Goal: Task Accomplishment & Management: Manage account settings

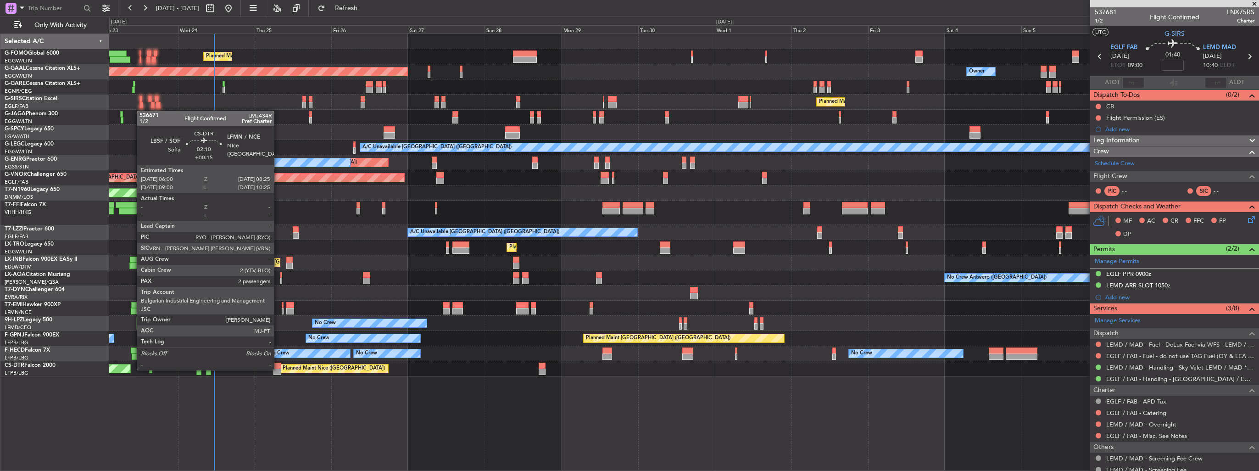
click at [278, 369] on div at bounding box center [278, 372] width 8 height 6
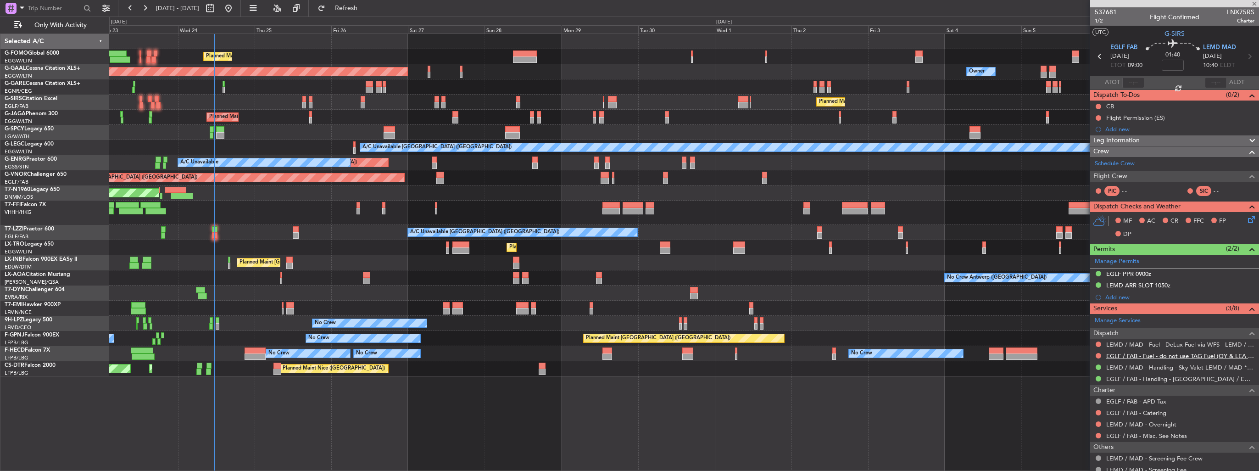
type input "+00:15"
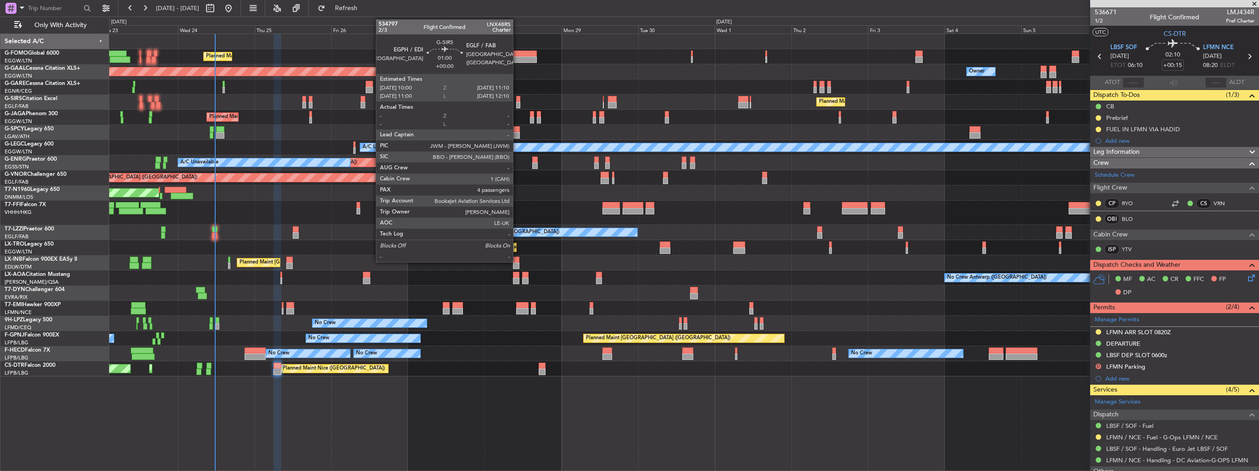
click at [517, 99] on div at bounding box center [518, 99] width 4 height 6
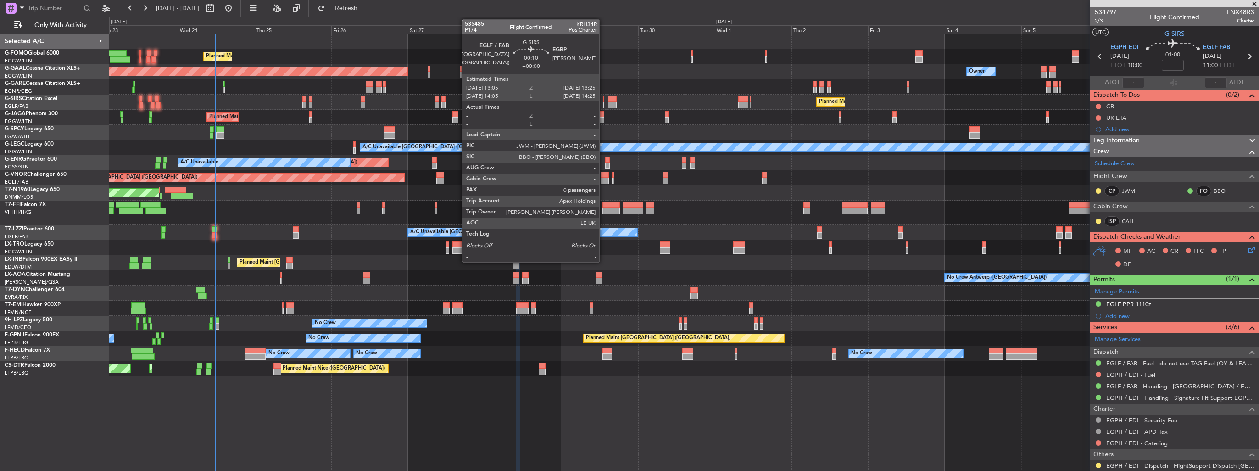
click at [604, 104] on div at bounding box center [603, 105] width 1 height 6
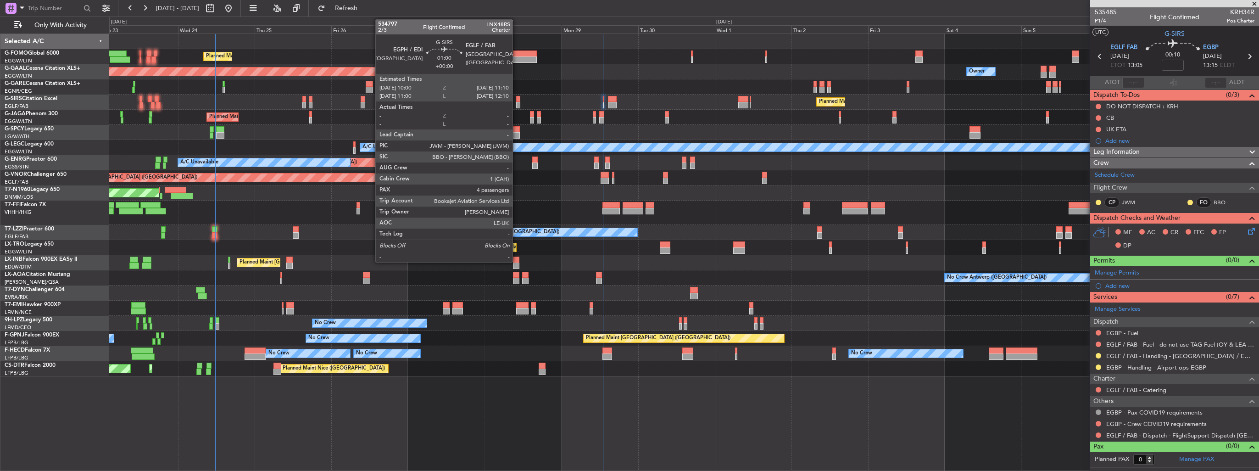
click at [517, 100] on div at bounding box center [518, 99] width 4 height 6
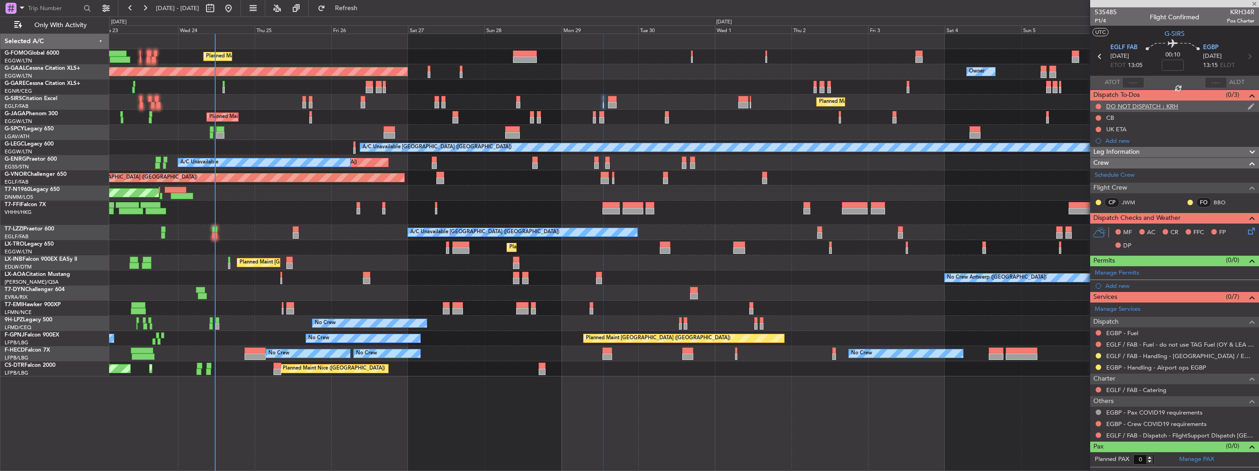
type input "4"
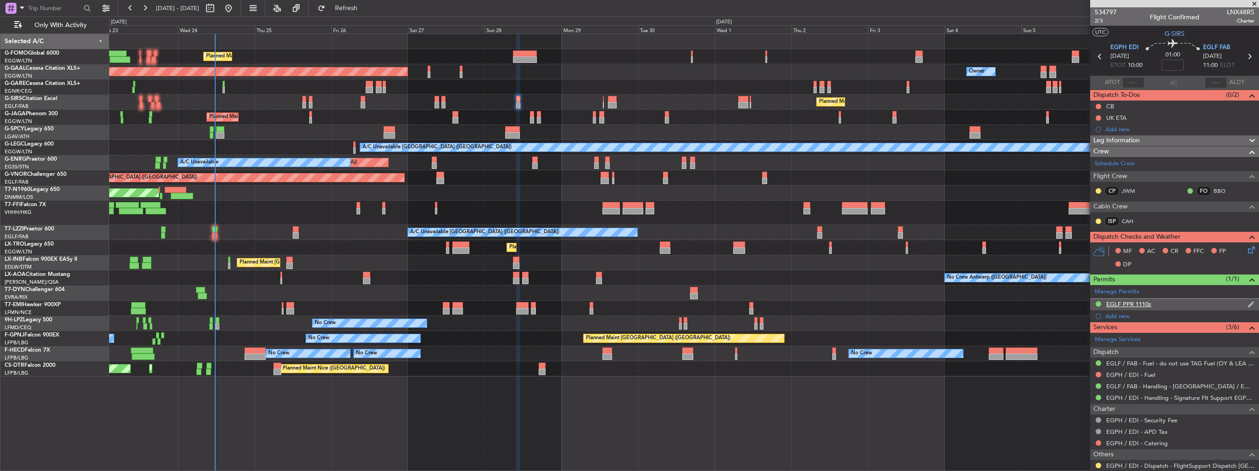
click at [1248, 302] on img at bounding box center [1251, 304] width 7 height 8
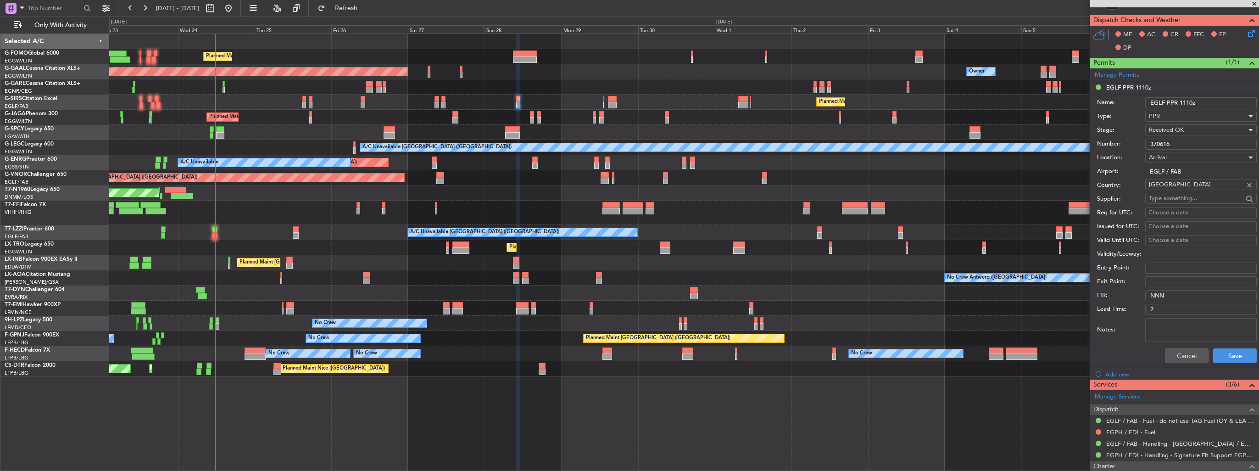
scroll to position [275, 0]
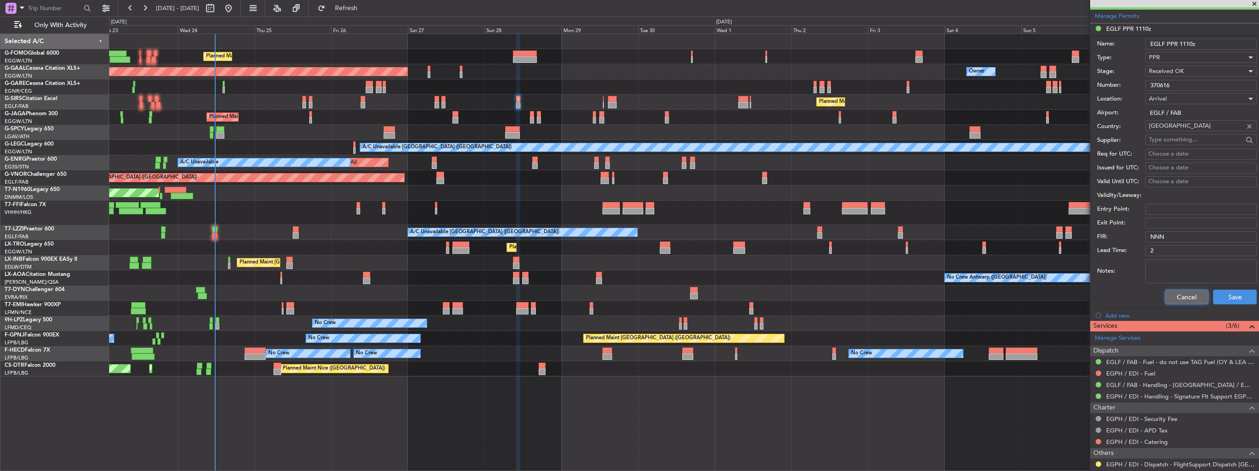
click at [1186, 302] on button "Cancel" at bounding box center [1187, 297] width 44 height 15
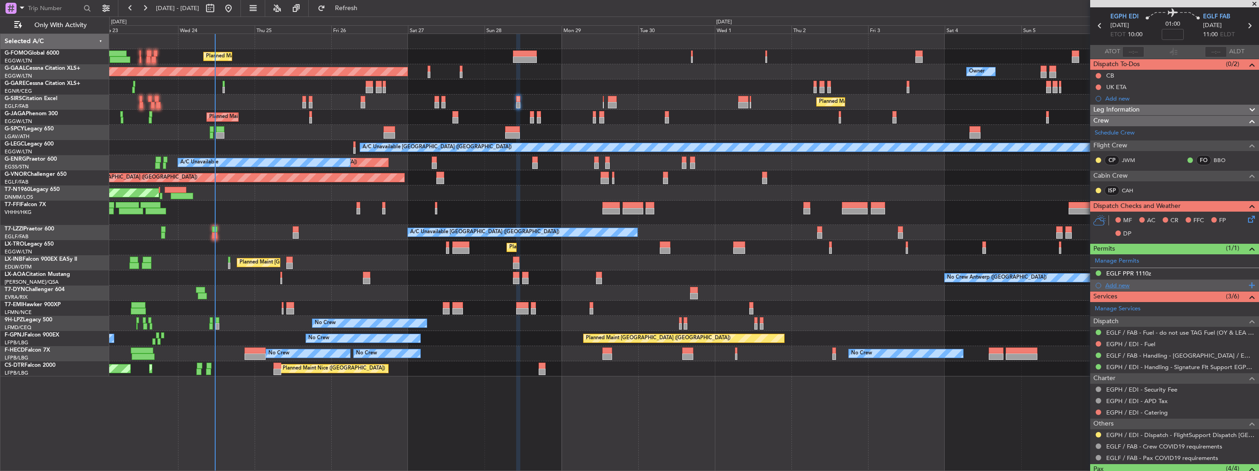
scroll to position [0, 0]
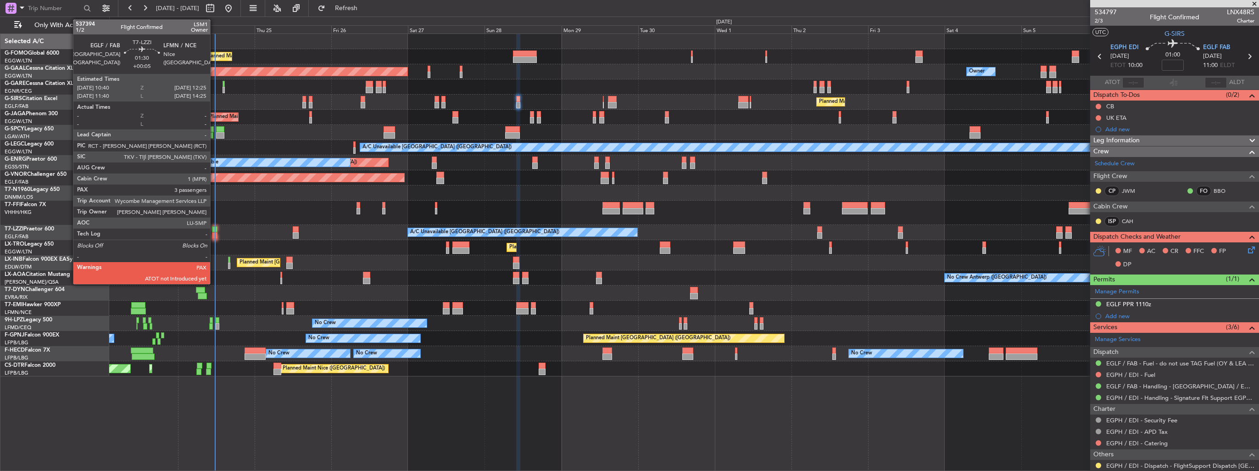
click at [214, 232] on div at bounding box center [215, 235] width 6 height 6
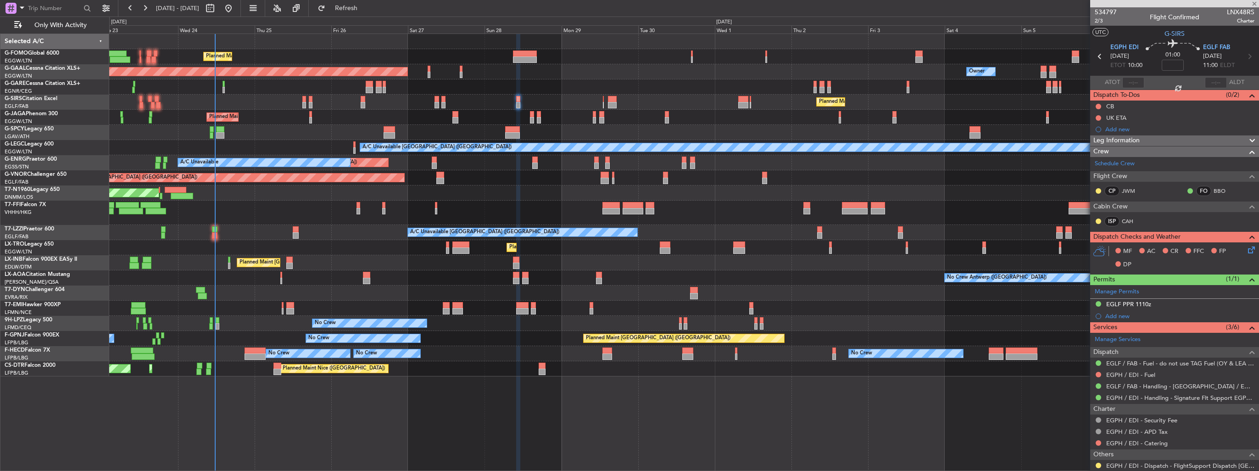
type input "+00:05"
type input "3"
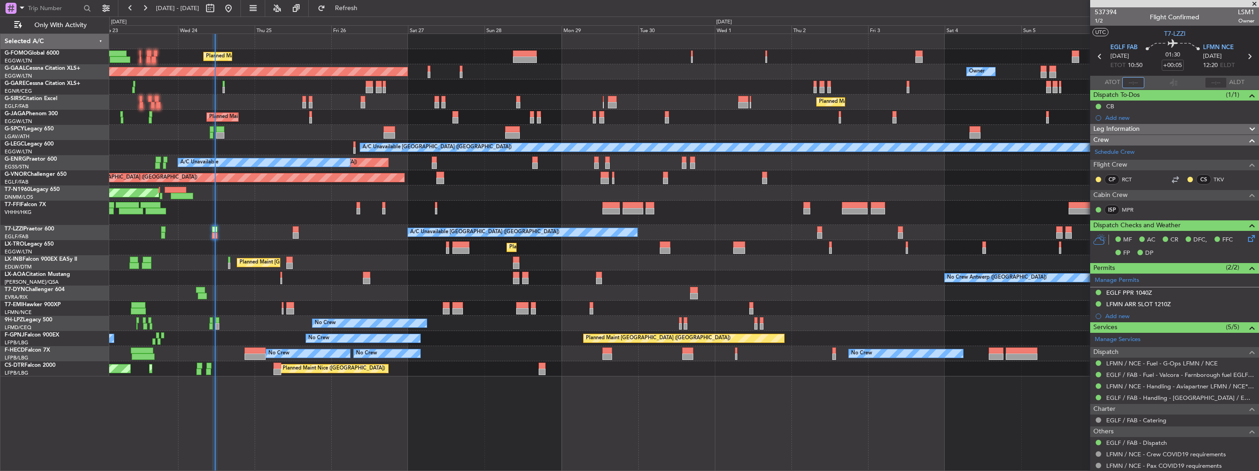
click at [1132, 82] on input "text" at bounding box center [1134, 82] width 22 height 11
type input "11:34"
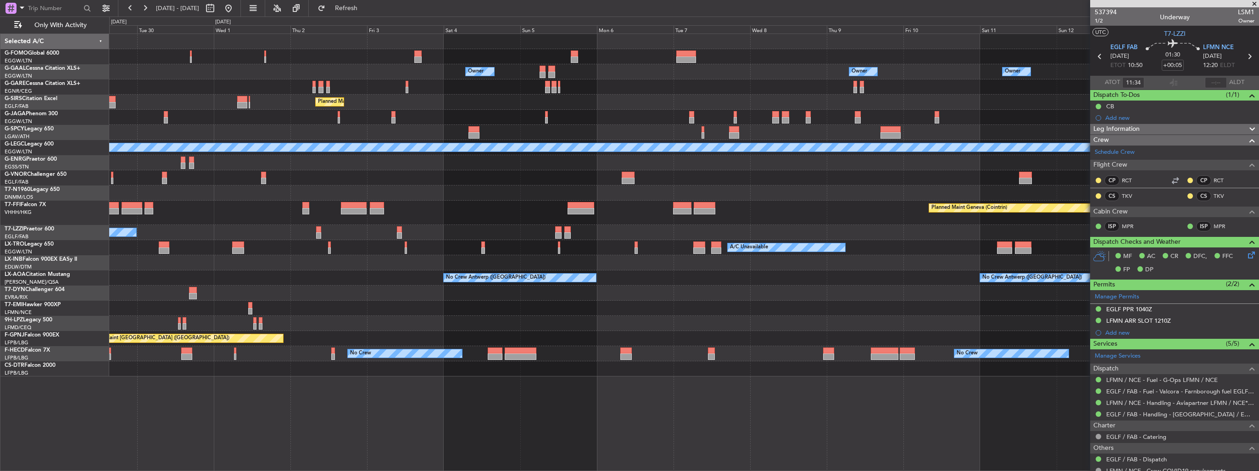
click at [196, 246] on div "Owner Owner Owner Owner Owner No Crew Owner Planned Maint Dusseldorf Planned Ma…" at bounding box center [684, 205] width 1150 height 342
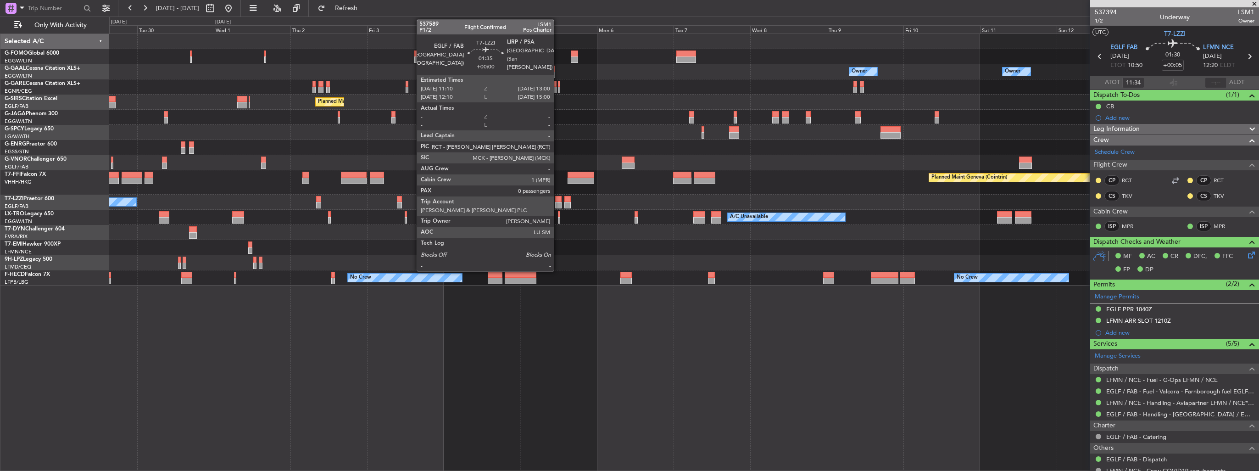
click at [558, 201] on div at bounding box center [558, 199] width 6 height 6
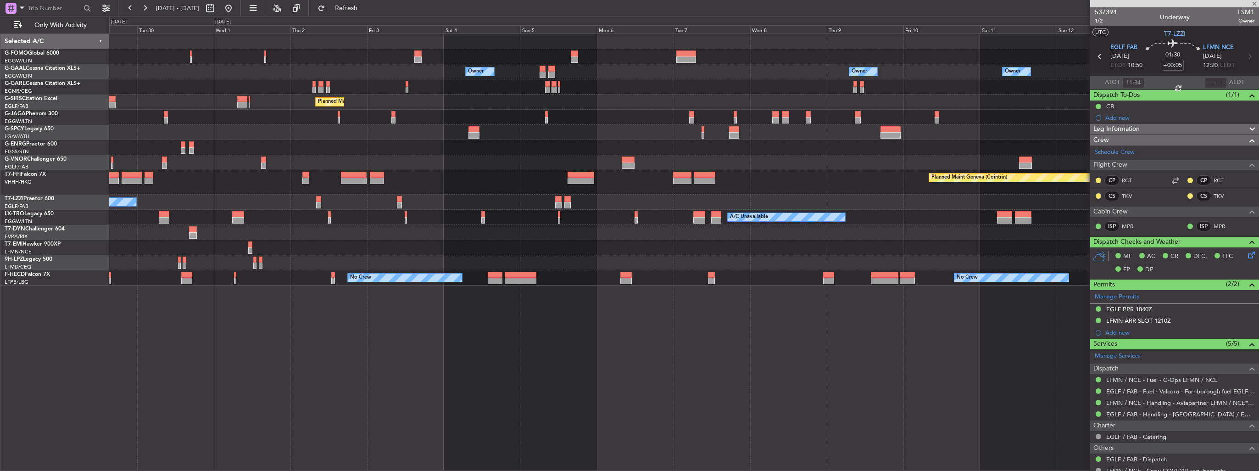
type input "0"
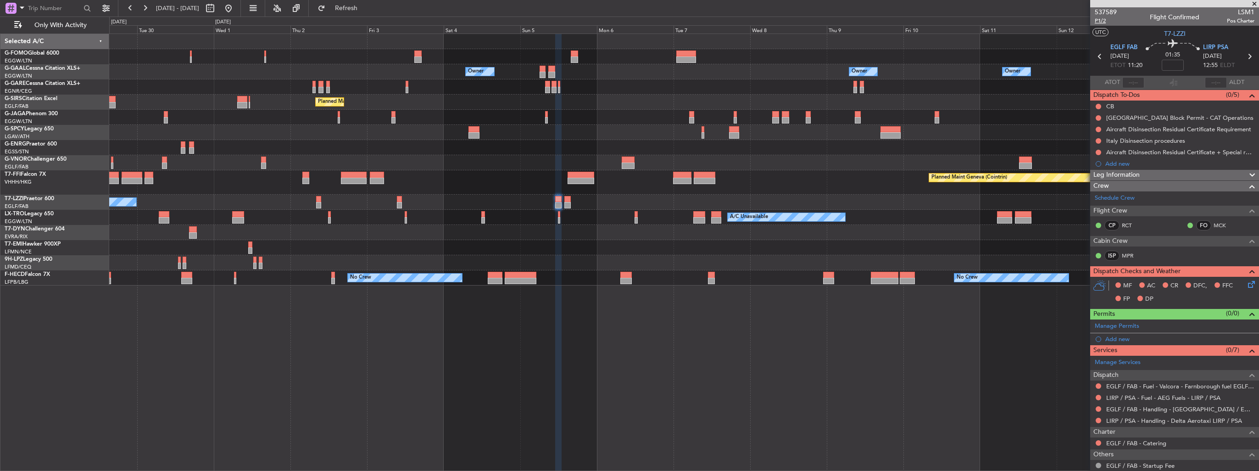
click at [1101, 21] on span "P1/2" at bounding box center [1106, 21] width 22 height 8
click at [366, 5] on span "Refresh" at bounding box center [346, 8] width 39 height 6
click at [1118, 338] on div "Add new" at bounding box center [1176, 339] width 141 height 8
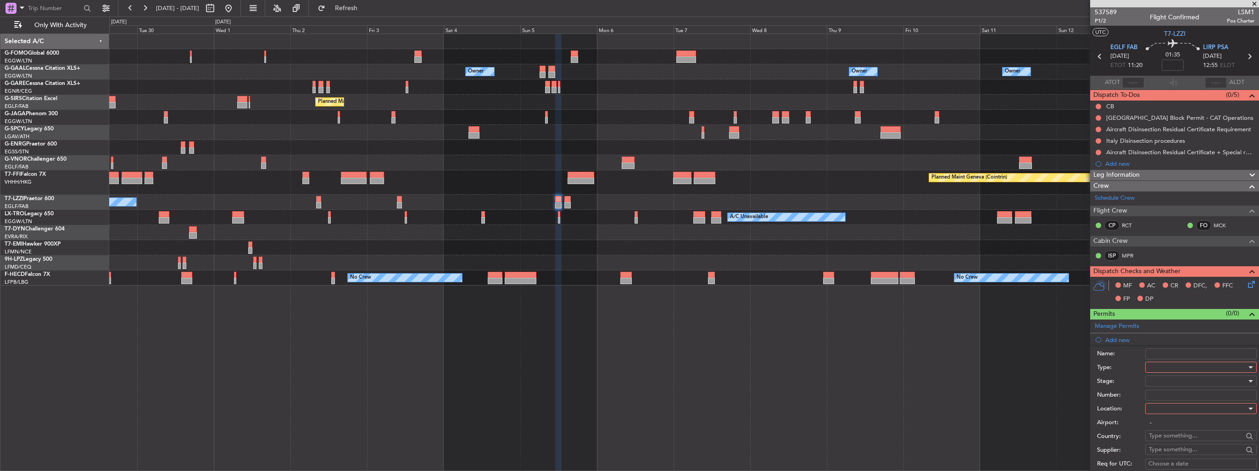
click at [1158, 367] on div at bounding box center [1198, 367] width 98 height 14
click at [982, 393] on div at bounding box center [629, 235] width 1259 height 471
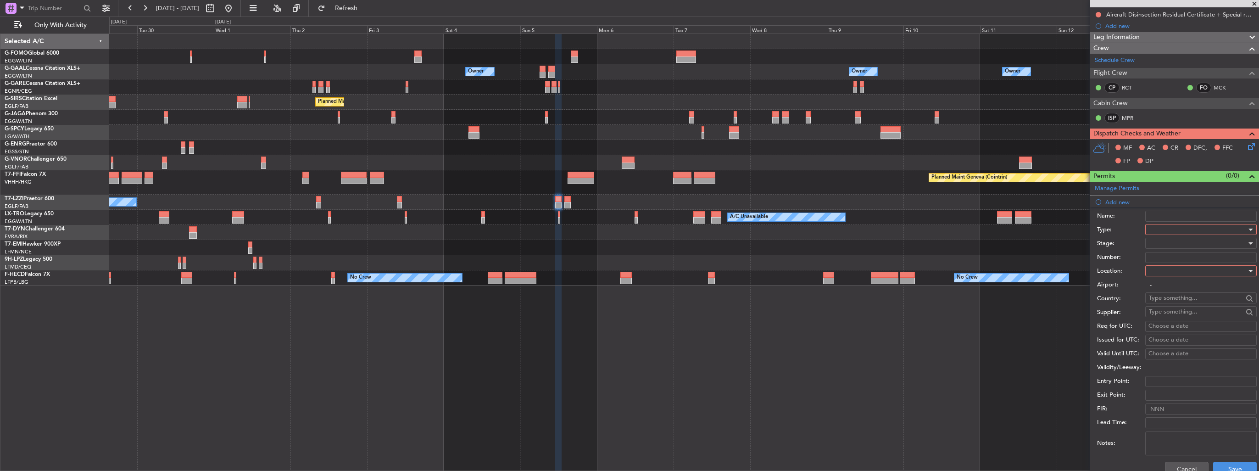
scroll to position [229, 0]
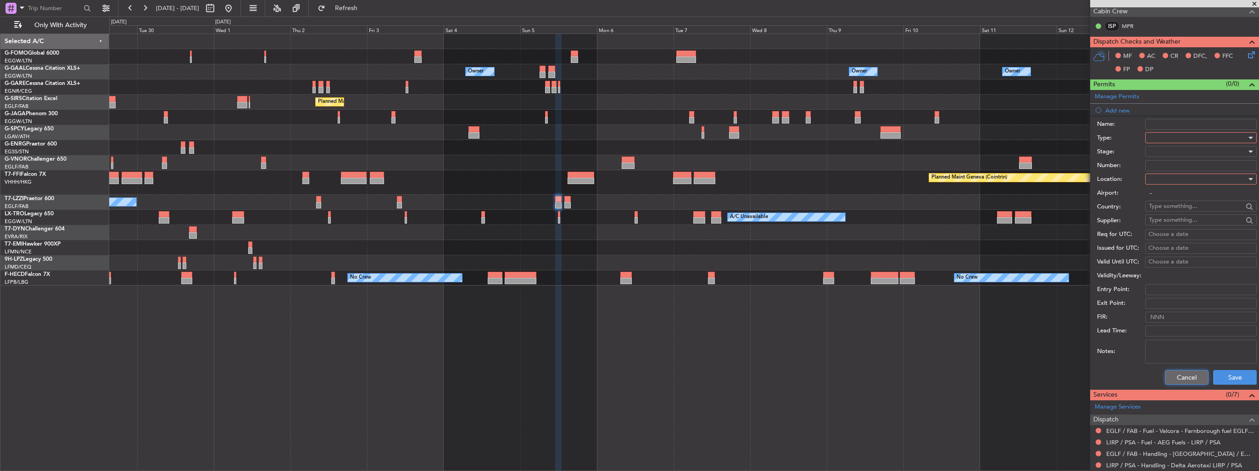
click at [1180, 376] on button "Cancel" at bounding box center [1187, 377] width 44 height 15
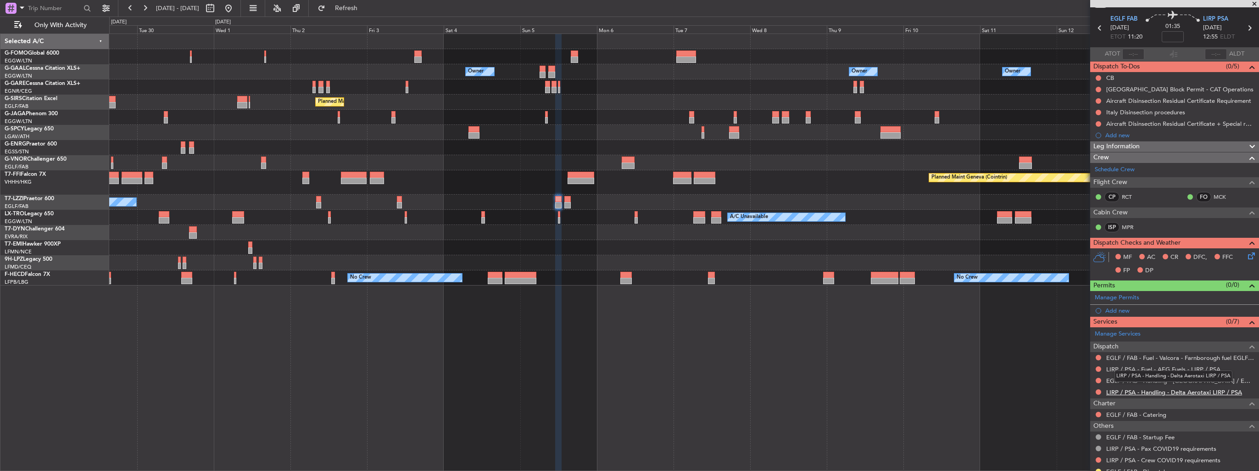
scroll to position [13, 0]
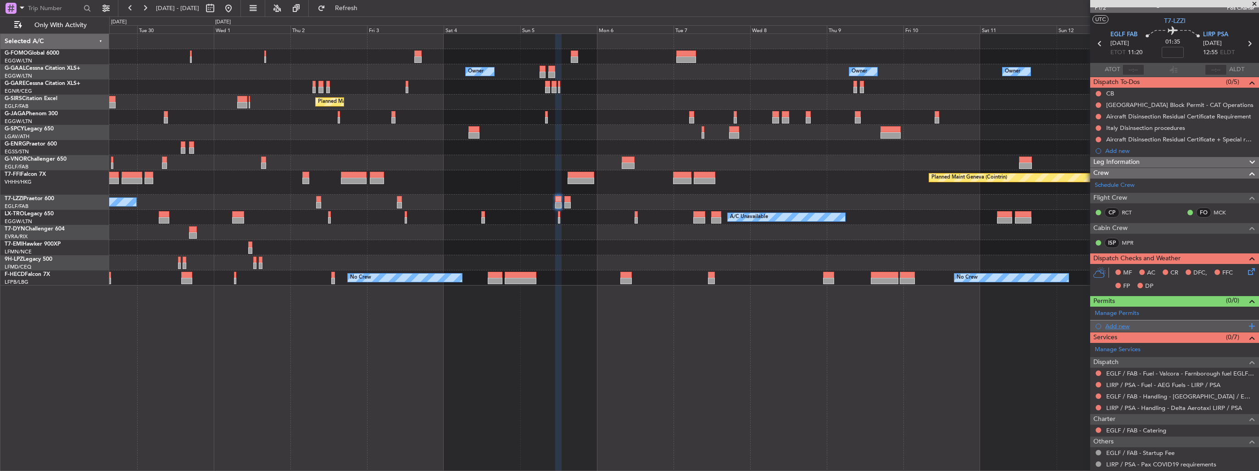
click at [1110, 324] on div "Add new" at bounding box center [1176, 326] width 141 height 8
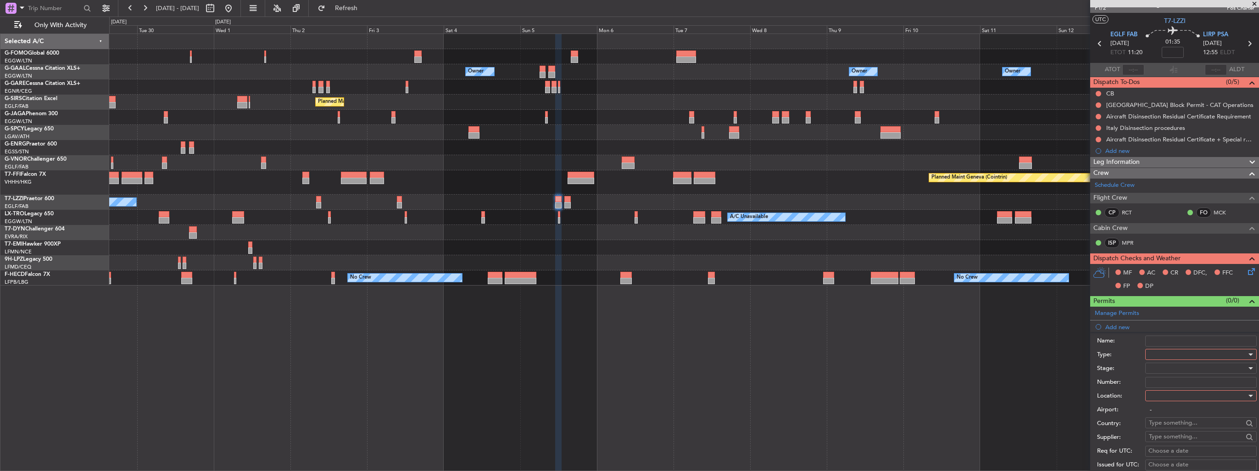
click at [1189, 351] on div at bounding box center [1198, 354] width 98 height 14
click at [1177, 401] on span "PPR" at bounding box center [1198, 399] width 96 height 14
click at [1181, 394] on div at bounding box center [1198, 396] width 98 height 14
click at [1173, 442] on span "Arrival" at bounding box center [1198, 441] width 96 height 14
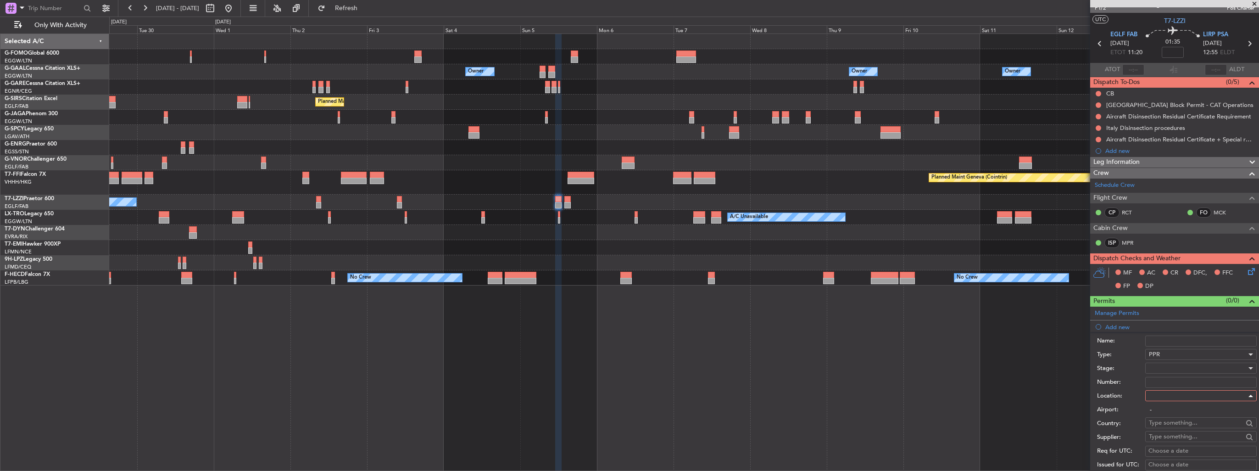
type input "LIRP / PSA"
click at [1180, 367] on div at bounding box center [1198, 368] width 98 height 14
click at [1182, 425] on span "Requested" at bounding box center [1198, 427] width 96 height 14
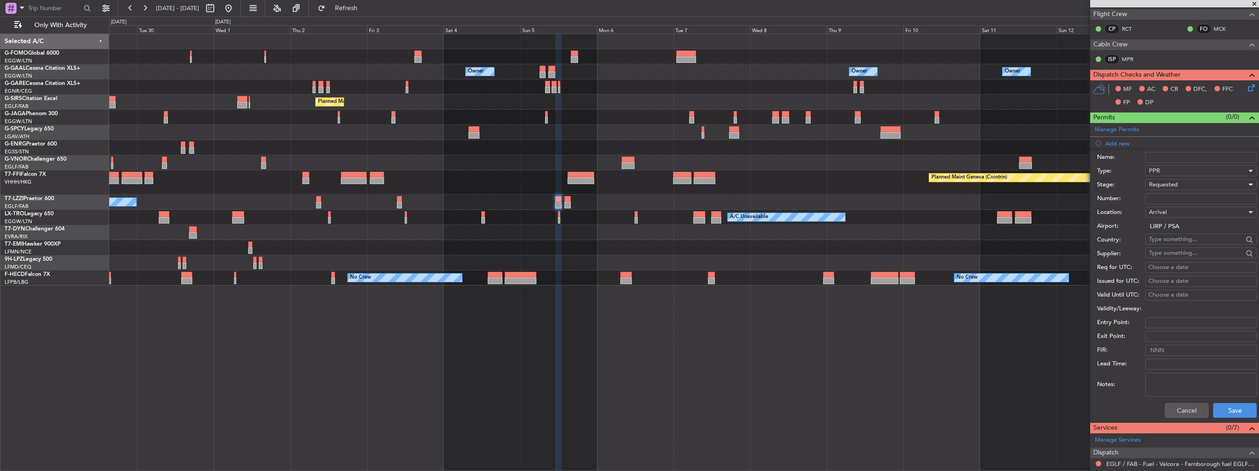
scroll to position [196, 0]
click at [1234, 412] on button "Save" at bounding box center [1236, 410] width 44 height 15
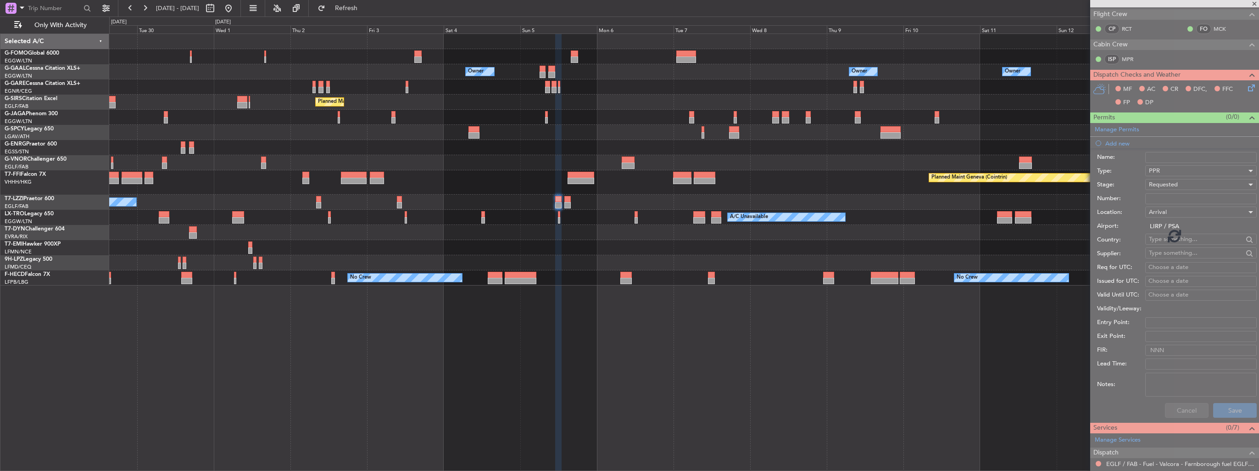
scroll to position [70, 0]
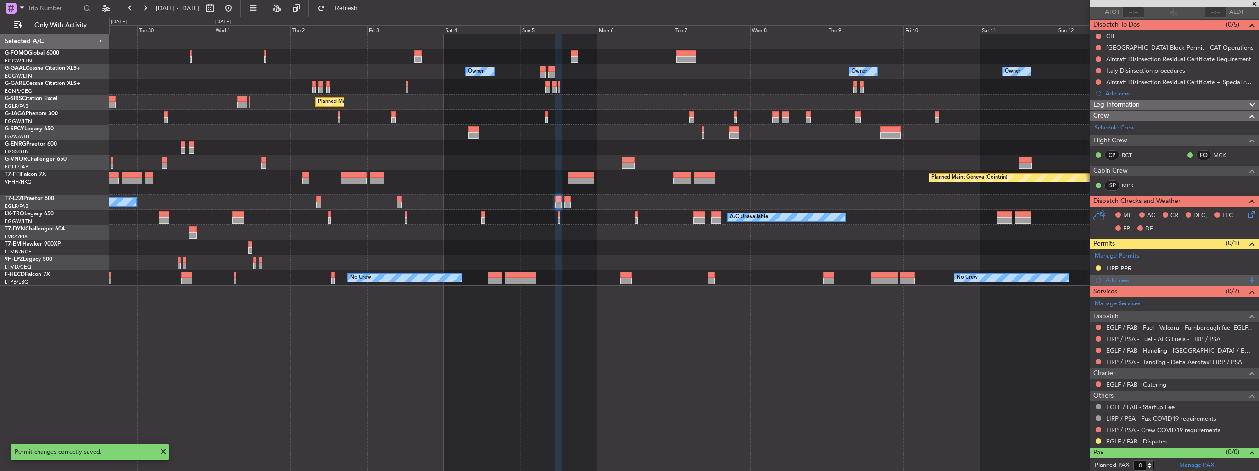
click at [1118, 280] on div "Add new" at bounding box center [1176, 280] width 141 height 8
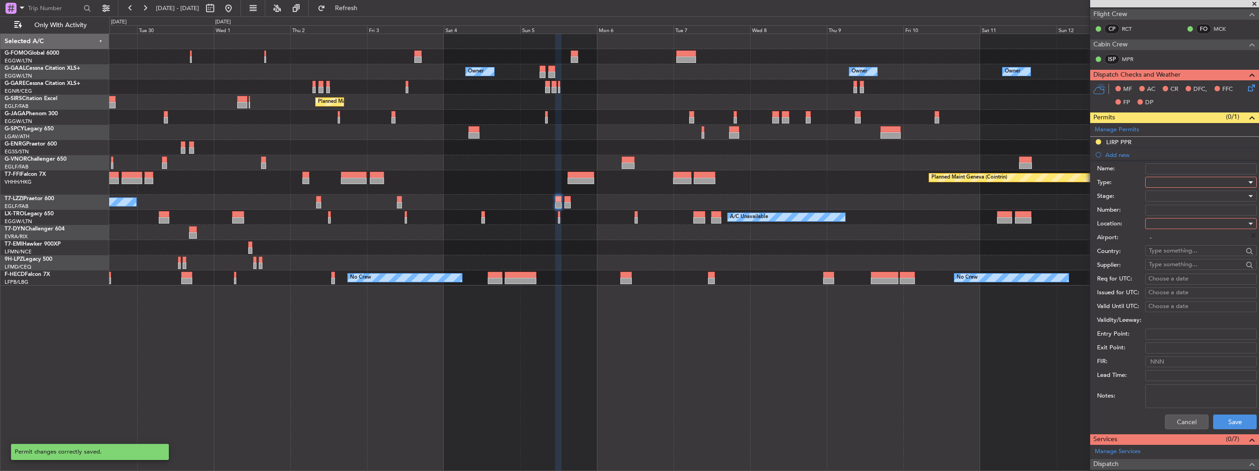
click at [1184, 182] on div at bounding box center [1198, 182] width 98 height 14
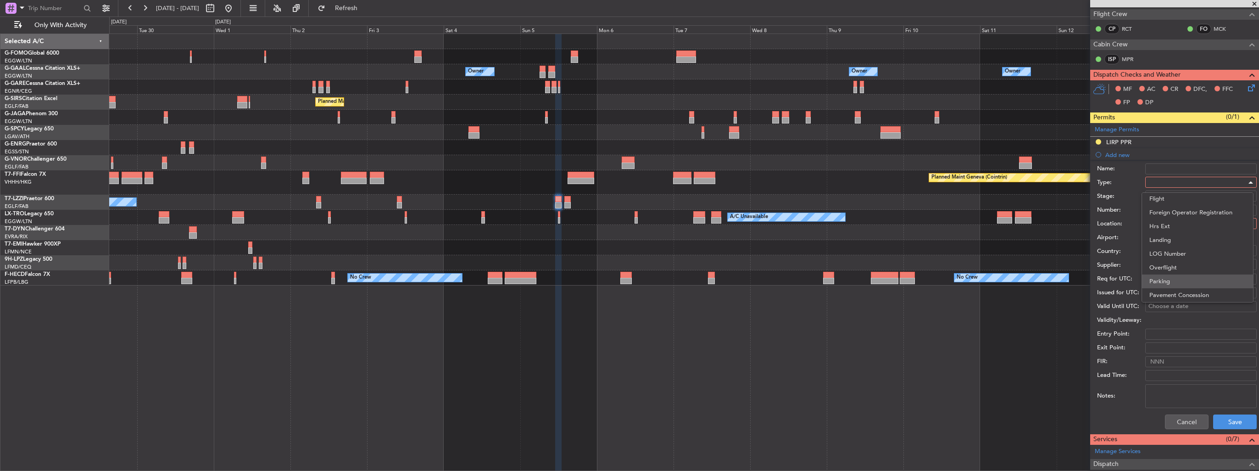
scroll to position [275, 0]
click at [1175, 227] on span "PPR" at bounding box center [1198, 227] width 96 height 14
click at [1179, 219] on div at bounding box center [1198, 224] width 98 height 14
click at [1175, 235] on span "Departure" at bounding box center [1198, 241] width 96 height 14
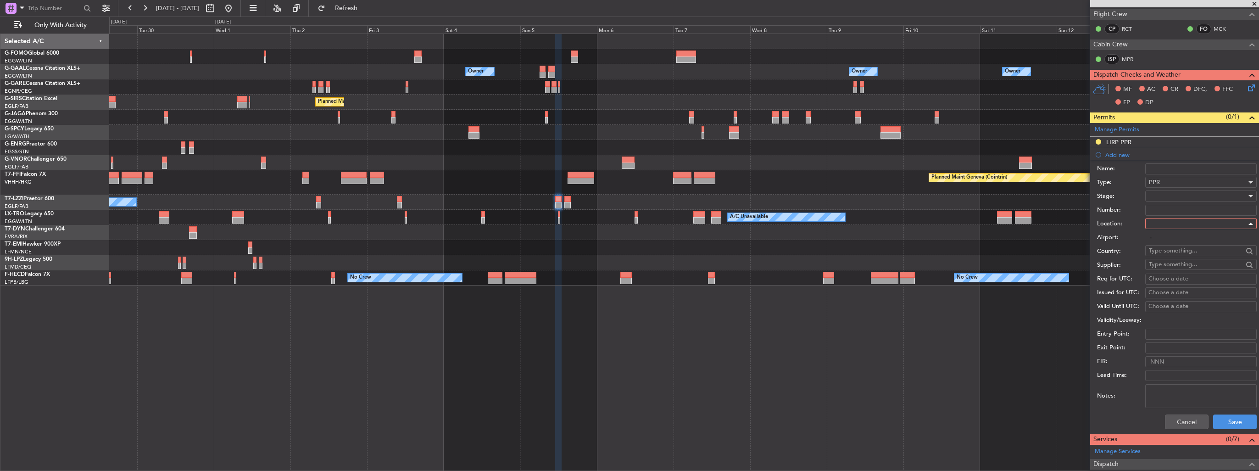
type input "EGLF / FAB"
click at [1176, 199] on div at bounding box center [1198, 196] width 98 height 14
click at [1176, 260] on span "Requested" at bounding box center [1198, 255] width 96 height 14
click at [1223, 414] on button "Save" at bounding box center [1236, 421] width 44 height 15
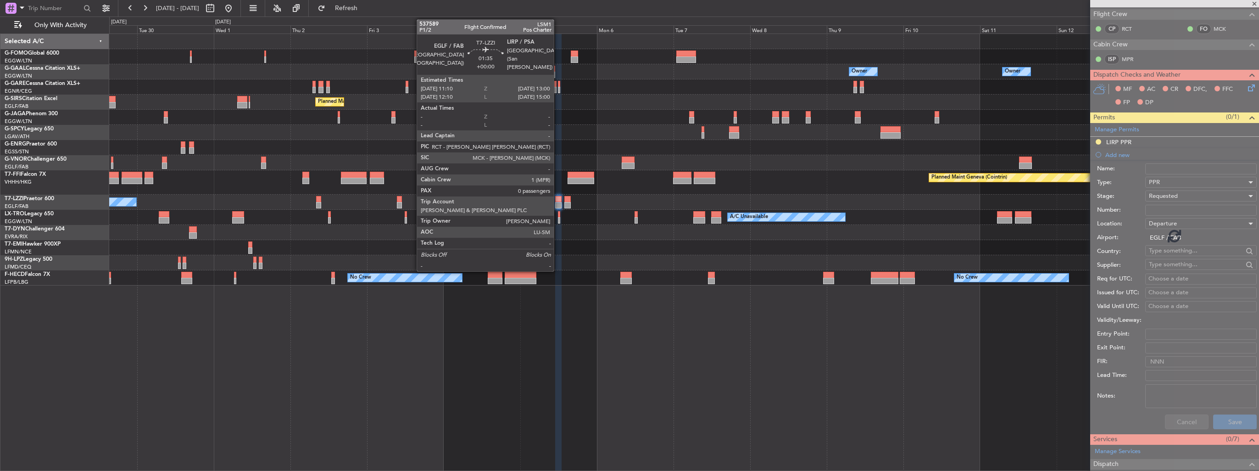
scroll to position [82, 0]
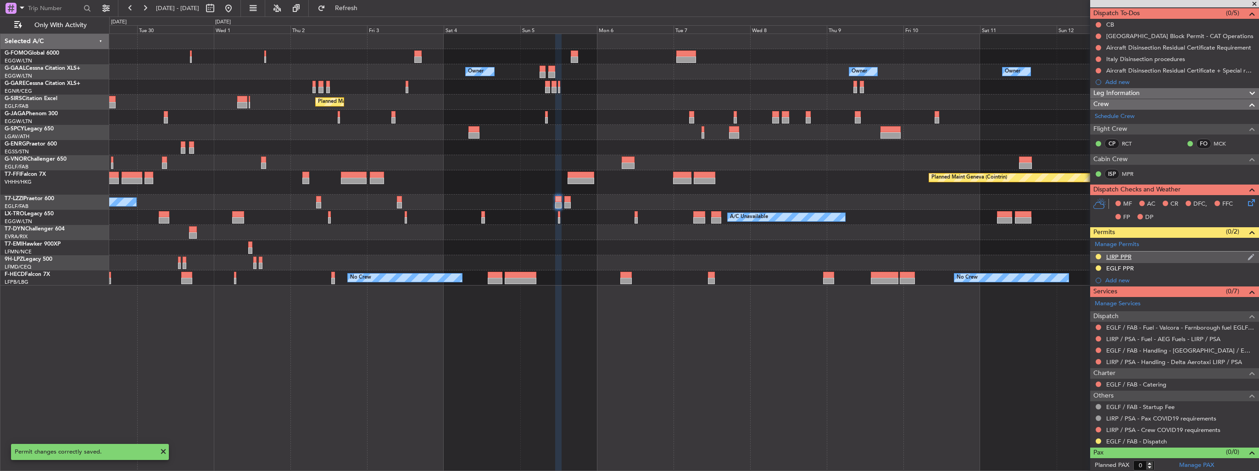
click at [1248, 256] on img at bounding box center [1251, 257] width 7 height 8
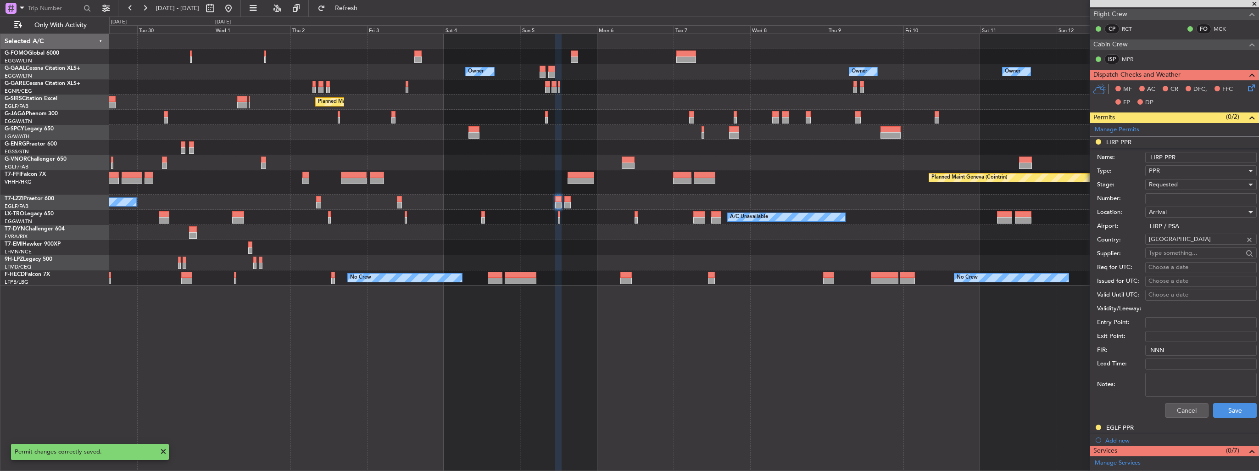
click at [1187, 153] on input "LIRP PPR" at bounding box center [1202, 157] width 112 height 11
type input "LIRP PPR 1300z"
click at [1224, 409] on button "Save" at bounding box center [1236, 410] width 44 height 15
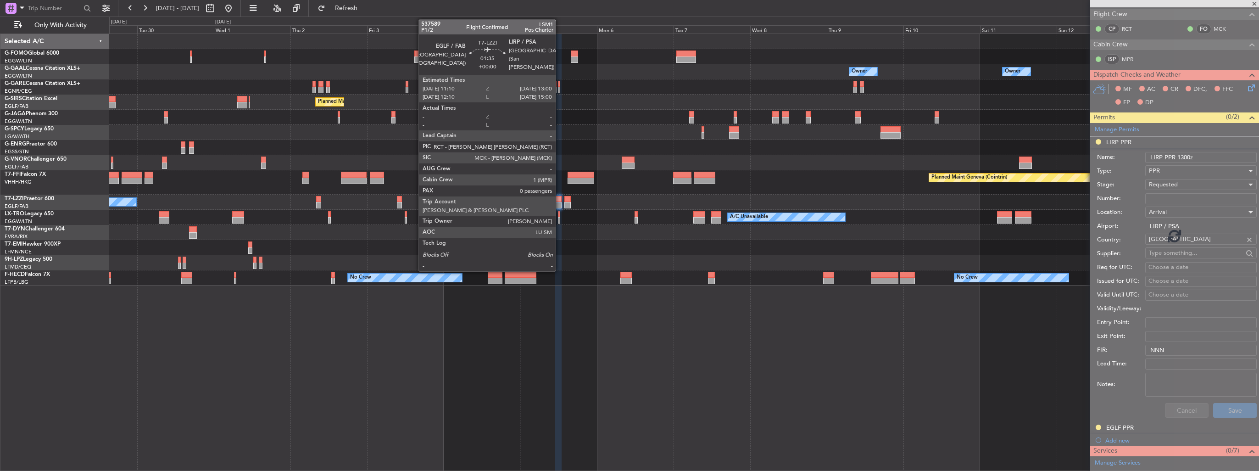
scroll to position [82, 0]
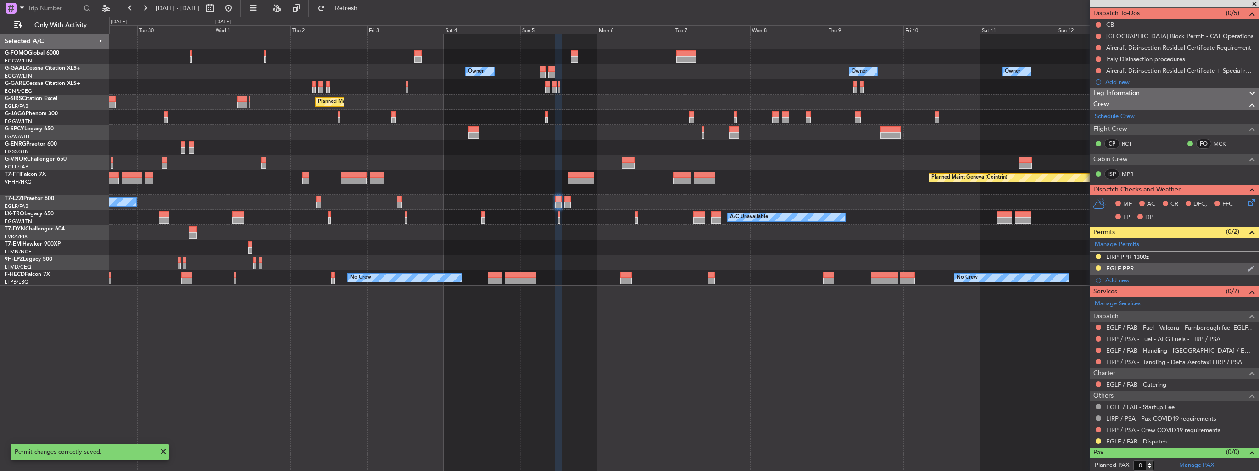
click at [1248, 270] on img at bounding box center [1251, 268] width 7 height 8
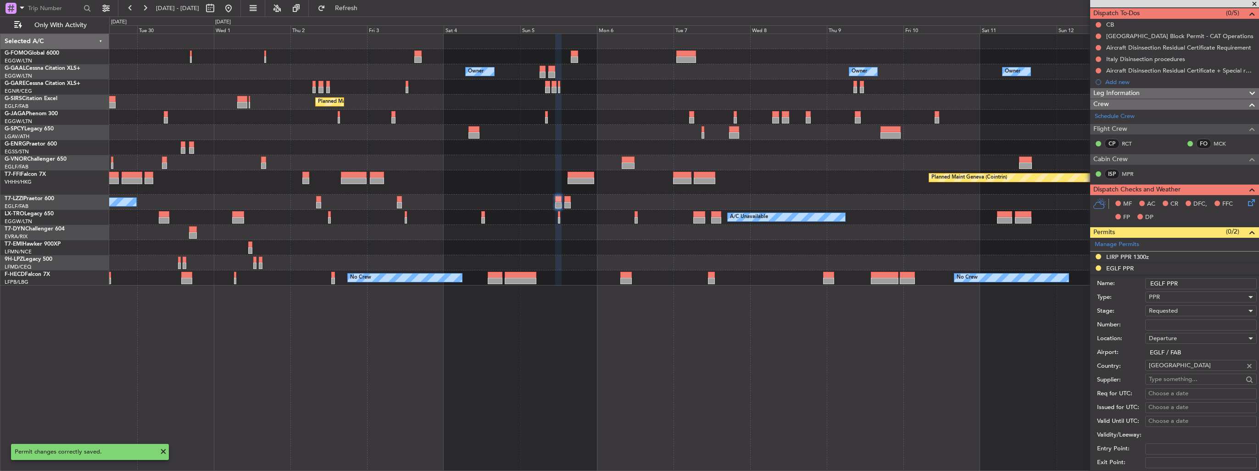
scroll to position [196, 0]
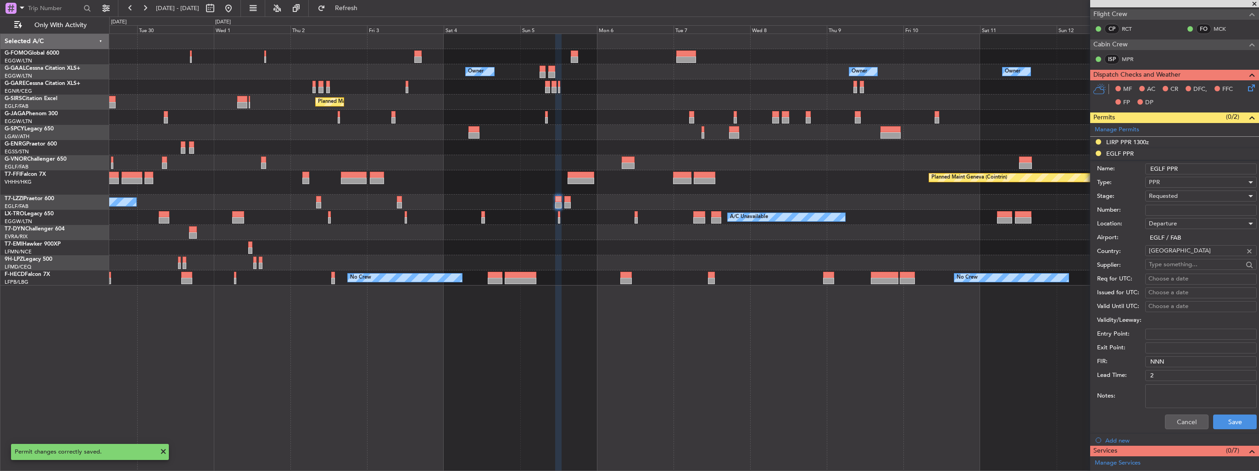
click at [1199, 169] on input "EGLF PPR" at bounding box center [1202, 168] width 112 height 11
type input "EGLF PPR 1110z"
click at [1222, 425] on button "Save" at bounding box center [1236, 421] width 44 height 15
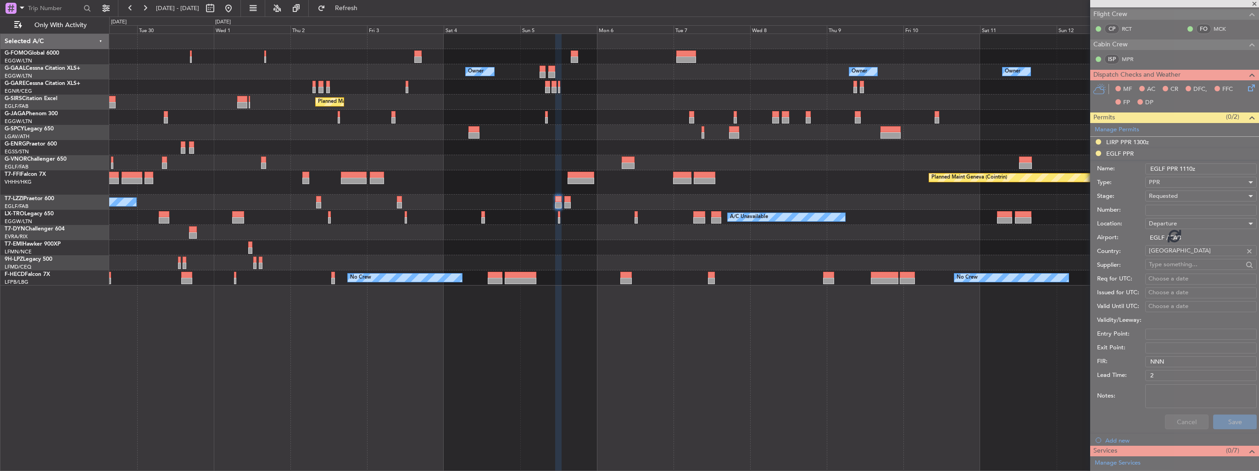
scroll to position [82, 0]
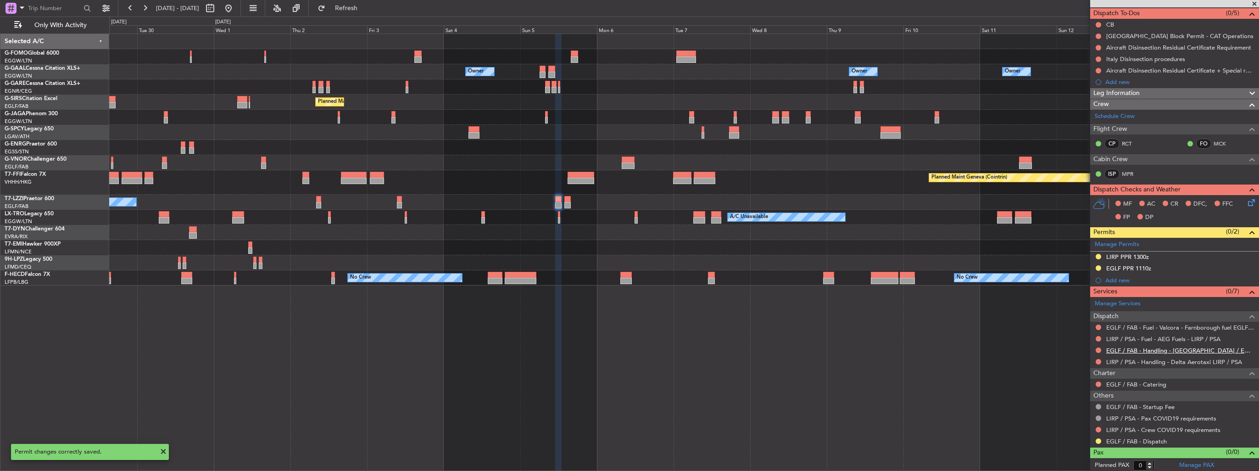
click at [1143, 350] on link "EGLF / FAB - Handling - [GEOGRAPHIC_DATA] / EGLF / FAB" at bounding box center [1181, 351] width 148 height 8
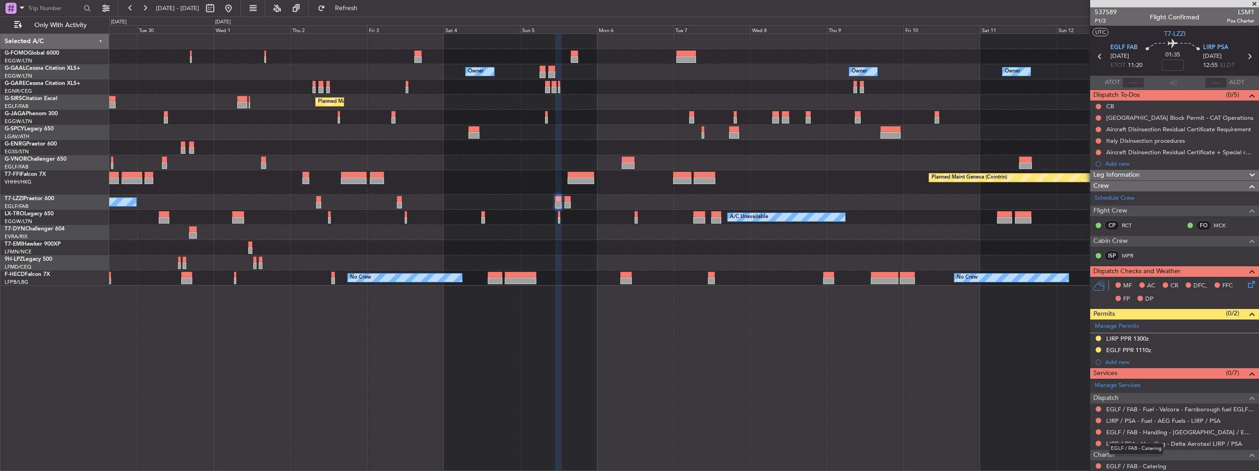
click at [1130, 442] on mat-tooltip-component "EGLF / FAB - Catering" at bounding box center [1136, 449] width 67 height 24
click at [1118, 443] on link "LIRP / PSA - Handling - Delta Aerotaxi LIRP / PSA" at bounding box center [1175, 444] width 136 height 8
click at [1246, 58] on icon at bounding box center [1250, 56] width 12 height 12
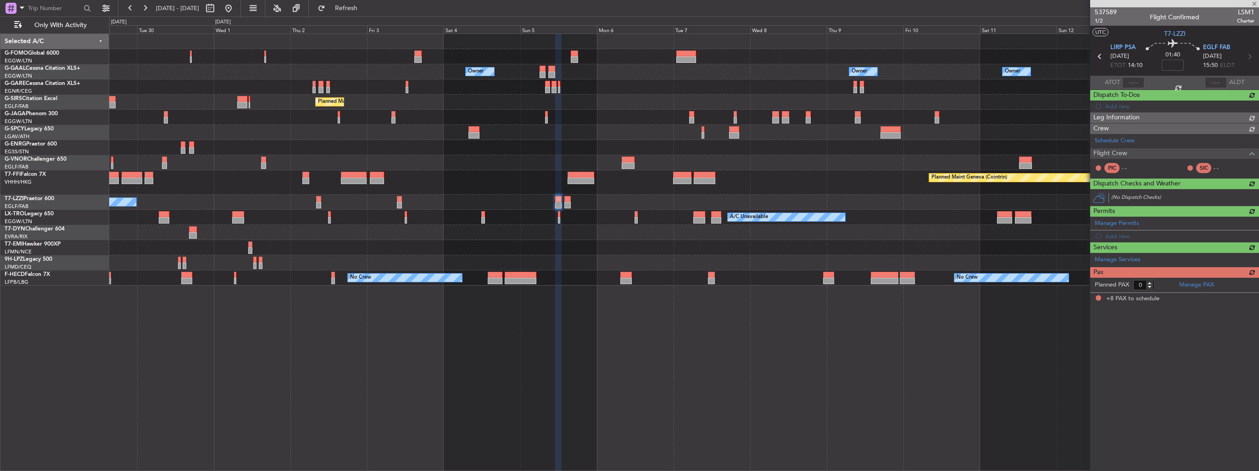
type input "8"
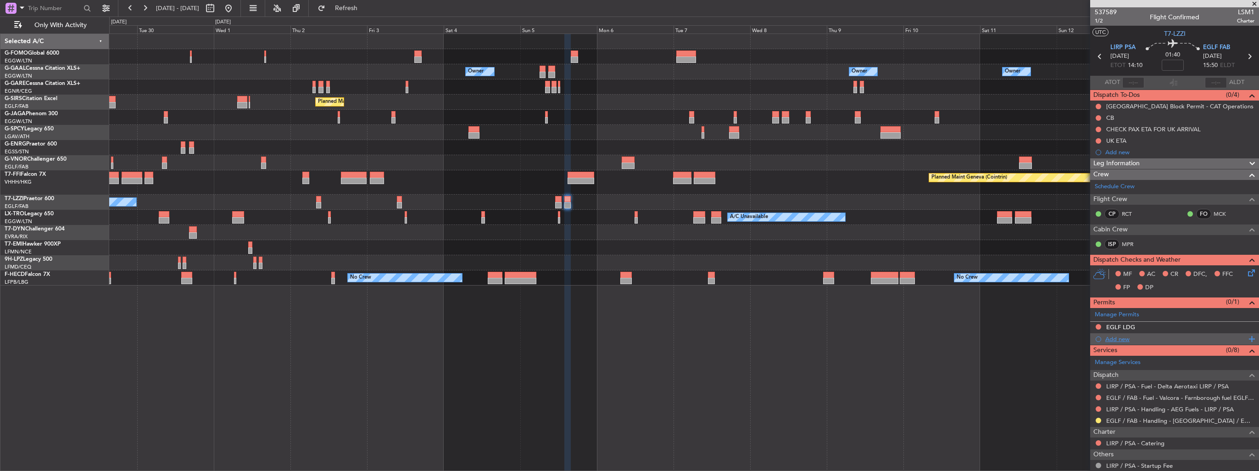
click at [1109, 338] on div "Add new" at bounding box center [1176, 339] width 141 height 8
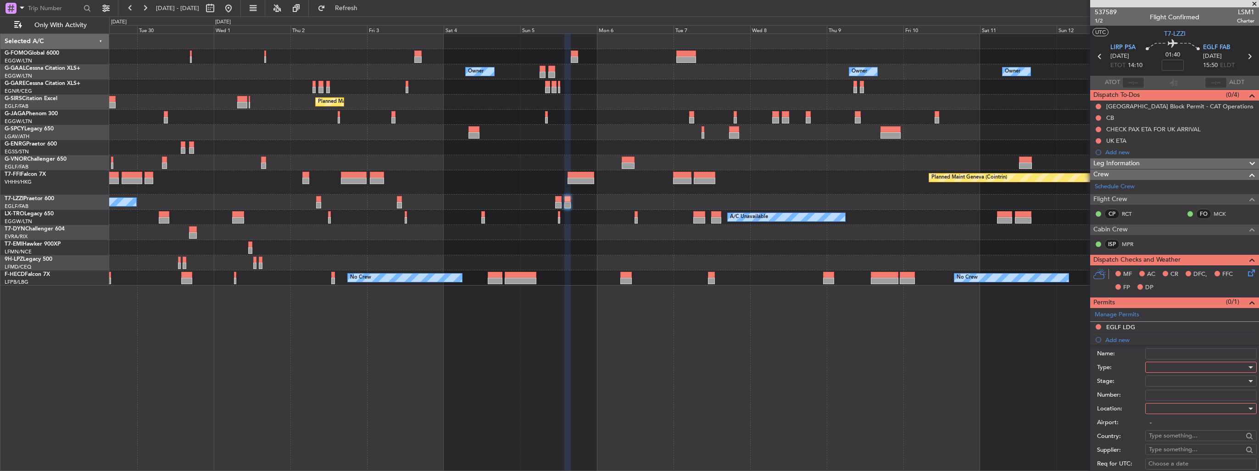
click at [1170, 363] on div at bounding box center [1198, 367] width 98 height 14
click at [1185, 415] on span "PPR" at bounding box center [1198, 413] width 96 height 14
click at [1181, 404] on div at bounding box center [1198, 409] width 98 height 14
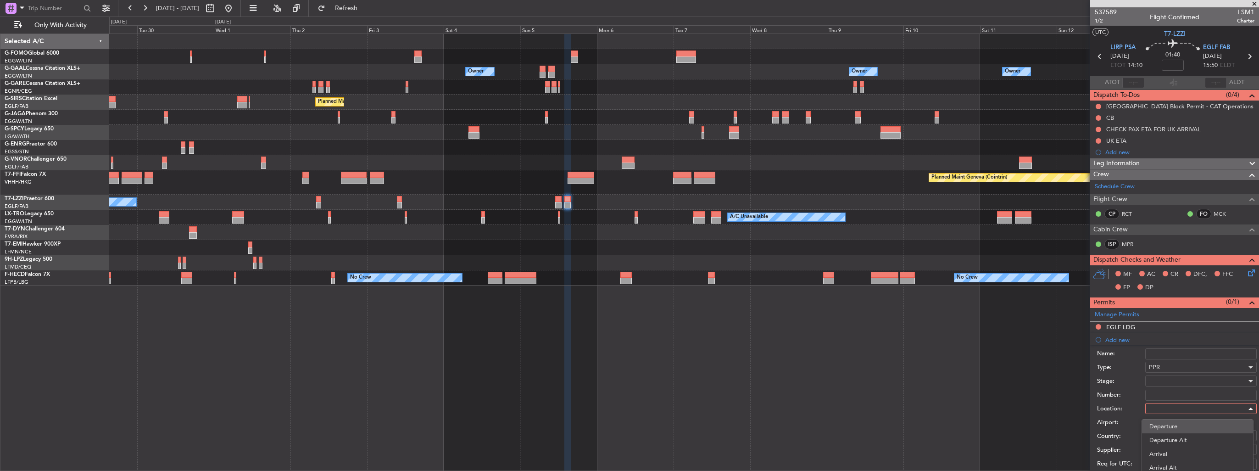
click at [1183, 426] on span "Departure" at bounding box center [1198, 427] width 96 height 14
type input "LIRP / PSA"
click at [1190, 377] on div at bounding box center [1198, 381] width 98 height 14
click at [1196, 437] on span "Requested" at bounding box center [1198, 440] width 96 height 14
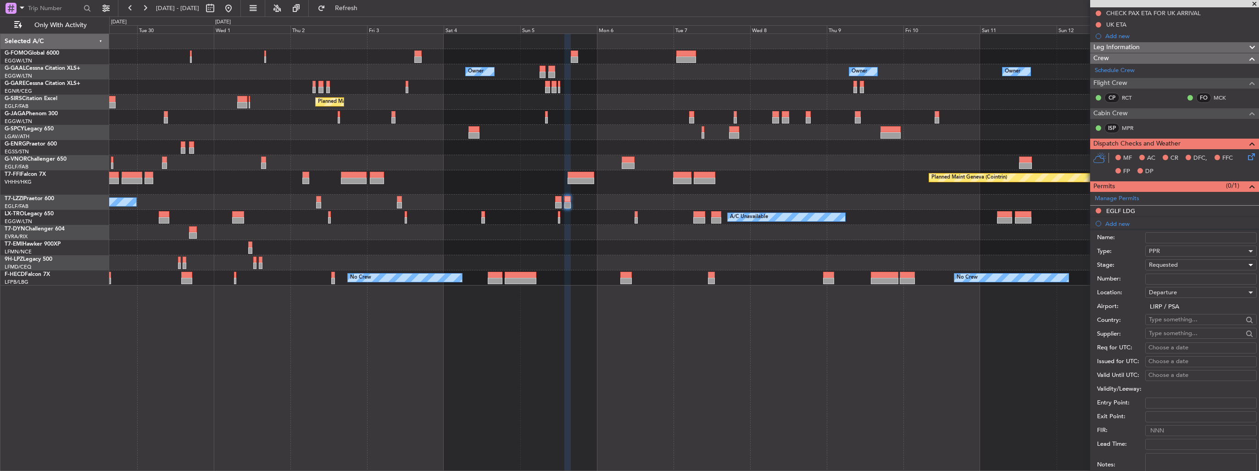
scroll to position [138, 0]
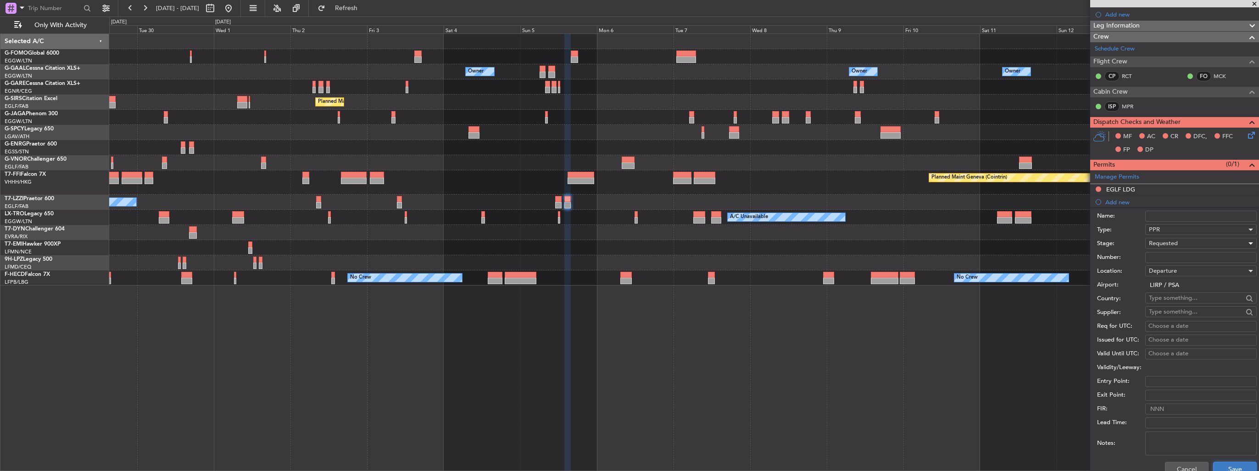
click at [1226, 465] on button "Save" at bounding box center [1236, 469] width 44 height 15
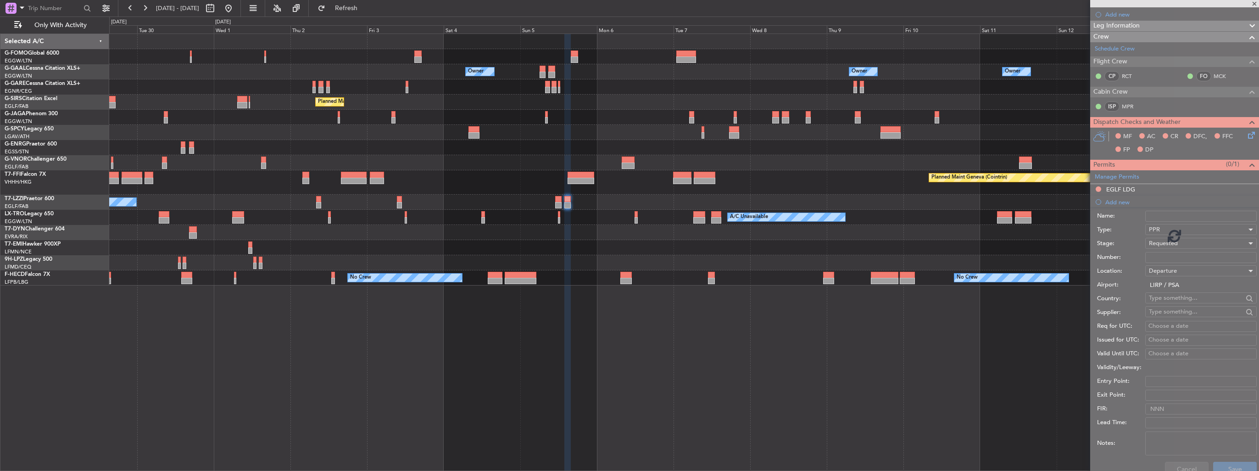
scroll to position [82, 0]
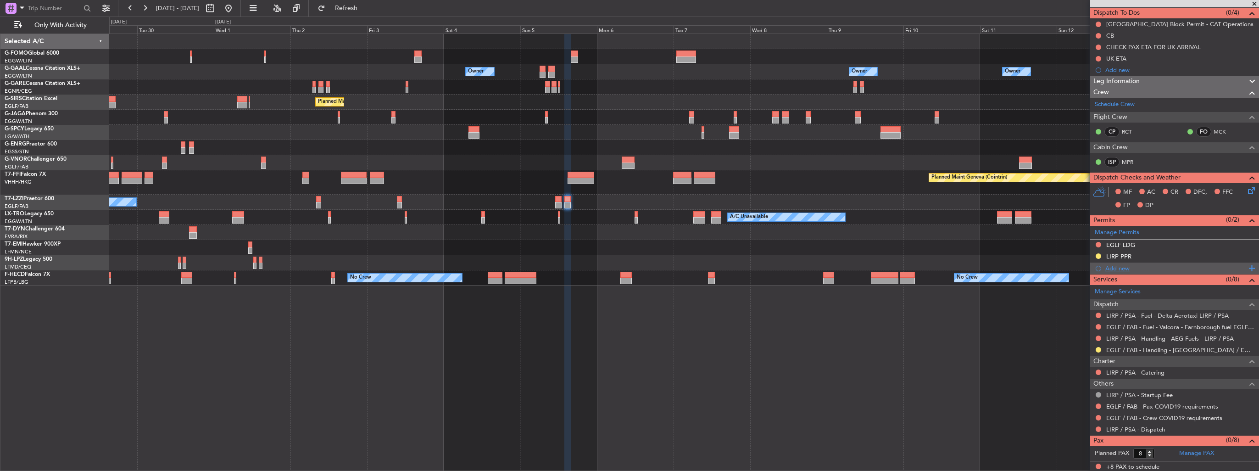
click at [1114, 265] on div "Add new" at bounding box center [1176, 268] width 141 height 8
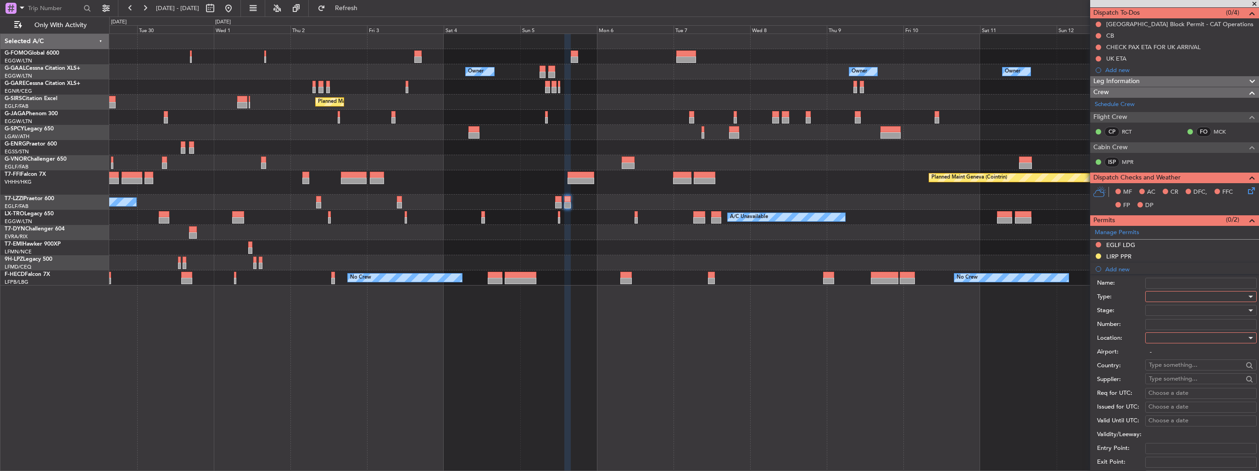
scroll to position [138, 0]
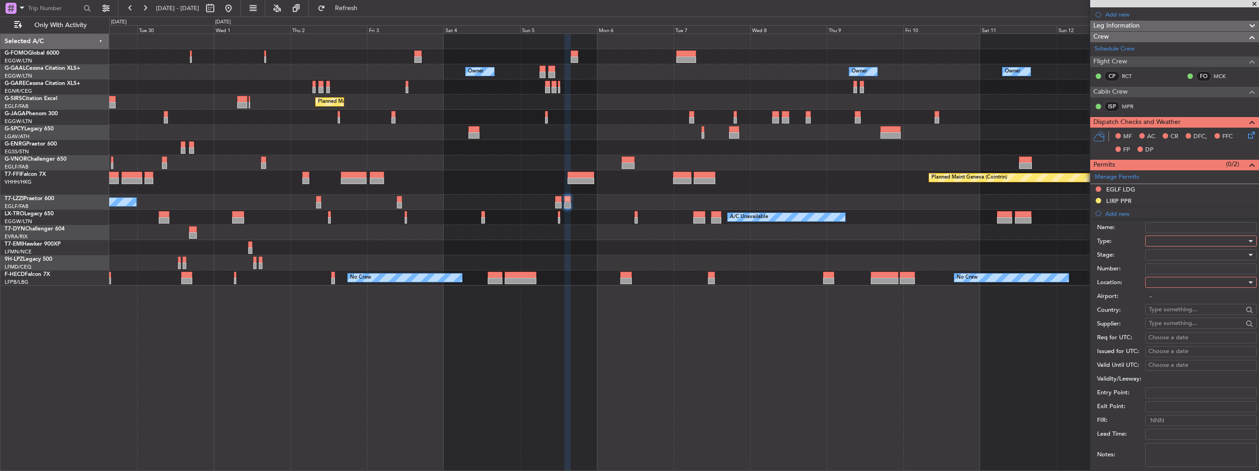
click at [1174, 240] on div at bounding box center [1198, 241] width 98 height 14
click at [1204, 330] on span "PPR" at bounding box center [1198, 332] width 96 height 14
click at [1188, 280] on div at bounding box center [1198, 282] width 98 height 14
click at [1179, 325] on span "Arrival" at bounding box center [1198, 328] width 96 height 14
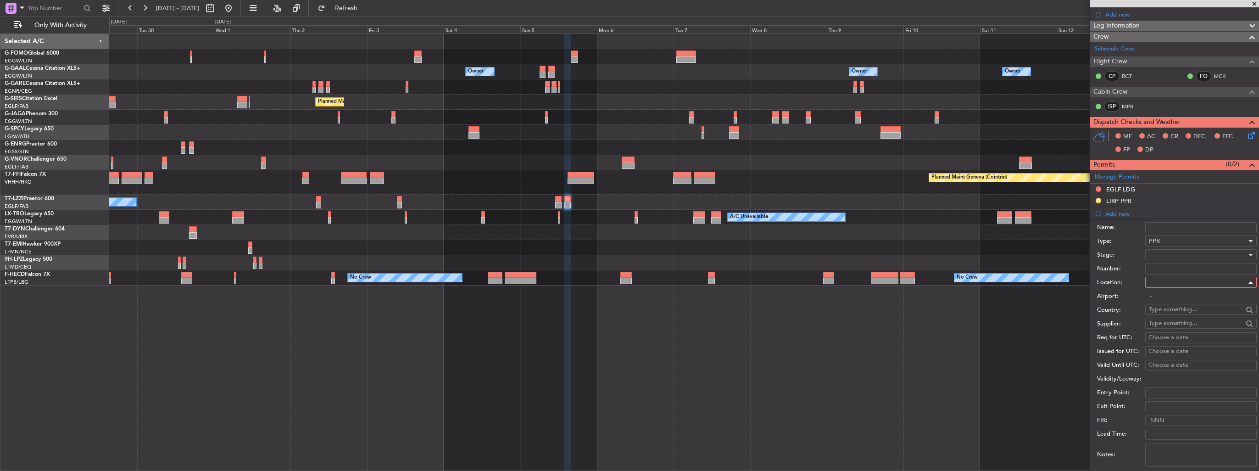
type input "EGLF / FAB"
click at [1184, 258] on div at bounding box center [1198, 255] width 98 height 14
click at [1185, 308] on span "Requested" at bounding box center [1198, 314] width 96 height 14
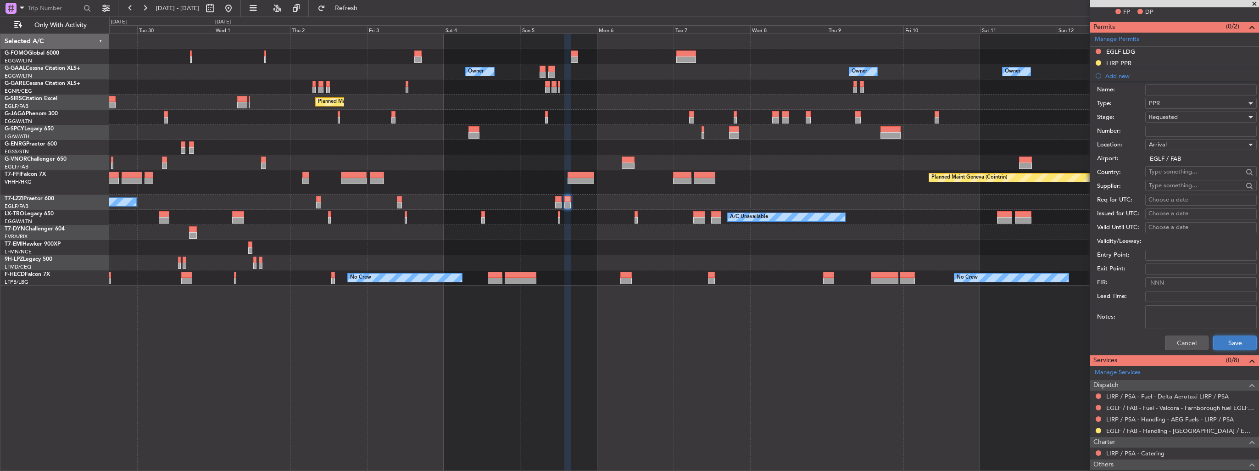
click at [1220, 341] on button "Save" at bounding box center [1236, 343] width 44 height 15
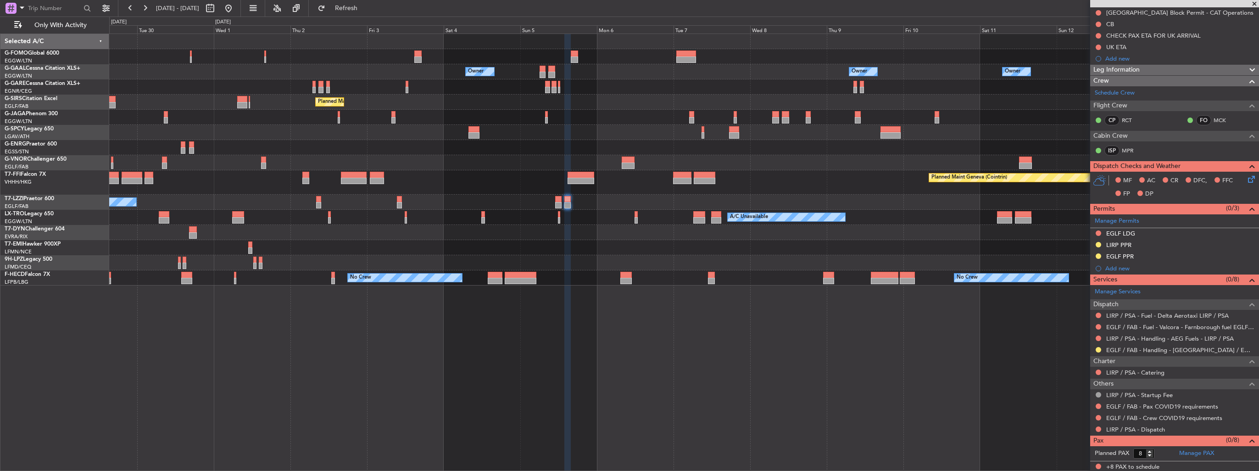
scroll to position [0, 0]
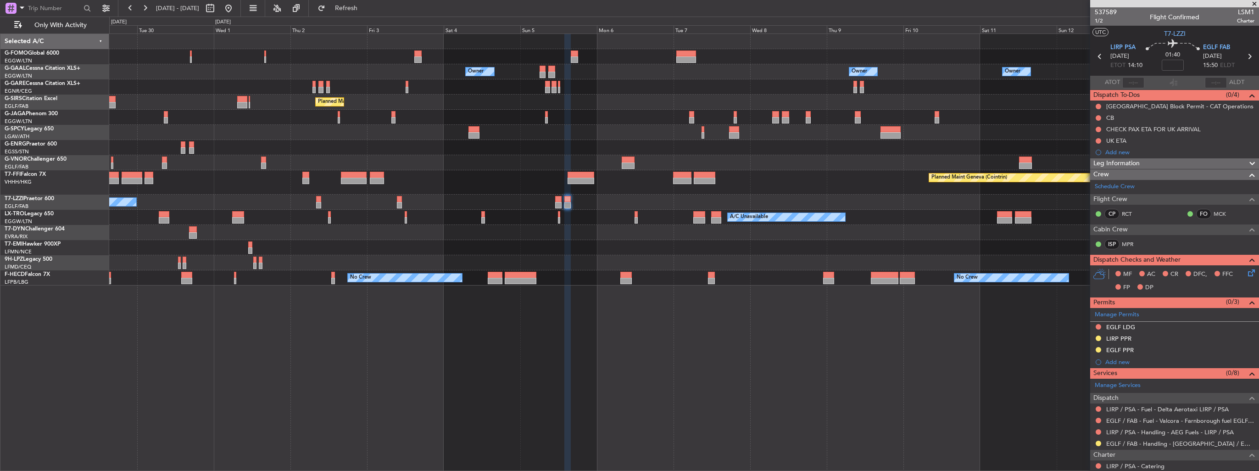
drag, startPoint x: 1246, startPoint y: 340, endPoint x: 1241, endPoint y: 339, distance: 4.6
click at [0, 0] on img at bounding box center [0, 0] width 0 height 0
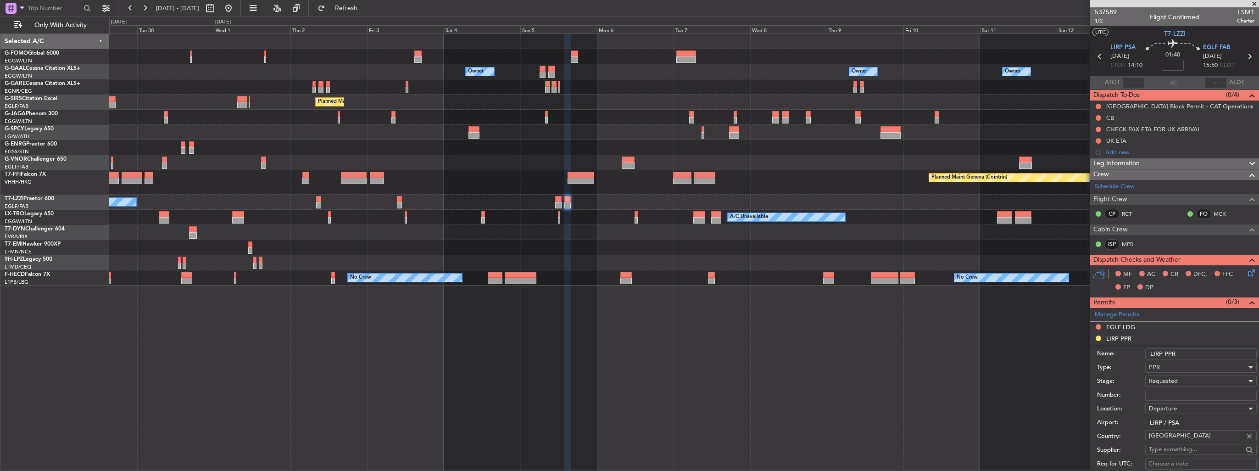
click at [1216, 352] on input "LIRP PPR" at bounding box center [1202, 353] width 112 height 11
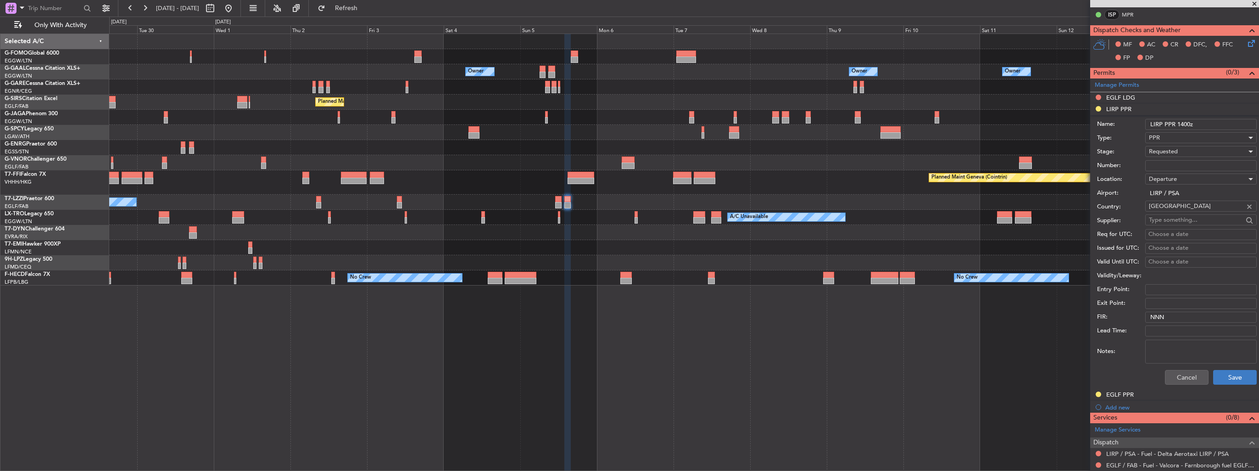
type input "LIRP PPR 1400z"
click at [1223, 370] on button "Save" at bounding box center [1236, 377] width 44 height 15
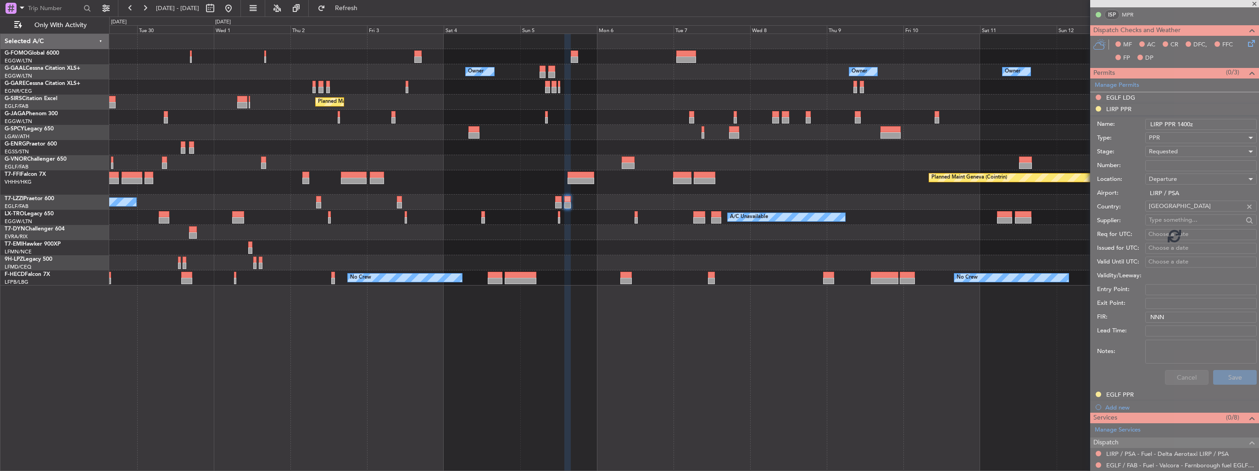
scroll to position [94, 0]
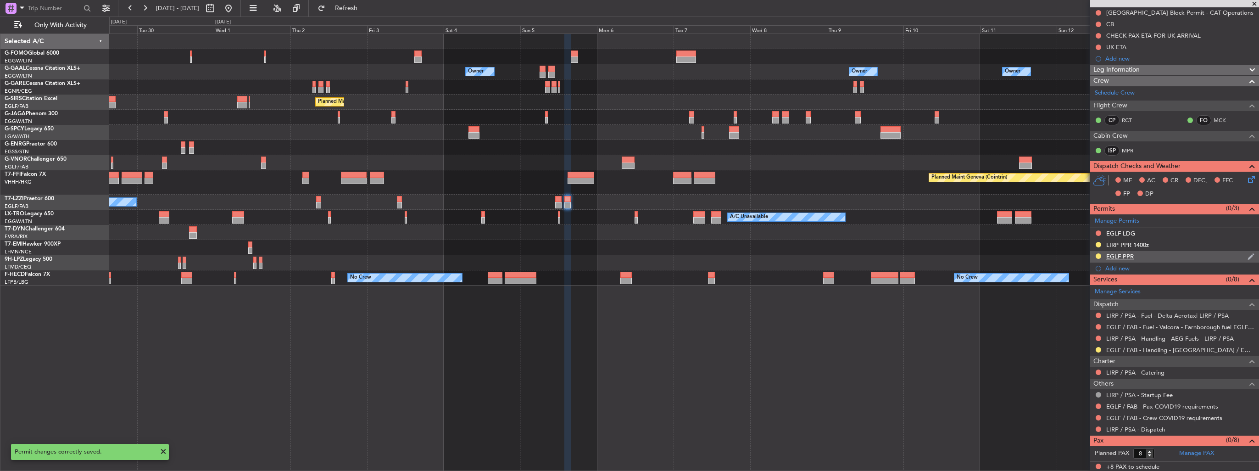
click at [1248, 258] on div "EGLF PPR" at bounding box center [1175, 256] width 169 height 11
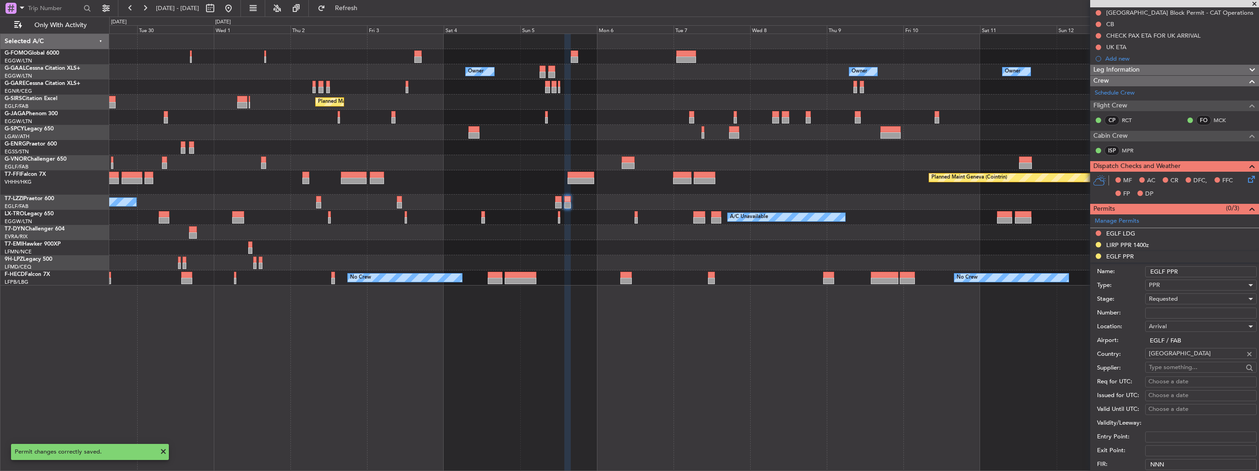
scroll to position [229, 0]
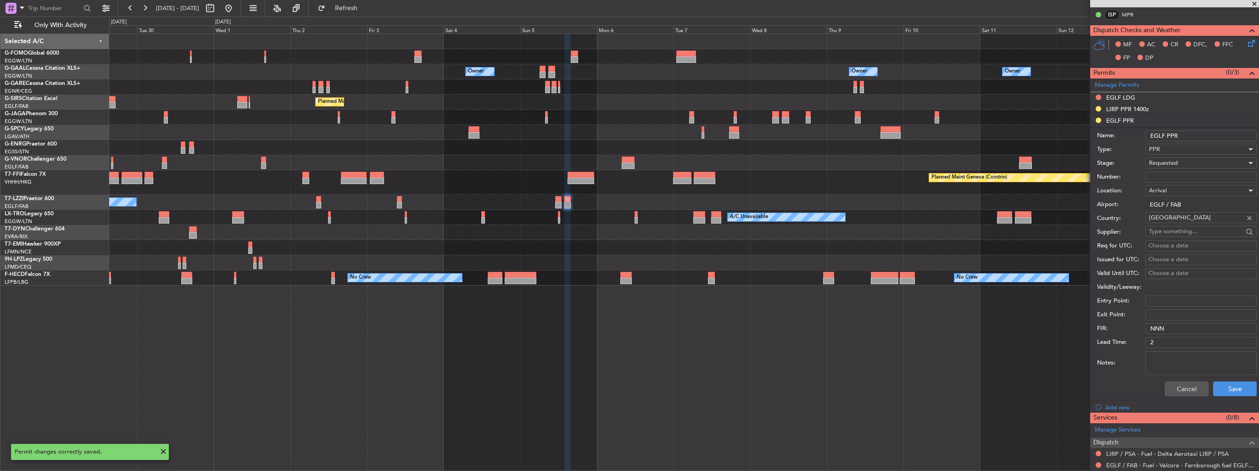
click at [1195, 135] on input "EGLF PPR" at bounding box center [1202, 135] width 112 height 11
type input "EGLF PPR 1555z"
click at [1226, 385] on button "Save" at bounding box center [1236, 388] width 44 height 15
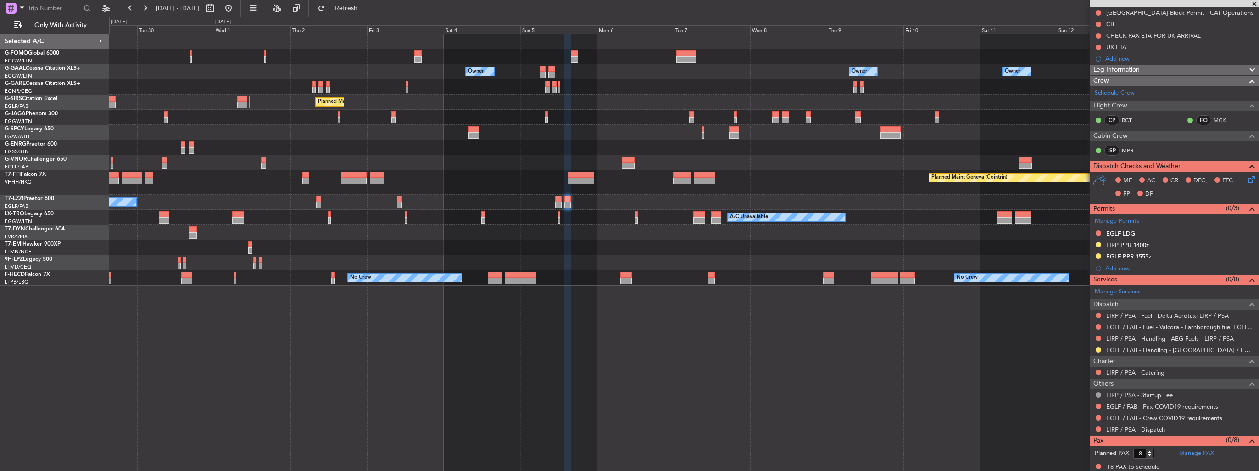
scroll to position [0, 0]
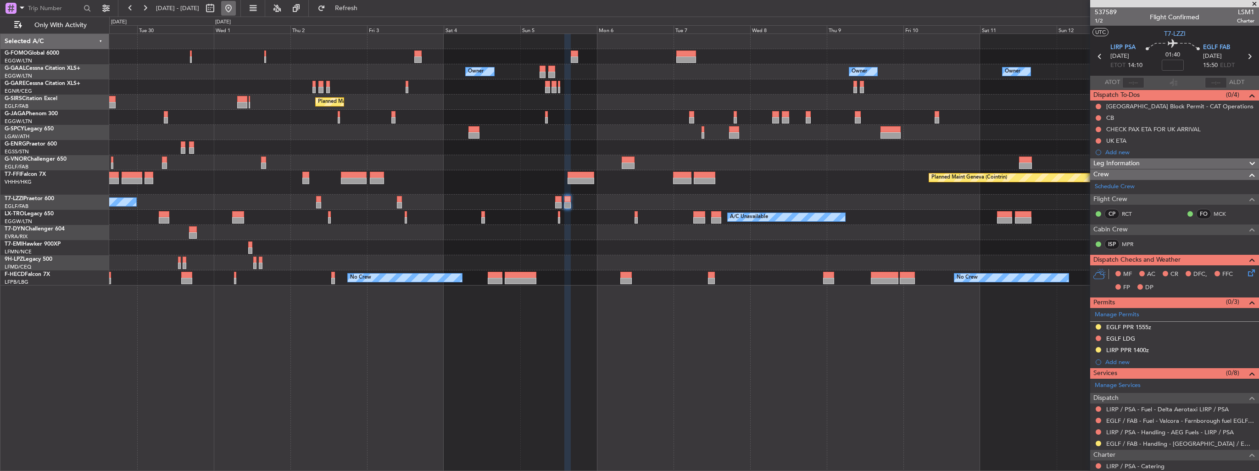
click at [236, 14] on button at bounding box center [228, 8] width 15 height 15
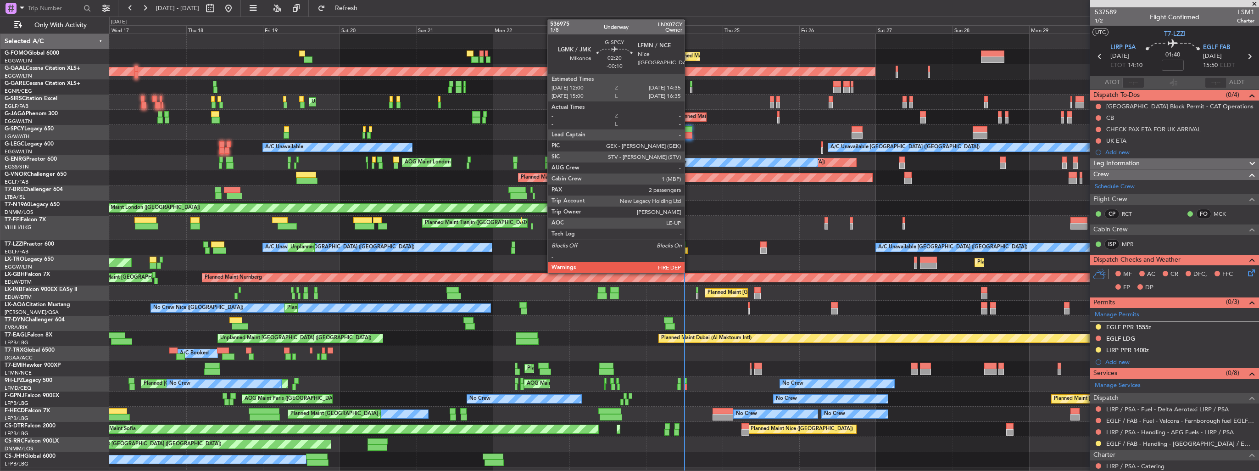
click at [689, 132] on div at bounding box center [688, 135] width 8 height 6
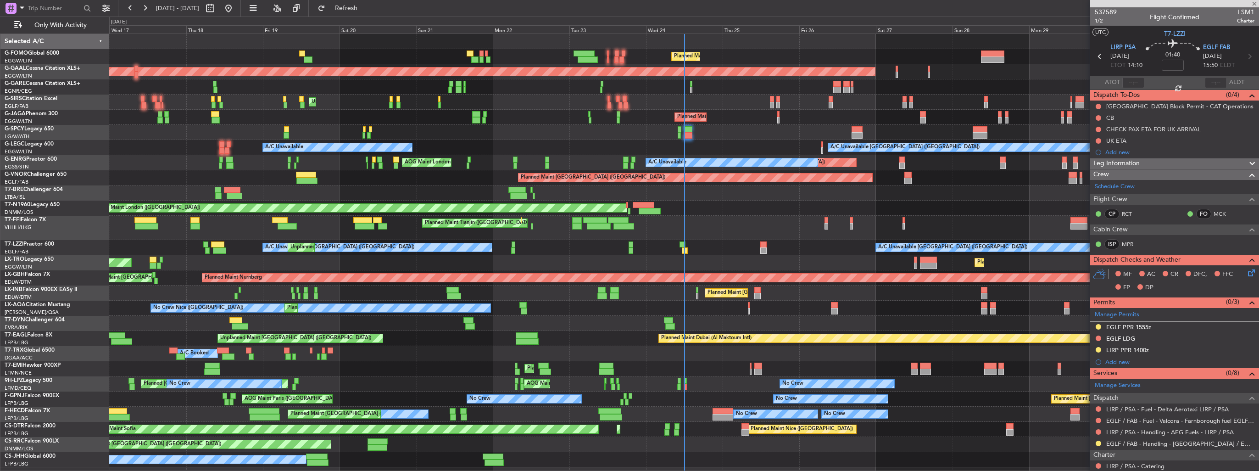
type input "-00:10"
type input "2"
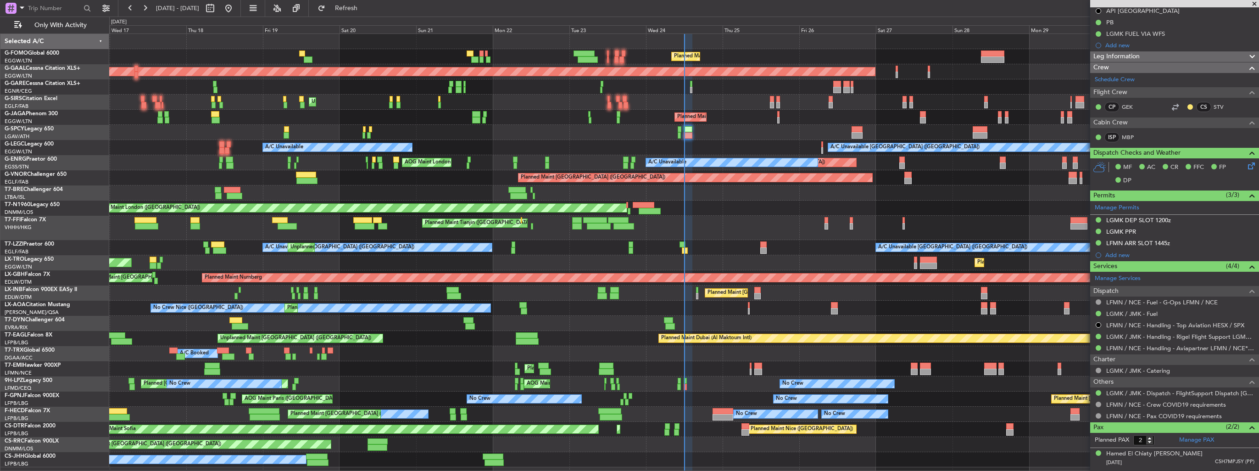
scroll to position [158, 0]
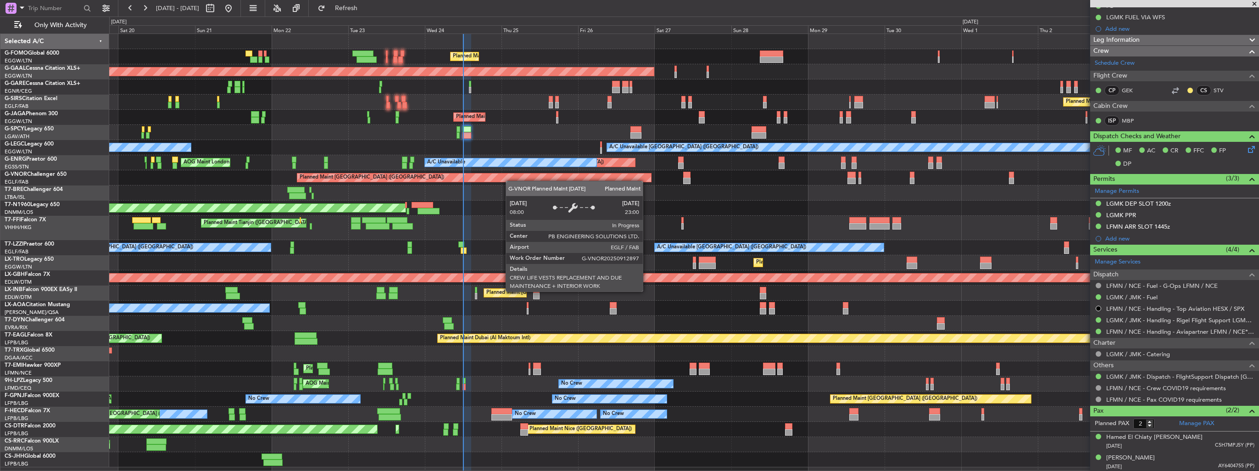
click at [493, 178] on div "Planned Maint London (Luton) Planned Maint Dusseldorf Owner Planned Maint Londo…" at bounding box center [684, 250] width 1150 height 433
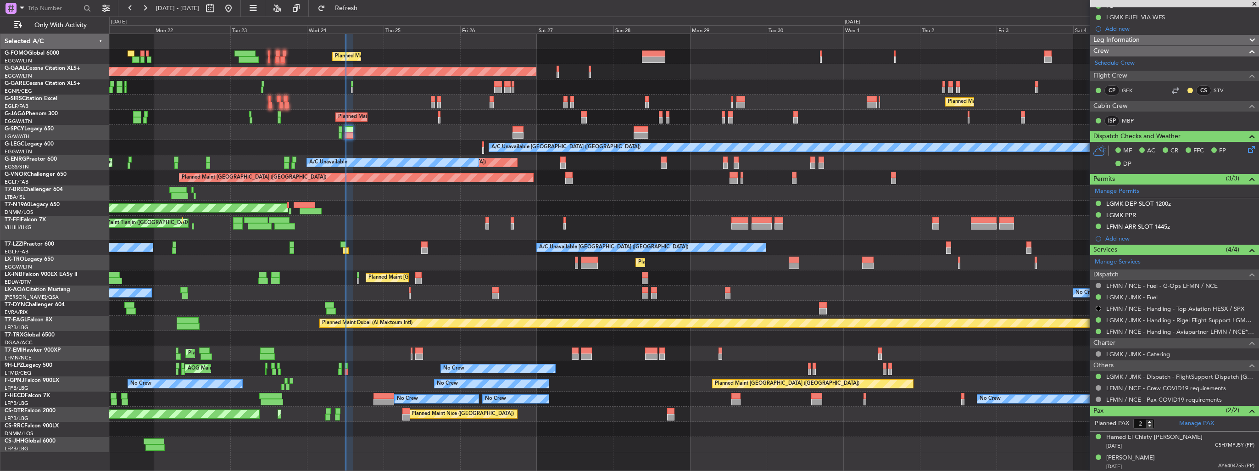
click at [409, 132] on div "Planned Maint London (Luton) Planned Maint Dusseldorf Owner Owner Planned Maint…" at bounding box center [684, 243] width 1150 height 418
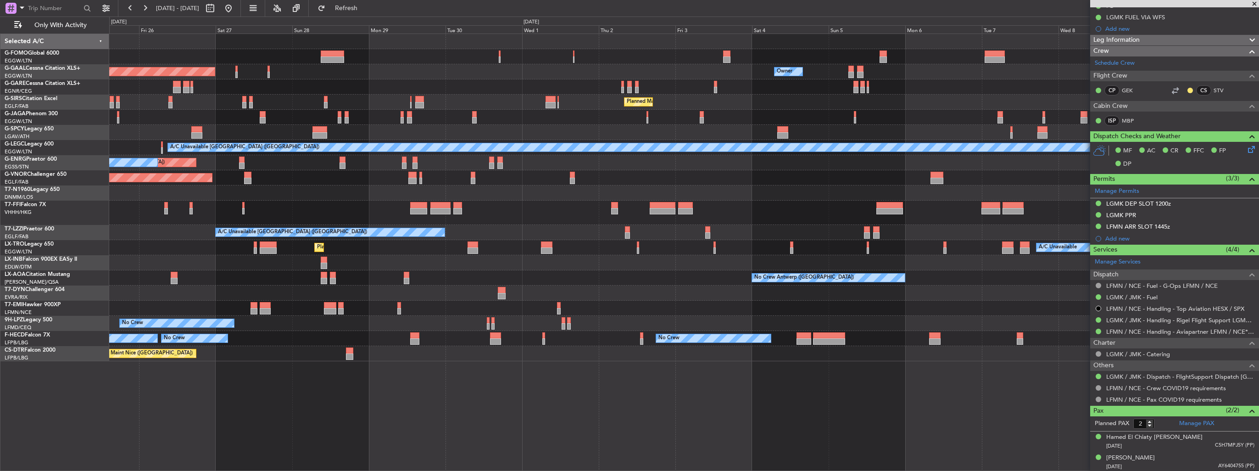
click at [665, 242] on div "Planned Maint London (Luton) Planned Maint Dusseldorf Owner Owner Owner Planned…" at bounding box center [684, 197] width 1150 height 327
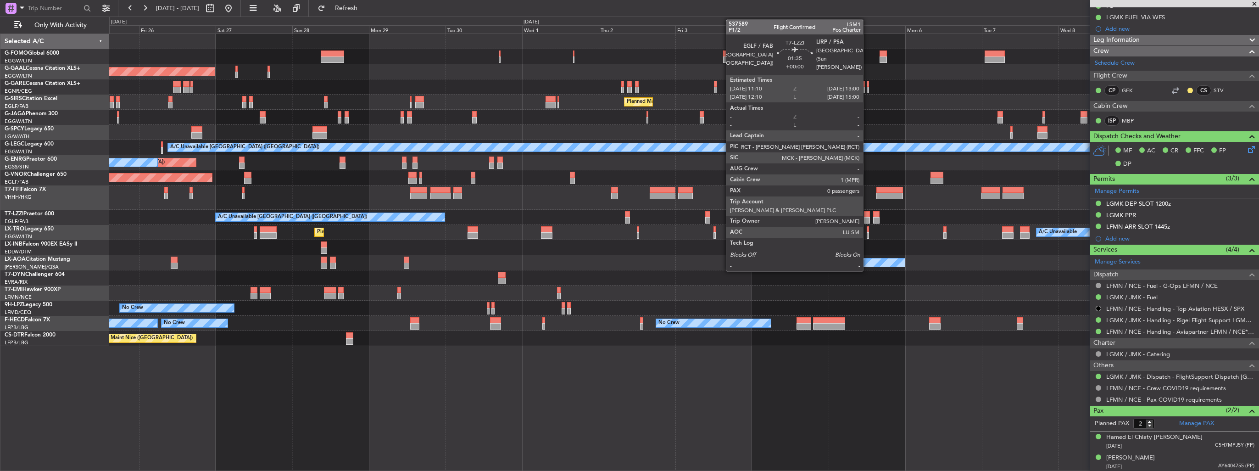
click at [867, 218] on div at bounding box center [867, 220] width 6 height 6
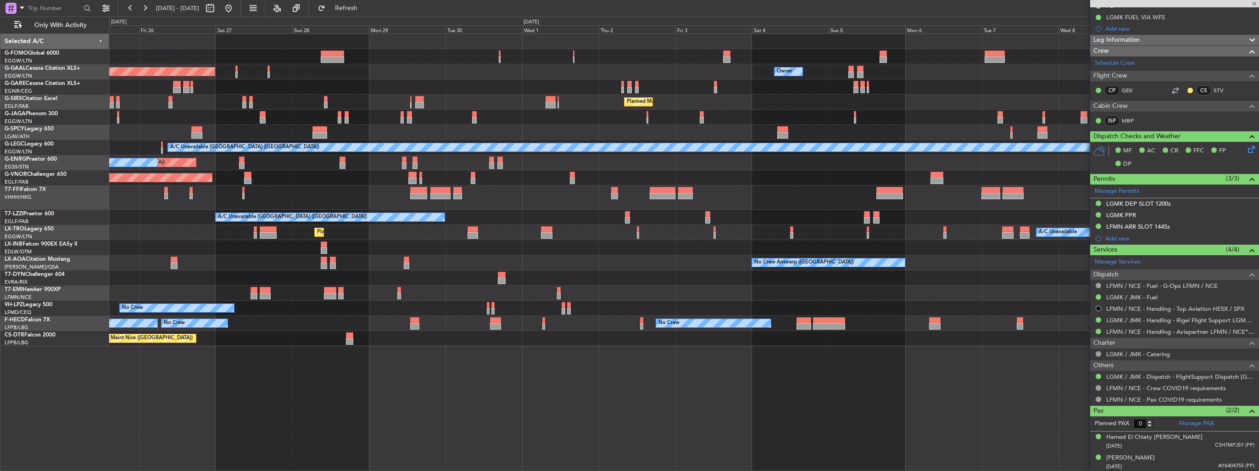
scroll to position [0, 0]
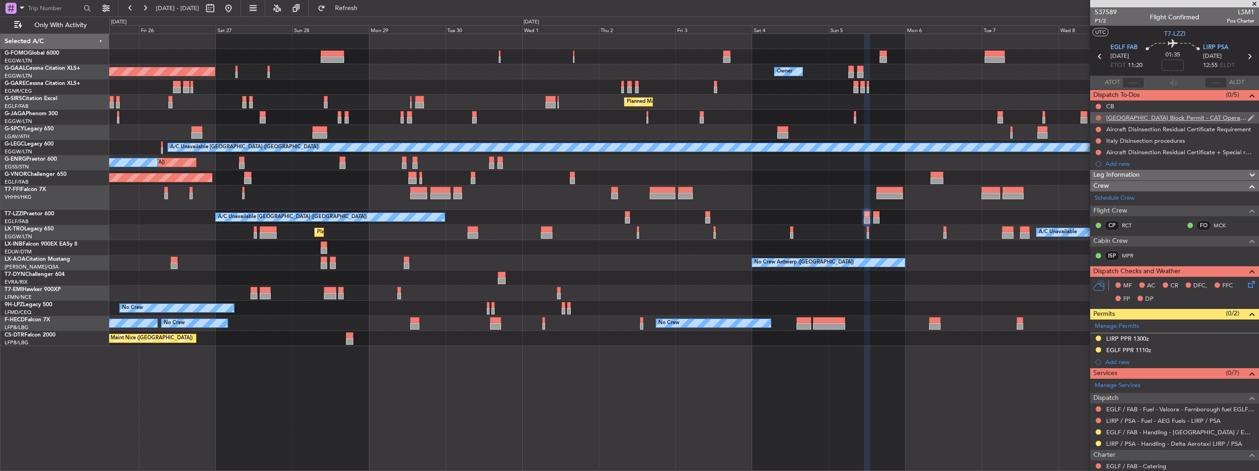
click at [1098, 118] on button at bounding box center [1099, 118] width 6 height 6
click at [1097, 159] on span "Completed" at bounding box center [1103, 158] width 30 height 9
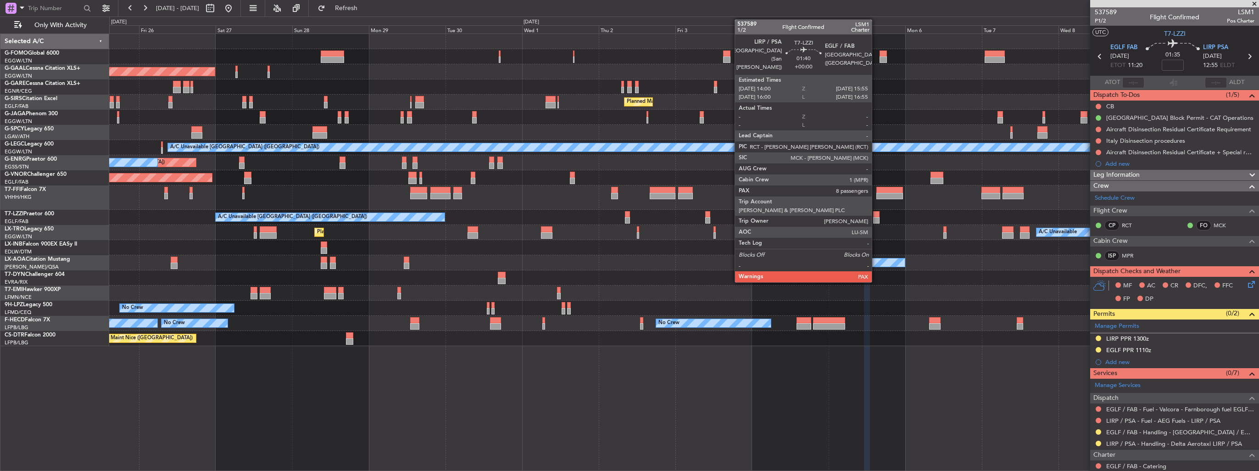
click at [876, 219] on div at bounding box center [876, 220] width 6 height 6
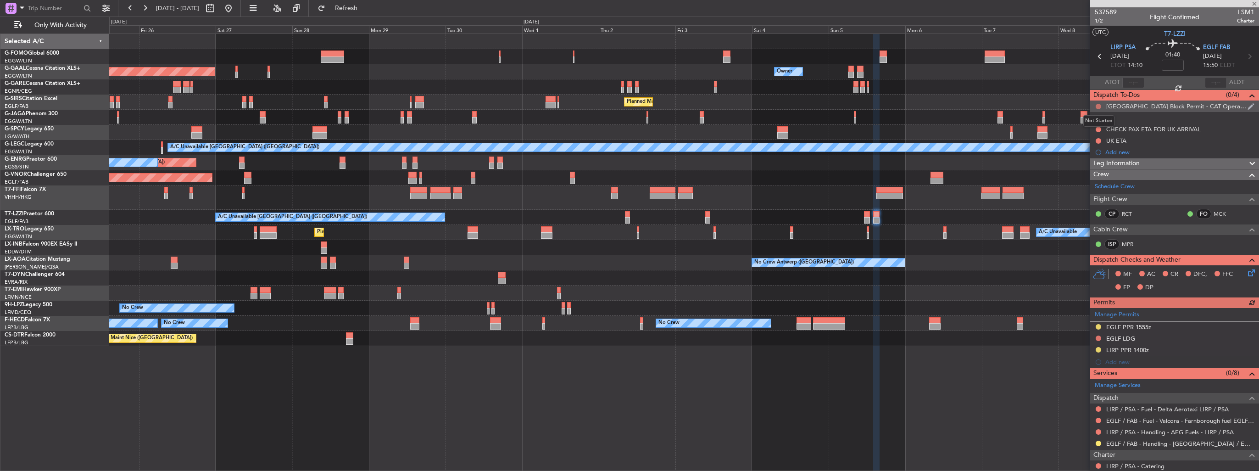
click at [1100, 105] on button at bounding box center [1099, 107] width 6 height 6
click at [1094, 148] on span "Completed" at bounding box center [1103, 146] width 30 height 9
click at [556, 126] on div "Planned Maint London (Luton) Owner Planned Maint Dusseldorf Owner Owner Planned…" at bounding box center [684, 190] width 1150 height 312
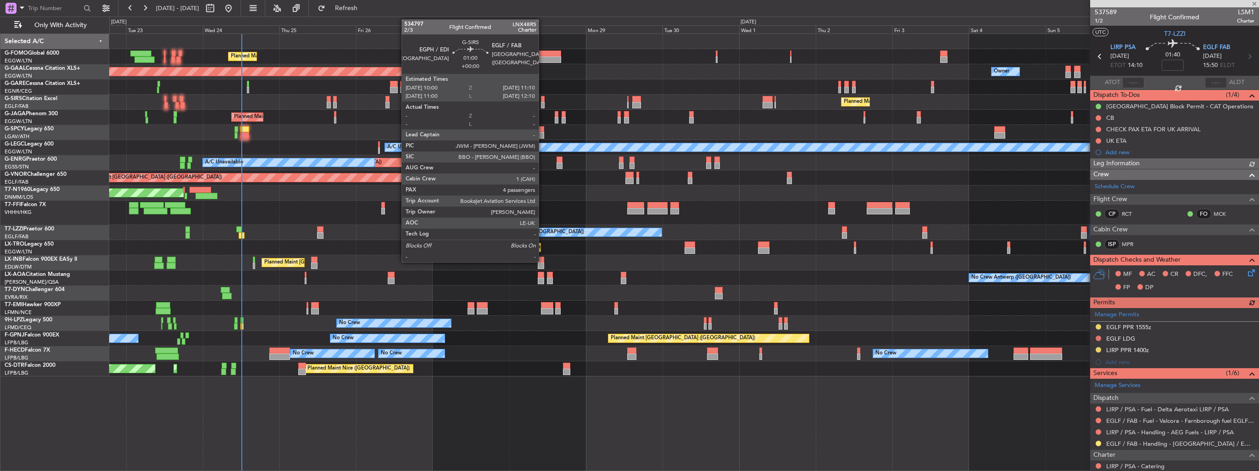
click at [543, 98] on div at bounding box center [543, 99] width 4 height 6
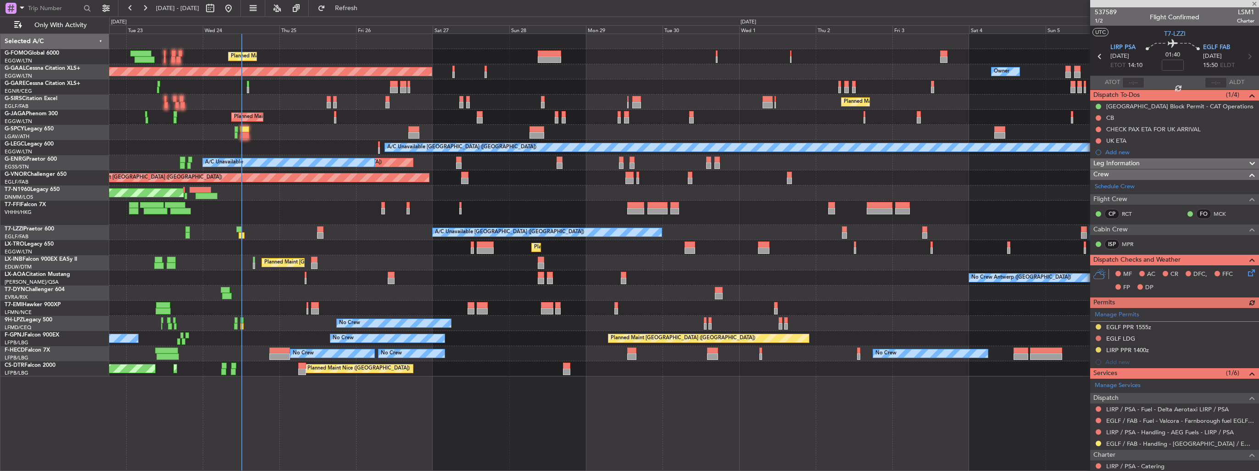
type input "4"
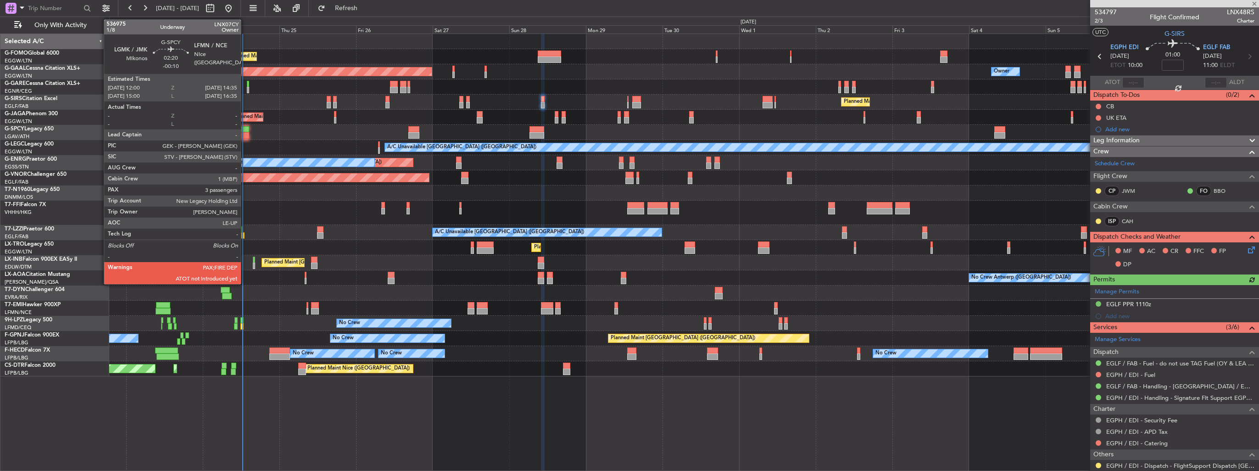
click at [245, 135] on div at bounding box center [245, 135] width 8 height 6
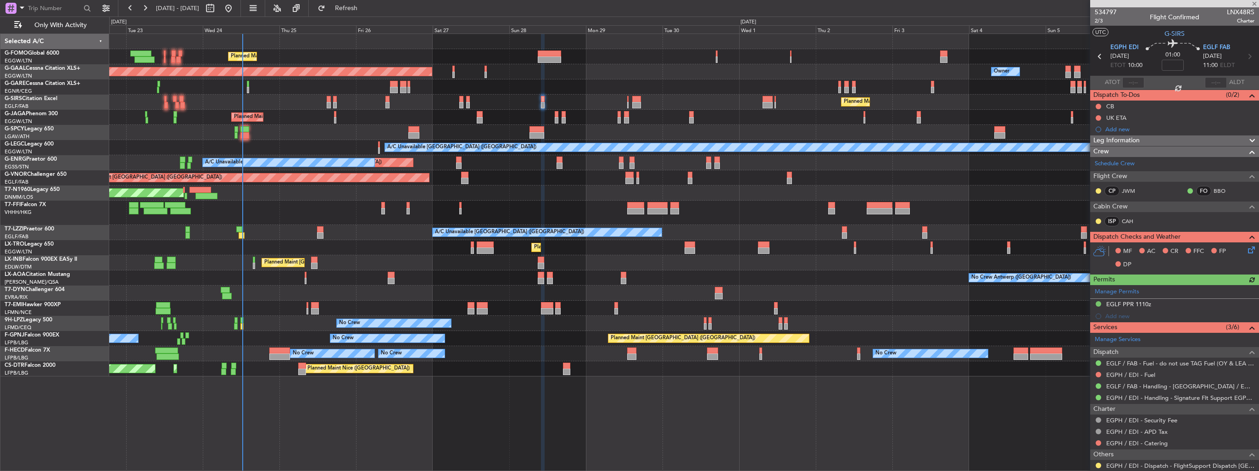
type input "-00:10"
type input "3"
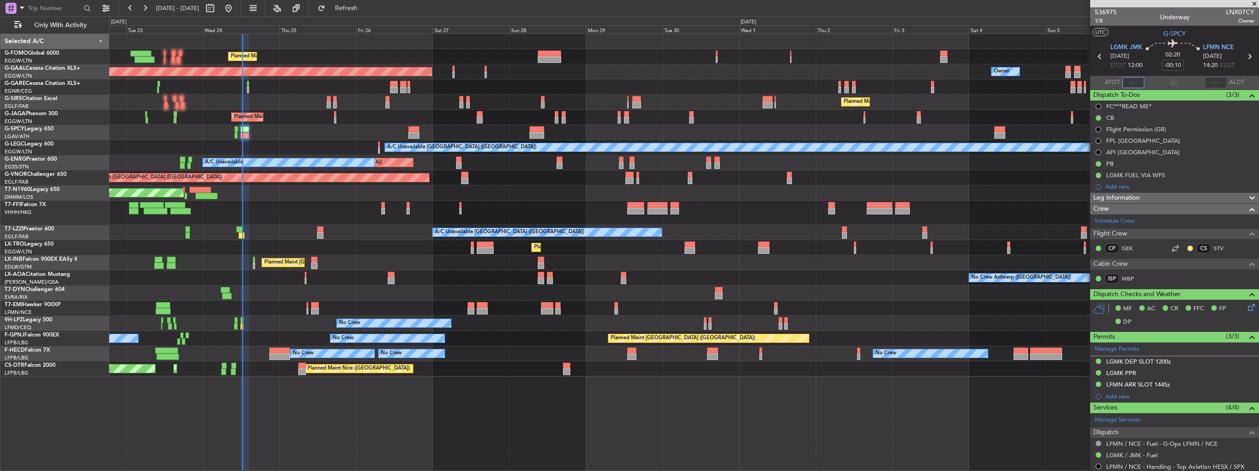
click at [1137, 82] on input "text" at bounding box center [1134, 82] width 22 height 11
type input "12:25"
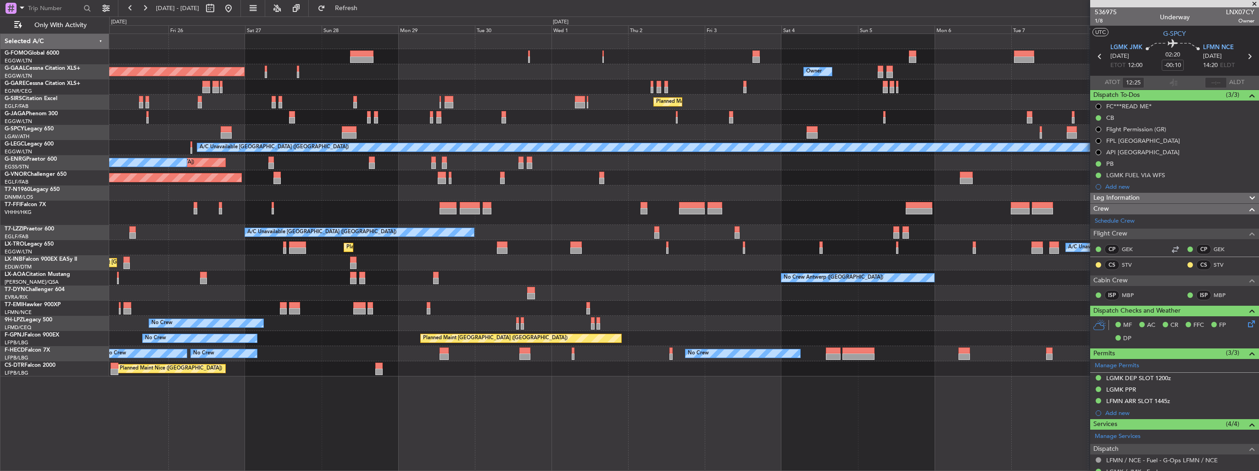
click at [485, 237] on div "A/C Unavailable London (Farnborough) A/C Unavailable London (Farnborough)" at bounding box center [684, 232] width 1150 height 15
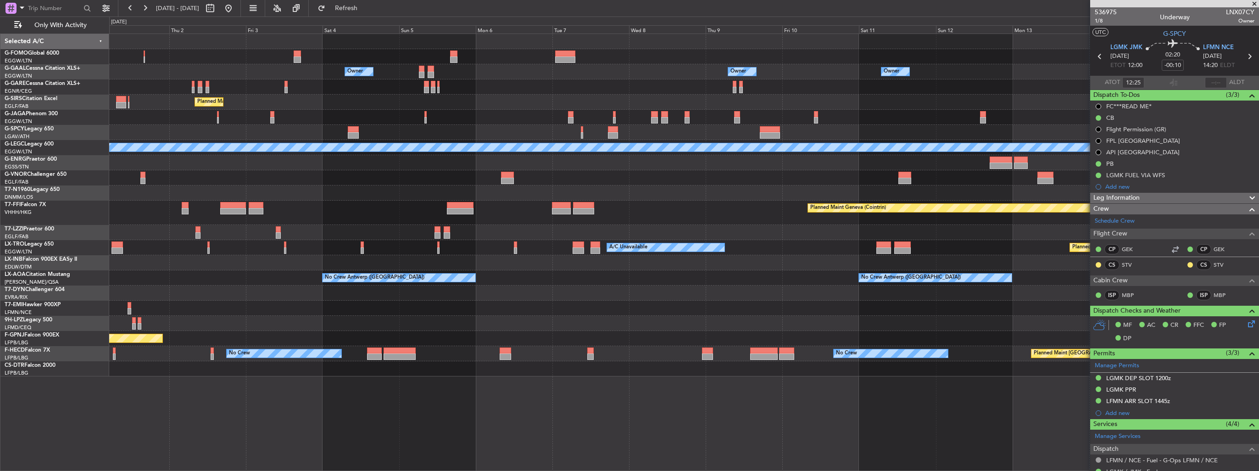
click at [359, 225] on div "A/C Unavailable [GEOGRAPHIC_DATA] ([GEOGRAPHIC_DATA])" at bounding box center [684, 232] width 1150 height 15
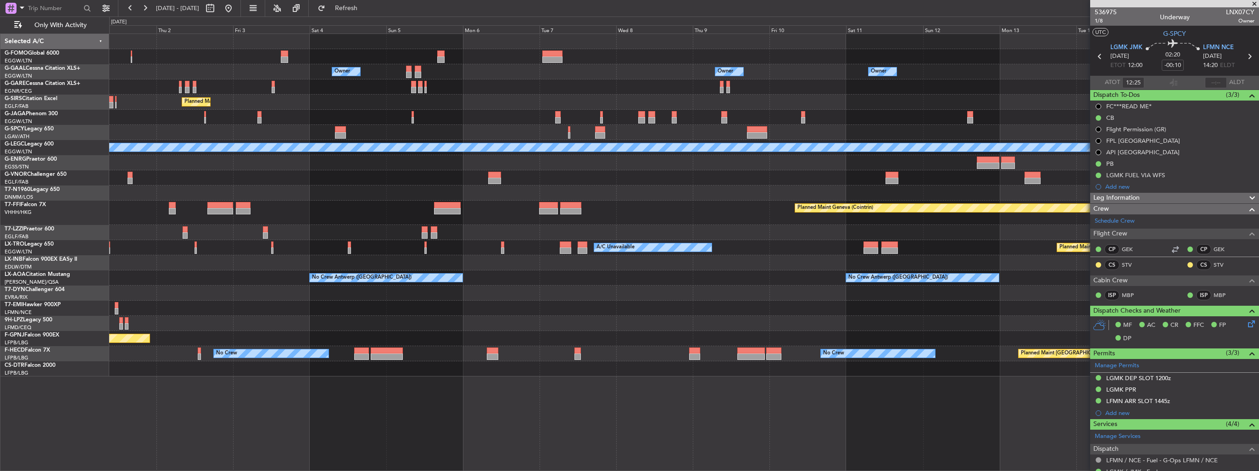
click at [462, 230] on div "Owner Owner Owner Owner Owner No Crew Owner Planned Maint London (Luton) A/C Un…" at bounding box center [684, 205] width 1150 height 342
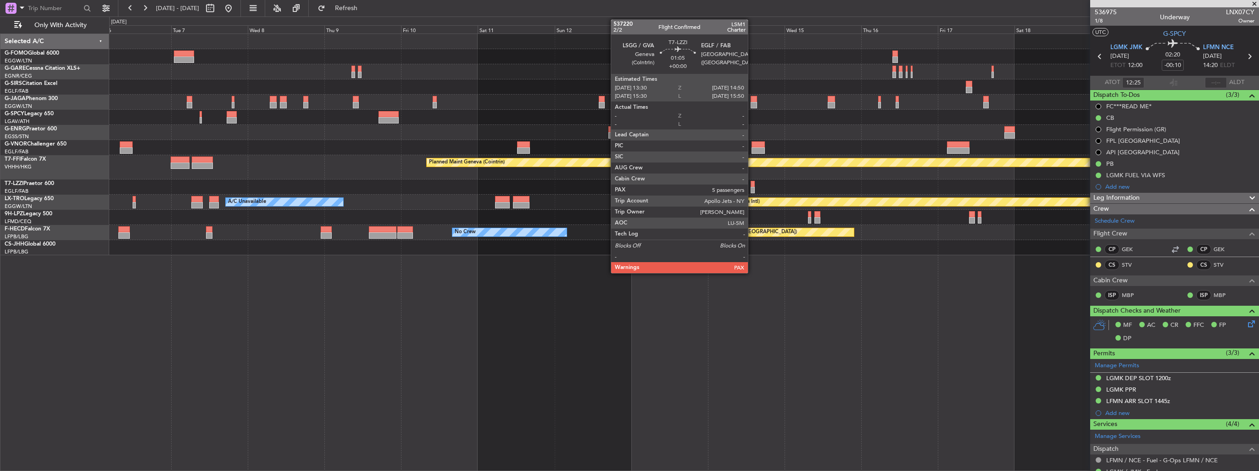
click at [752, 190] on div at bounding box center [753, 190] width 5 height 6
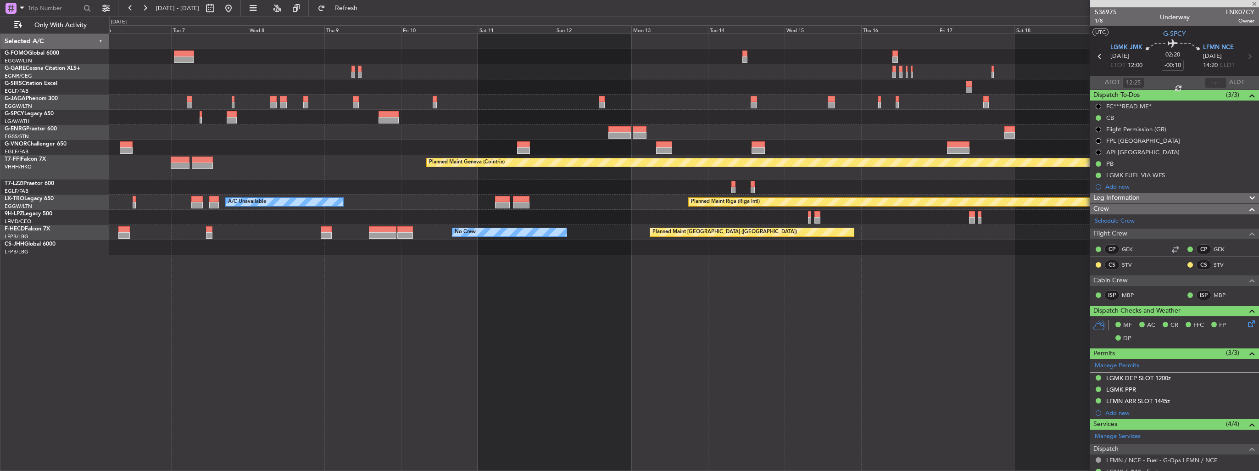
type input "5"
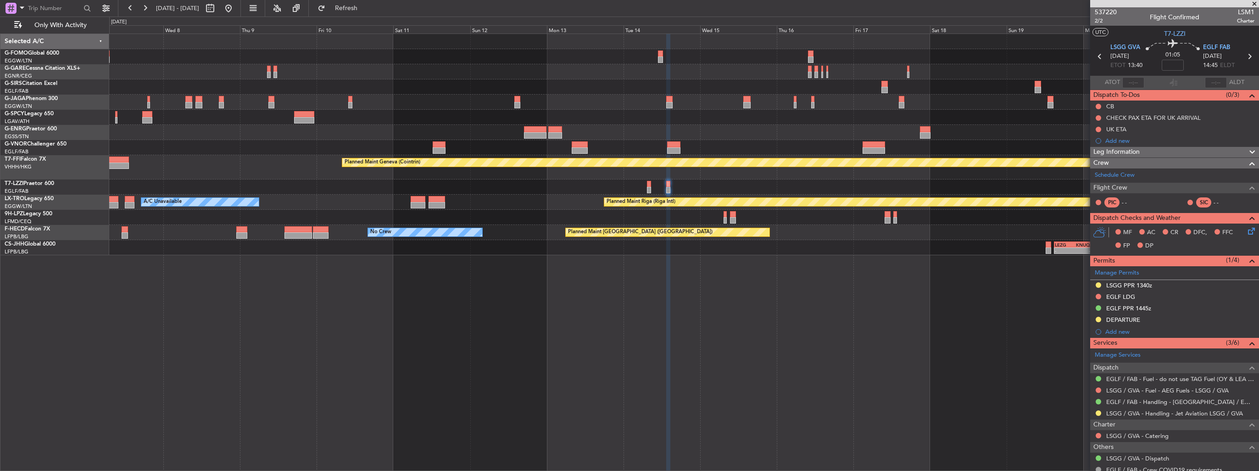
click at [518, 157] on div "Planned Maint Oxford (Kidlington) Planned Maint Geneva (Cointrin) A/C Unavailab…" at bounding box center [684, 144] width 1150 height 221
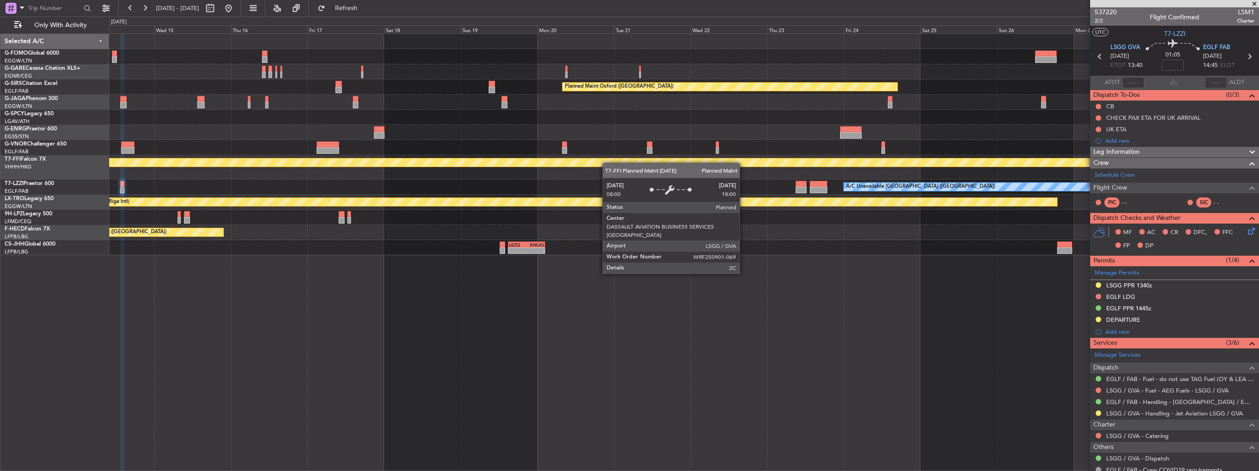
click at [591, 159] on div "Planned Maint Oxford (Kidlington) Planned Maint Geneva (Cointrin) A/C Unavailab…" at bounding box center [684, 144] width 1150 height 221
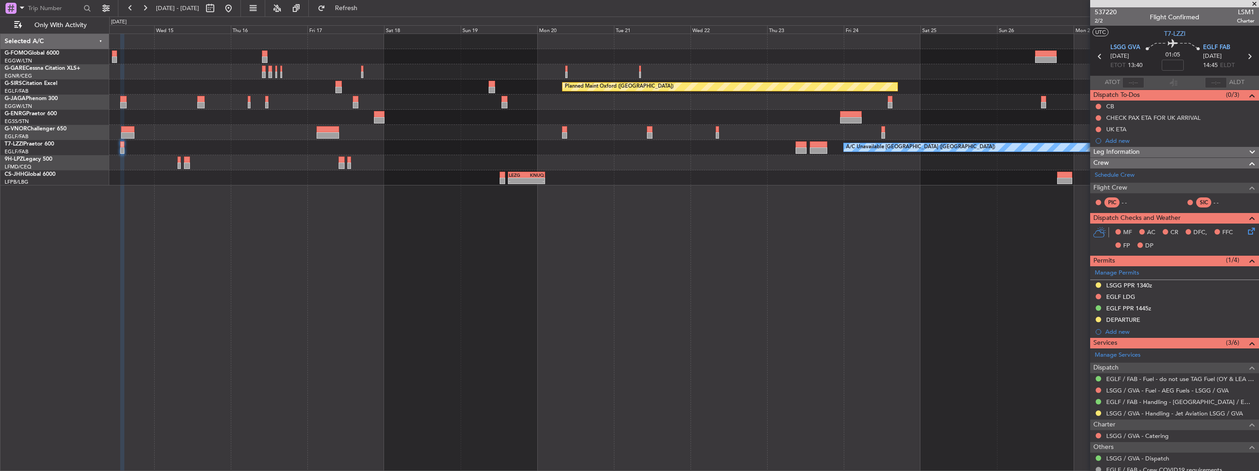
click at [740, 166] on div "Planned Maint Oxford (Kidlington) A/C Unavailable London (Luton) - - LEZG 15:00…" at bounding box center [684, 252] width 1150 height 437
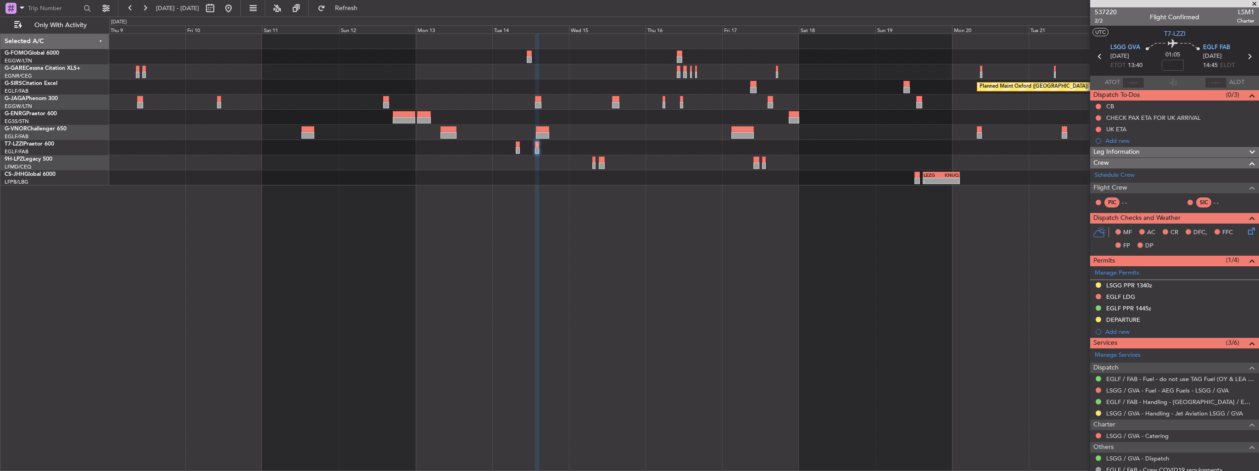
click at [551, 203] on div "Planned Maint Oxford (Kidlington) A/C Unavailable London (Luton) - - LEZG 15:00…" at bounding box center [684, 252] width 1150 height 437
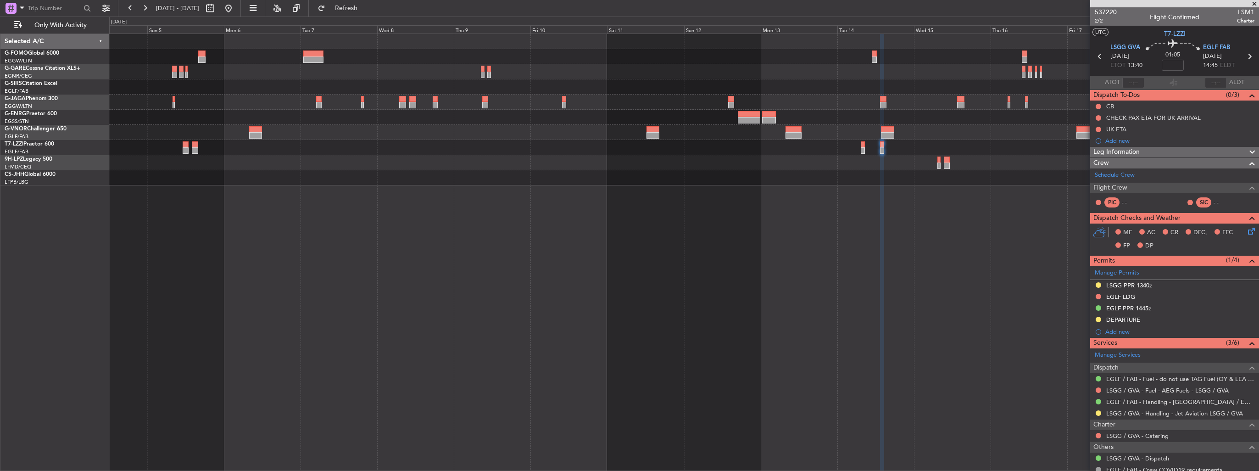
click at [683, 240] on div "Planned Maint London (Luton) Planned Maint Oxford (Kidlington) - - LEZG 15:00 Z…" at bounding box center [684, 252] width 1150 height 437
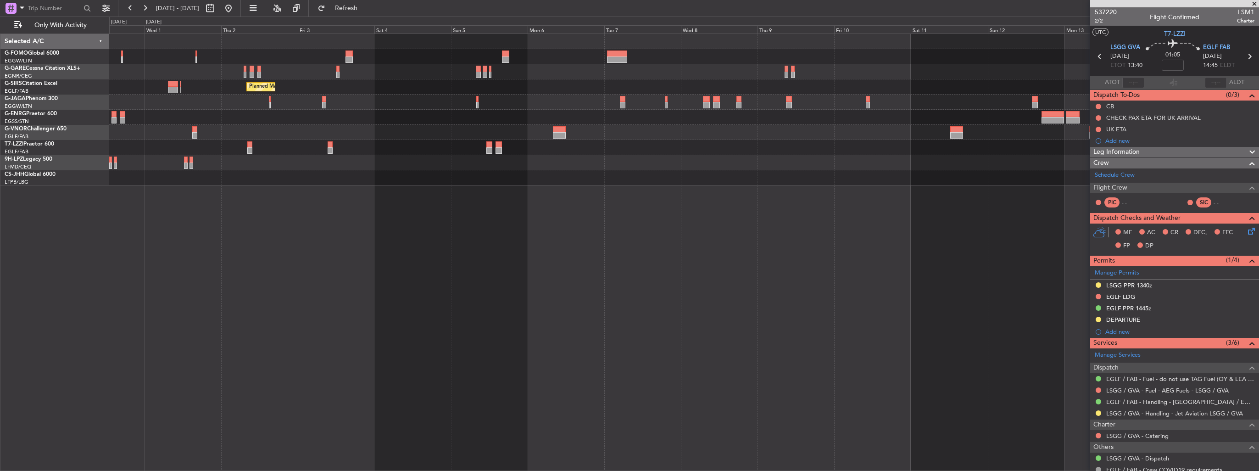
click at [677, 252] on div "Planned Maint London (Luton) Planned Maint London (Farnborough) A/C Unavailable…" at bounding box center [684, 252] width 1150 height 437
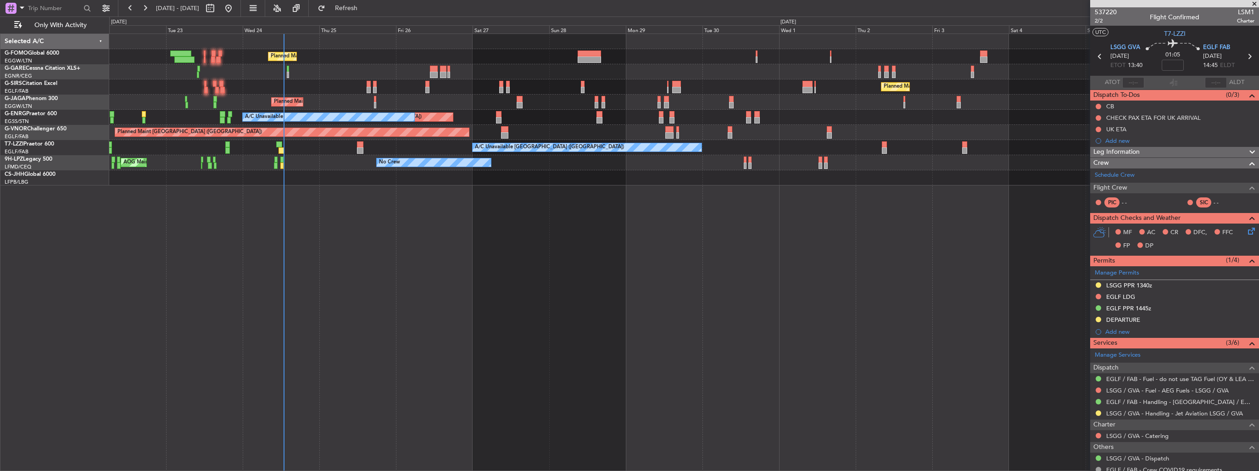
click at [613, 259] on div "Planned Maint London (Luton) Planned Maint London (Luton) Planned Maint London …" at bounding box center [684, 252] width 1150 height 437
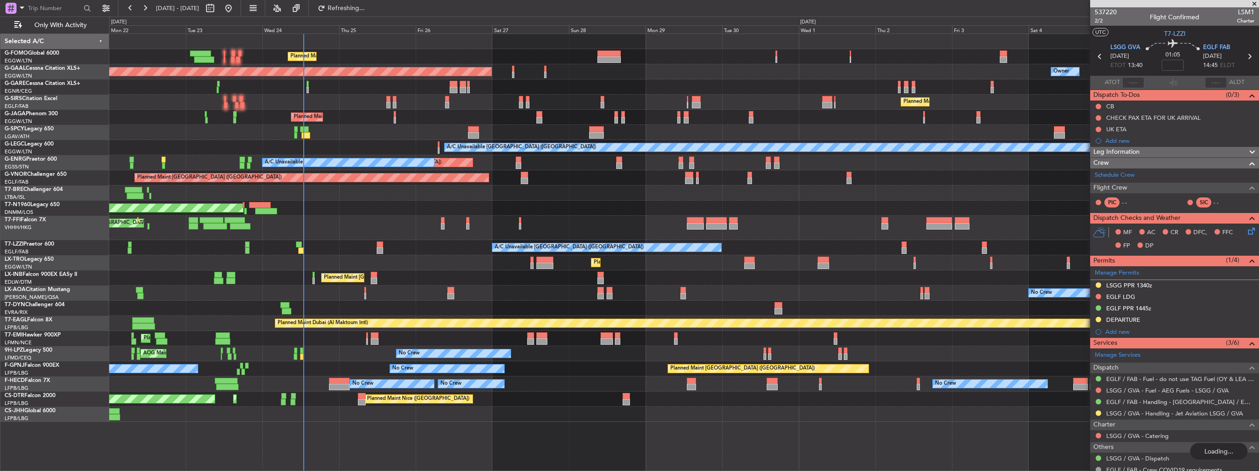
click at [661, 150] on div "Planned Maint London (Luton) Planned Maint Dusseldorf Owner Owner Planned Maint…" at bounding box center [684, 228] width 1150 height 388
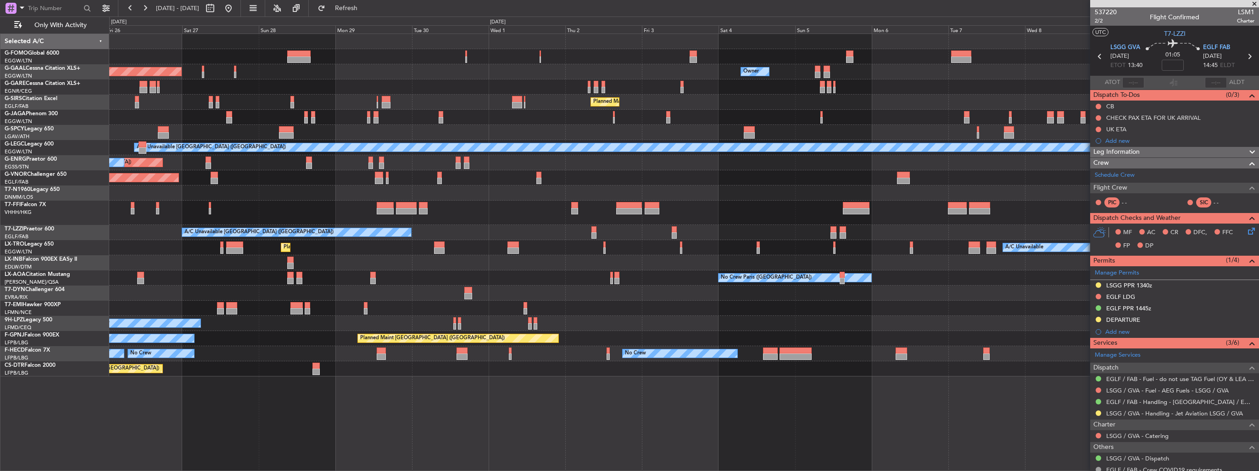
click at [470, 208] on div "Planned Maint London (Luton) Owner Planned Maint Dusseldorf Owner Owner Owner P…" at bounding box center [684, 205] width 1150 height 342
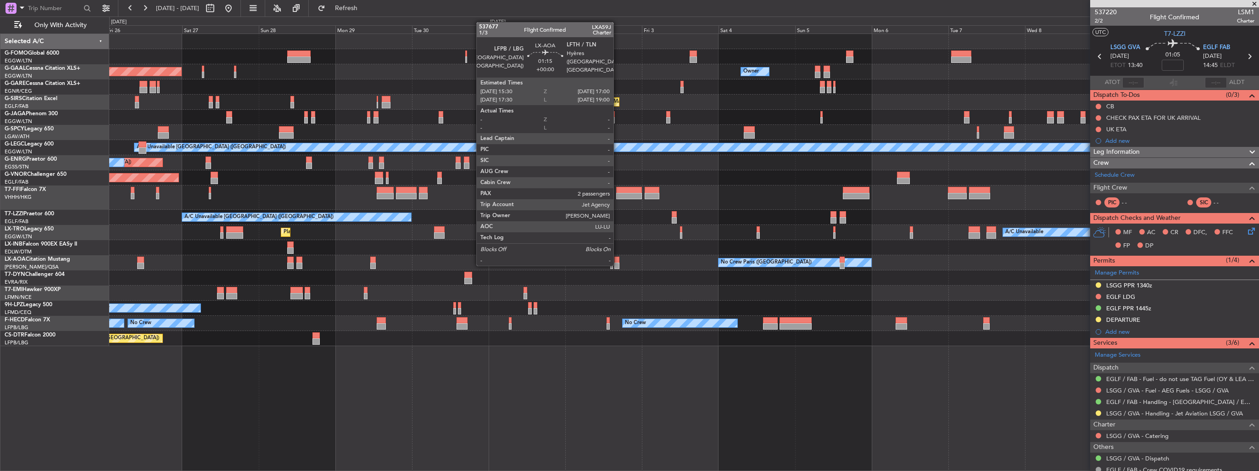
click at [618, 264] on div at bounding box center [617, 266] width 5 height 6
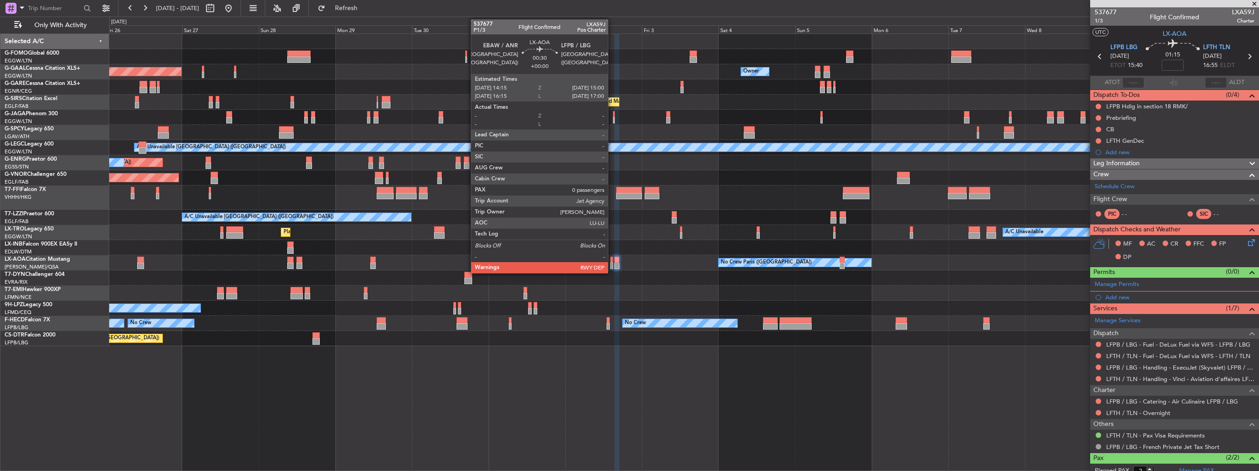
click at [612, 263] on div at bounding box center [611, 266] width 3 height 6
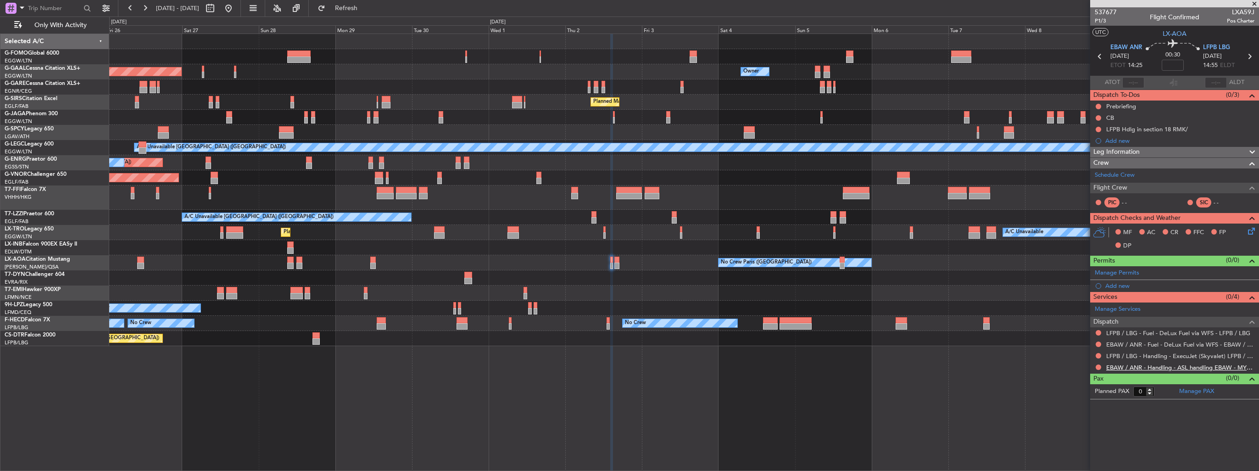
click at [1137, 366] on link "EBAW / ANR - Handling - ASL handling EBAW - MYHANDLING" at bounding box center [1181, 368] width 148 height 8
click at [1116, 356] on link "LFPB / LBG - Handling - ExecuJet (Skyvalet) LFPB / LBG" at bounding box center [1181, 356] width 148 height 8
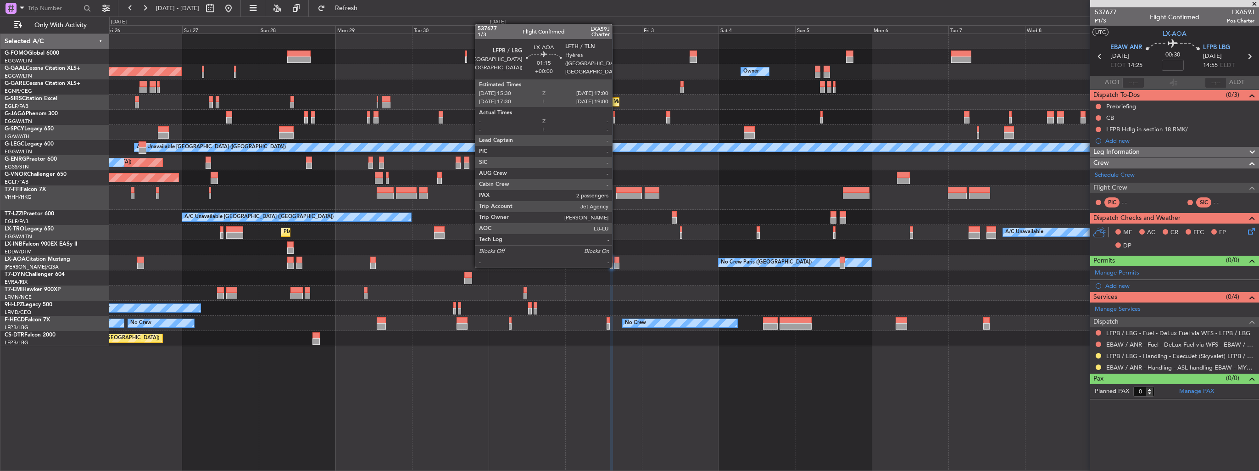
click at [616, 266] on div at bounding box center [617, 266] width 5 height 6
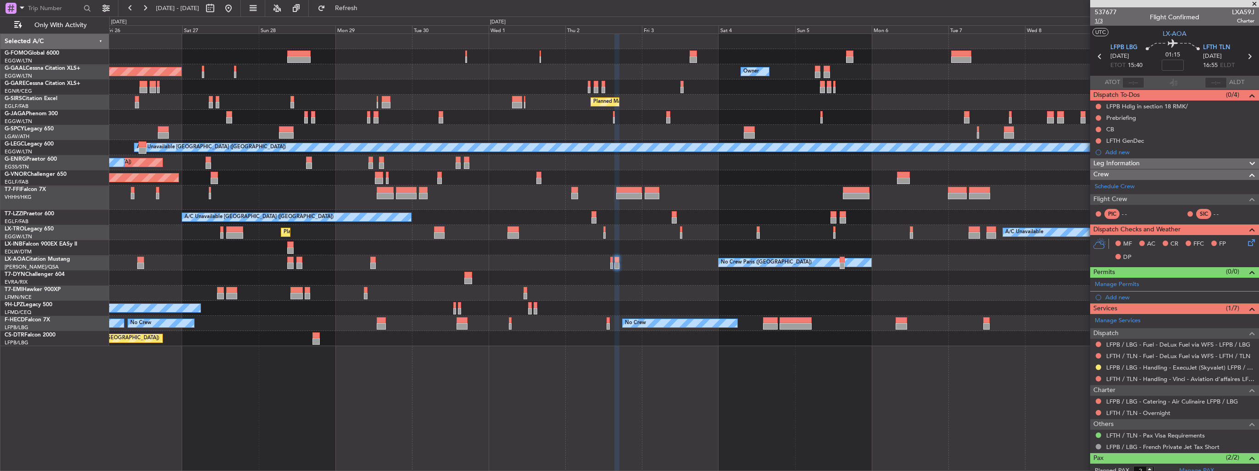
click at [1101, 19] on span "1/3" at bounding box center [1106, 21] width 22 height 8
click at [1232, 10] on span "LXA59J" at bounding box center [1243, 12] width 22 height 10
copy span "LXA59J"
click at [1122, 15] on div "537677 1/3 Flight Confirmed LXA59J Charter" at bounding box center [1175, 16] width 169 height 18
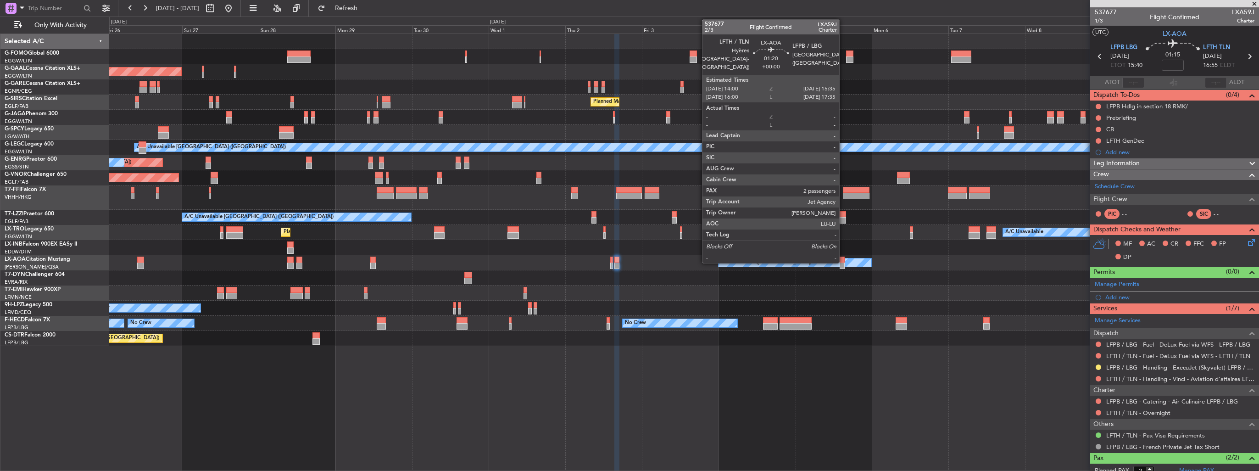
click at [844, 258] on div at bounding box center [843, 260] width 6 height 6
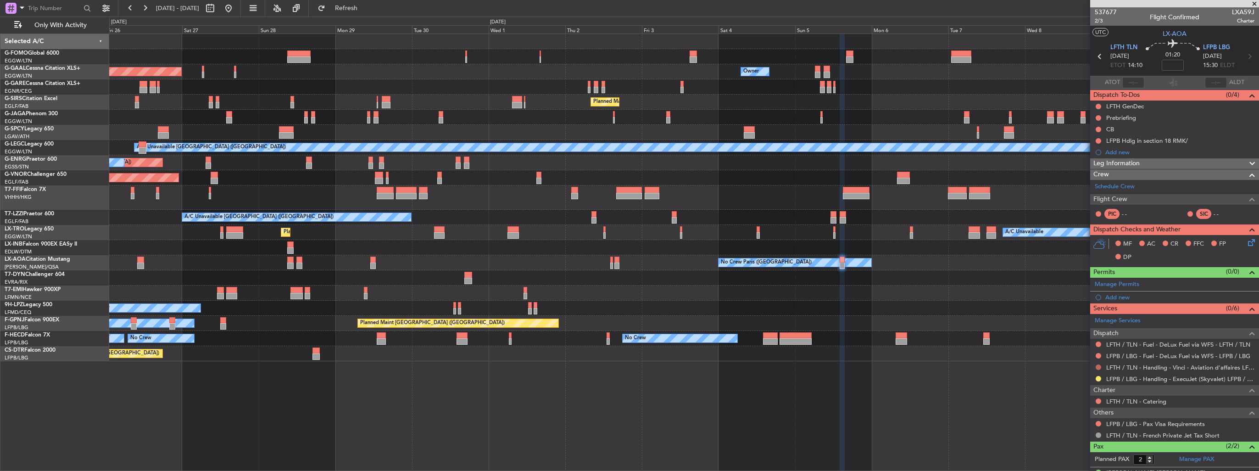
click at [1097, 367] on button at bounding box center [1099, 367] width 6 height 6
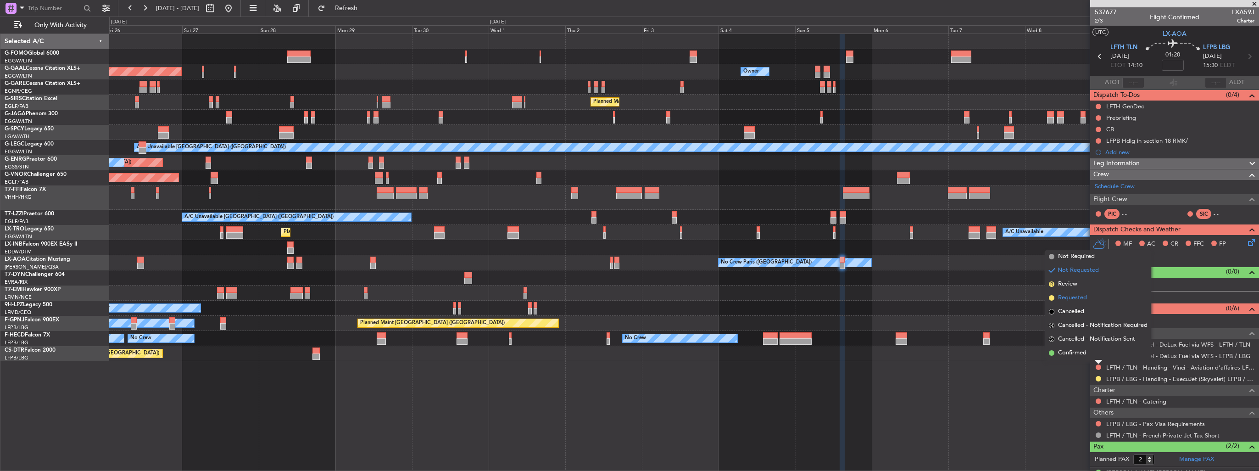
click at [1069, 294] on span "Requested" at bounding box center [1072, 297] width 29 height 9
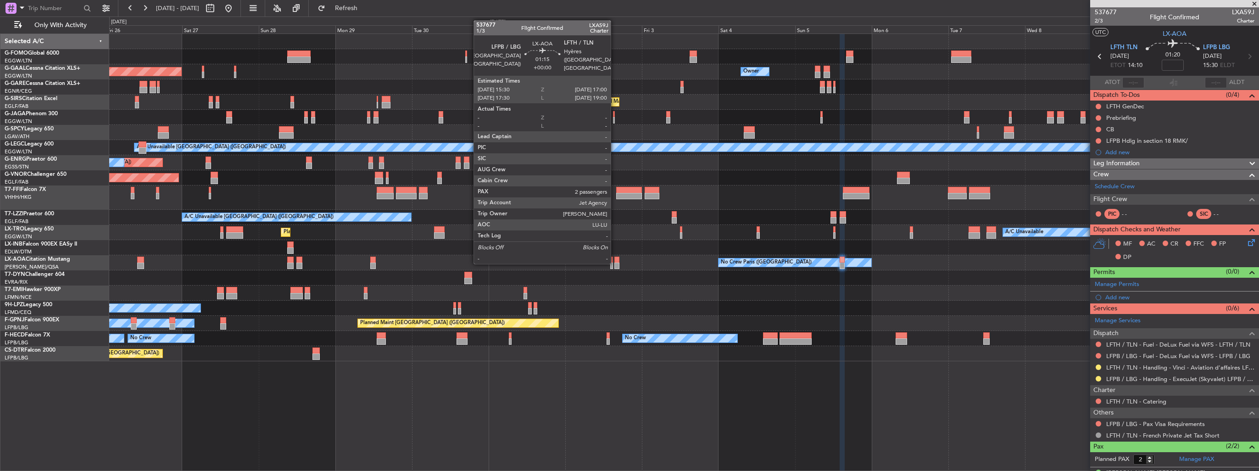
click at [615, 263] on div at bounding box center [617, 266] width 5 height 6
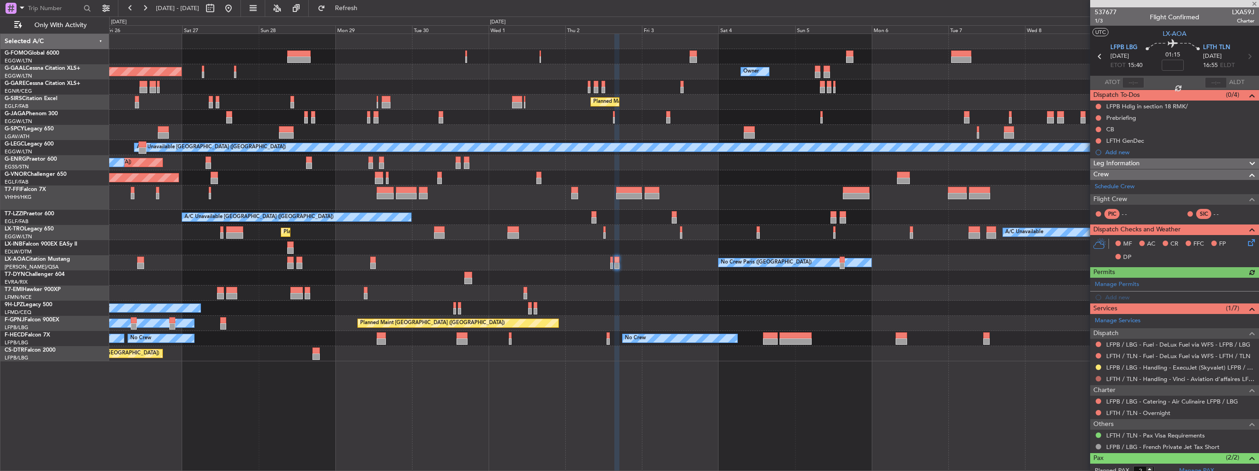
click at [1099, 378] on button at bounding box center [1099, 379] width 6 height 6
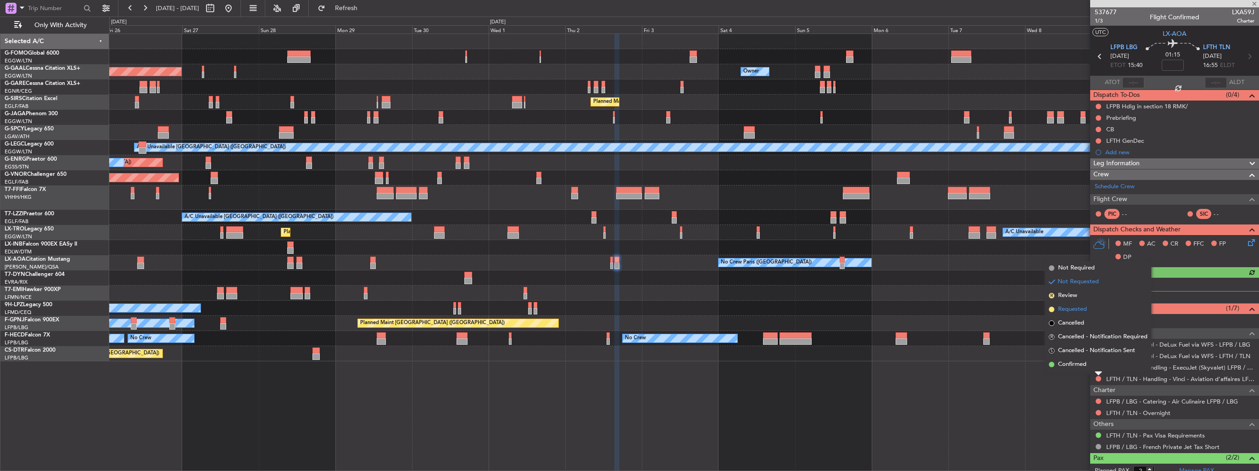
click at [1073, 307] on span "Requested" at bounding box center [1072, 309] width 29 height 9
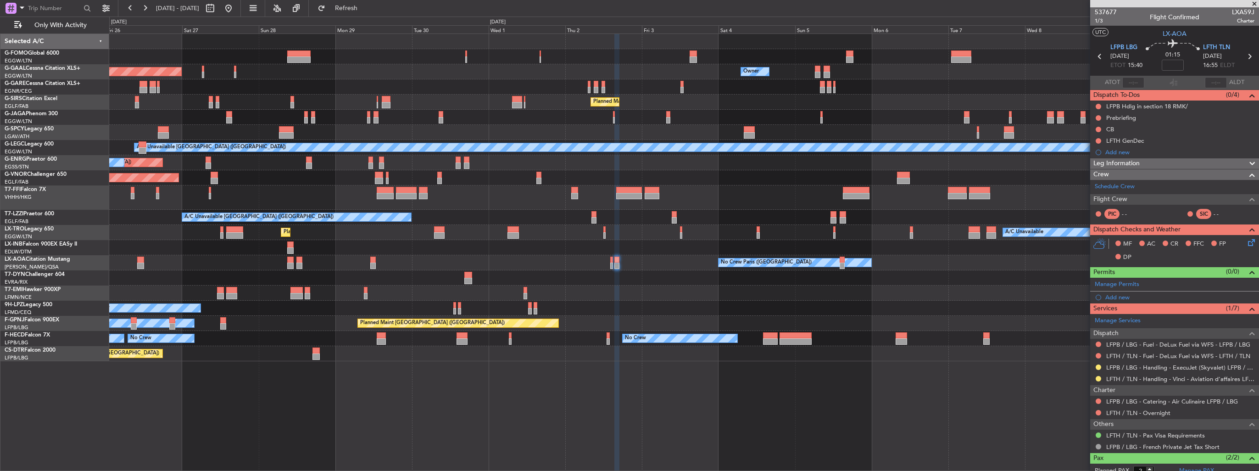
click at [1099, 365] on button at bounding box center [1099, 367] width 6 height 6
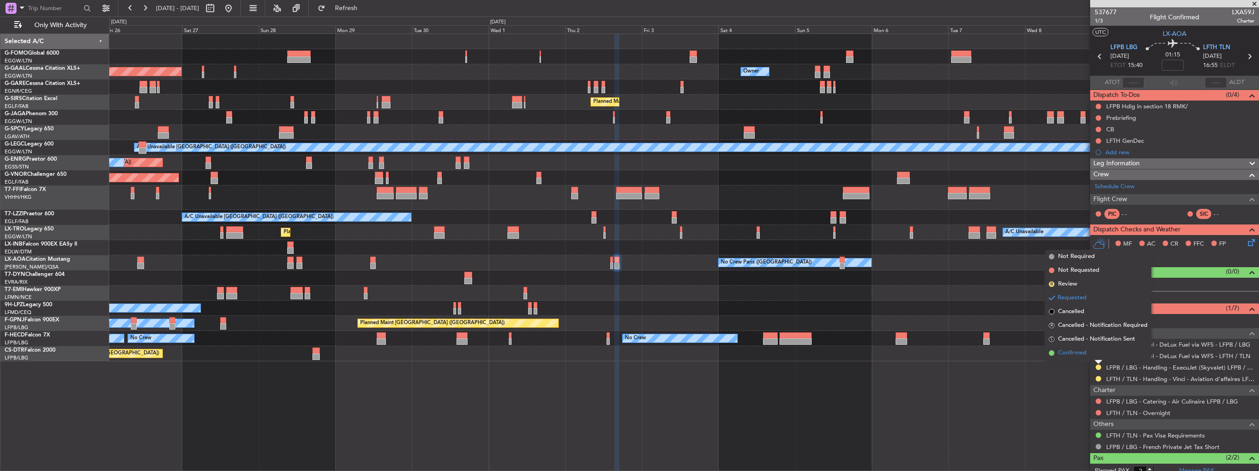
click at [1076, 354] on span "Confirmed" at bounding box center [1072, 352] width 28 height 9
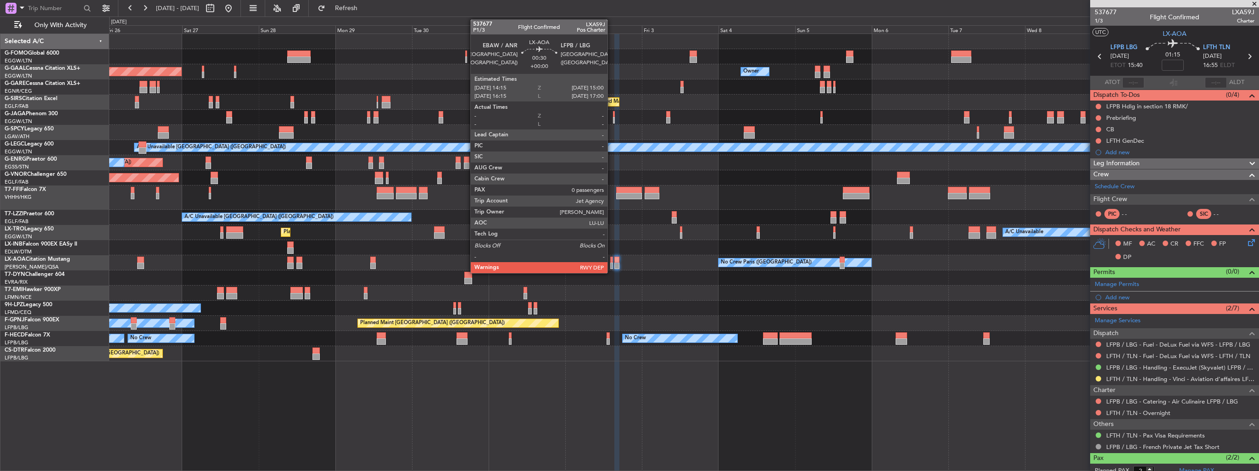
click at [612, 265] on div at bounding box center [611, 266] width 3 height 6
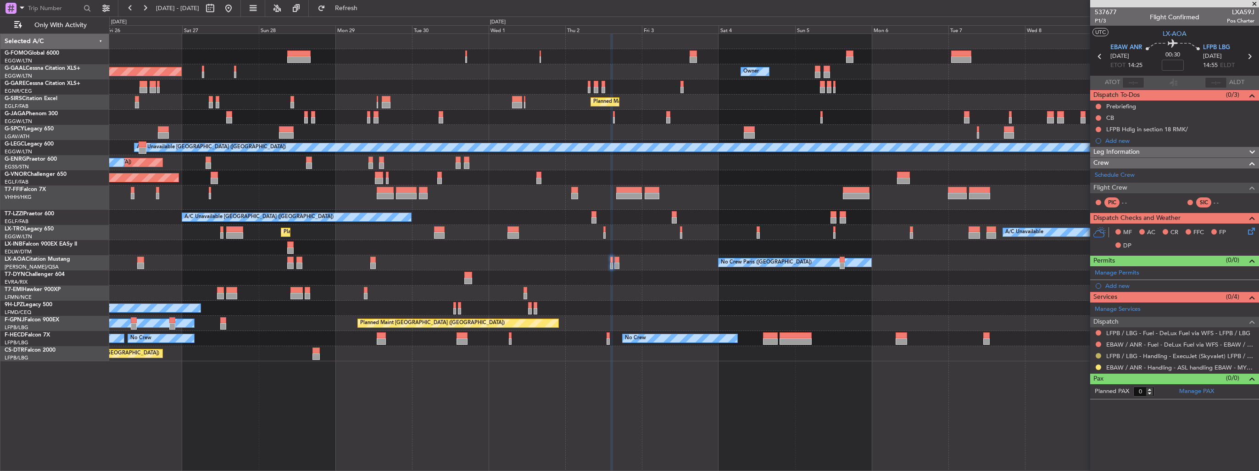
click at [1097, 353] on button at bounding box center [1099, 356] width 6 height 6
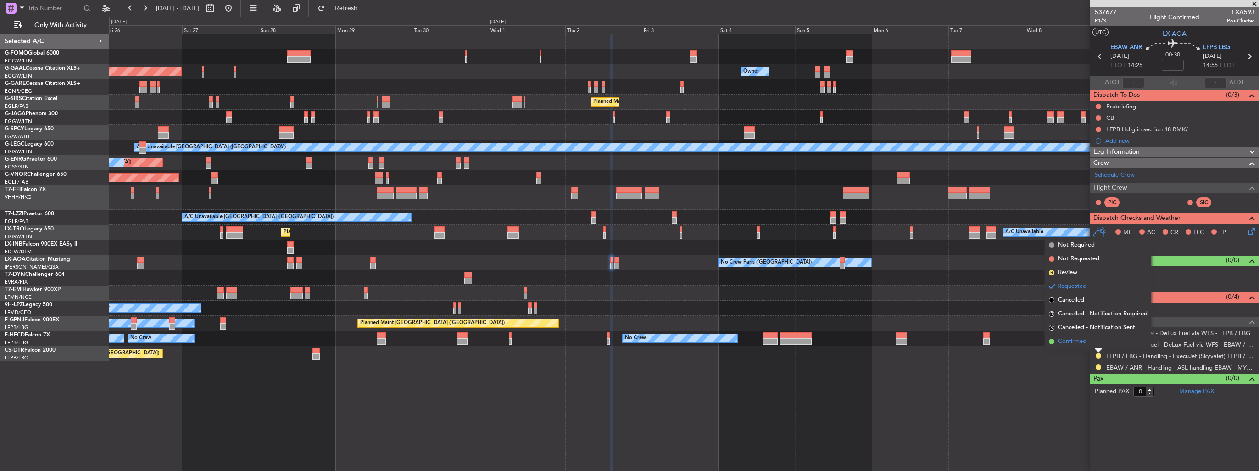
click at [1080, 340] on span "Confirmed" at bounding box center [1072, 341] width 28 height 9
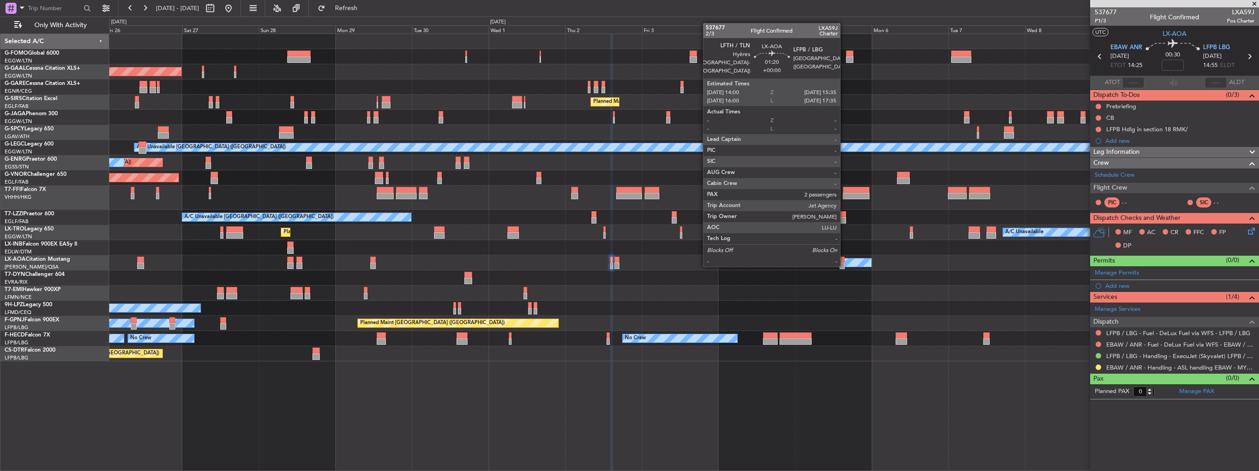
click at [845, 265] on div at bounding box center [843, 266] width 6 height 6
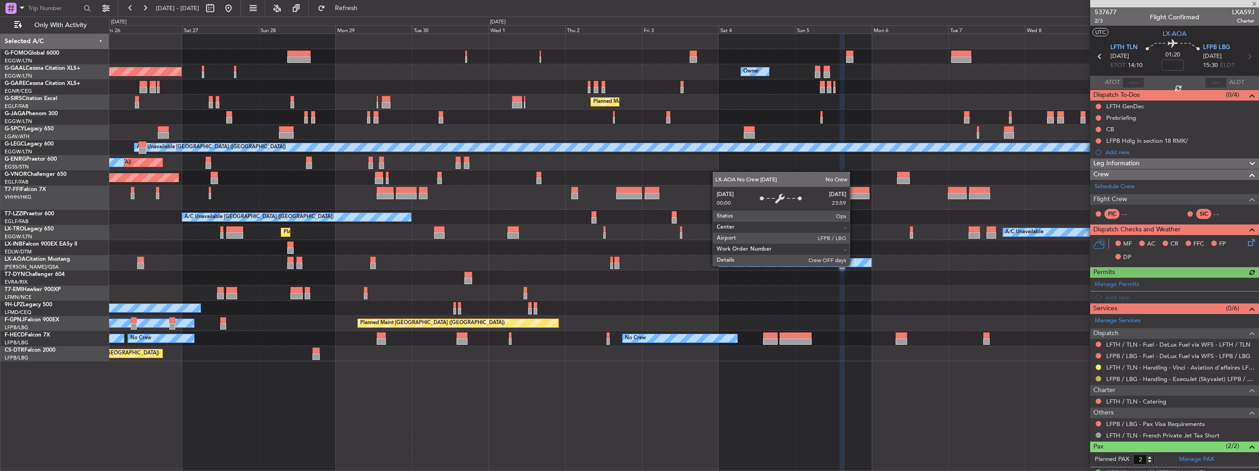
click at [1097, 378] on button at bounding box center [1099, 379] width 6 height 6
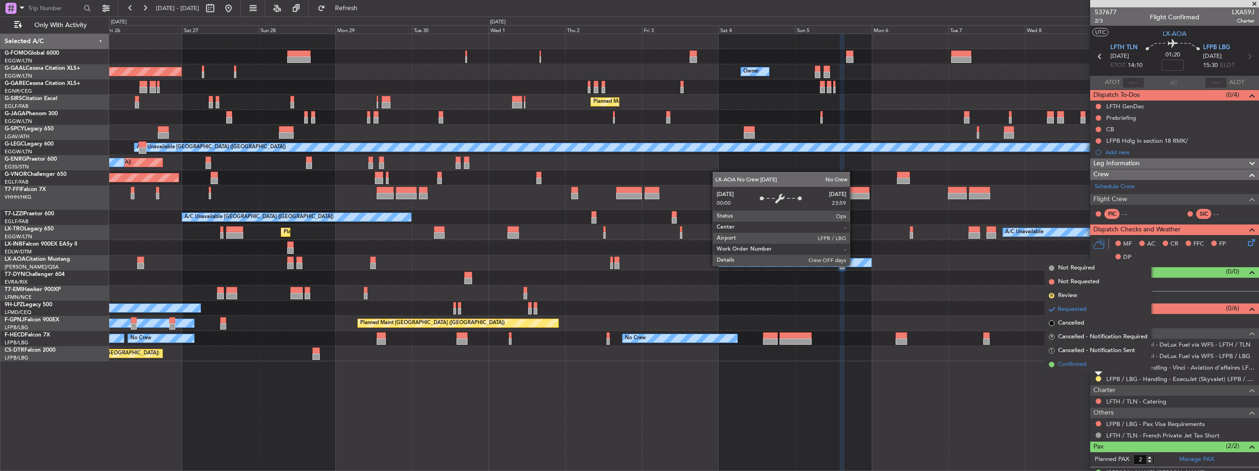
click at [1082, 367] on span "Confirmed" at bounding box center [1072, 364] width 28 height 9
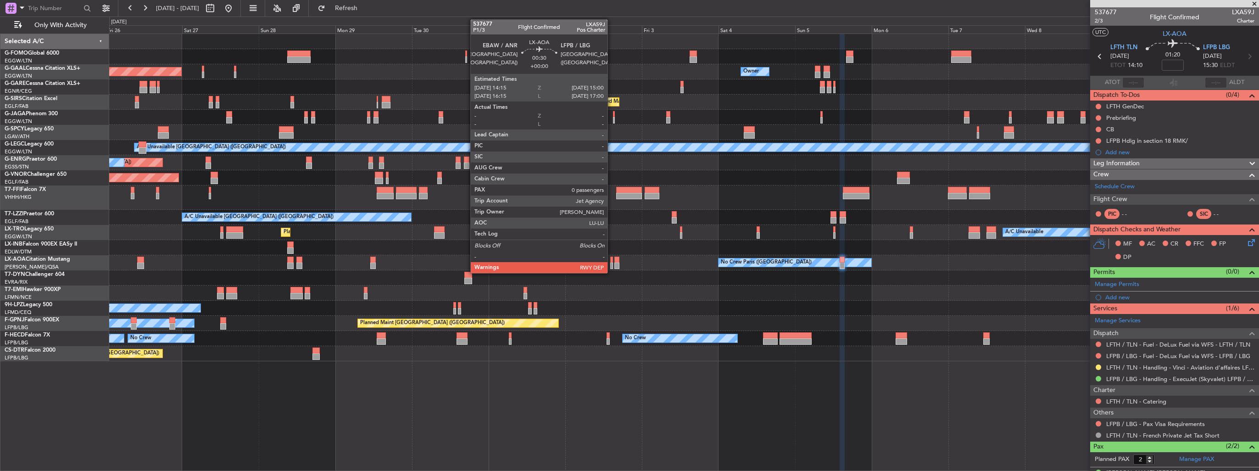
click at [612, 265] on div at bounding box center [611, 266] width 3 height 6
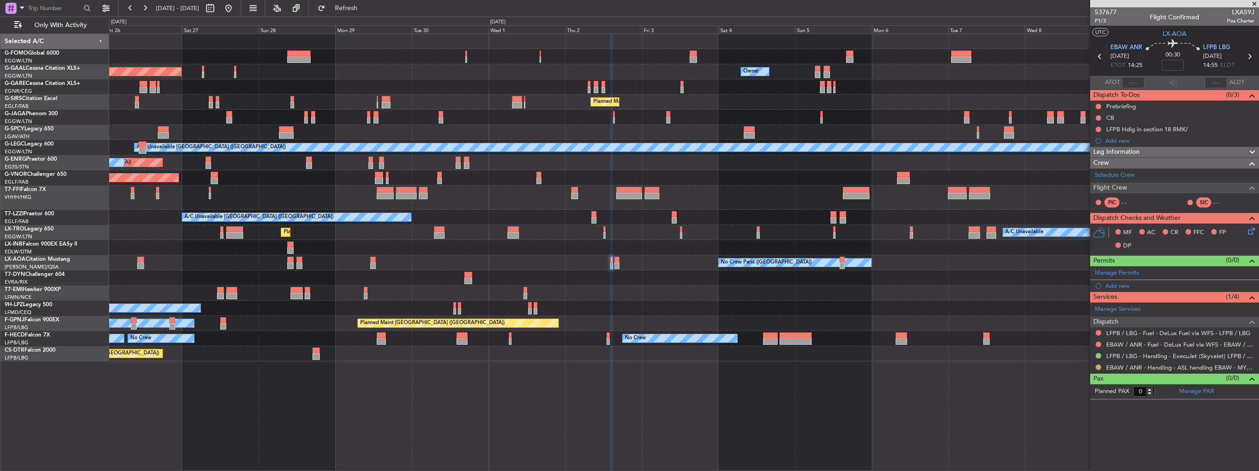
click at [1097, 366] on button at bounding box center [1099, 367] width 6 height 6
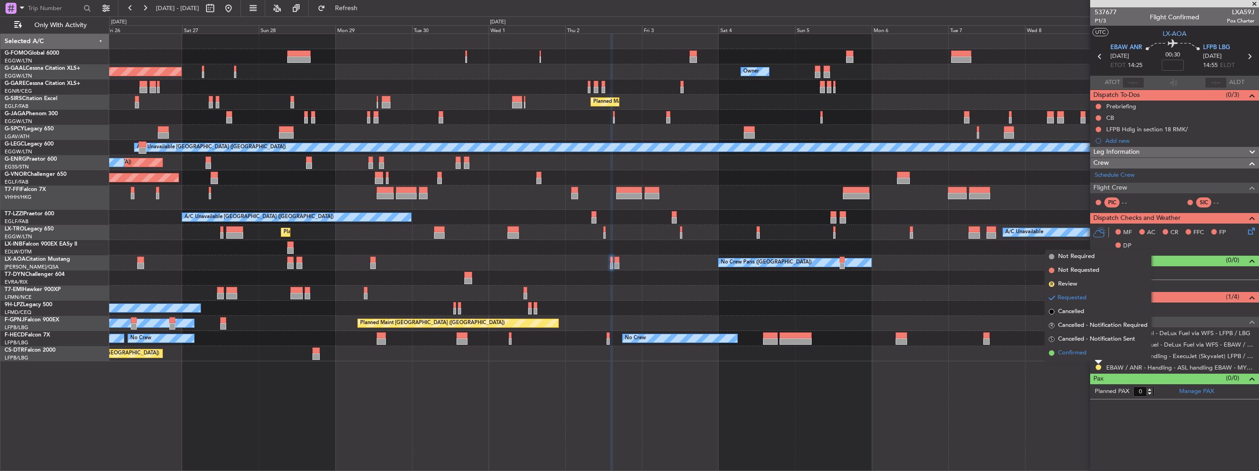
click at [1079, 353] on span "Confirmed" at bounding box center [1072, 352] width 28 height 9
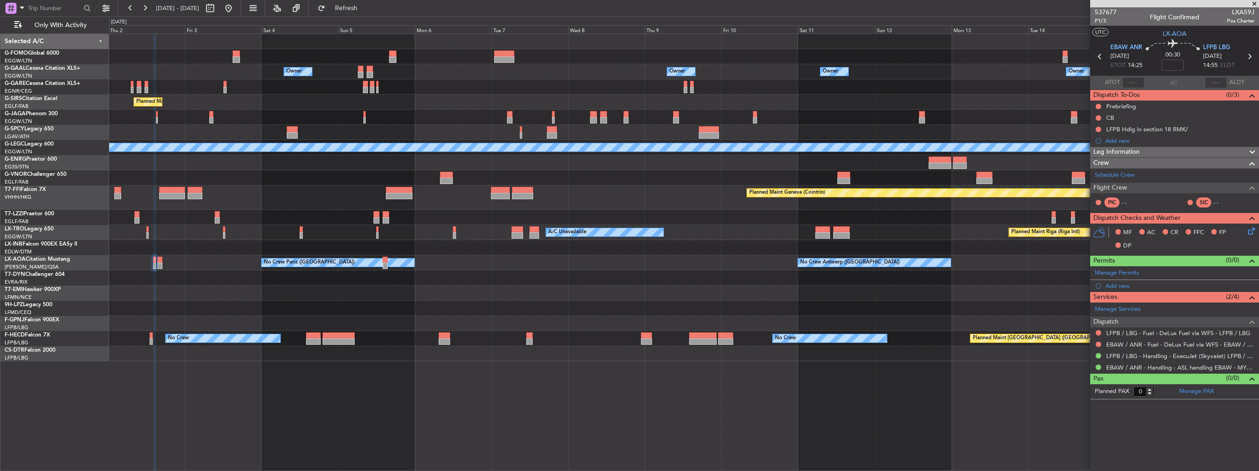
click at [281, 212] on div "Owner Owner Owner Owner Owner No Crew Owner Planned Maint London (Luton) Planne…" at bounding box center [684, 197] width 1150 height 327
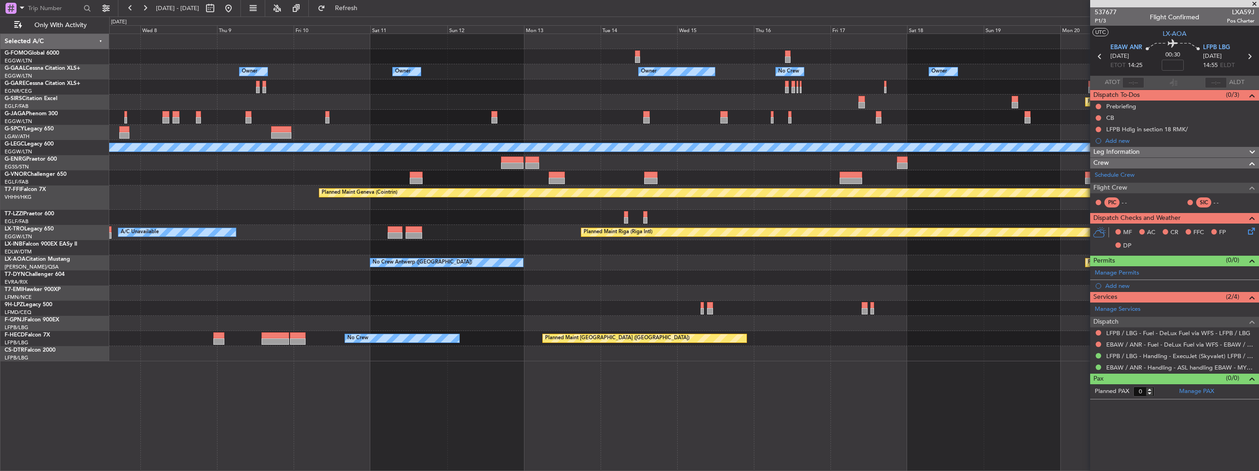
click at [205, 205] on div "Planned Maint Geneva (Cointrin)" at bounding box center [684, 197] width 1150 height 24
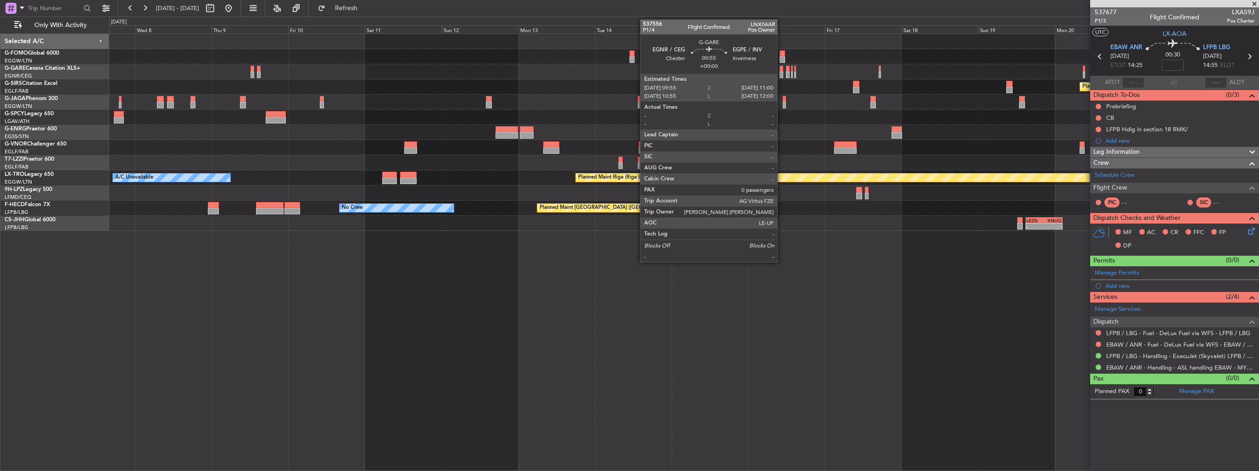
click at [782, 71] on div at bounding box center [782, 69] width 4 height 6
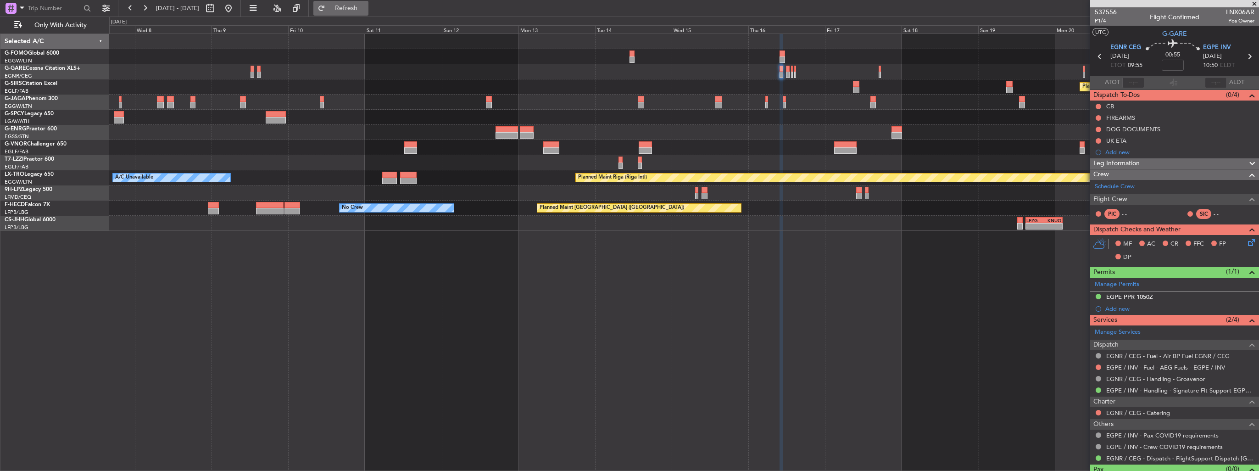
click at [366, 11] on span "Refresh" at bounding box center [346, 8] width 39 height 6
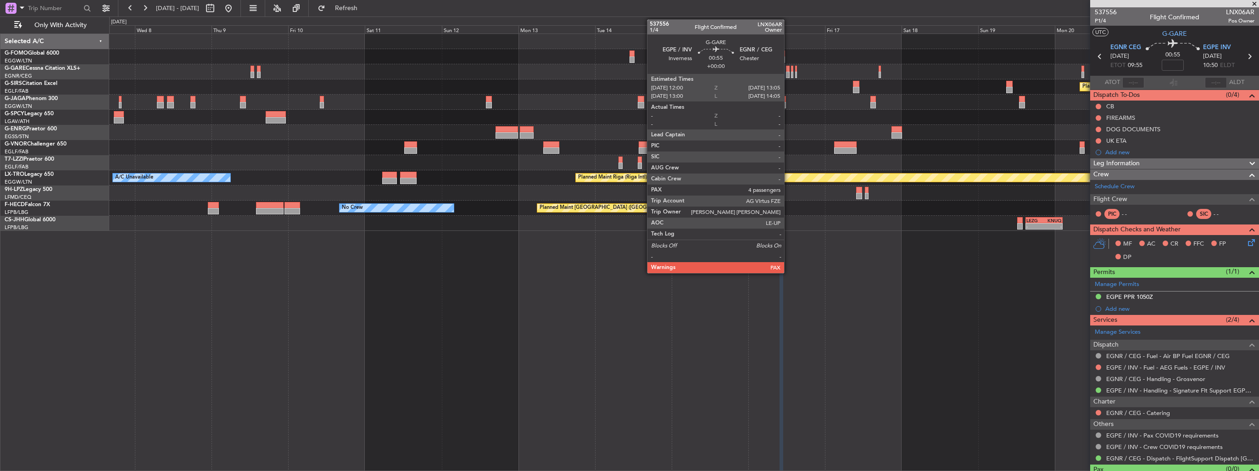
click at [789, 73] on div at bounding box center [788, 75] width 4 height 6
click at [793, 74] on div at bounding box center [792, 75] width 2 height 6
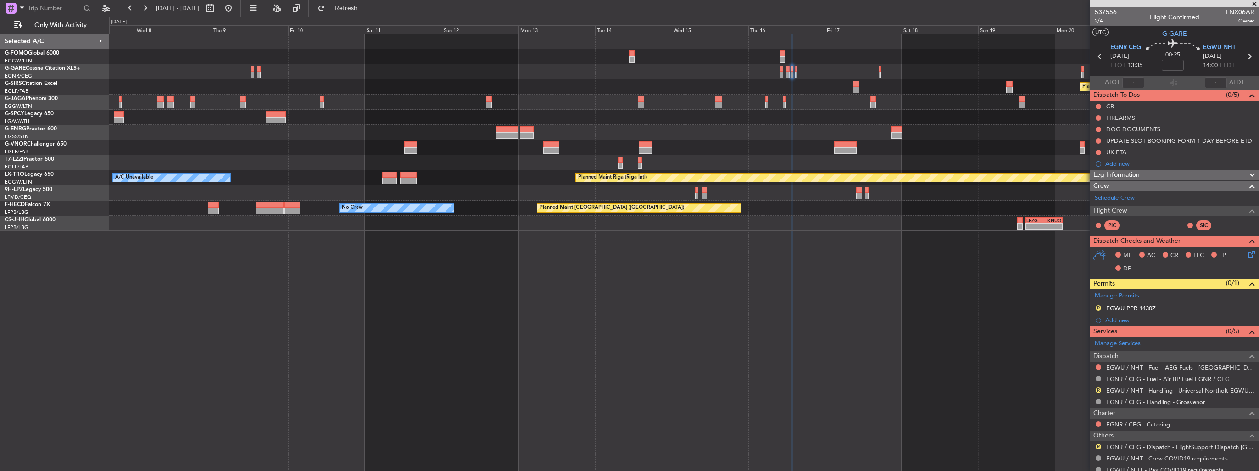
click at [1006, 346] on div "Planned Maint Oxford (Kidlington) A/C Unavailable London (Luton) Planned Maint …" at bounding box center [684, 252] width 1150 height 437
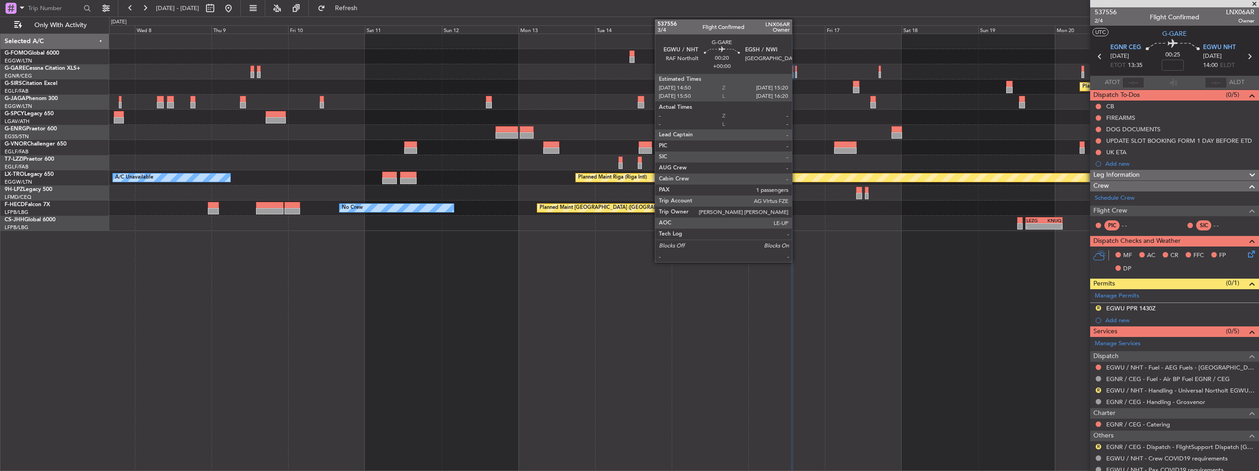
click at [796, 73] on div at bounding box center [796, 75] width 2 height 6
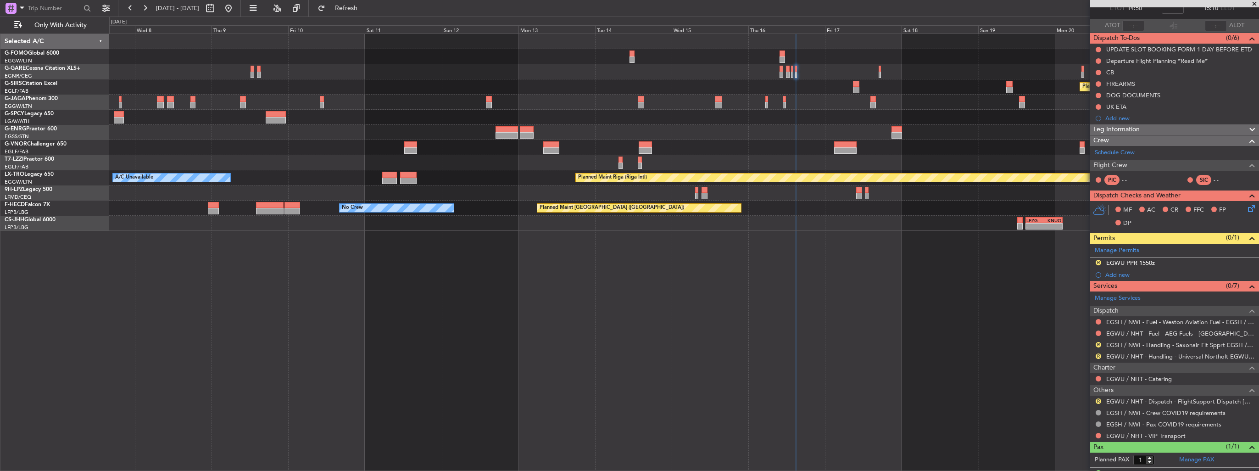
scroll to position [72, 0]
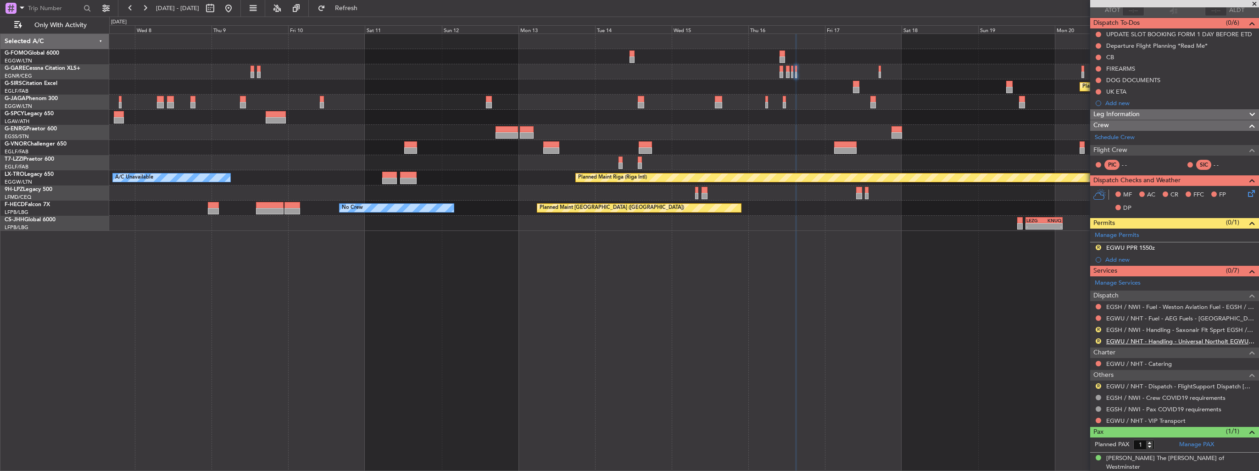
click at [1175, 337] on link "EGWU / NHT - Handling - Universal Northolt EGWU / NHT" at bounding box center [1181, 341] width 148 height 8
click at [1138, 340] on link "EGWU / NHT - Handling - Universal Northolt EGWU / NHT" at bounding box center [1181, 341] width 148 height 8
click at [1109, 326] on link "EGSH / NWI - Handling - Saxonair Flt Spprt EGSH / NWI" at bounding box center [1181, 330] width 148 height 8
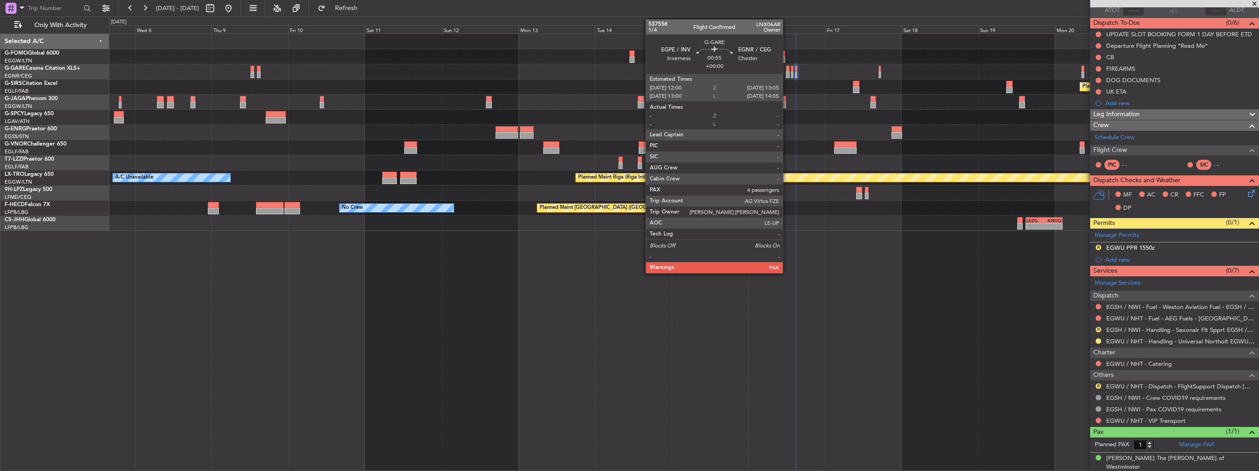
click at [787, 73] on div at bounding box center [788, 75] width 4 height 6
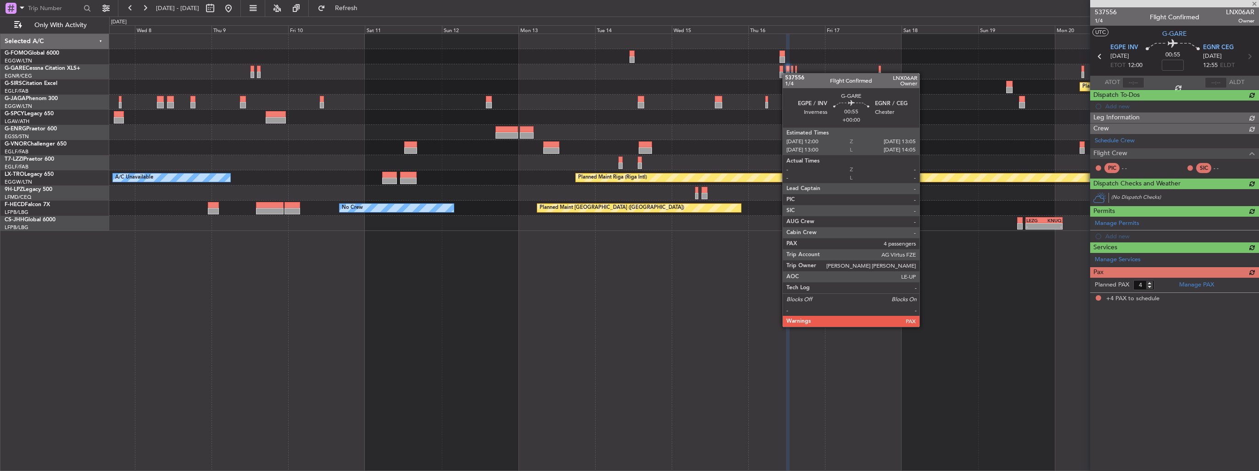
scroll to position [0, 0]
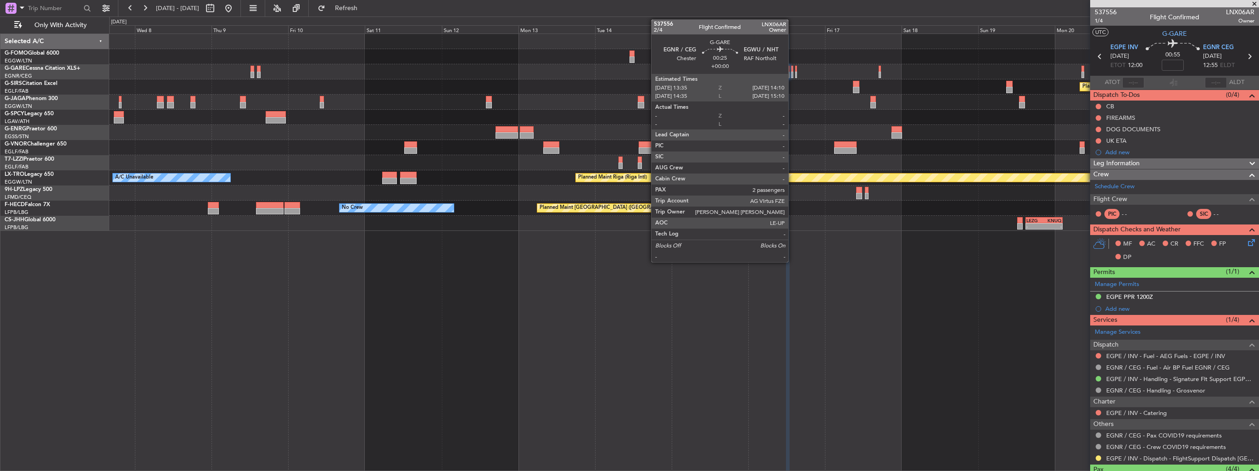
click at [793, 77] on div at bounding box center [792, 75] width 2 height 6
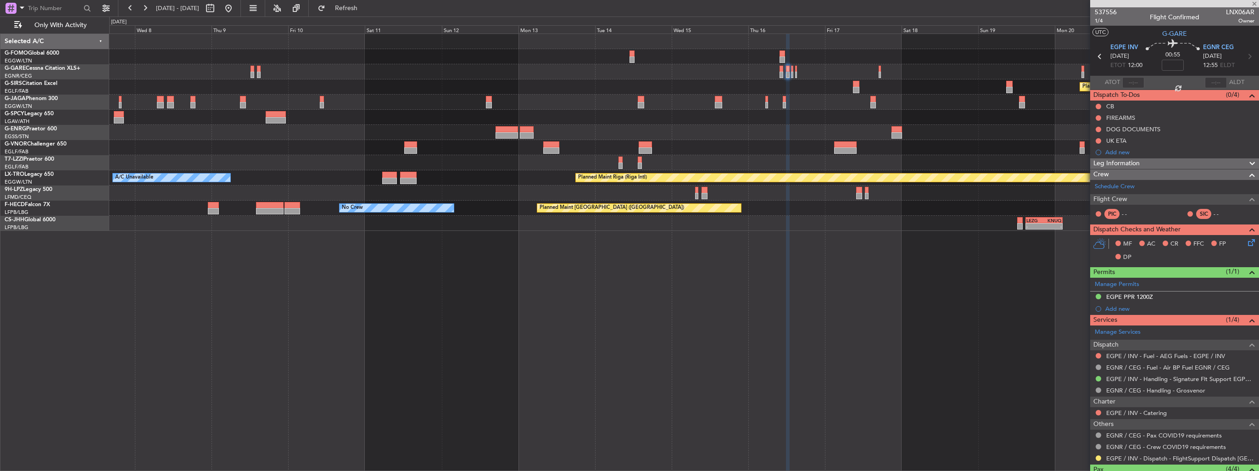
type input "2"
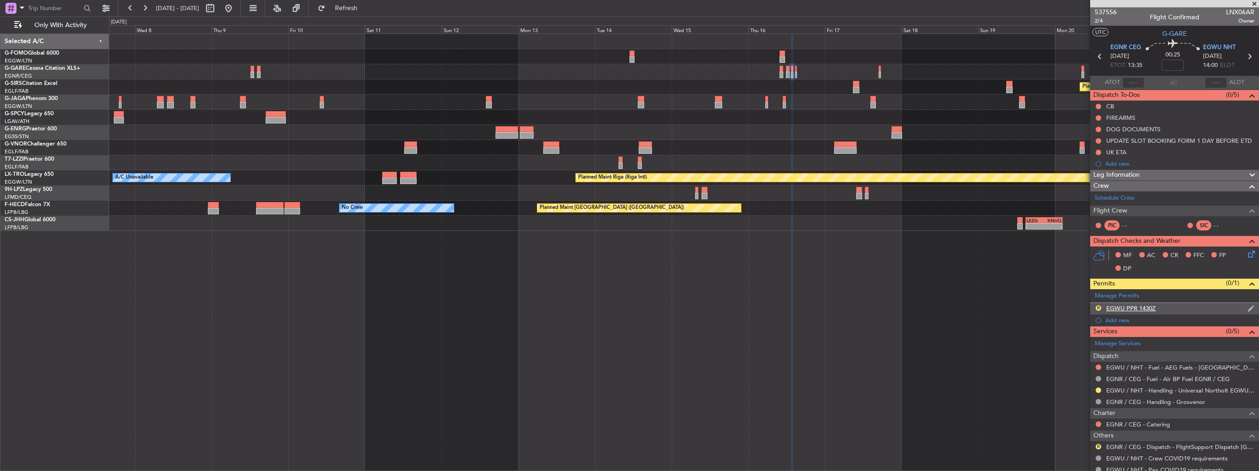
click at [1248, 309] on img at bounding box center [1251, 308] width 7 height 8
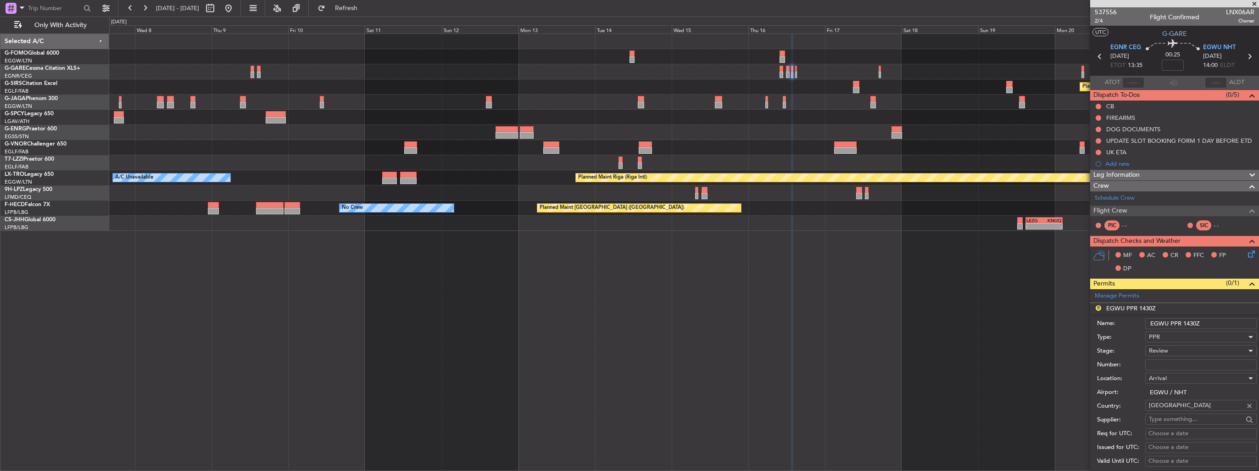
drag, startPoint x: 1207, startPoint y: 323, endPoint x: 1190, endPoint y: 323, distance: 17.0
click at [1190, 323] on input "EGWU PPR 1430Z" at bounding box center [1202, 323] width 112 height 11
type input "EGWU PPR 1400z"
click at [1172, 351] on div "Review" at bounding box center [1198, 351] width 98 height 14
click at [1179, 409] on span "Requested" at bounding box center [1198, 410] width 96 height 14
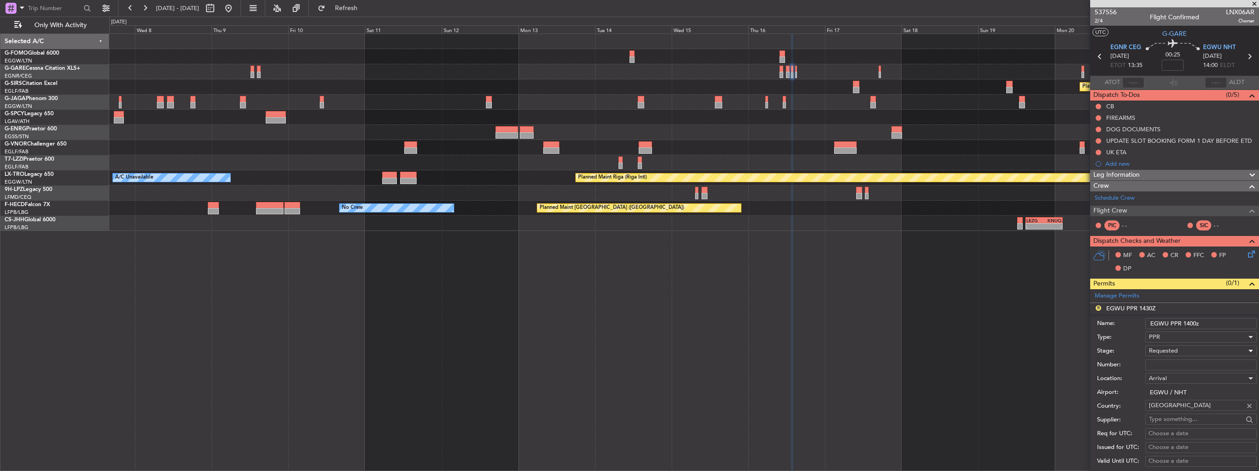
scroll to position [184, 0]
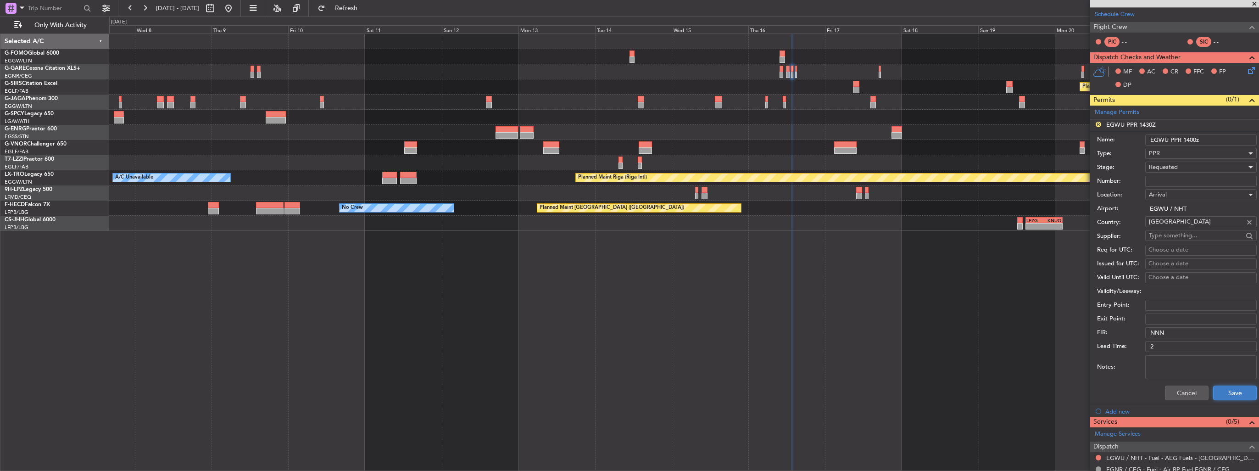
click at [1221, 388] on button "Save" at bounding box center [1236, 393] width 44 height 15
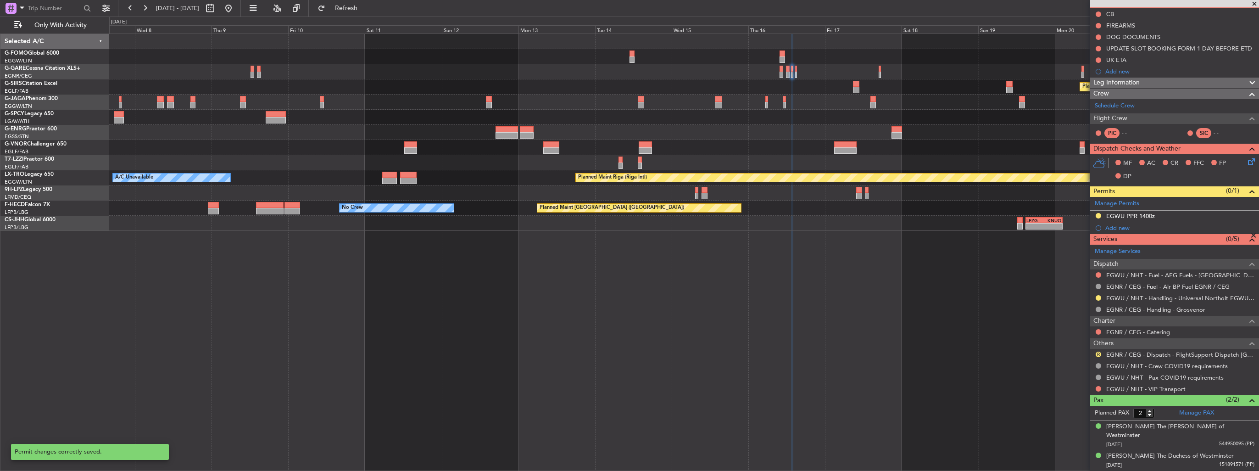
scroll to position [81, 0]
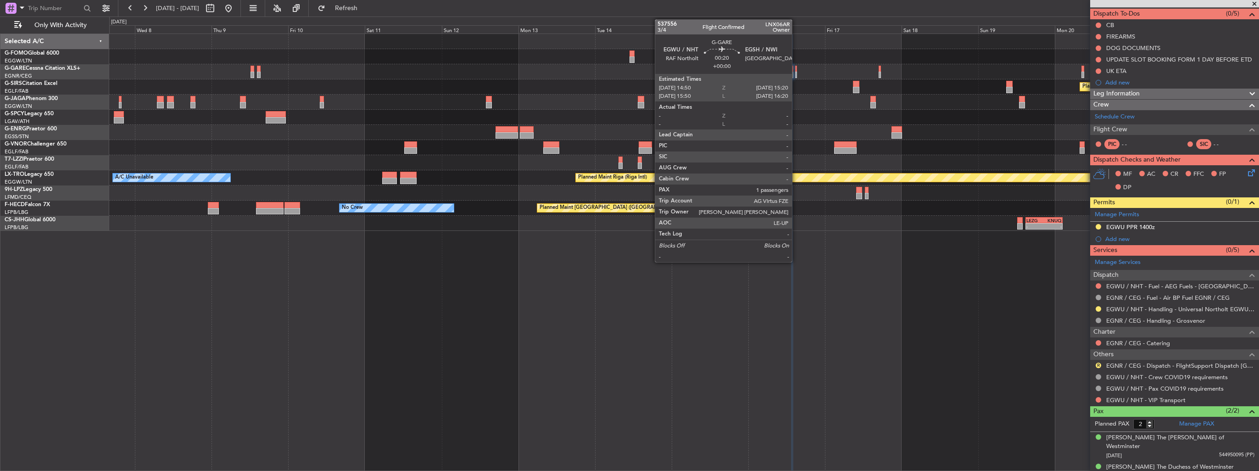
click at [796, 73] on div at bounding box center [796, 75] width 2 height 6
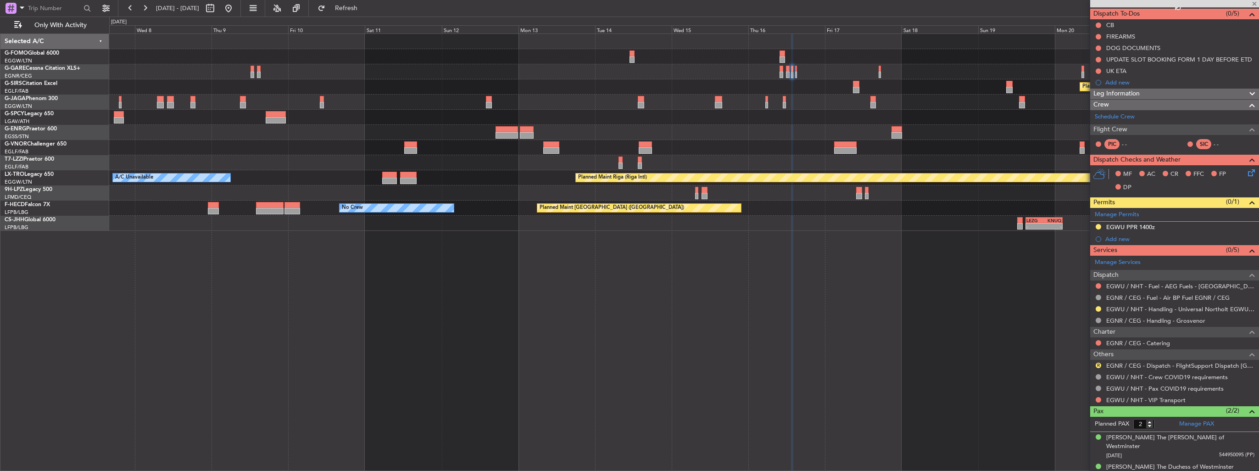
type input "1"
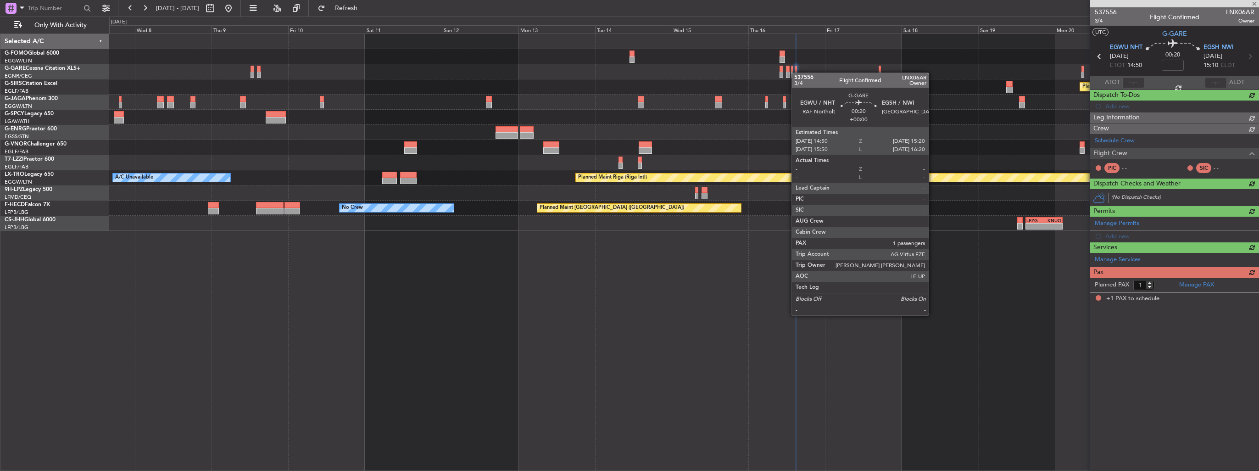
scroll to position [0, 0]
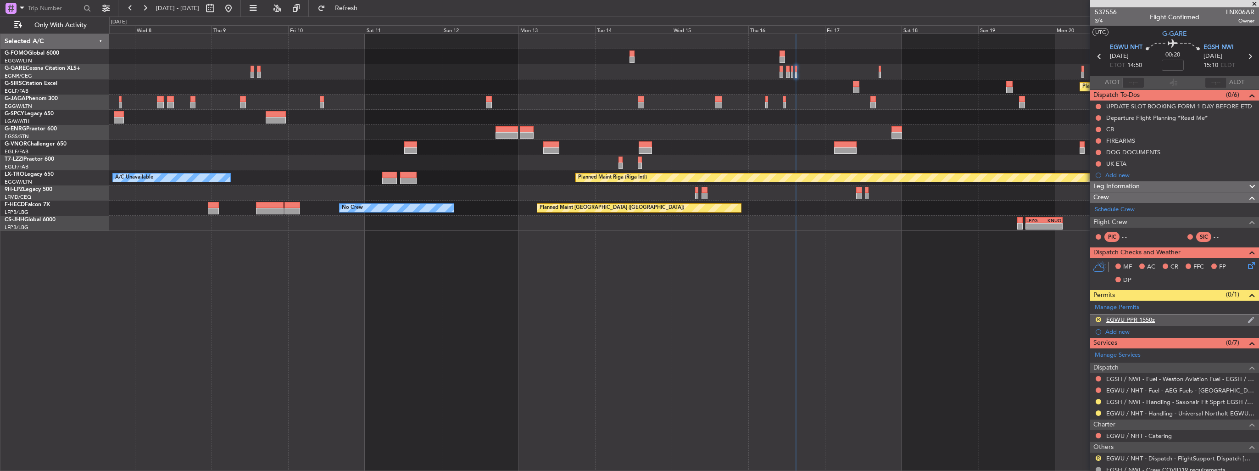
click at [1248, 320] on img at bounding box center [1251, 320] width 7 height 8
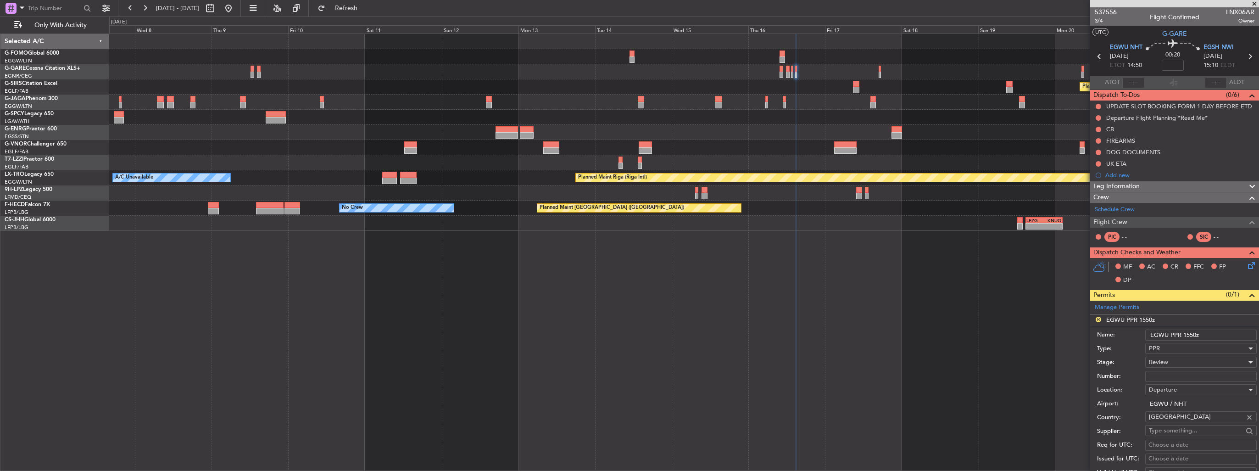
click at [1190, 334] on input "EGWU PPR 1550z" at bounding box center [1202, 335] width 112 height 11
type input "EGWU PPR 1450z"
click at [1182, 361] on div "Review" at bounding box center [1198, 362] width 98 height 14
click at [1190, 425] on span "Requested" at bounding box center [1198, 421] width 96 height 14
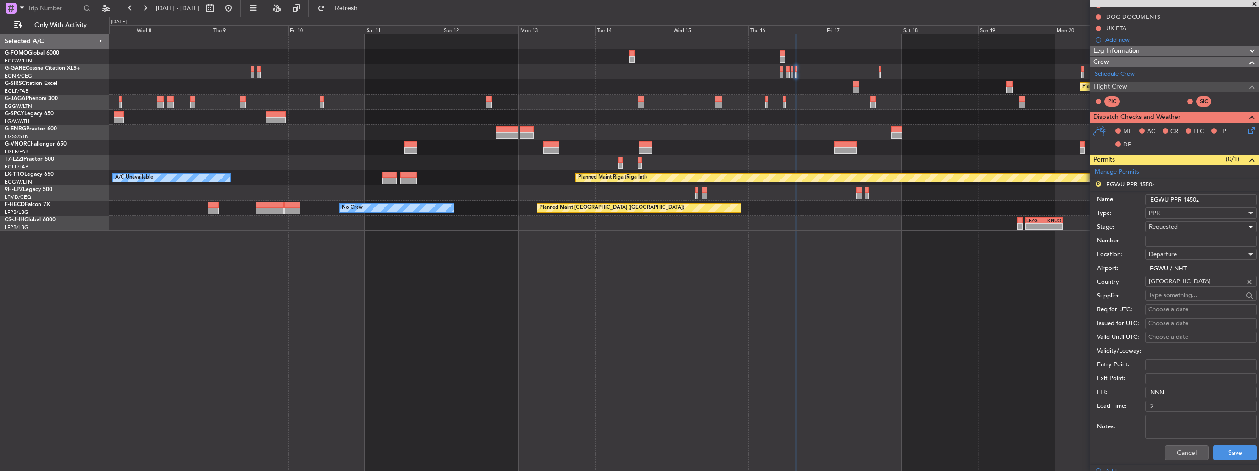
scroll to position [184, 0]
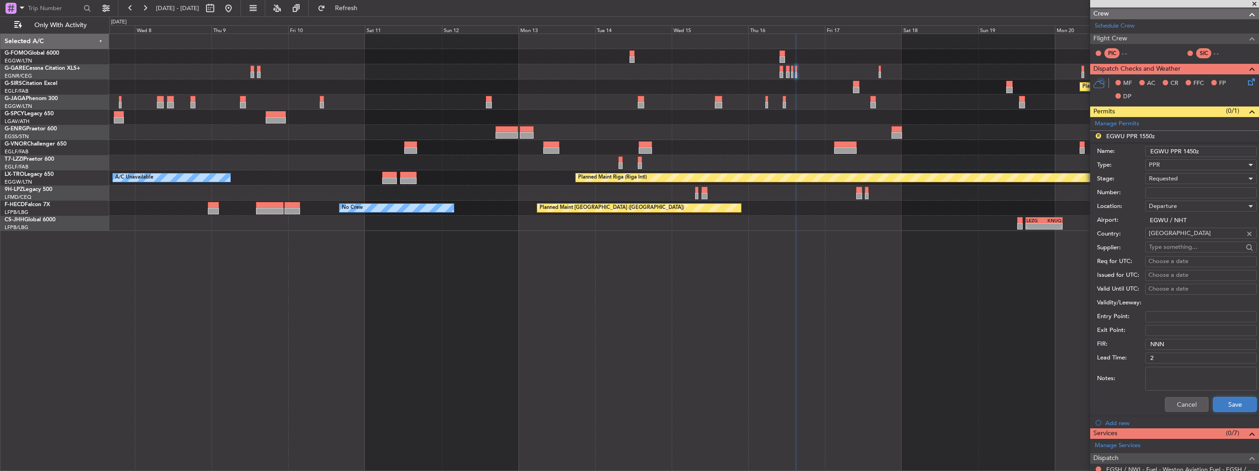
click at [1225, 405] on button "Save" at bounding box center [1236, 404] width 44 height 15
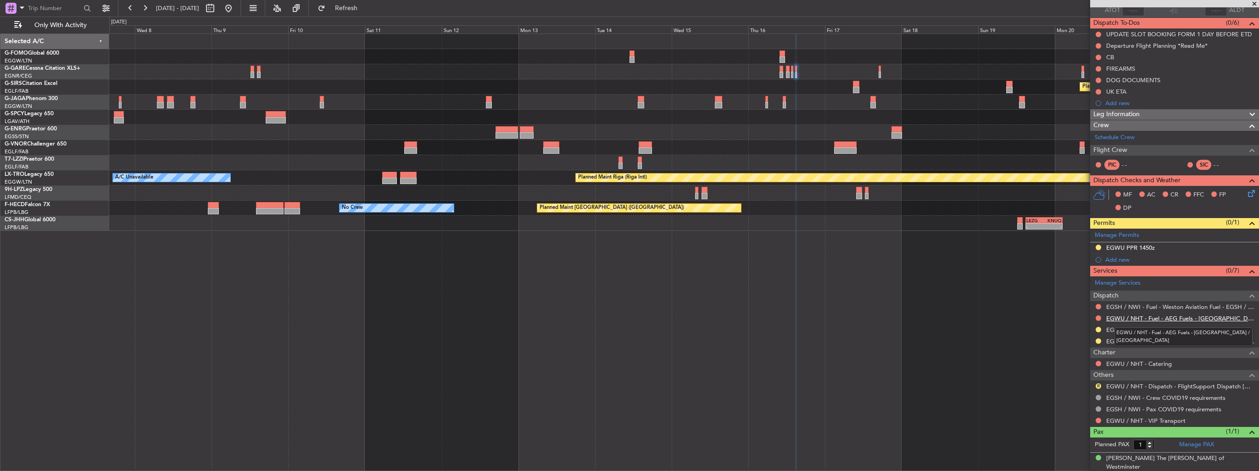
scroll to position [0, 0]
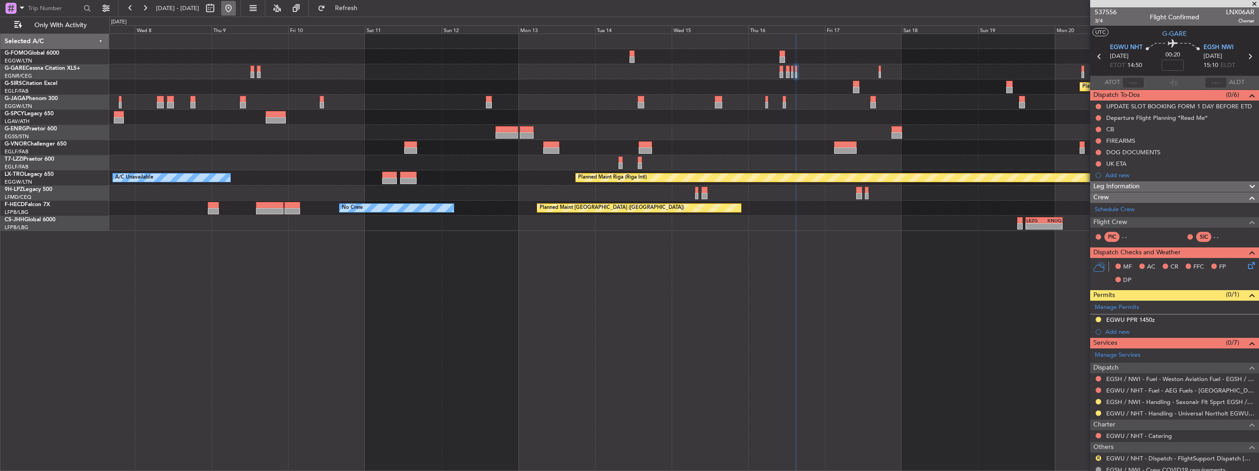
drag, startPoint x: 262, startPoint y: 12, endPoint x: 255, endPoint y: 6, distance: 8.8
click at [236, 12] on button at bounding box center [228, 8] width 15 height 15
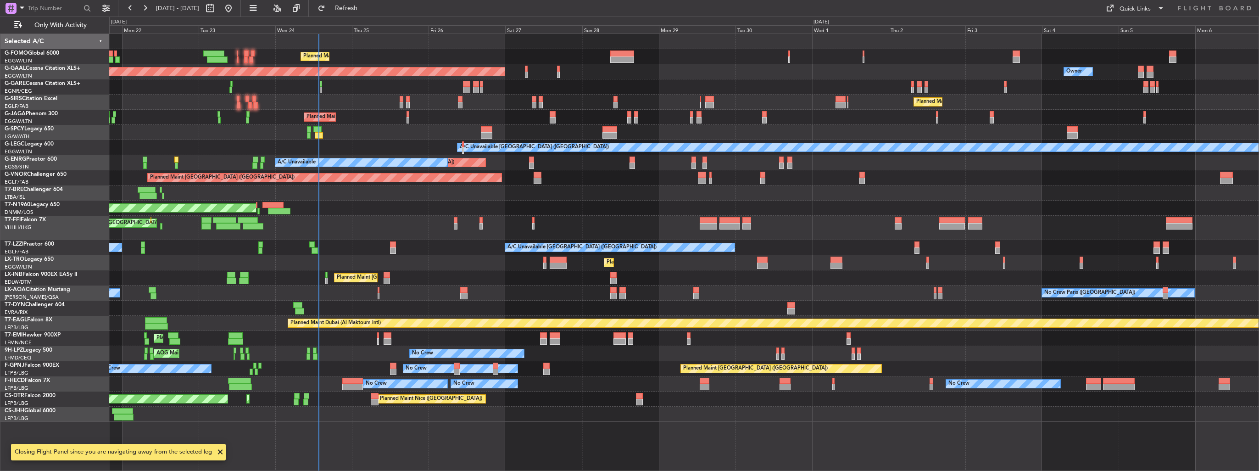
click at [554, 137] on div "Planned Maint London (Luton) Planned Maint Dusseldorf Owner Owner Planned Maint…" at bounding box center [684, 228] width 1150 height 388
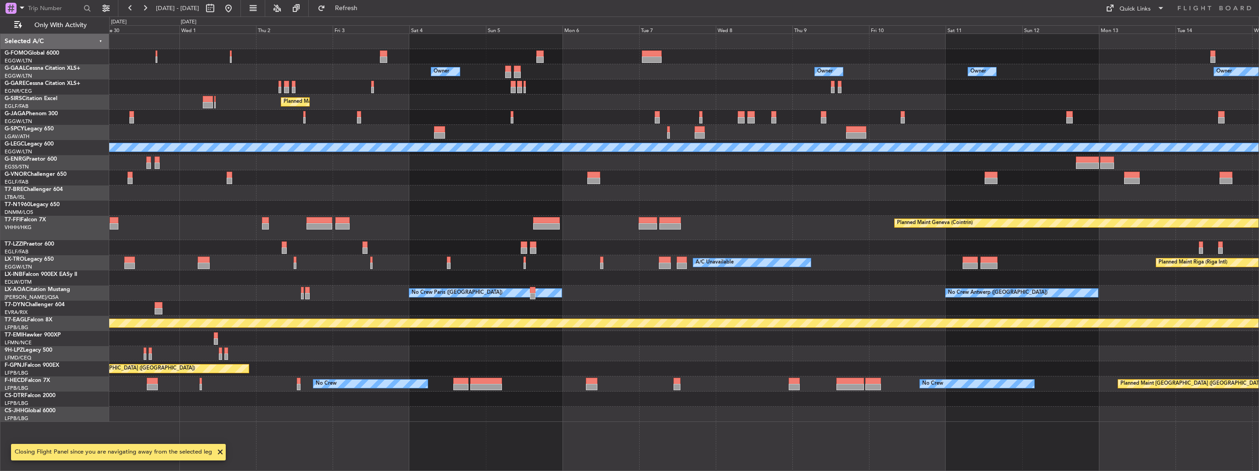
click at [415, 219] on div "Owner Owner Owner Owner Planned Maint Dusseldorf Planned Maint London (Luton) A…" at bounding box center [684, 228] width 1150 height 388
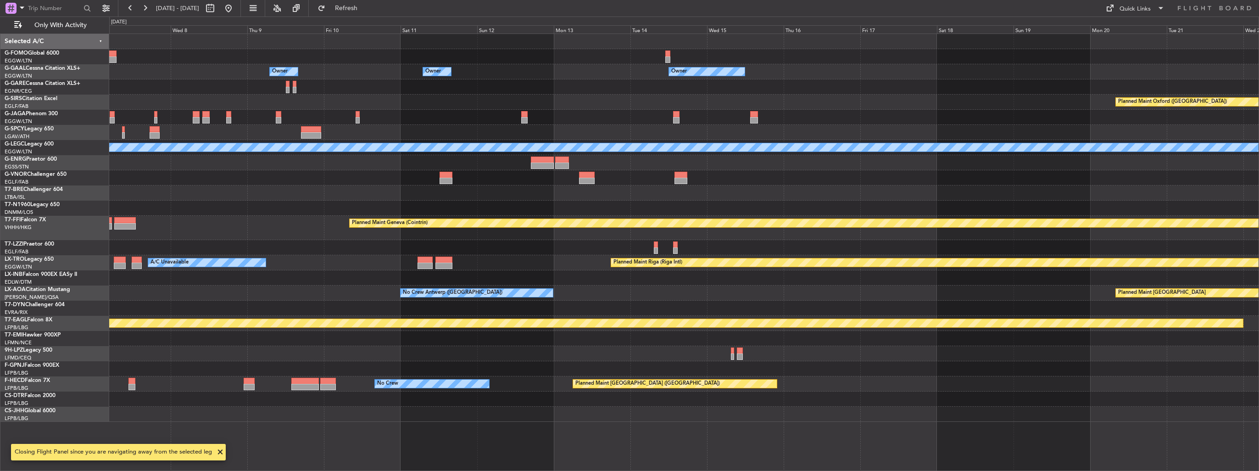
click at [502, 213] on div "Owner Owner Owner Owner Planned Maint Oxford (Kidlington) A/C Unavailable Londo…" at bounding box center [684, 228] width 1150 height 388
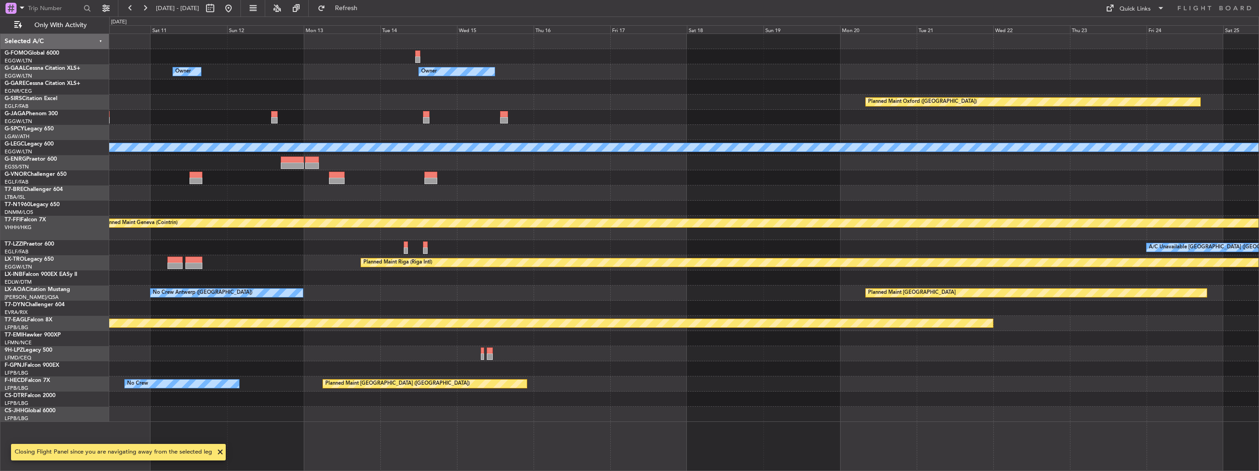
click at [453, 227] on div "Owner Owner Owner Planned Maint Oxford (Kidlington) A/C Unavailable London (Lut…" at bounding box center [684, 228] width 1150 height 388
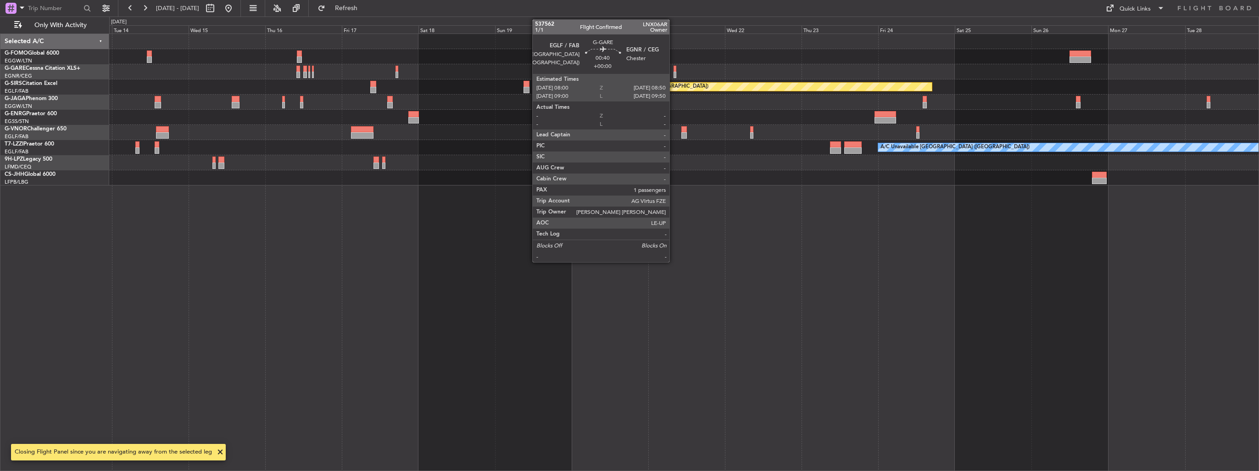
click at [674, 71] on div at bounding box center [675, 69] width 3 height 6
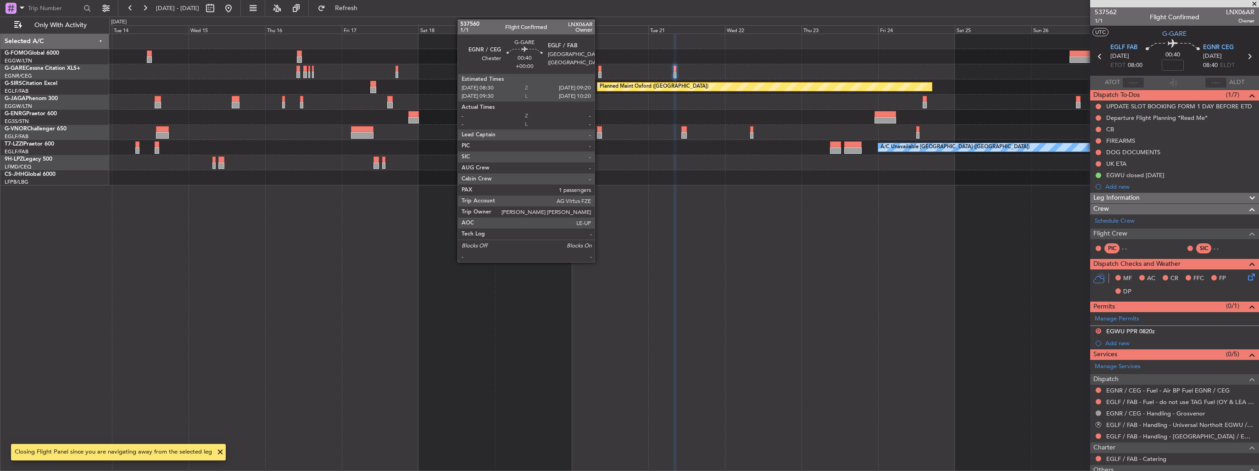
click at [599, 67] on div at bounding box center [600, 69] width 3 height 6
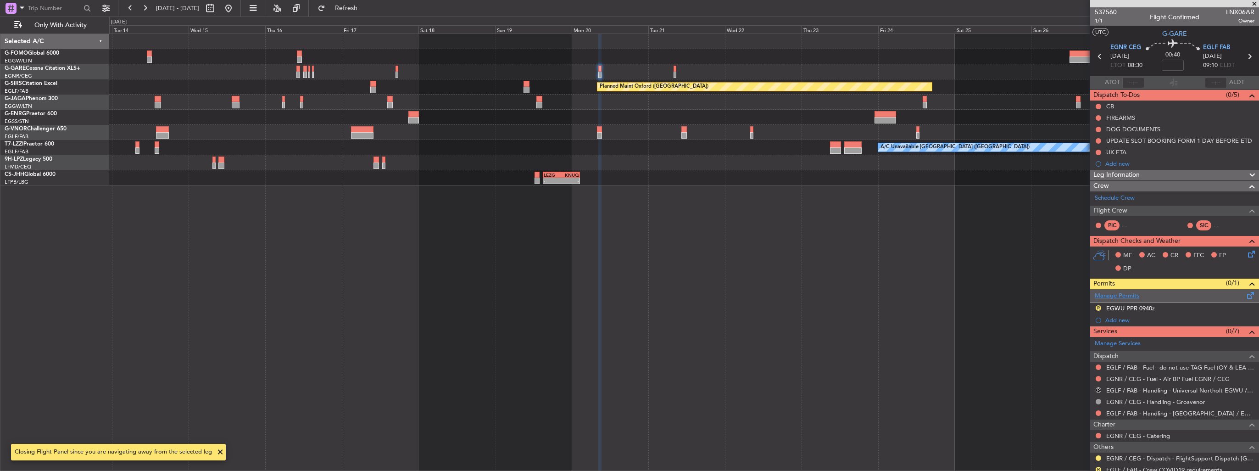
click at [1112, 293] on link "Manage Permits" at bounding box center [1117, 295] width 45 height 9
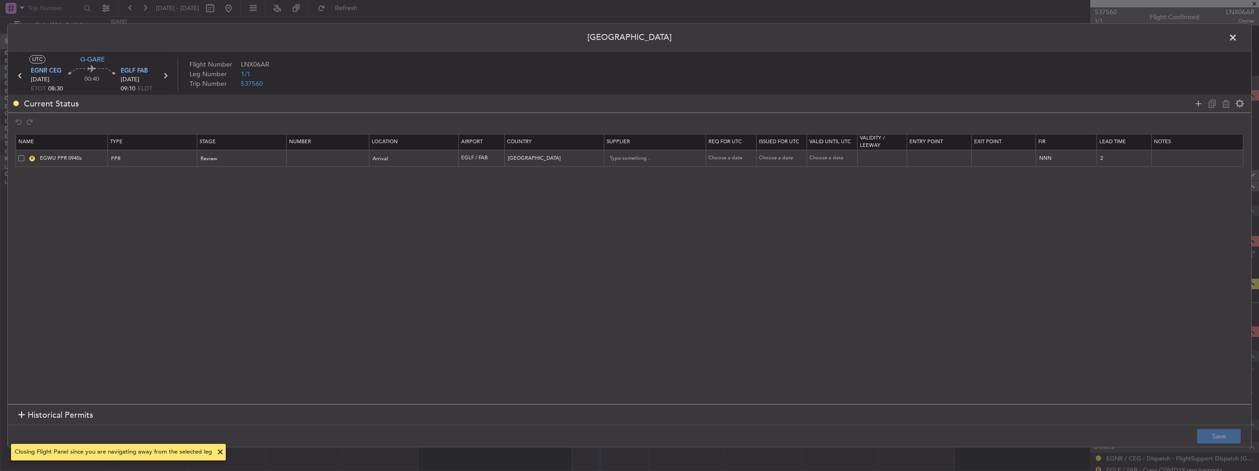
click at [18, 159] on span at bounding box center [21, 158] width 6 height 6
click at [25, 155] on input "checkbox" at bounding box center [25, 155] width 0 height 0
click at [1228, 106] on icon at bounding box center [1226, 103] width 11 height 11
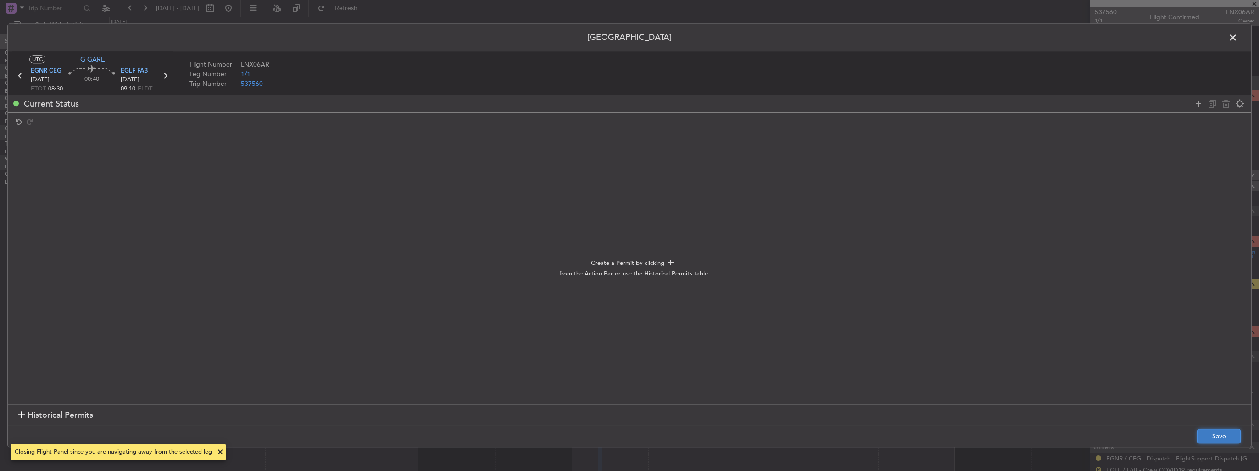
click at [1209, 435] on button "Save" at bounding box center [1220, 436] width 44 height 15
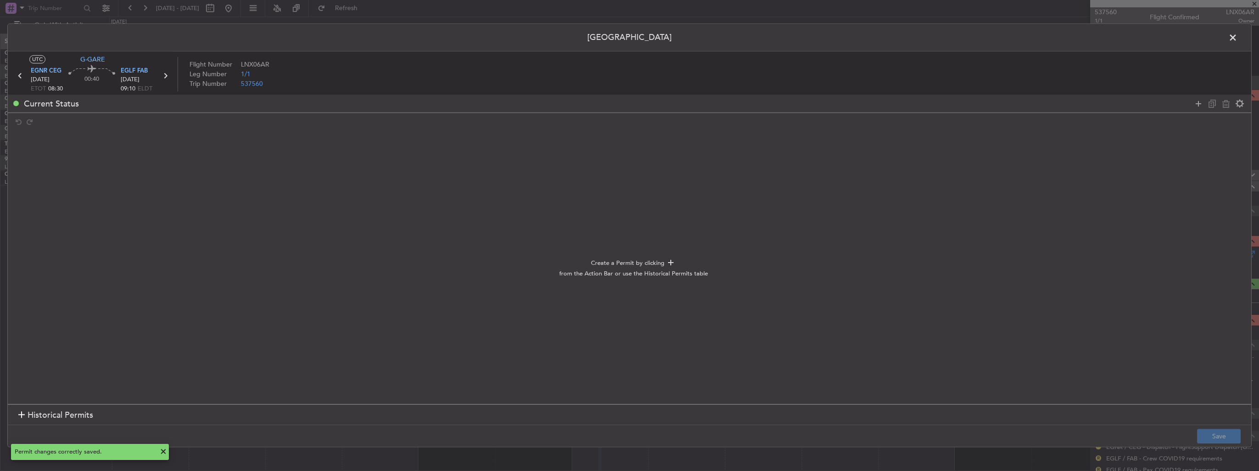
click at [1238, 37] on span at bounding box center [1238, 40] width 0 height 18
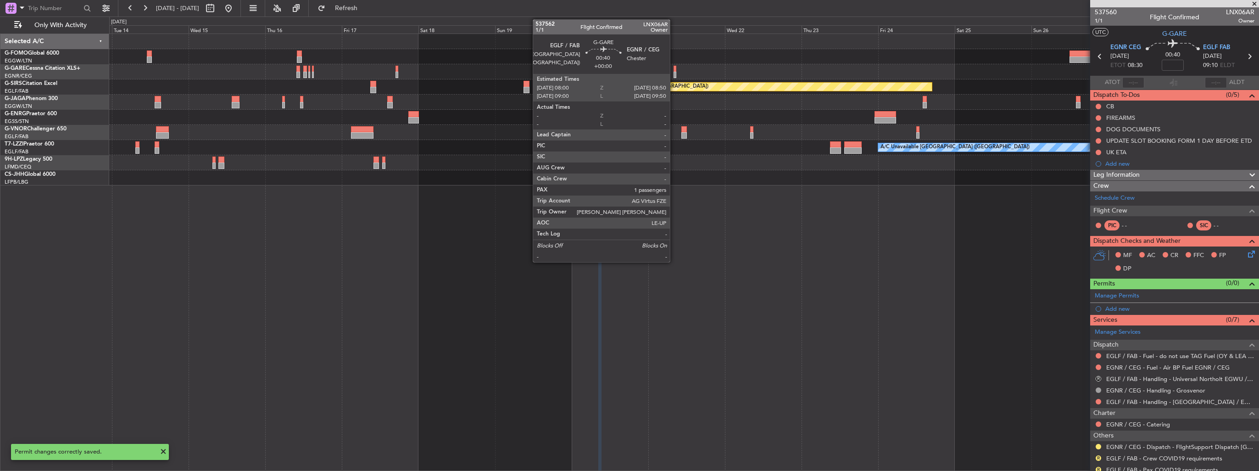
click at [674, 73] on div at bounding box center [675, 75] width 3 height 6
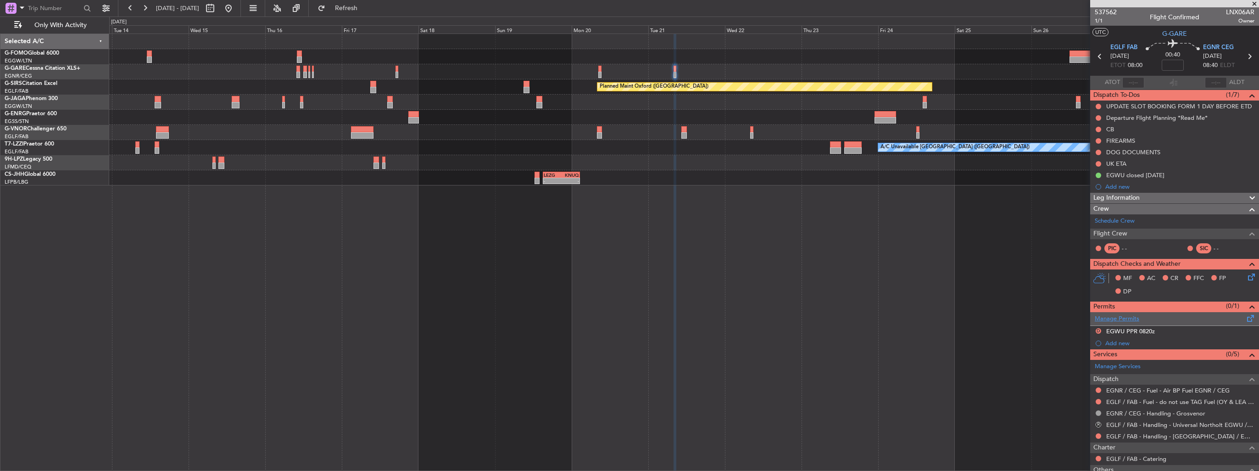
click at [1115, 319] on link "Manage Permits" at bounding box center [1117, 318] width 45 height 9
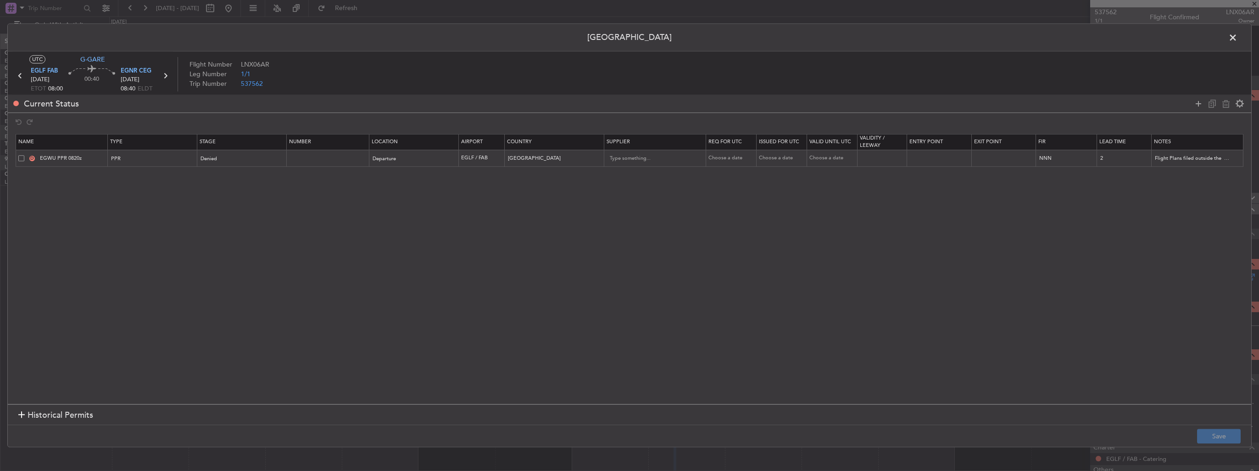
click at [19, 155] on span at bounding box center [21, 158] width 6 height 6
click at [25, 155] on input "checkbox" at bounding box center [25, 155] width 0 height 0
click at [1224, 106] on icon at bounding box center [1226, 103] width 11 height 11
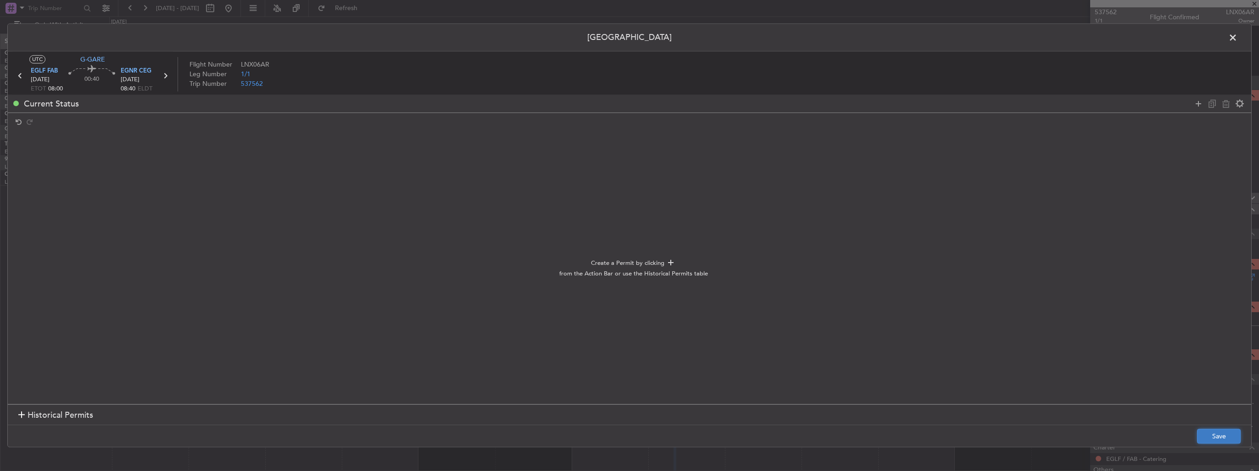
click at [1207, 432] on button "Save" at bounding box center [1220, 436] width 44 height 15
click at [1238, 39] on span at bounding box center [1238, 40] width 0 height 18
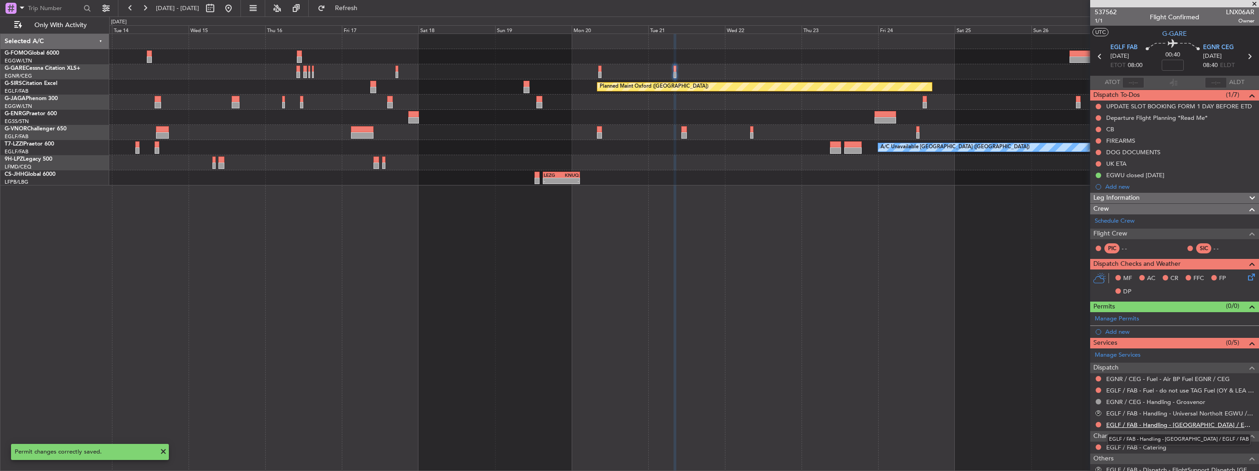
click at [1117, 424] on link "EGLF / FAB - Handling - [GEOGRAPHIC_DATA] / EGLF / FAB" at bounding box center [1181, 425] width 148 height 8
click at [1096, 377] on button at bounding box center [1099, 379] width 6 height 6
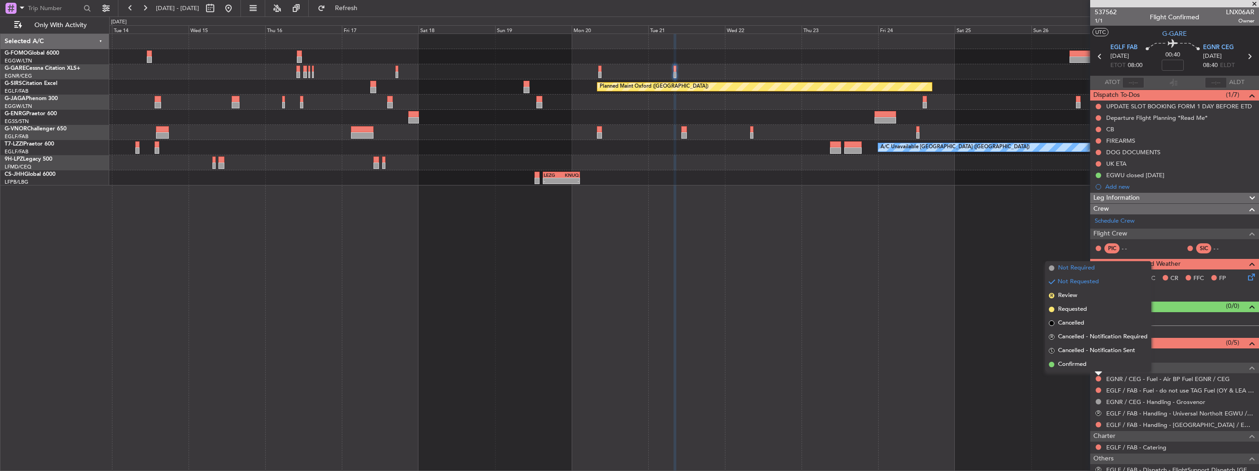
click at [1078, 270] on span "Not Required" at bounding box center [1076, 267] width 37 height 9
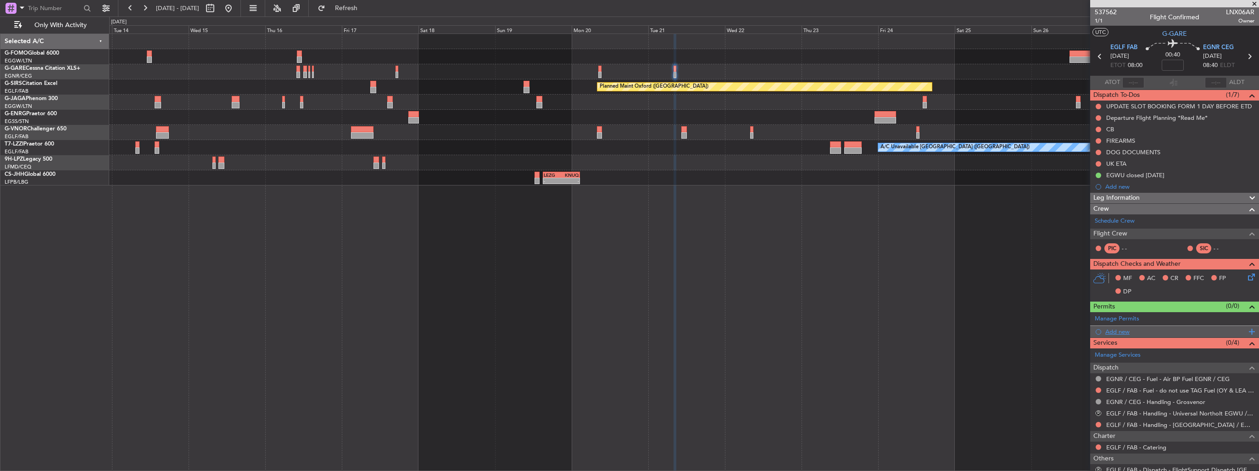
click at [1105, 330] on div "Add new" at bounding box center [1175, 331] width 169 height 11
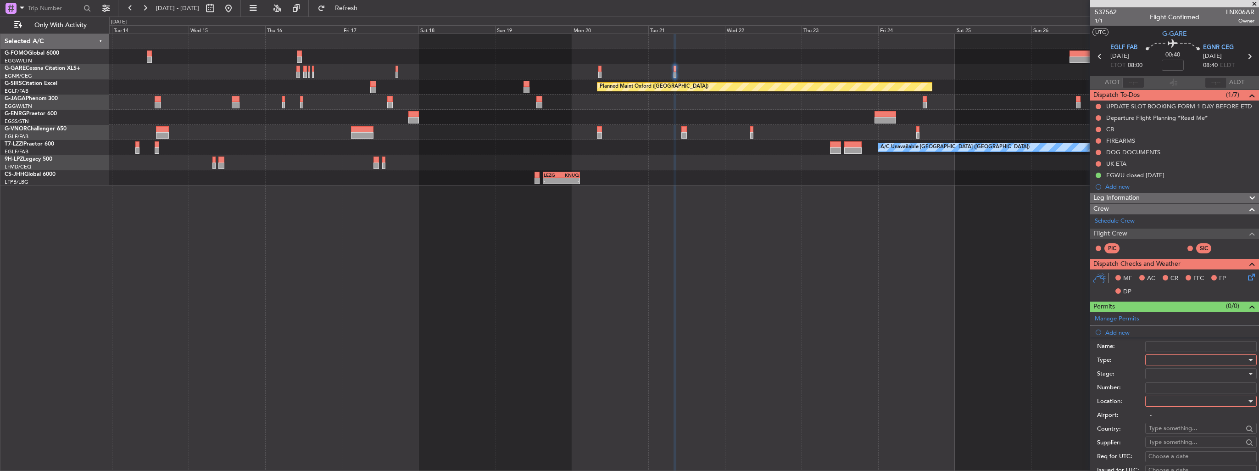
click at [1162, 357] on div at bounding box center [1198, 360] width 98 height 14
click at [1182, 403] on span "PPR" at bounding box center [1198, 405] width 96 height 14
click at [1185, 397] on div at bounding box center [1198, 401] width 98 height 14
click at [1186, 415] on span "Departure" at bounding box center [1198, 419] width 96 height 14
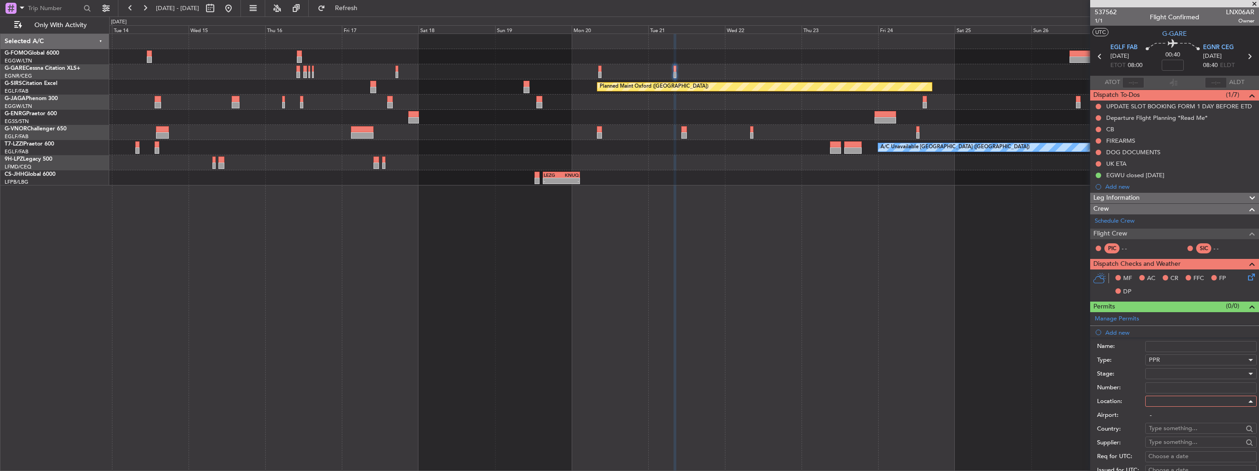
type input "EGLF / FAB"
click at [1186, 374] on div at bounding box center [1198, 374] width 98 height 14
click at [1190, 432] on span "Requested" at bounding box center [1198, 433] width 96 height 14
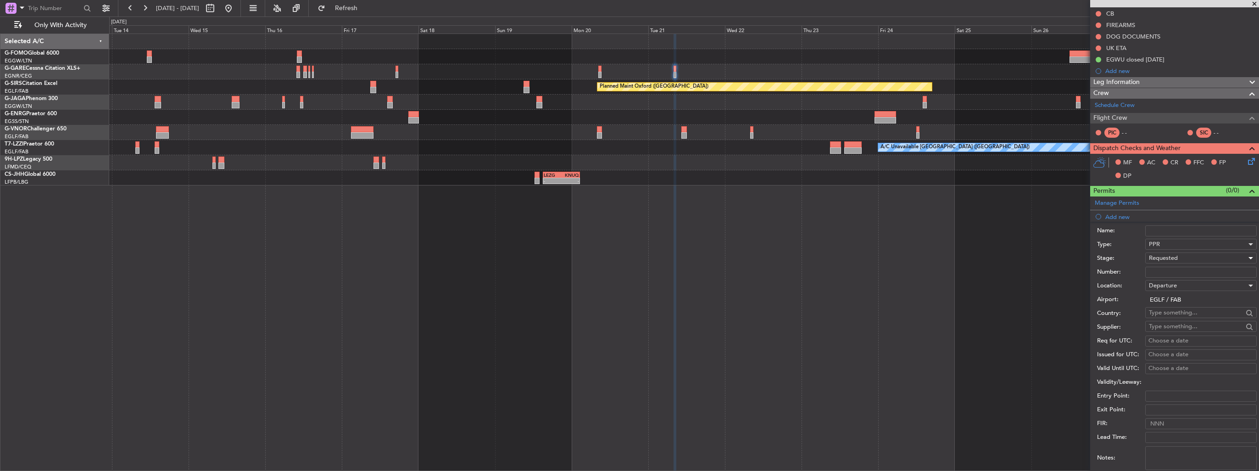
scroll to position [184, 0]
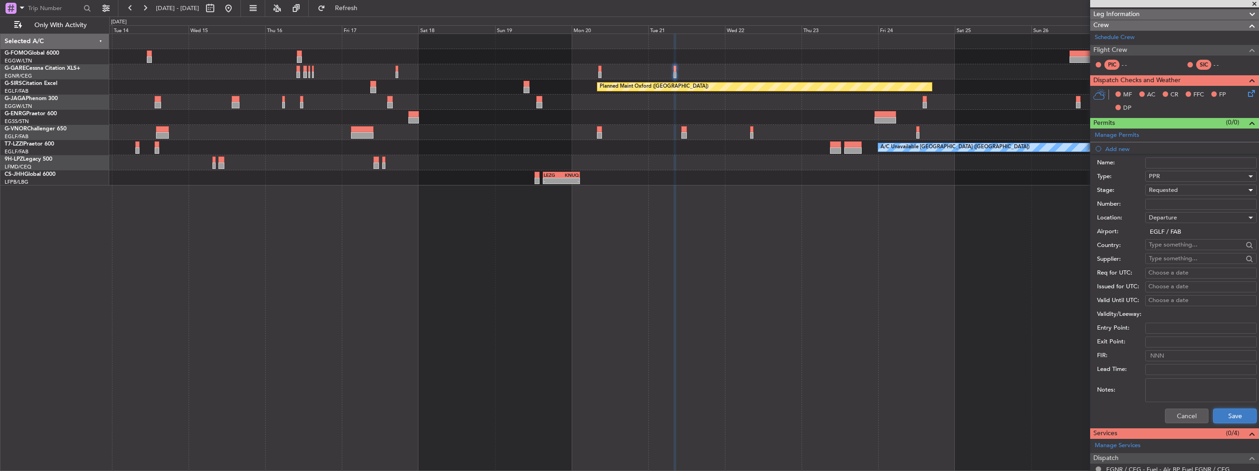
click at [1238, 409] on button "Save" at bounding box center [1236, 416] width 44 height 15
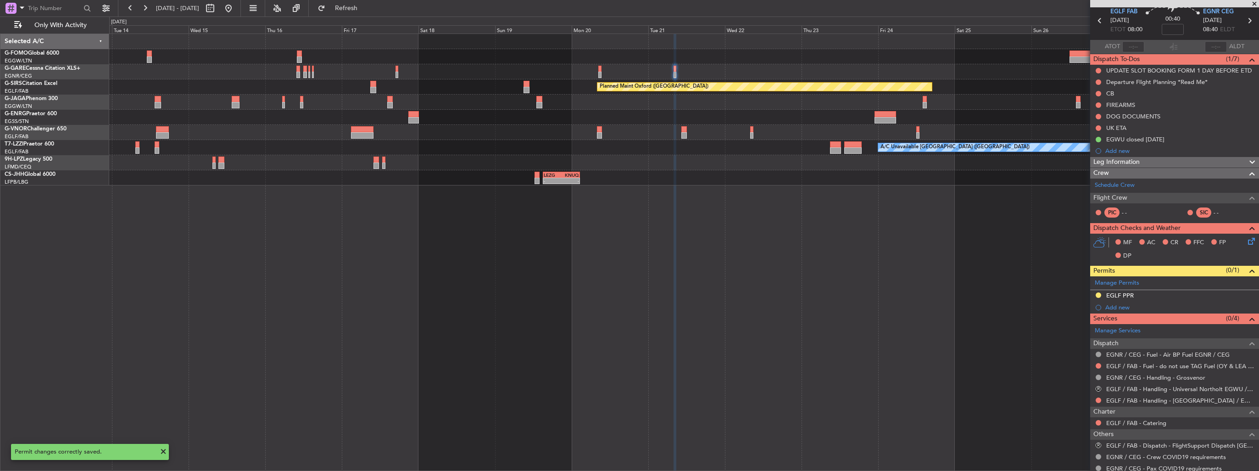
scroll to position [0, 0]
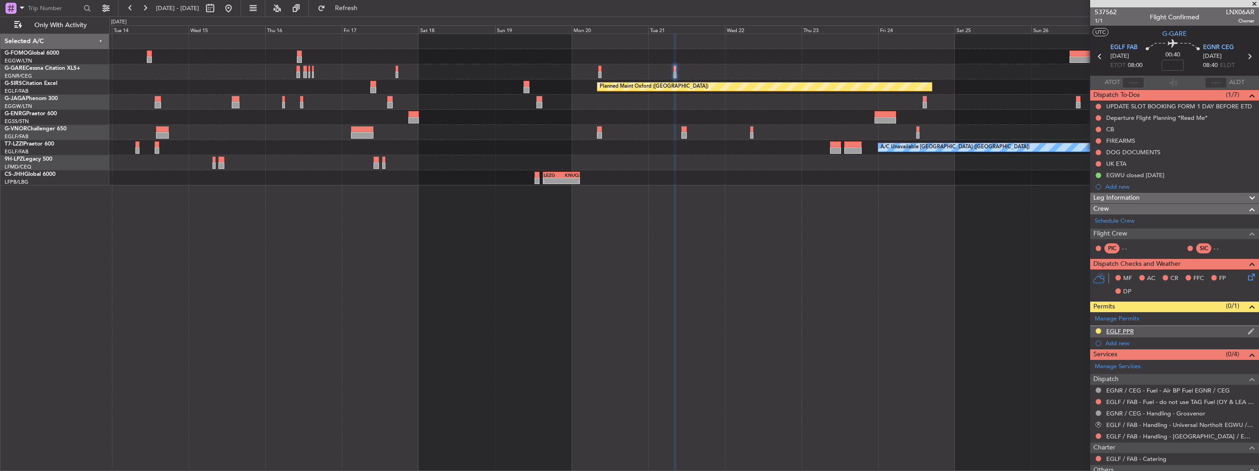
click at [1248, 330] on img at bounding box center [1251, 331] width 7 height 8
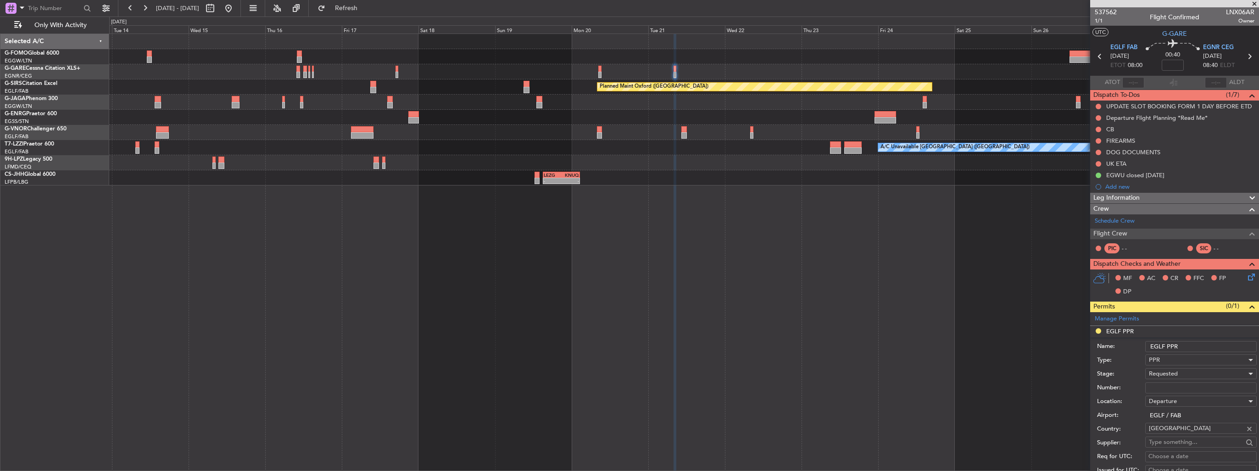
click at [1223, 345] on input "EGLF PPR" at bounding box center [1202, 346] width 112 height 11
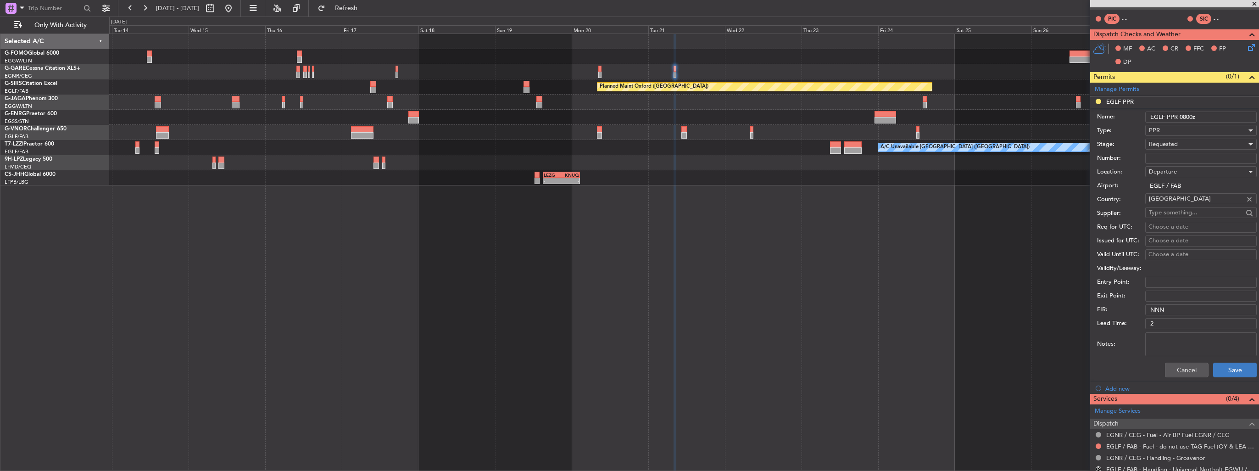
type input "EGLF PPR 0800z"
click at [1243, 372] on button "Save" at bounding box center [1236, 370] width 44 height 15
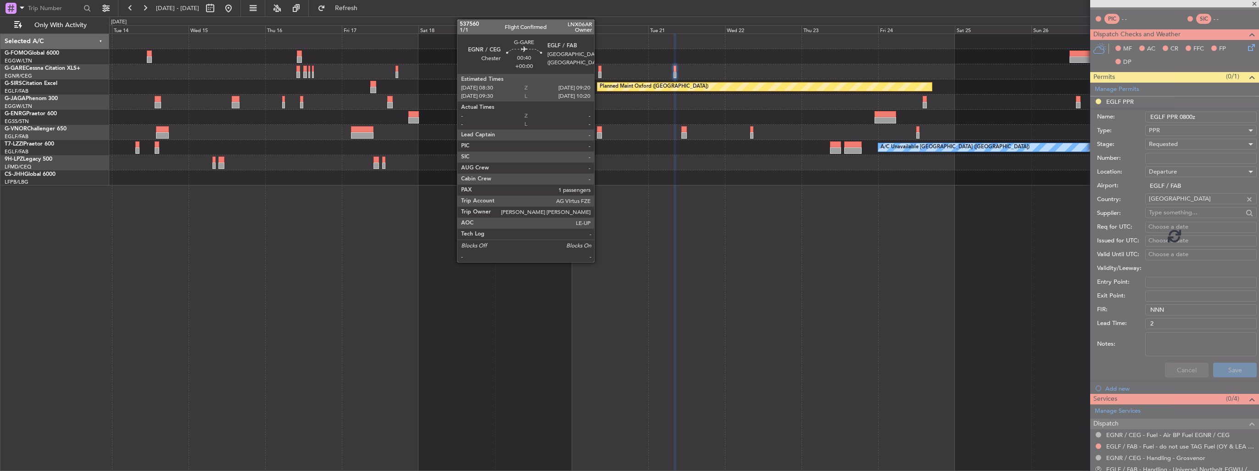
scroll to position [106, 0]
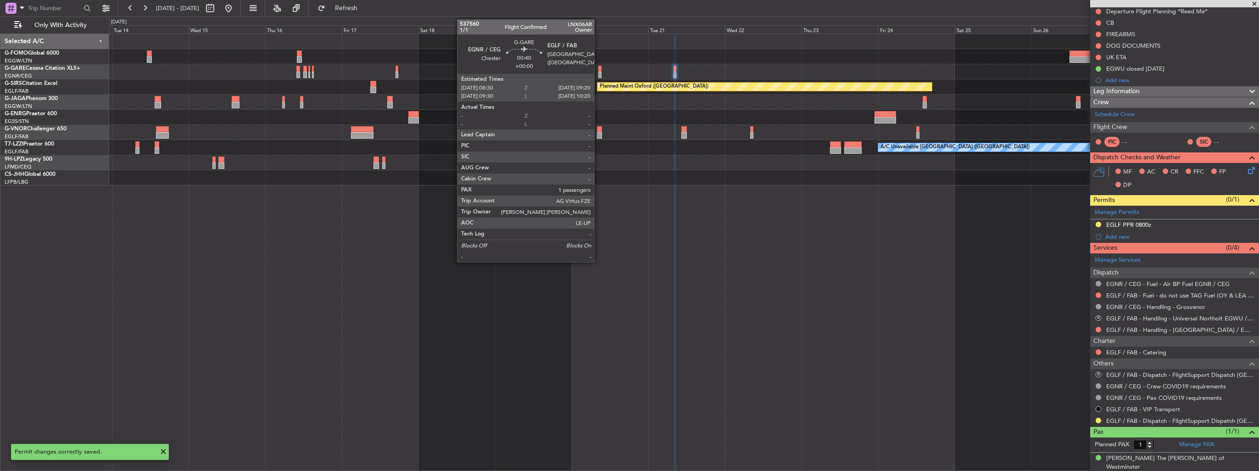
click at [599, 73] on div at bounding box center [600, 75] width 3 height 6
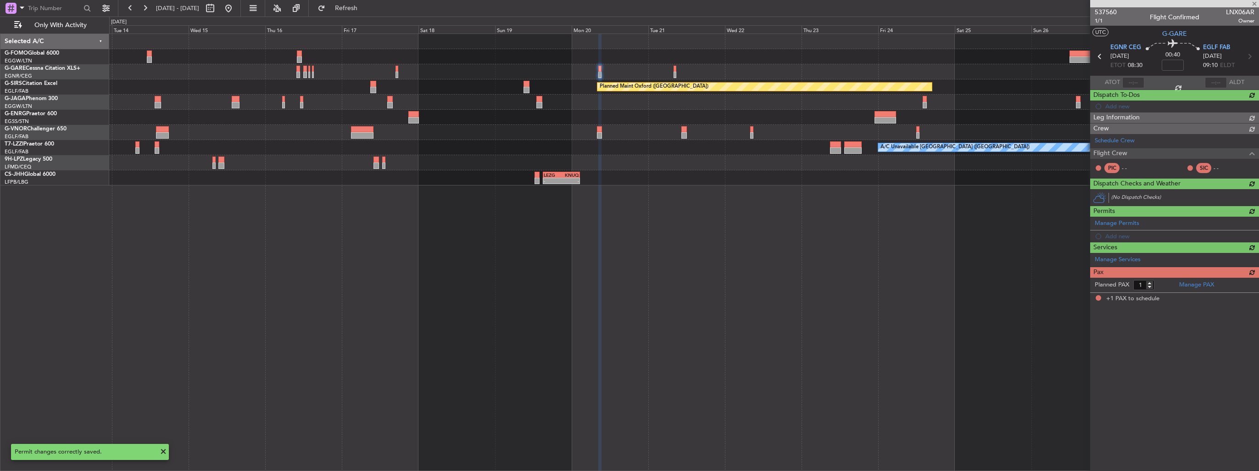
scroll to position [0, 0]
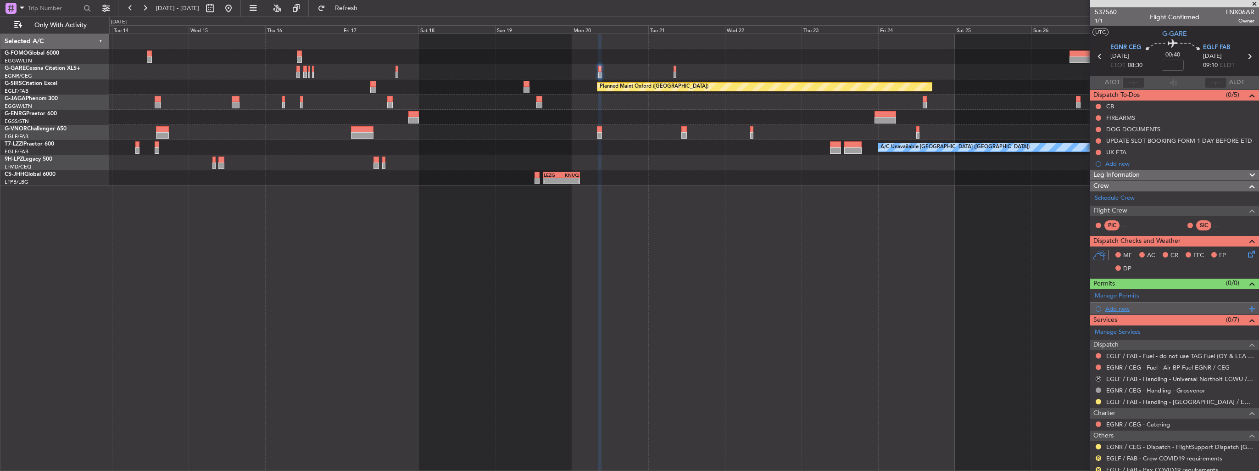
click at [1114, 305] on div "Add new" at bounding box center [1176, 309] width 141 height 8
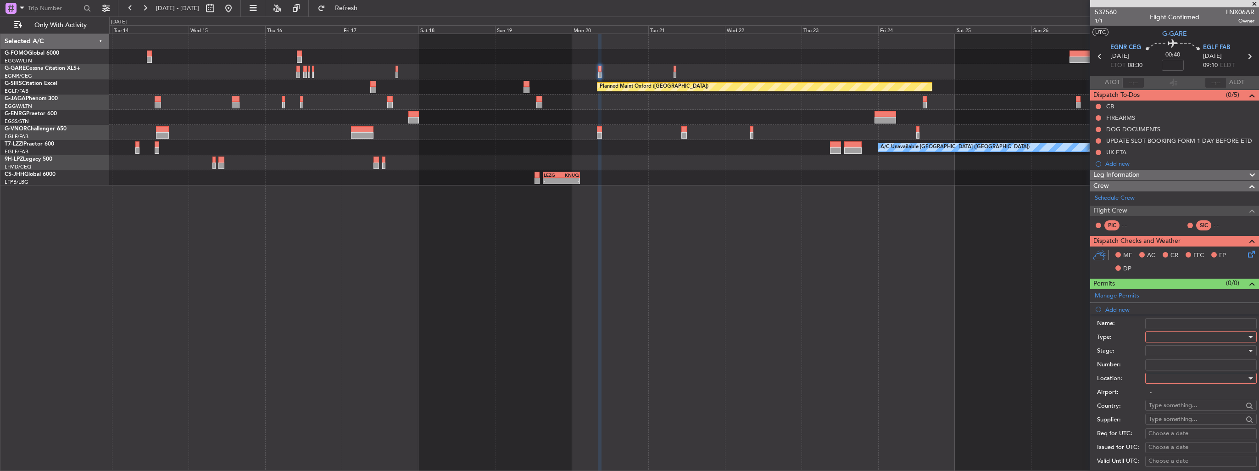
click at [1155, 333] on div at bounding box center [1198, 337] width 98 height 14
click at [1179, 385] on span "PPR" at bounding box center [1198, 382] width 96 height 14
click at [1181, 377] on div at bounding box center [1198, 378] width 98 height 14
click at [1179, 420] on span "Arrival" at bounding box center [1198, 424] width 96 height 14
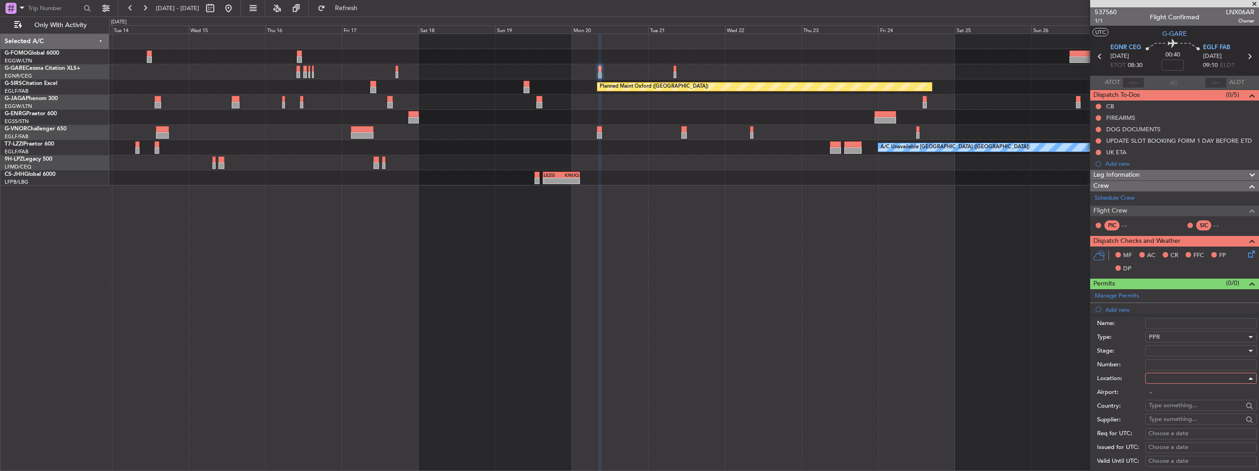
type input "EGLF / FAB"
click at [1186, 351] on div at bounding box center [1198, 351] width 98 height 14
click at [1184, 410] on span "Requested" at bounding box center [1198, 410] width 96 height 14
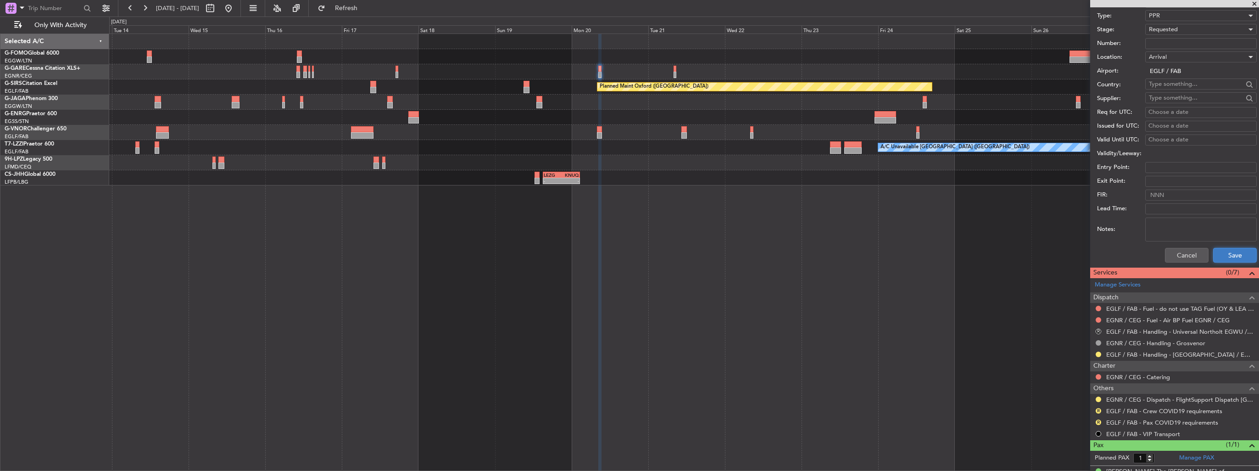
click at [1226, 256] on button "Save" at bounding box center [1236, 255] width 44 height 15
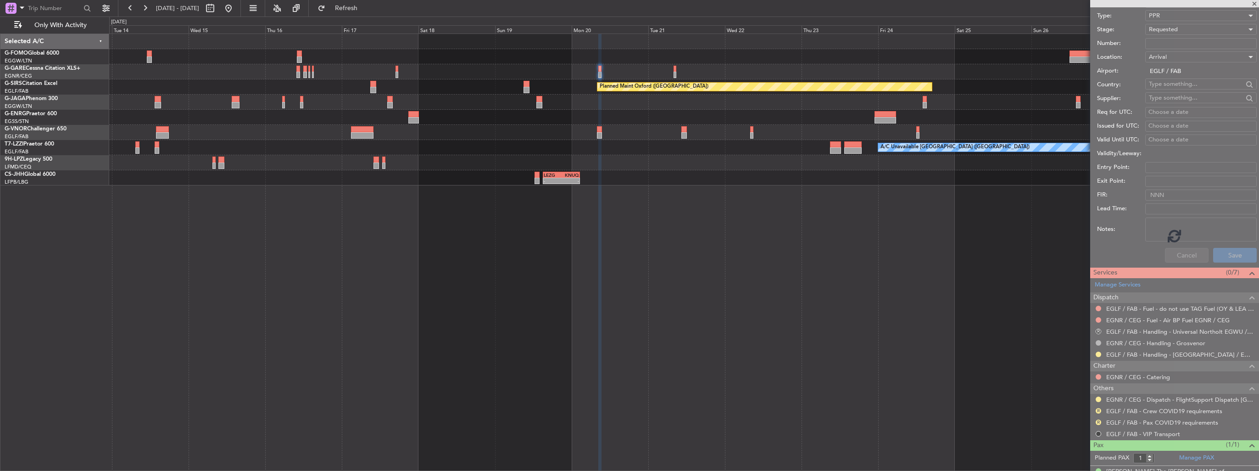
scroll to position [72, 0]
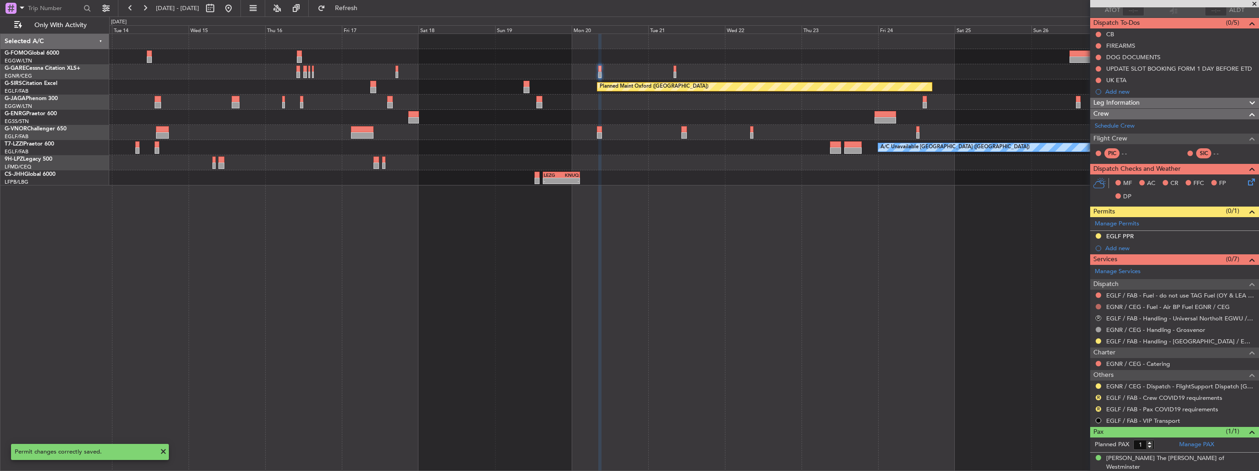
click at [1098, 307] on button at bounding box center [1099, 307] width 6 height 6
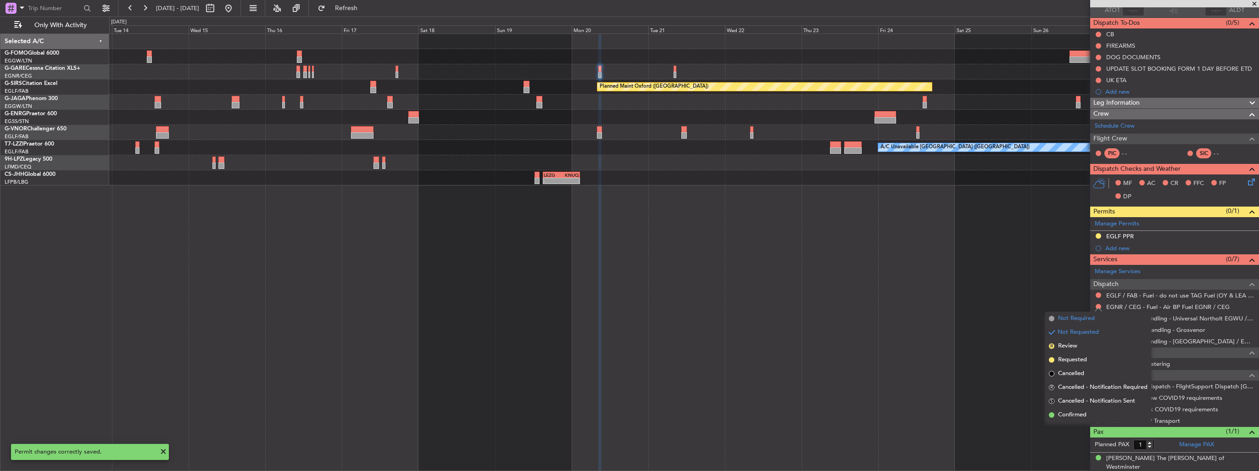
click at [1085, 319] on span "Not Required" at bounding box center [1076, 318] width 37 height 9
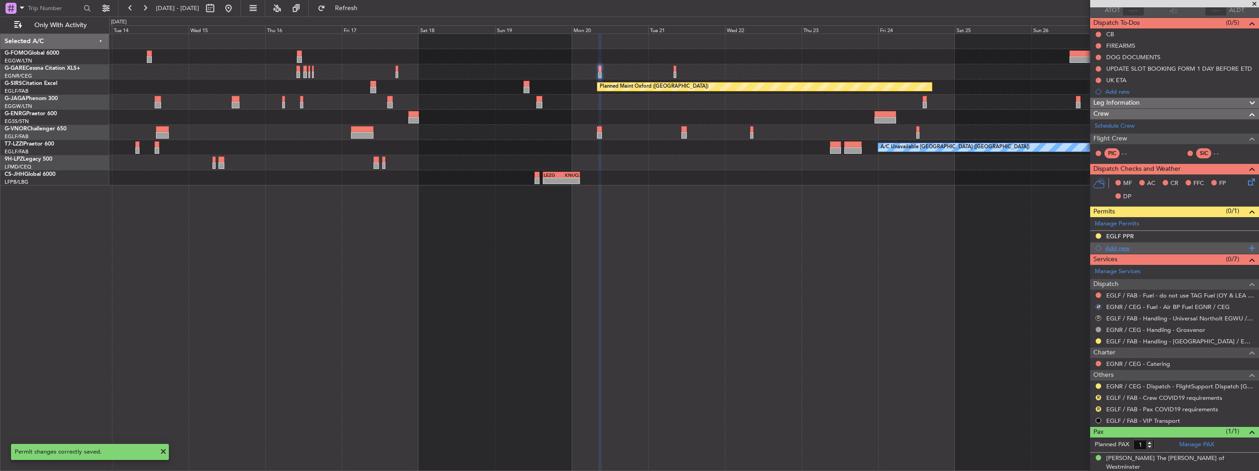
scroll to position [0, 0]
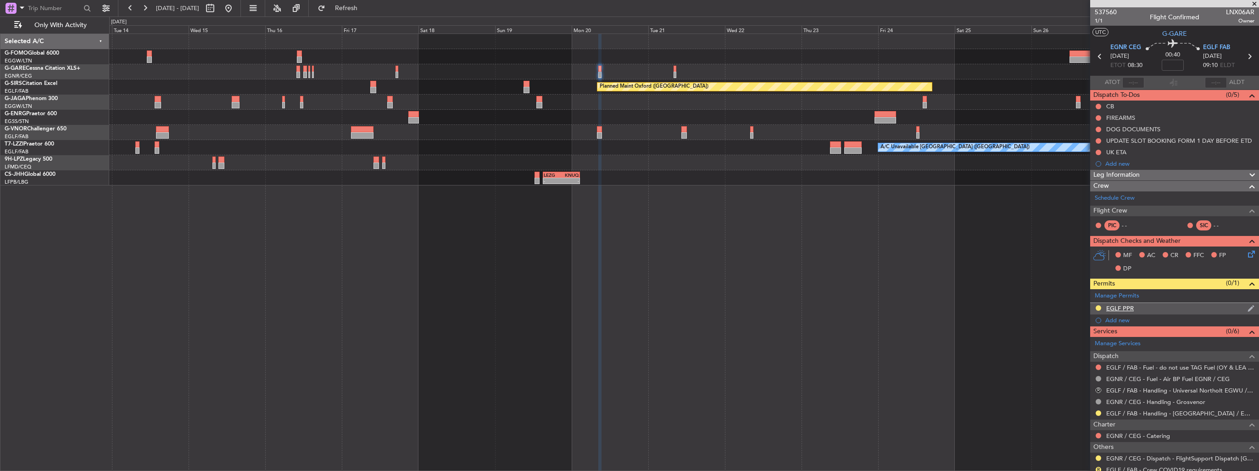
click at [1243, 312] on div "EGLF PPR" at bounding box center [1175, 308] width 169 height 11
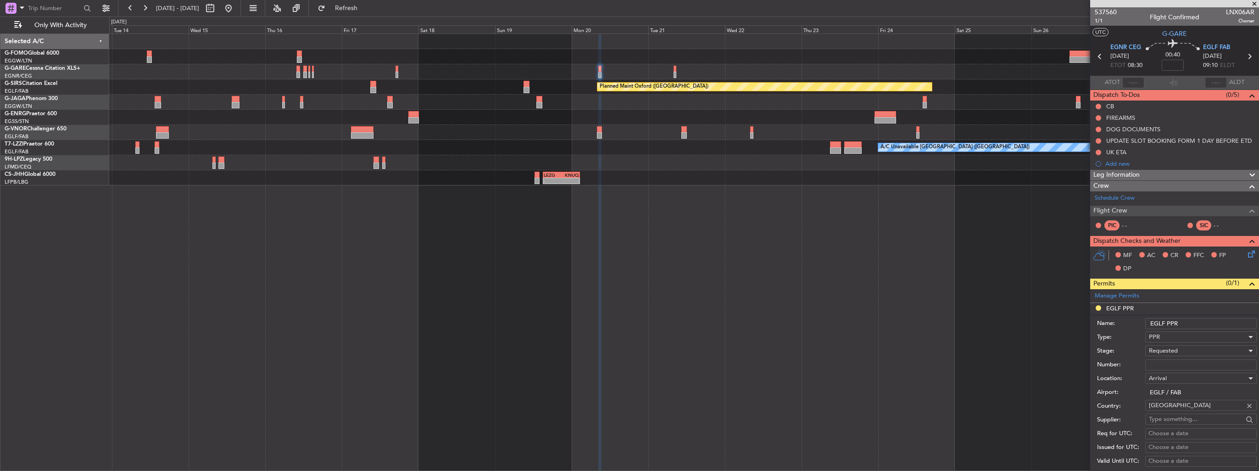
click at [1231, 323] on input "EGLF PPR" at bounding box center [1202, 323] width 112 height 11
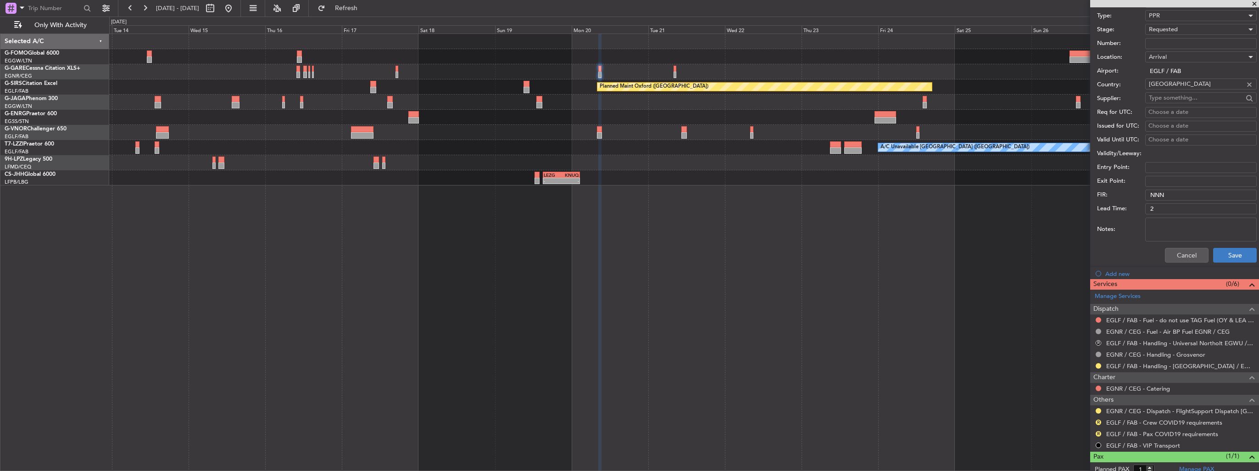
type input "EGLF PPR 0920z"
click at [1232, 252] on button "Save" at bounding box center [1236, 255] width 44 height 15
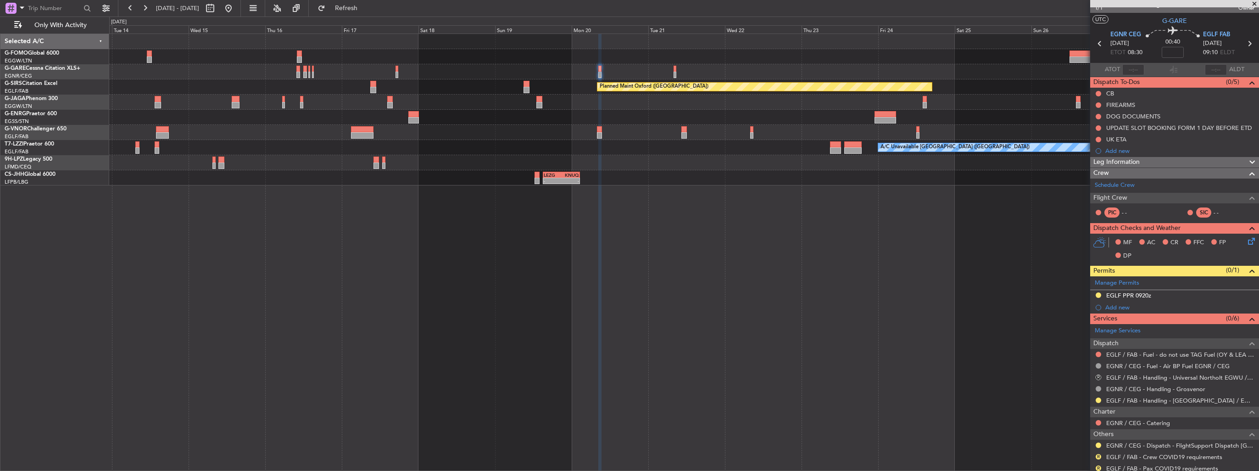
scroll to position [0, 0]
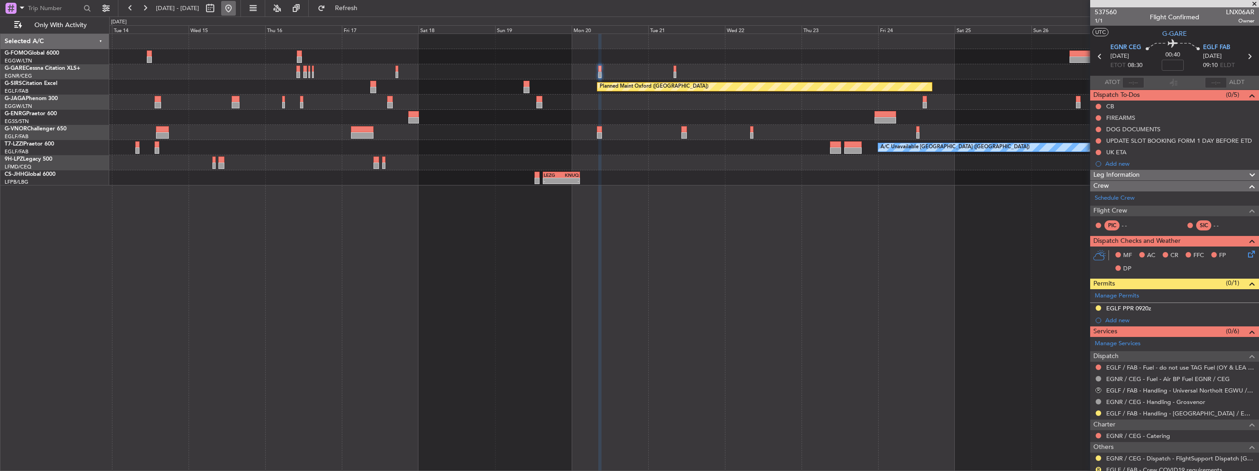
click at [236, 10] on button at bounding box center [228, 8] width 15 height 15
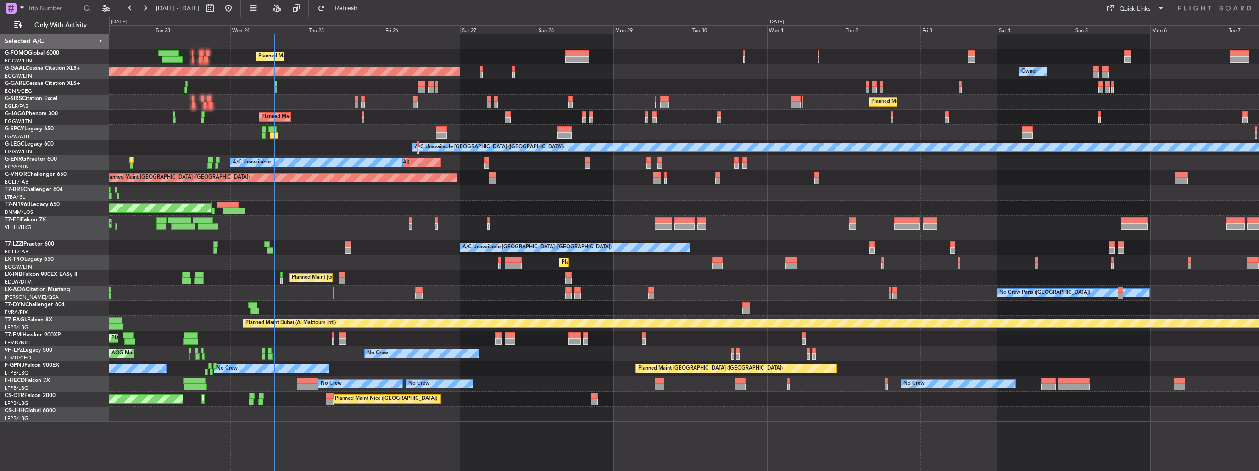
click at [676, 291] on div "No Crew Paris (Le Bourget) Planned Maint Nice (Côte d'Azur Airport) No Crew Ant…" at bounding box center [684, 292] width 1150 height 15
click at [391, 215] on div "Planned Maint London (Luton) Planned Maint Dusseldorf Owner Owner Planned Maint…" at bounding box center [684, 220] width 1150 height 373
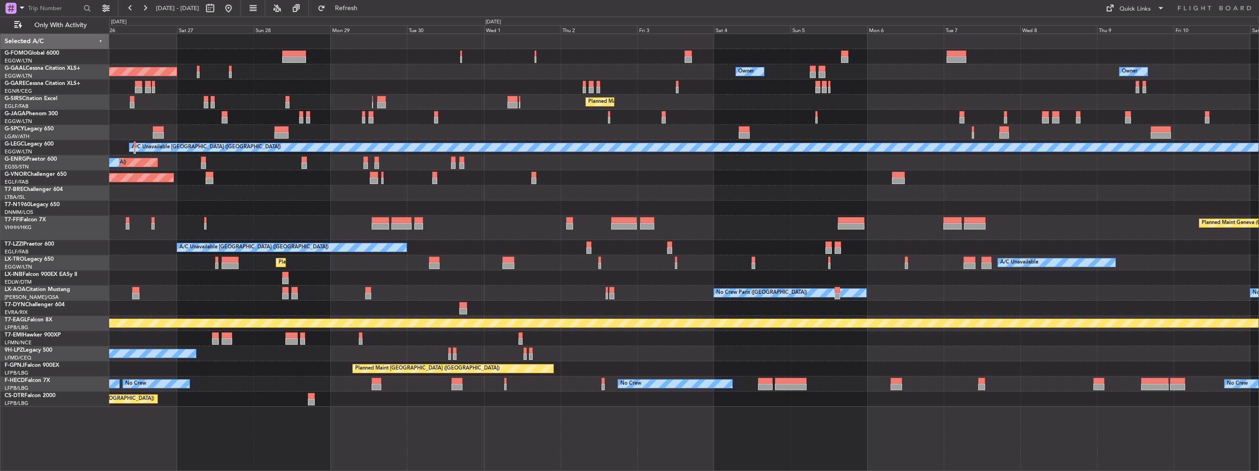
click at [373, 241] on div "Planned Maint London (Luton) Planned Maint Dusseldorf Owner Owner Owner Owner P…" at bounding box center [684, 220] width 1150 height 373
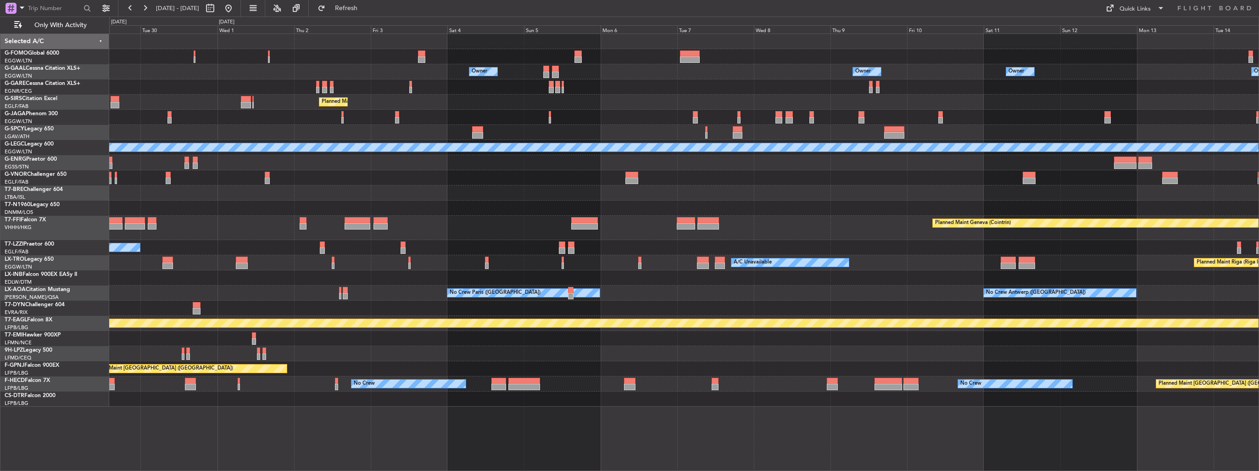
click at [431, 229] on div "Owner Owner Owner Owner Planned Maint Dusseldorf Planned Maint London (Luton) A…" at bounding box center [684, 220] width 1150 height 373
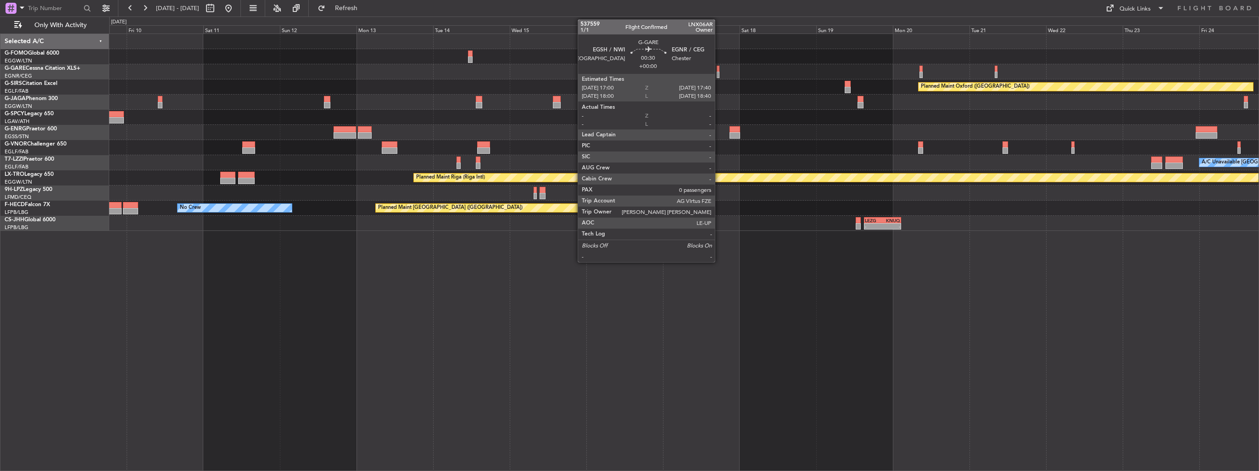
click at [719, 74] on div at bounding box center [718, 75] width 2 height 6
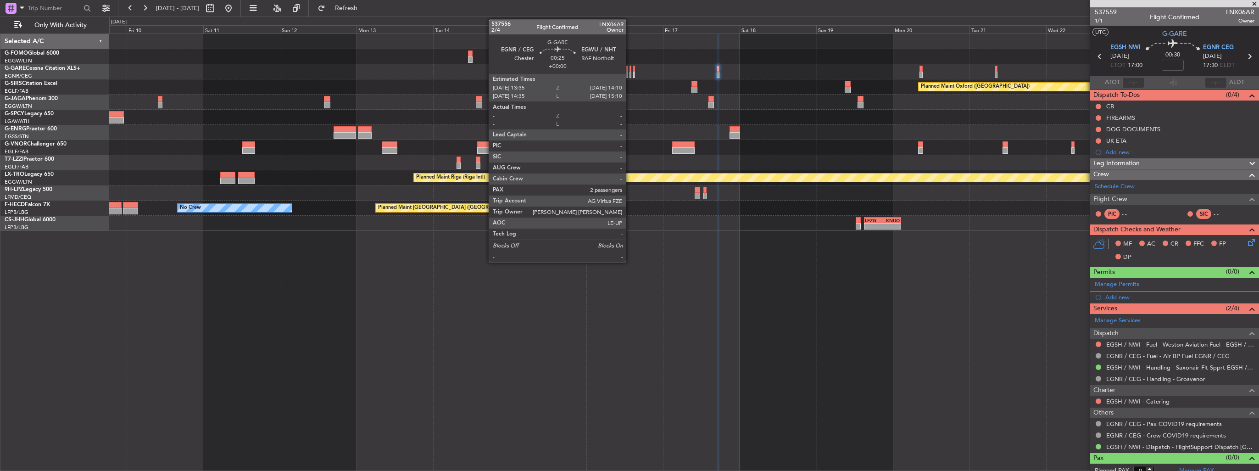
click at [630, 74] on div at bounding box center [631, 75] width 2 height 6
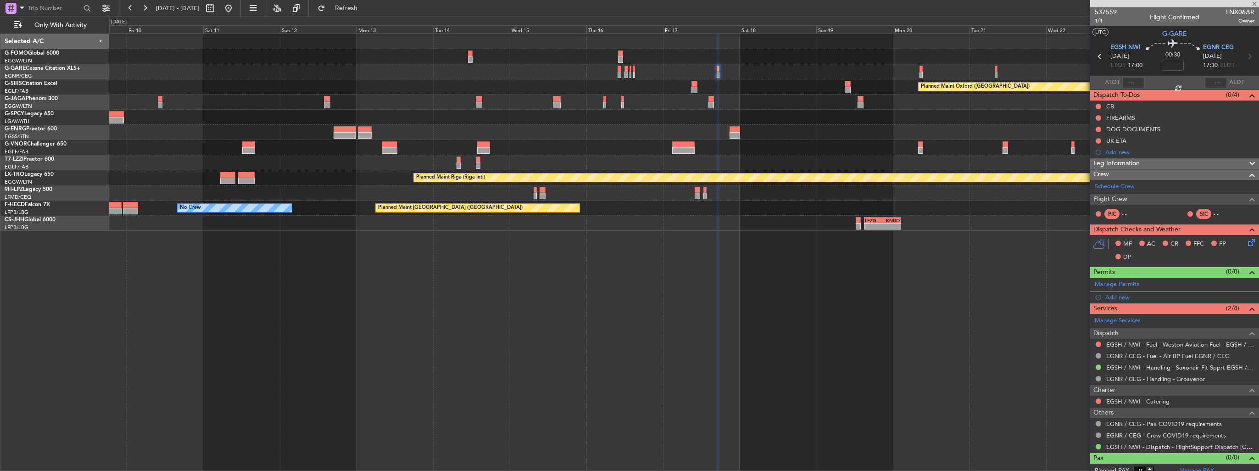
type input "2"
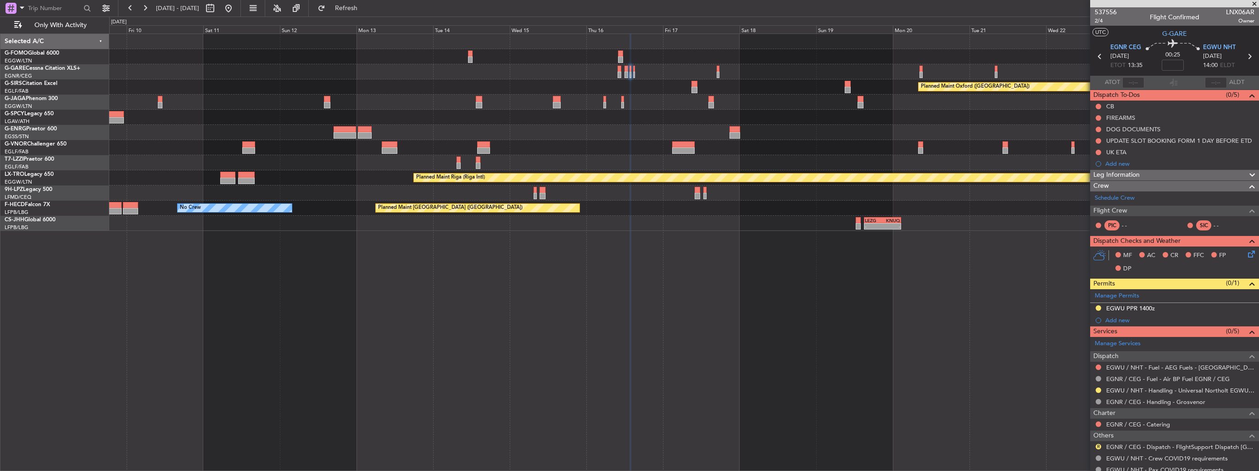
click at [0, 0] on img at bounding box center [0, 0] width 0 height 0
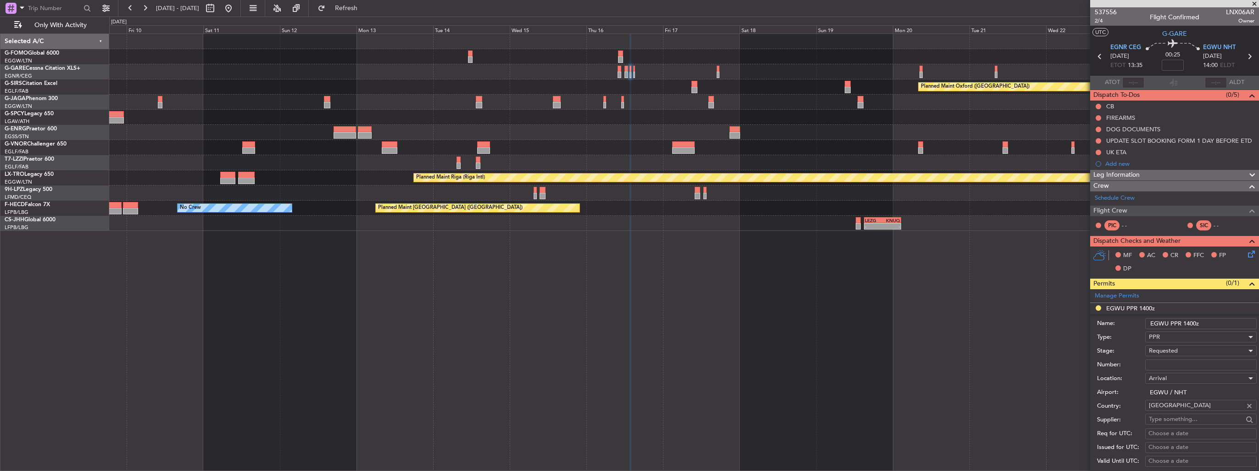
click at [1197, 323] on input "EGWU PPR 1400z" at bounding box center [1202, 323] width 112 height 11
type input "EGWU PPR 1415z"
click at [1189, 351] on div "Requested" at bounding box center [1198, 351] width 98 height 14
click at [1187, 419] on span "Received OK" at bounding box center [1198, 420] width 96 height 14
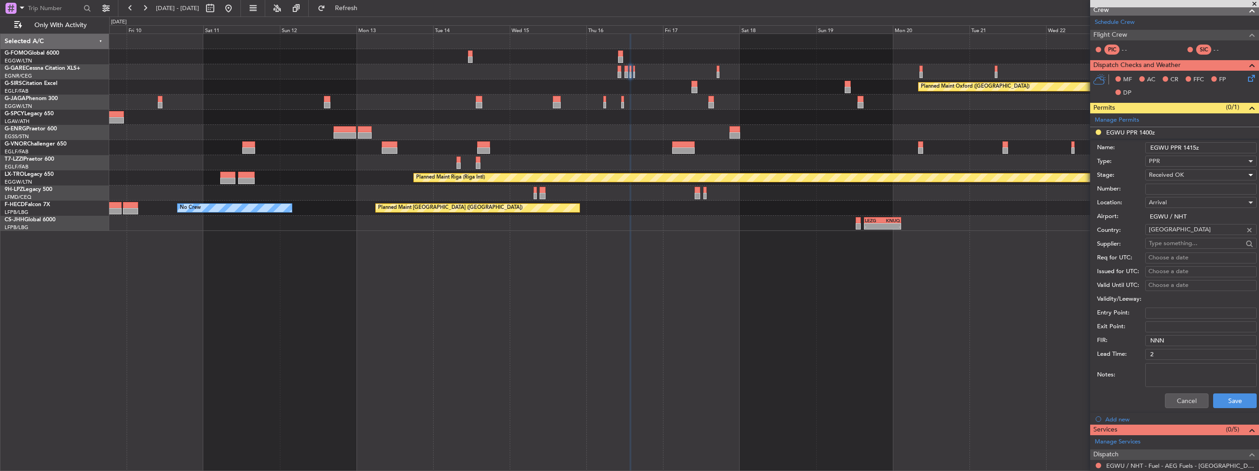
scroll to position [229, 0]
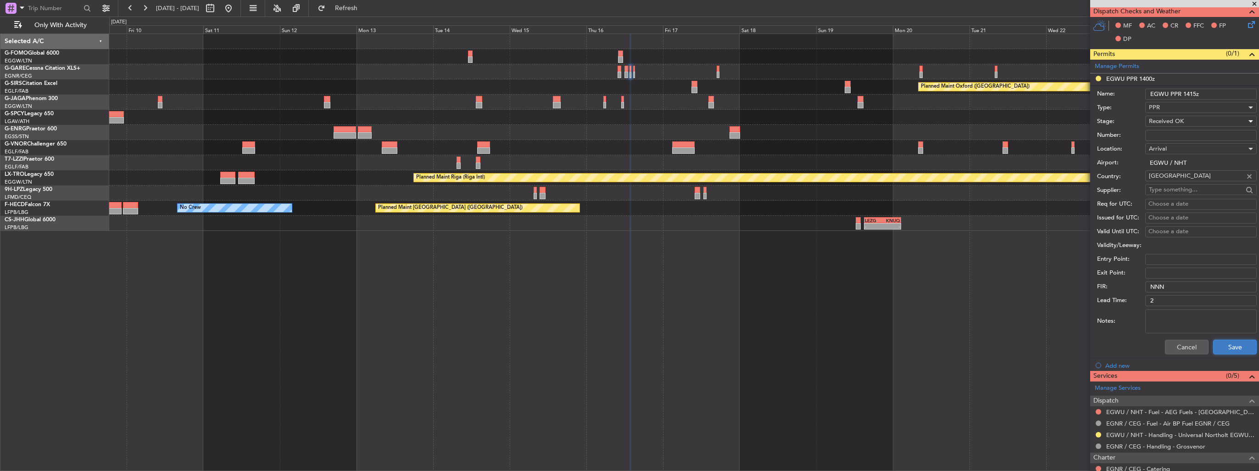
click at [1228, 346] on button "Save" at bounding box center [1236, 347] width 44 height 15
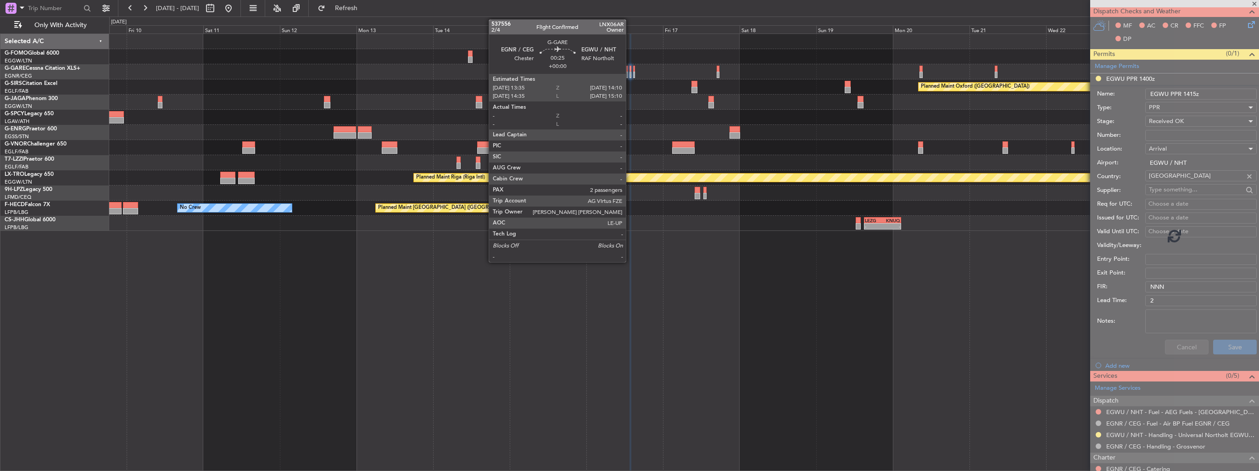
scroll to position [81, 0]
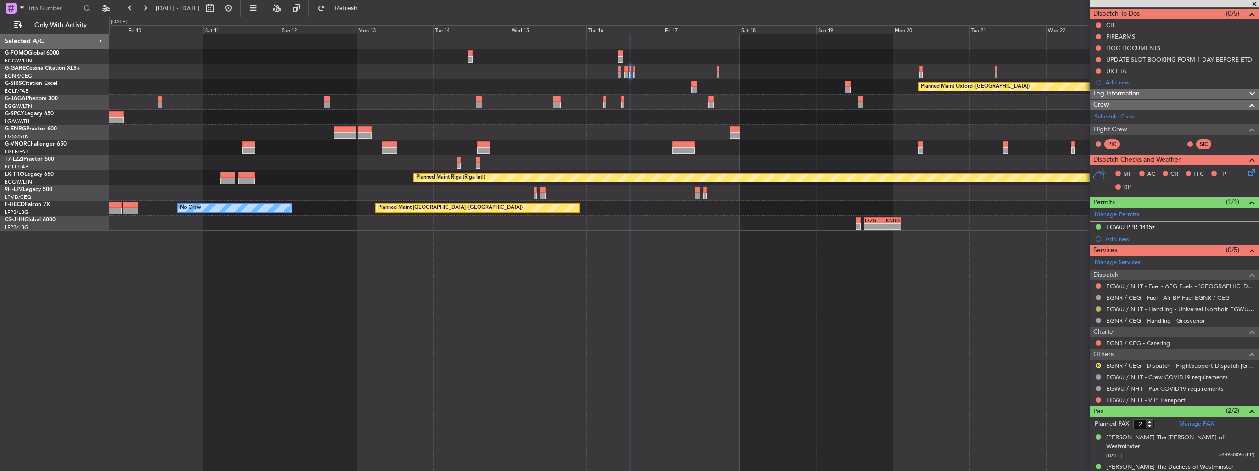
click at [1098, 308] on button at bounding box center [1099, 309] width 6 height 6
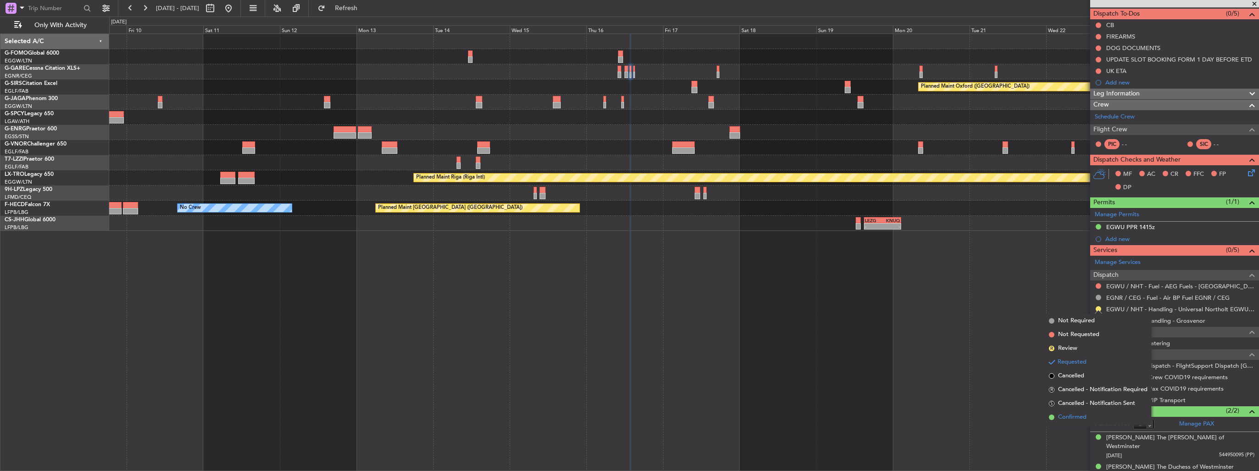
click at [1070, 415] on span "Confirmed" at bounding box center [1072, 417] width 28 height 9
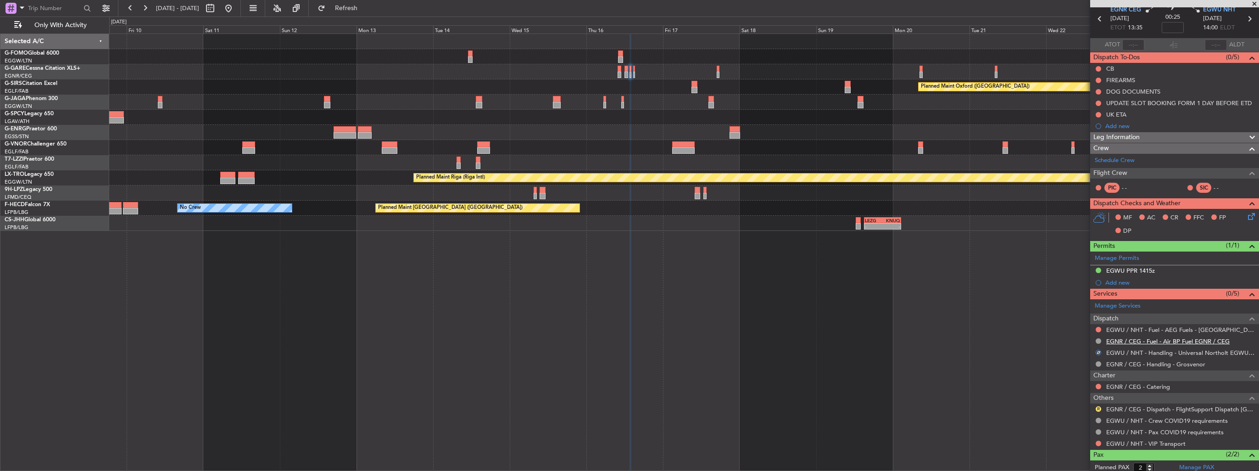
scroll to position [0, 0]
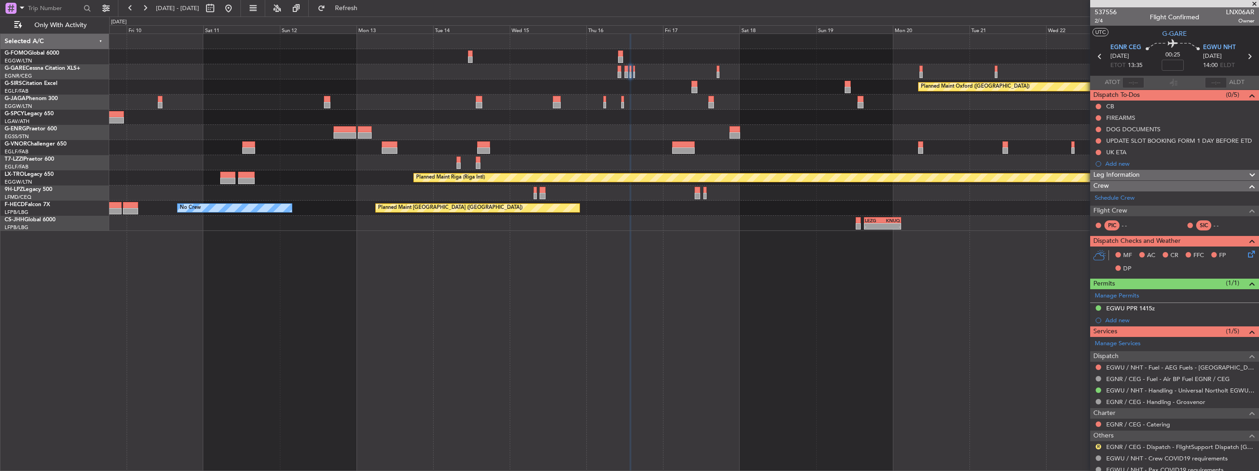
click at [1244, 56] on icon at bounding box center [1250, 56] width 12 height 12
type input "1"
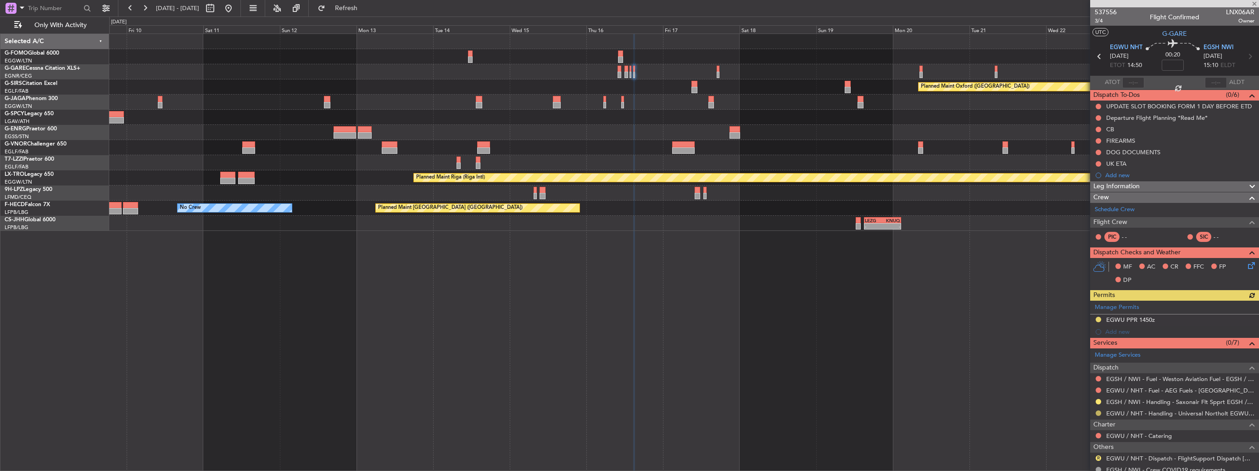
click at [1100, 413] on button at bounding box center [1099, 413] width 6 height 6
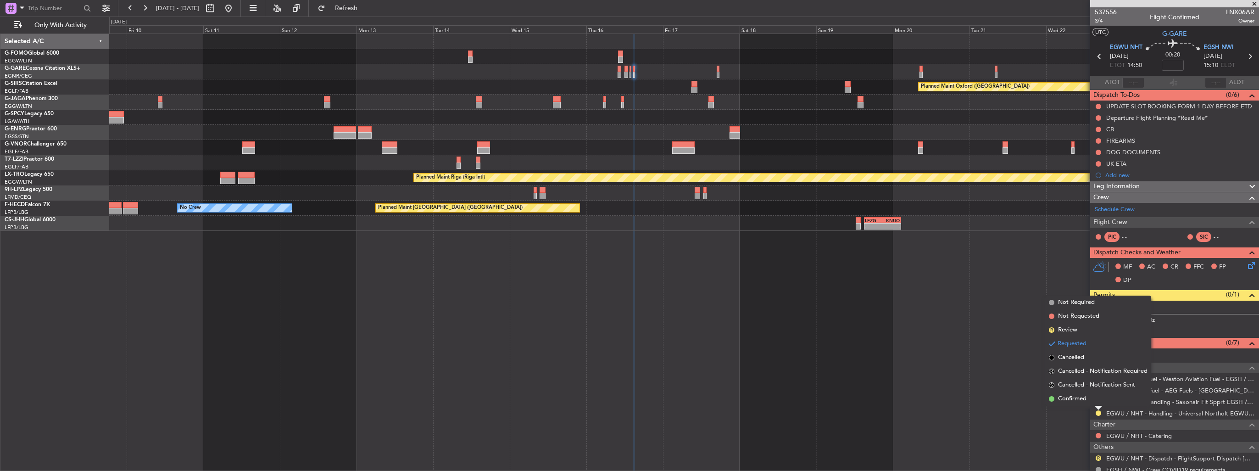
drag, startPoint x: 1088, startPoint y: 402, endPoint x: 1080, endPoint y: 364, distance: 38.3
click at [1087, 402] on li "Confirmed" at bounding box center [1099, 399] width 106 height 14
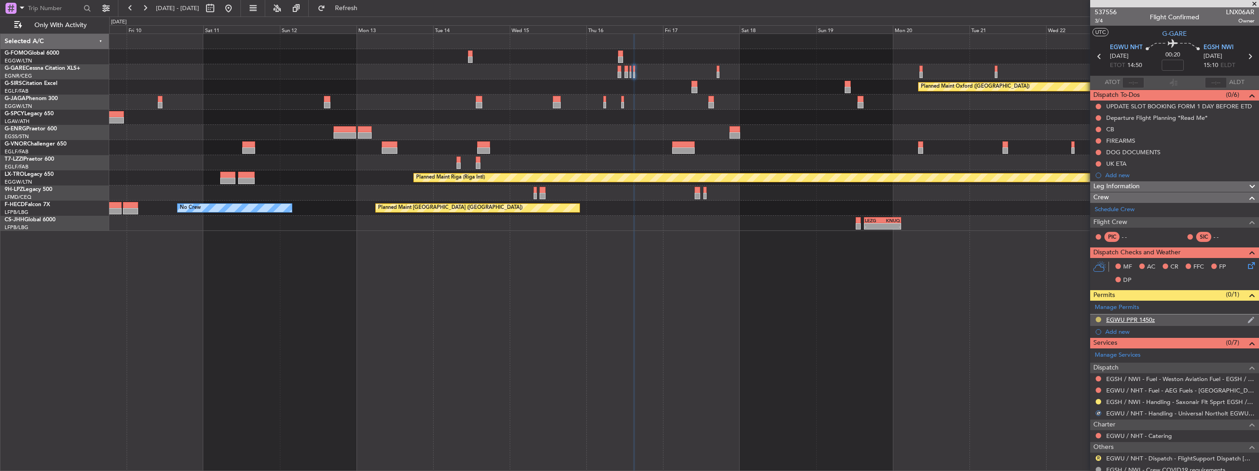
click at [1098, 318] on button at bounding box center [1099, 320] width 6 height 6
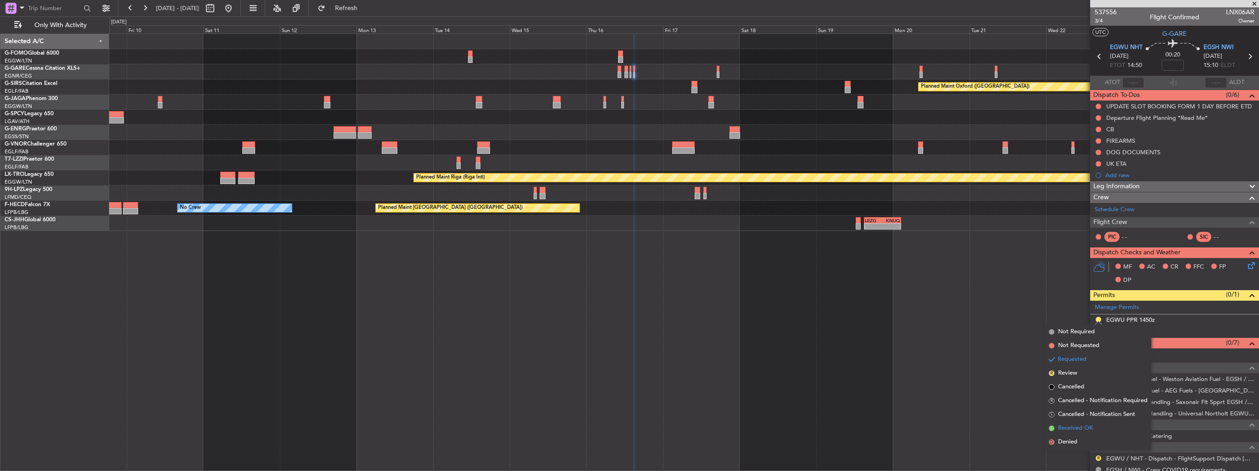
click at [1077, 425] on span "Received OK" at bounding box center [1075, 428] width 35 height 9
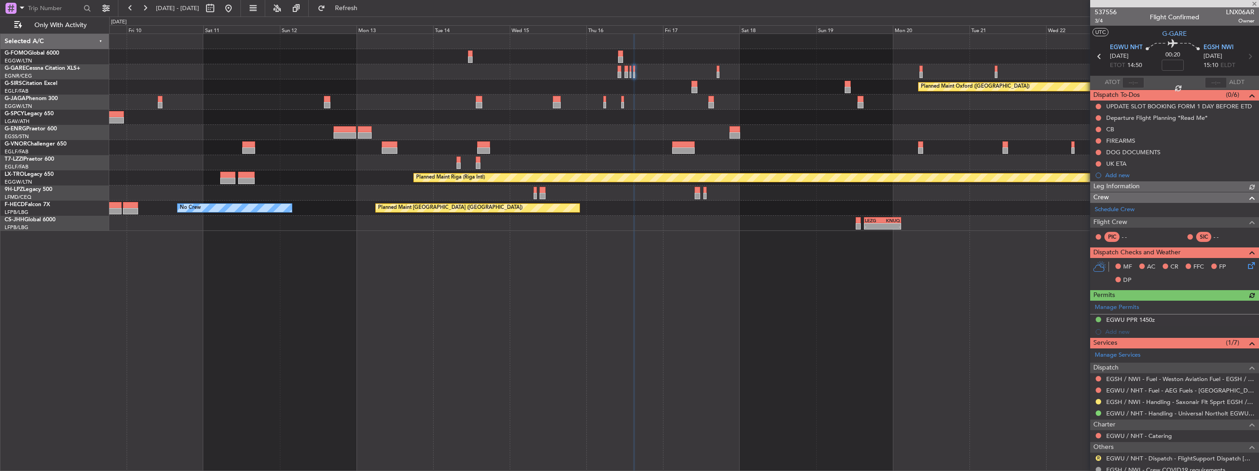
click at [569, 254] on div "Planned Maint Oxford ([GEOGRAPHIC_DATA]) A/C Unavailable [GEOGRAPHIC_DATA] ([GE…" at bounding box center [684, 252] width 1150 height 437
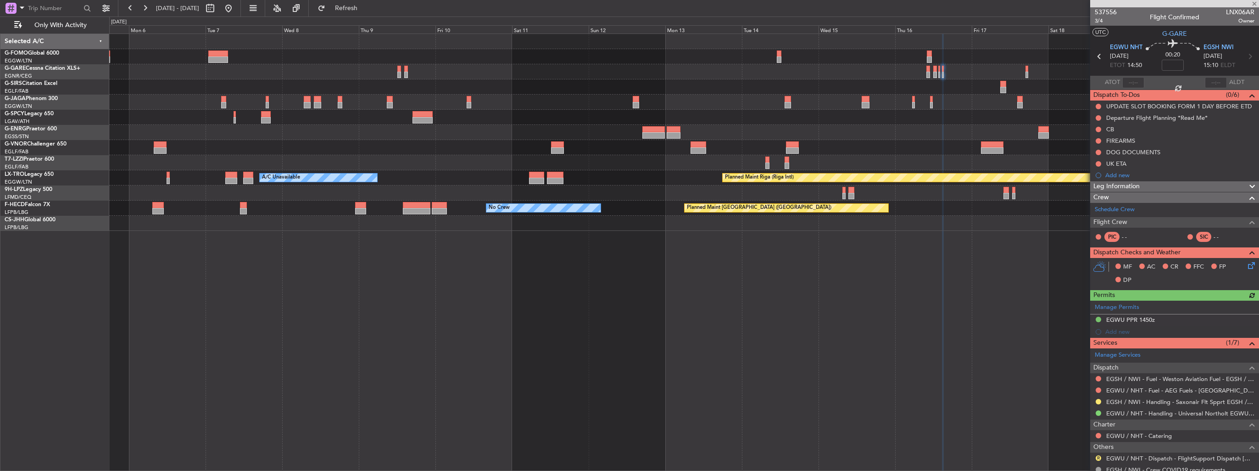
click at [693, 251] on div "Planned Maint Oxford ([GEOGRAPHIC_DATA]) Planned Maint [GEOGRAPHIC_DATA] ([GEOG…" at bounding box center [684, 252] width 1150 height 437
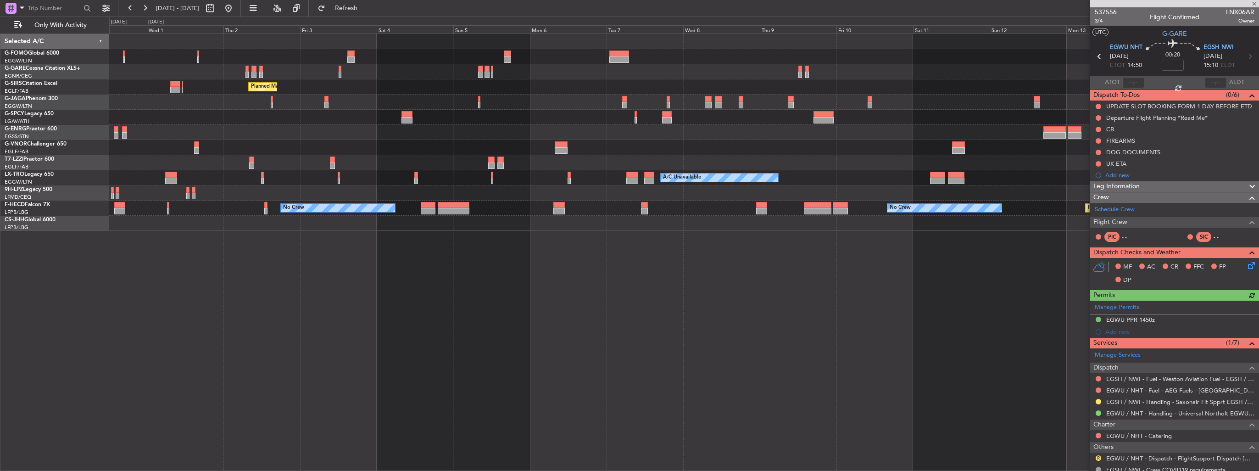
click at [687, 213] on div "Planned Maint [GEOGRAPHIC_DATA] ([GEOGRAPHIC_DATA]) Planned Maint [GEOGRAPHIC_D…" at bounding box center [684, 252] width 1150 height 437
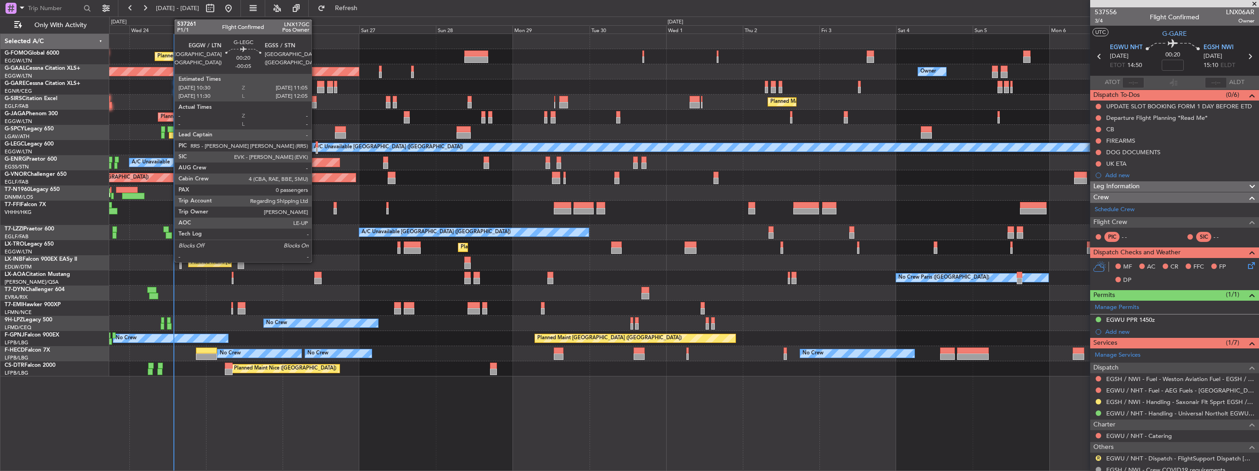
click at [316, 150] on div at bounding box center [317, 150] width 2 height 6
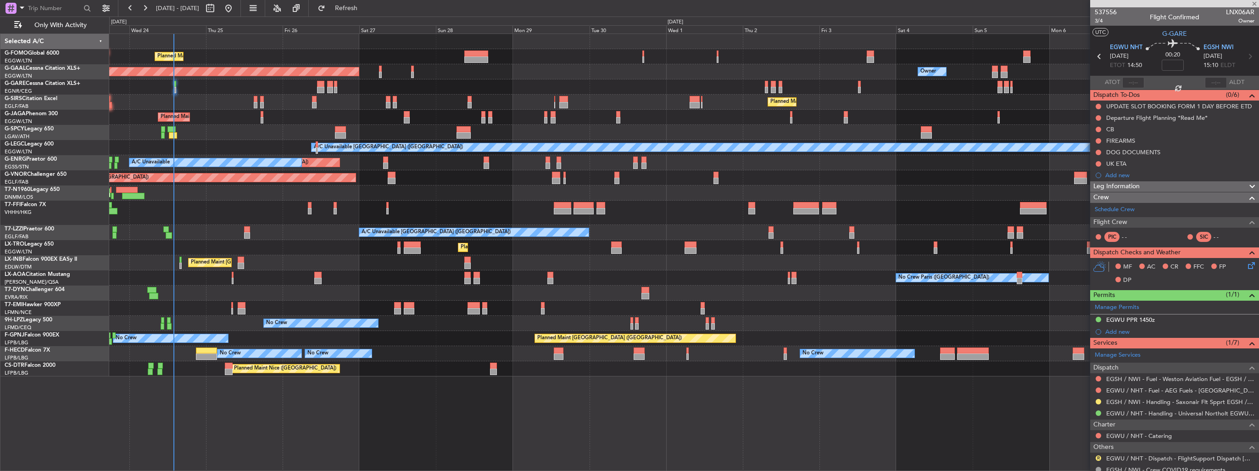
type input "-00:05"
type input "0"
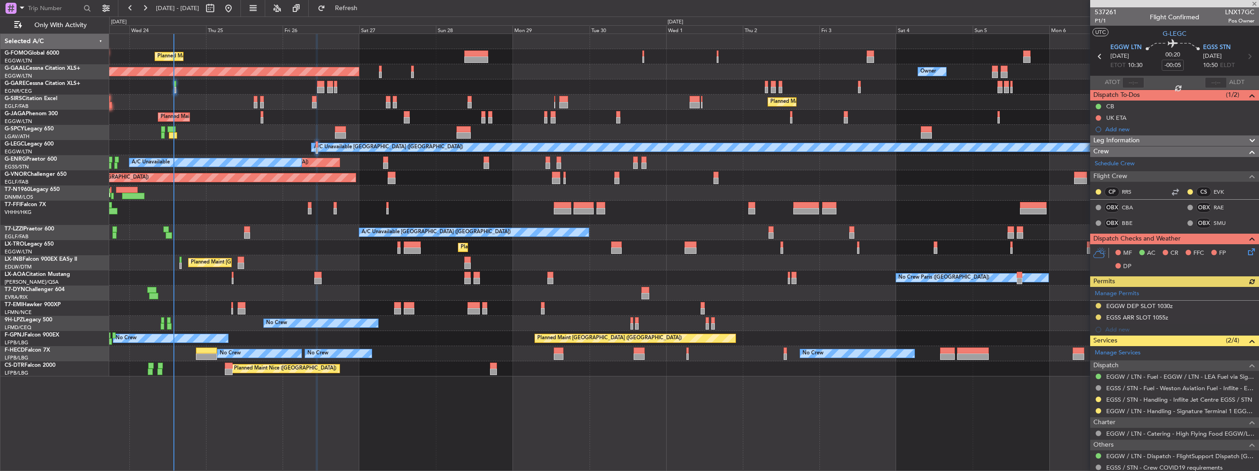
click at [1099, 304] on div "Manage Permits EGGW DEP SLOT 1030z EGSS ARR SLOT 1055z Add new" at bounding box center [1175, 311] width 169 height 49
click at [1097, 306] on button at bounding box center [1099, 306] width 6 height 6
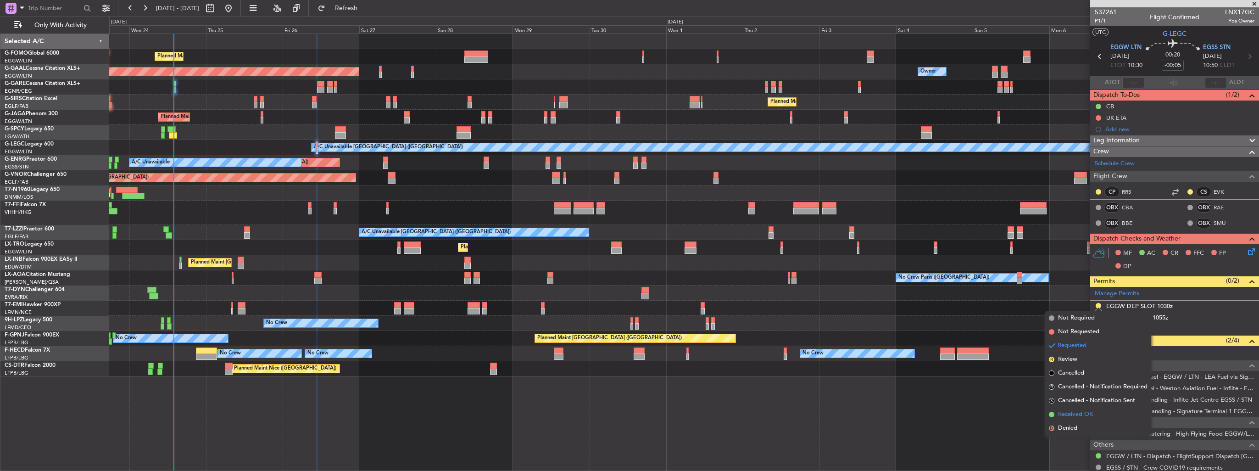
click at [1069, 410] on span "Received OK" at bounding box center [1075, 414] width 35 height 9
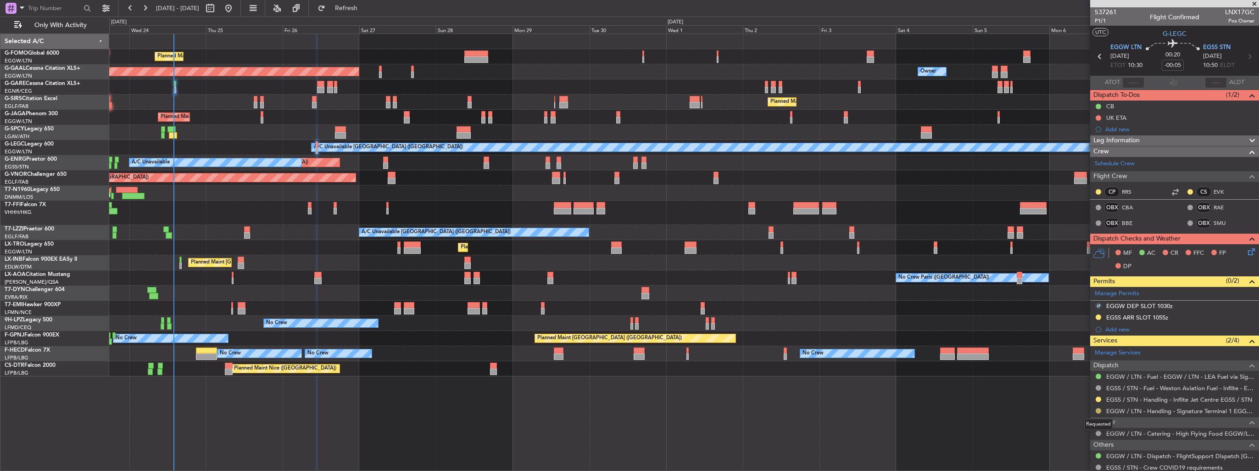
click at [1097, 409] on button at bounding box center [1099, 411] width 6 height 6
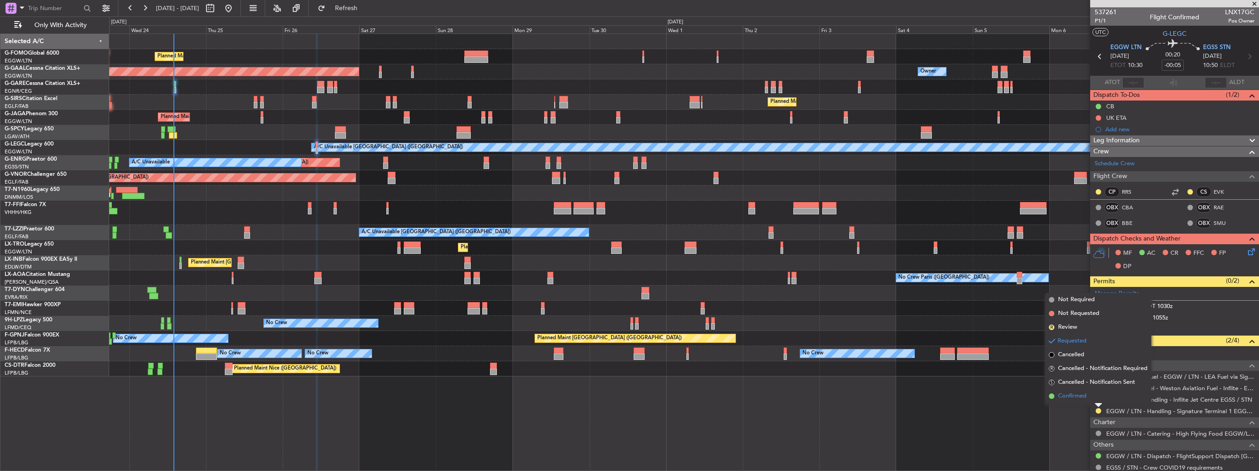
click at [1082, 398] on span "Confirmed" at bounding box center [1072, 396] width 28 height 9
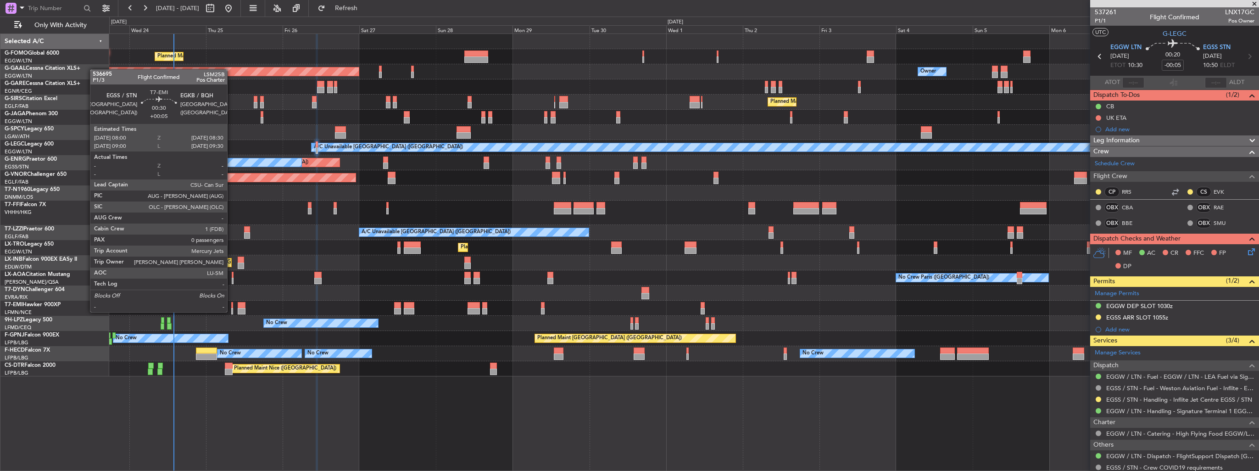
click at [231, 311] on div at bounding box center [232, 311] width 2 height 6
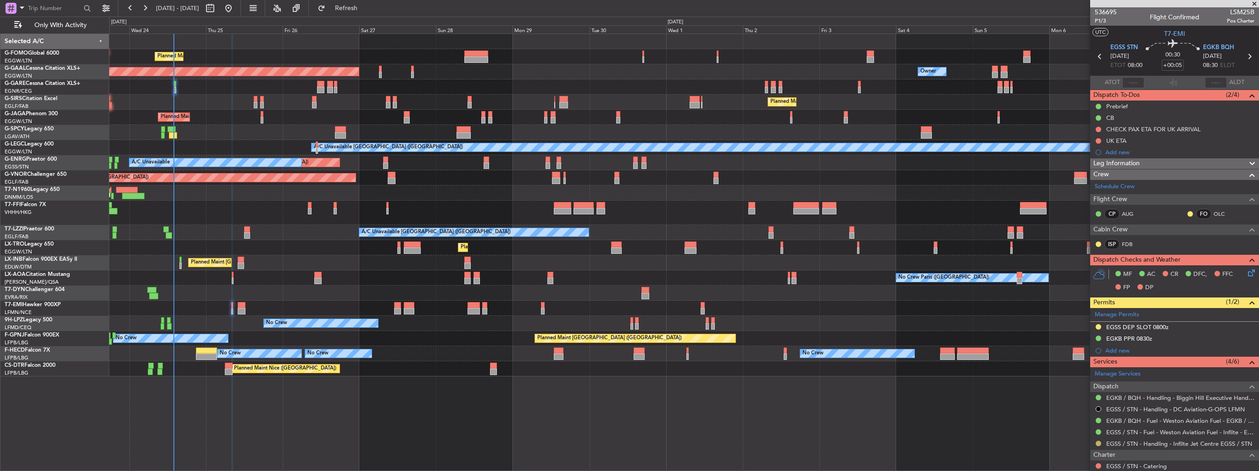
click at [1097, 443] on button at bounding box center [1099, 444] width 6 height 6
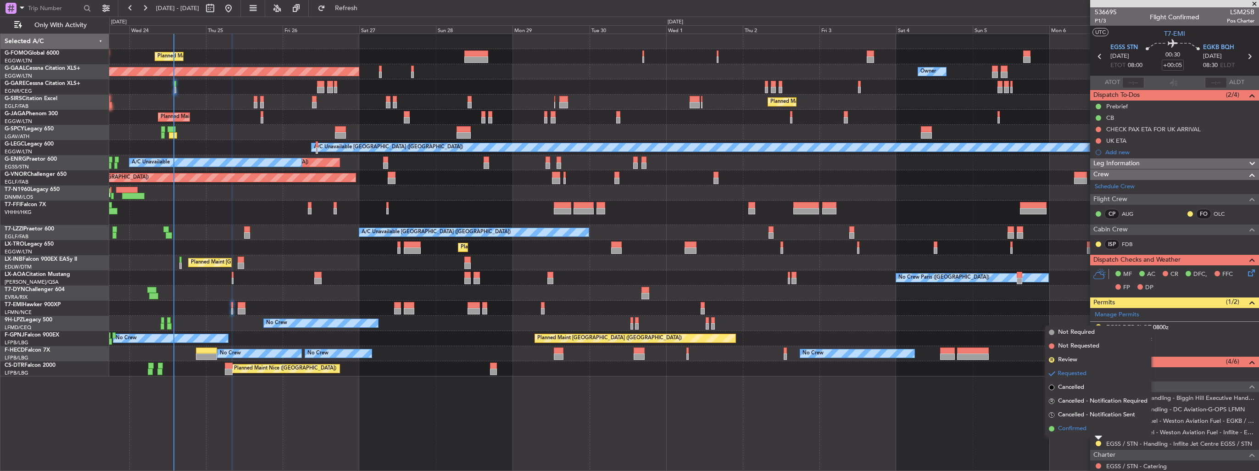
click at [1069, 428] on span "Confirmed" at bounding box center [1072, 428] width 28 height 9
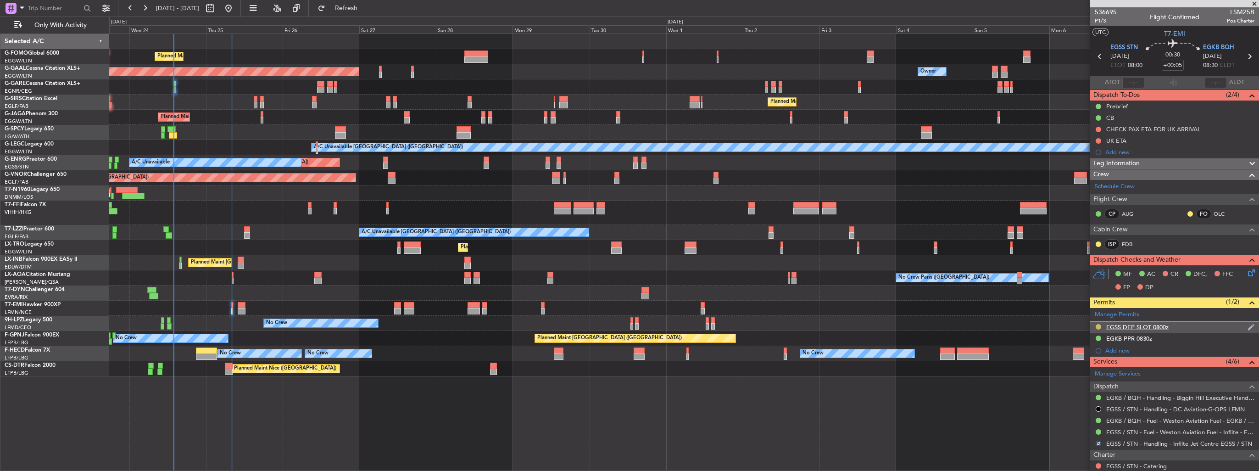
click at [1100, 326] on button at bounding box center [1099, 327] width 6 height 6
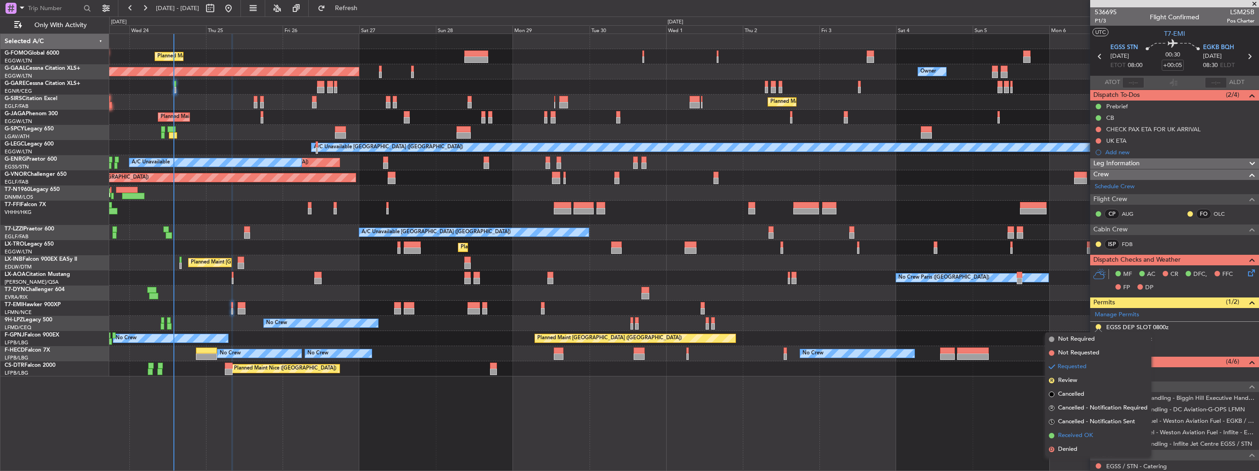
click at [1072, 433] on span "Received OK" at bounding box center [1075, 435] width 35 height 9
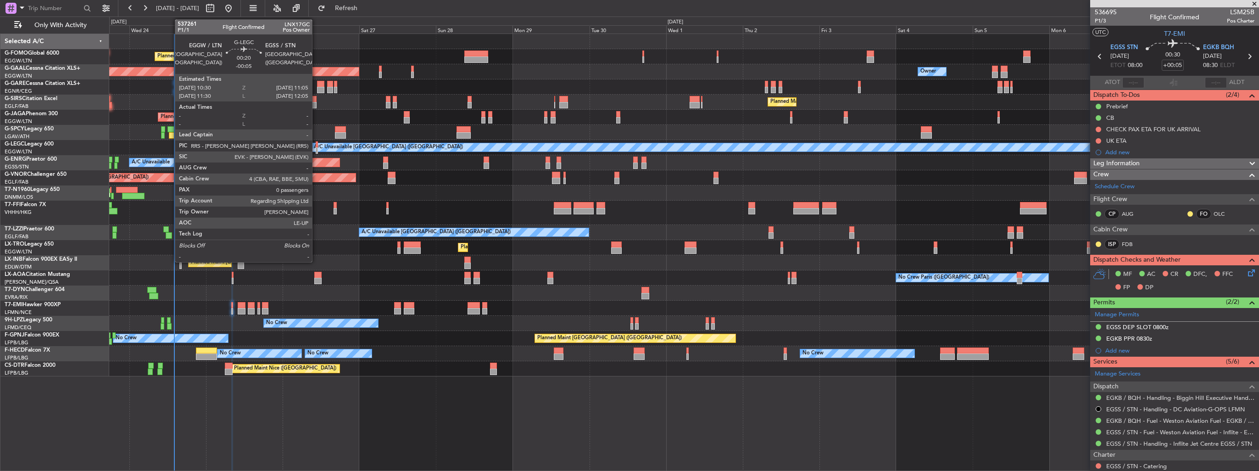
click at [316, 151] on div at bounding box center [317, 150] width 2 height 6
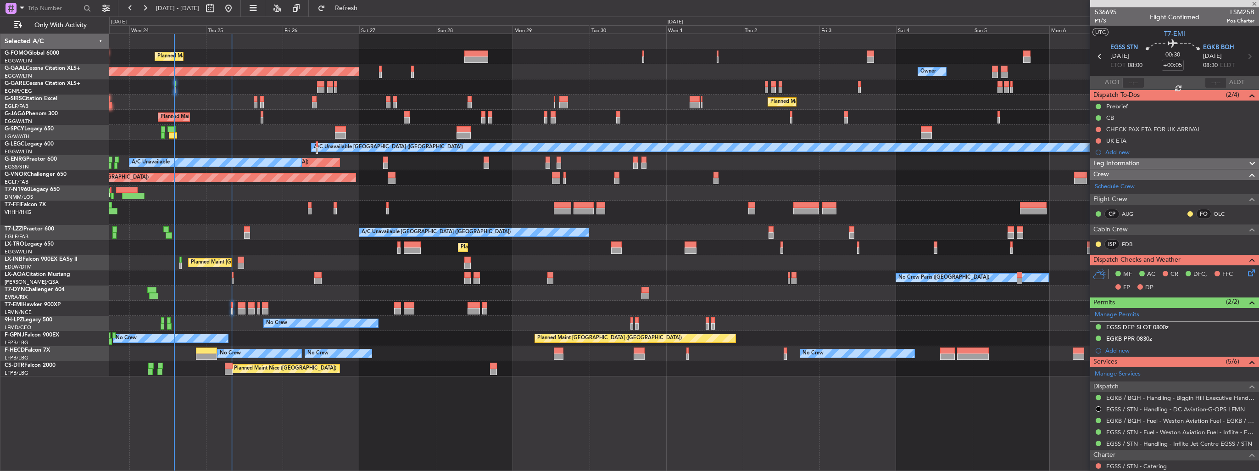
type input "-00:05"
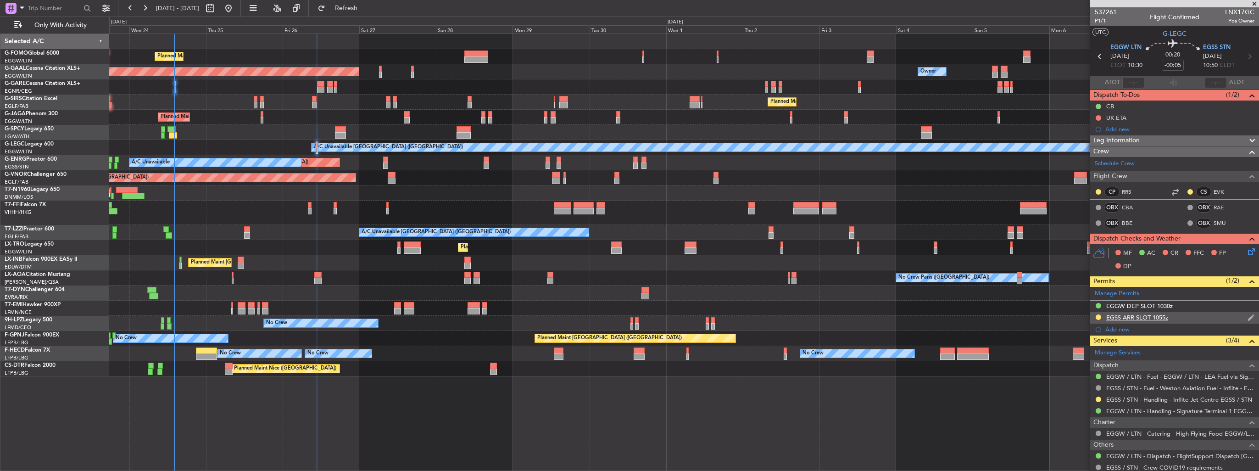
click at [1248, 316] on img at bounding box center [1251, 317] width 7 height 8
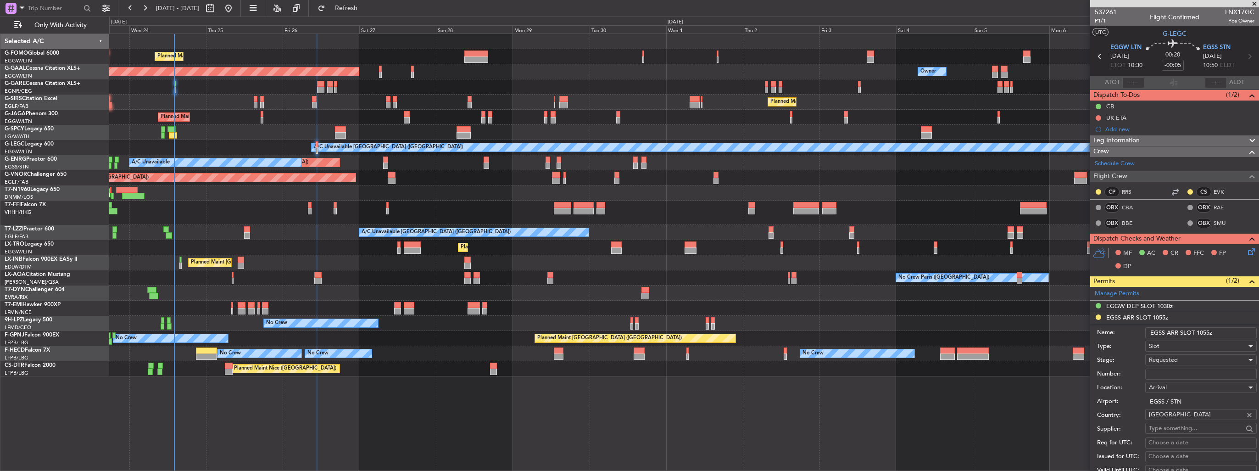
drag, startPoint x: 1211, startPoint y: 333, endPoint x: 1199, endPoint y: 331, distance: 12.5
click at [1199, 331] on input "EGSS ARR SLOT 1055z" at bounding box center [1202, 332] width 112 height 11
type input "EGSS ARR SLOT 1105z"
click at [1206, 358] on div "Requested" at bounding box center [1198, 360] width 98 height 14
click at [1204, 431] on span "Received OK" at bounding box center [1198, 433] width 96 height 14
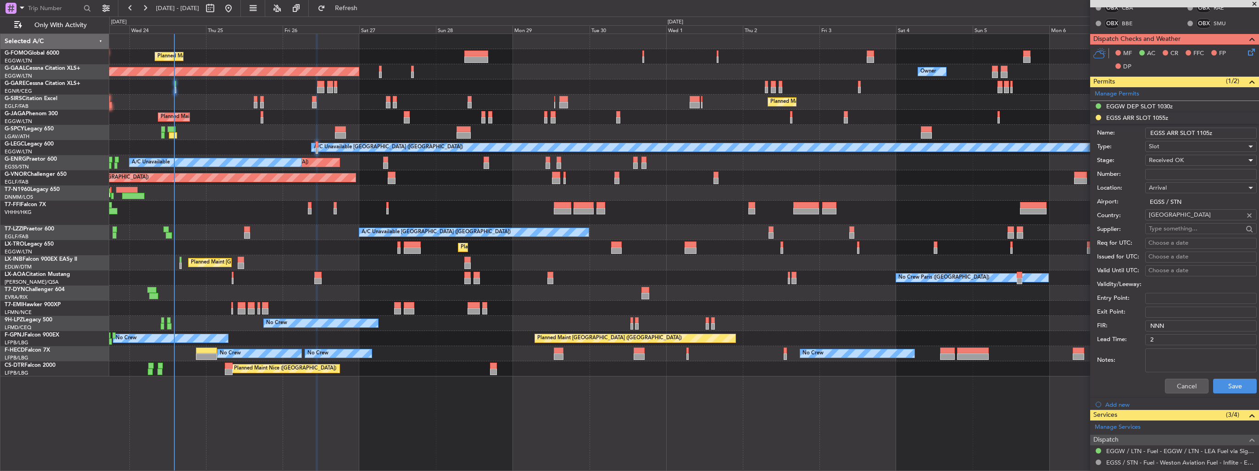
scroll to position [229, 0]
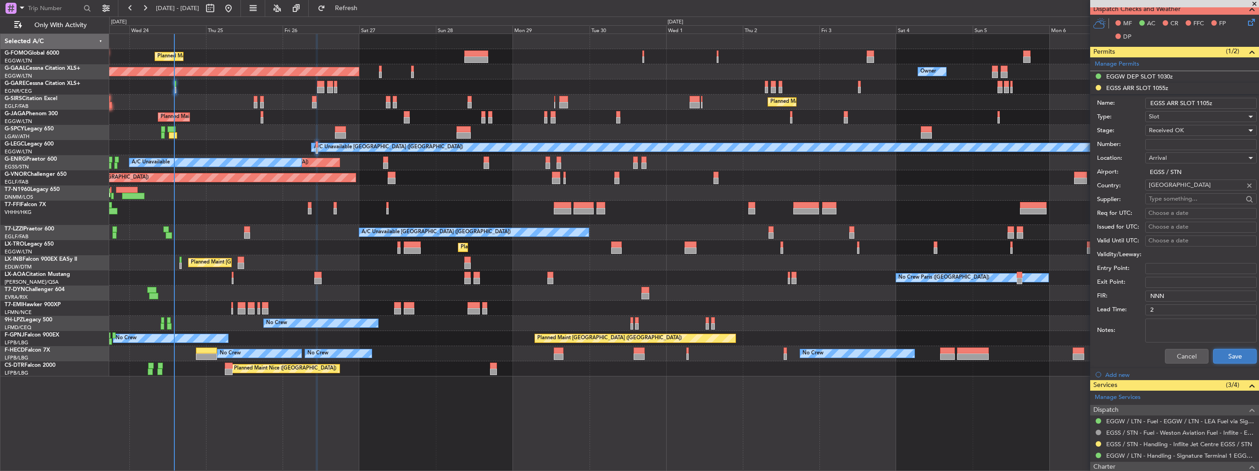
click at [1214, 353] on button "Save" at bounding box center [1236, 356] width 44 height 15
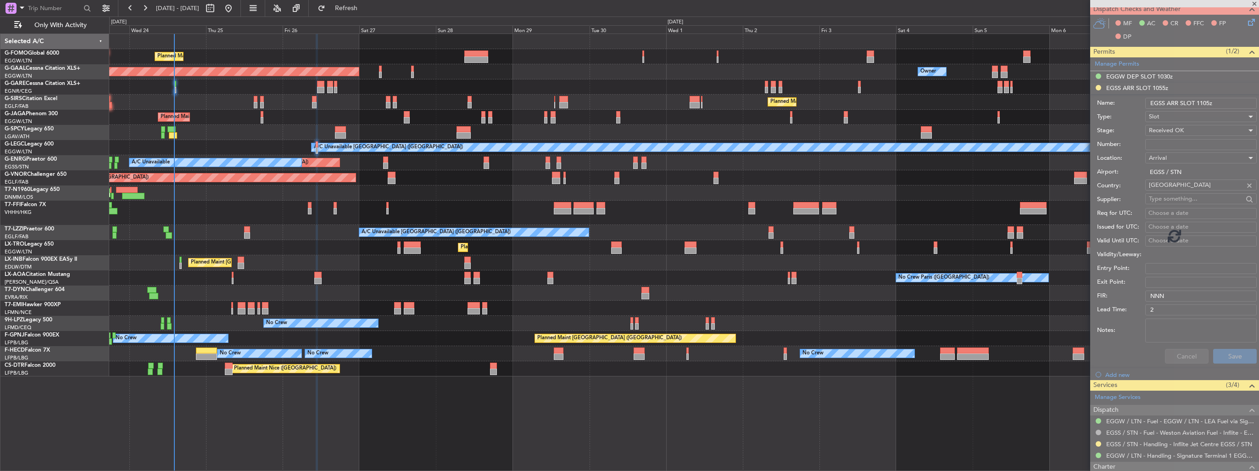
scroll to position [38, 0]
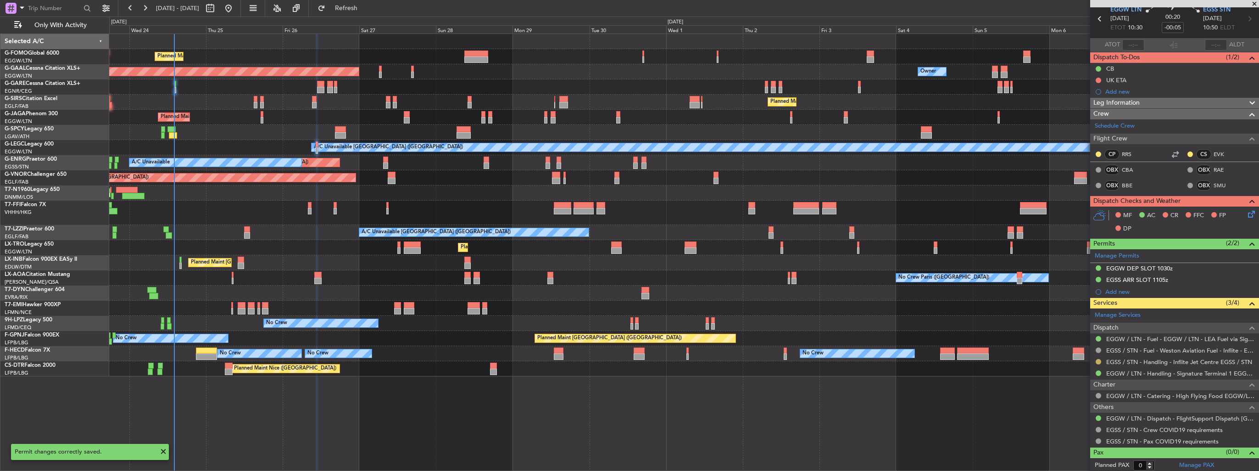
click at [1098, 359] on button at bounding box center [1099, 362] width 6 height 6
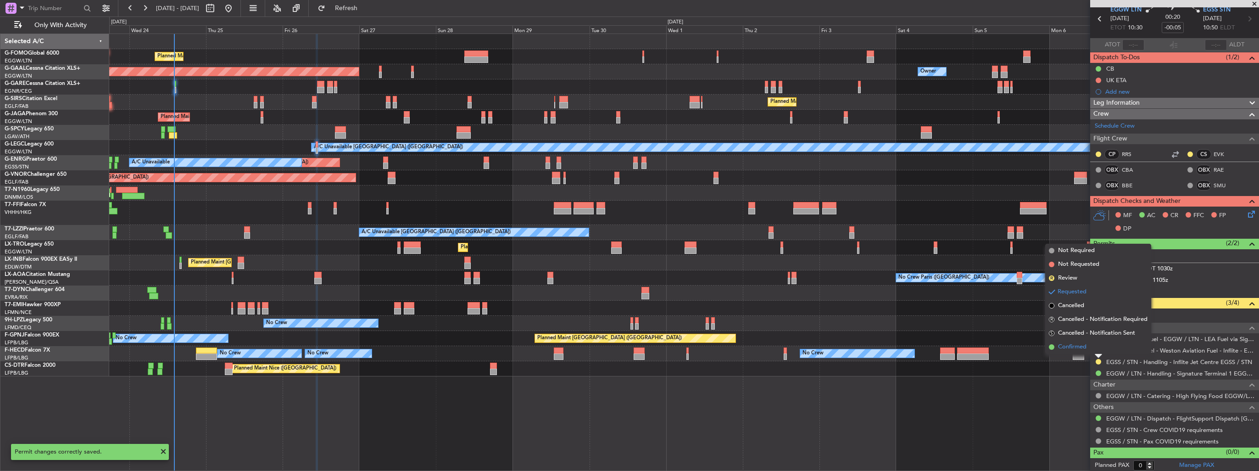
click at [1073, 346] on span "Confirmed" at bounding box center [1072, 346] width 28 height 9
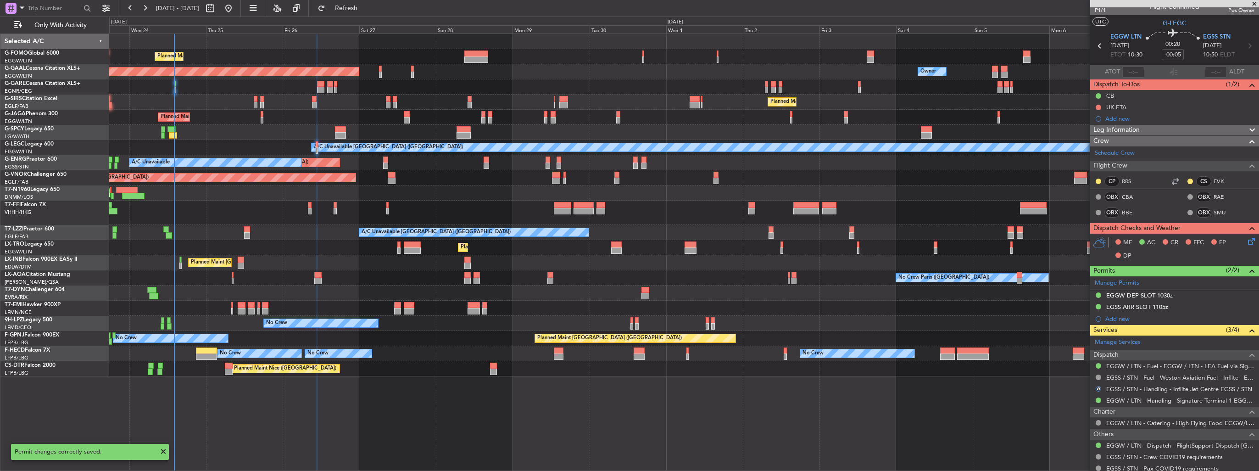
scroll to position [0, 0]
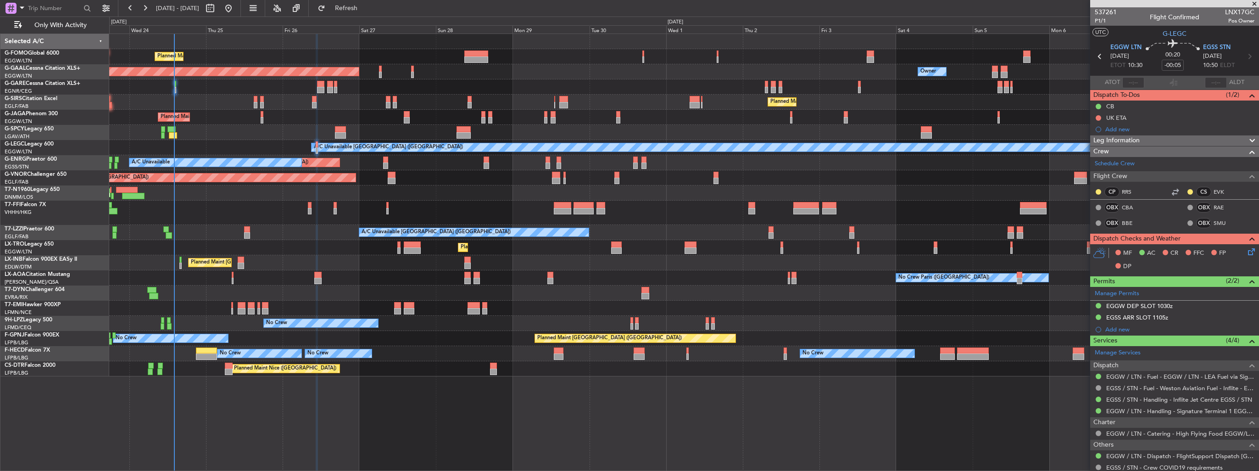
click at [61, 111] on div "Planned Maint [GEOGRAPHIC_DATA] ([GEOGRAPHIC_DATA]) Owner Planned [GEOGRAPHIC_D…" at bounding box center [629, 244] width 1259 height 454
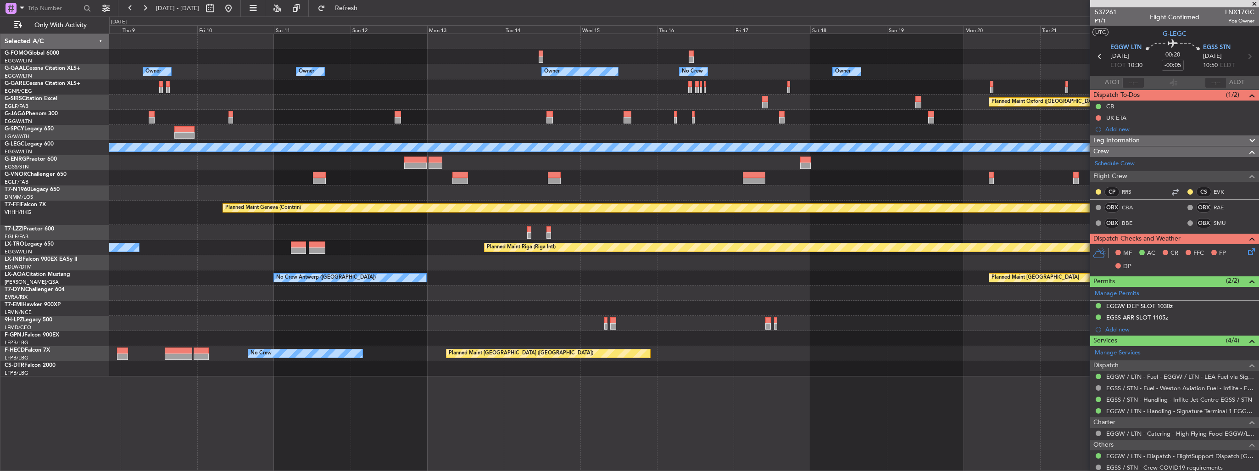
click at [59, 96] on div "Owner Owner Owner Owner No Crew Owner Owner Planned Maint [GEOGRAPHIC_DATA] ([G…" at bounding box center [629, 244] width 1259 height 454
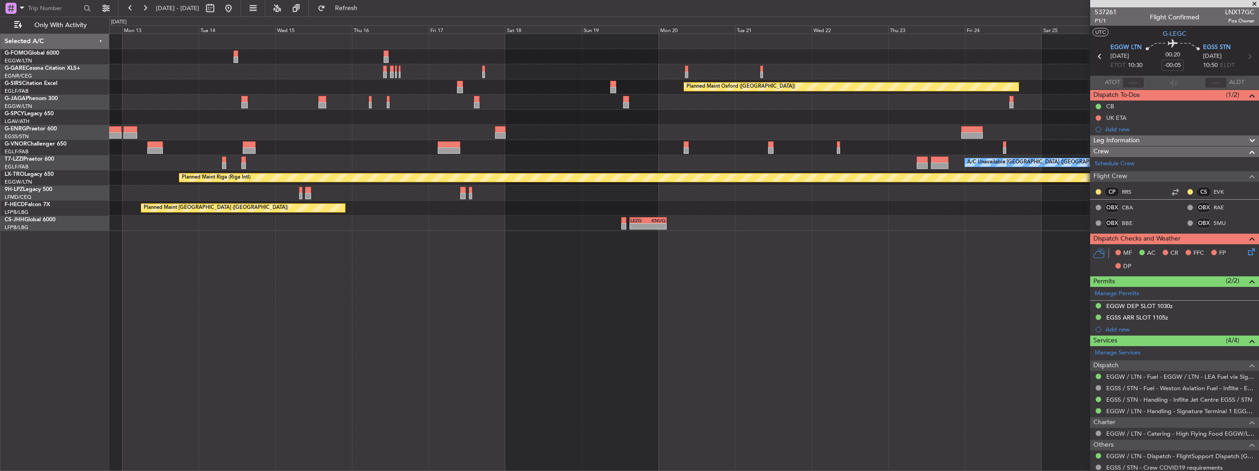
click at [610, 96] on div "Planned Maint Oxford ([GEOGRAPHIC_DATA]) A/C Unavailable [GEOGRAPHIC_DATA] ([GE…" at bounding box center [684, 132] width 1150 height 197
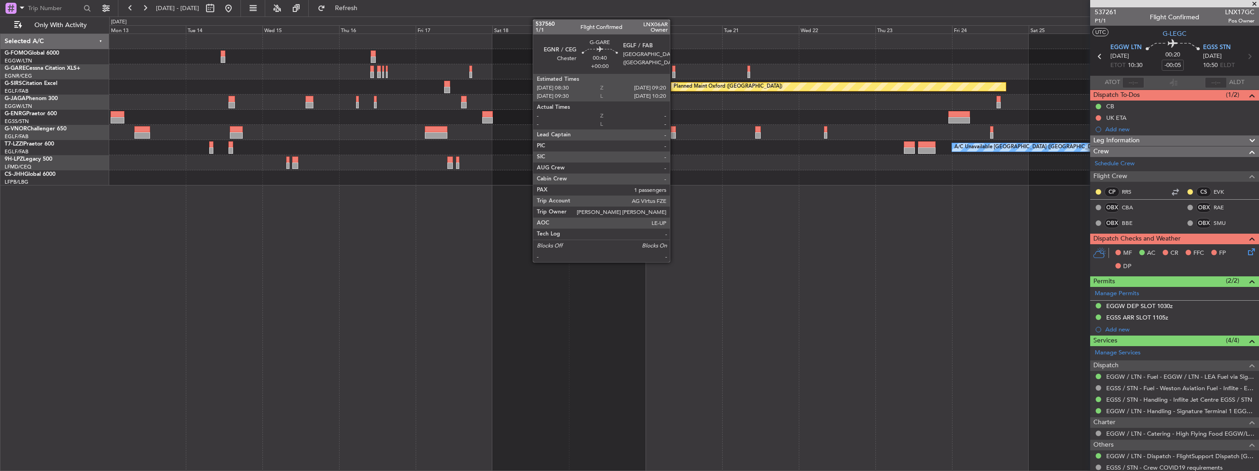
click at [674, 74] on div at bounding box center [673, 75] width 3 height 6
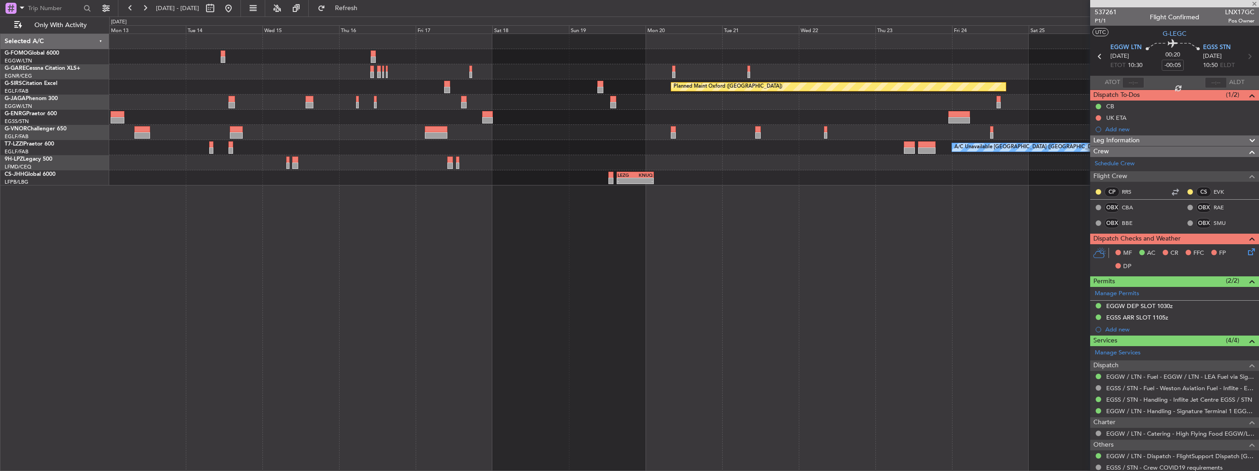
type input "1"
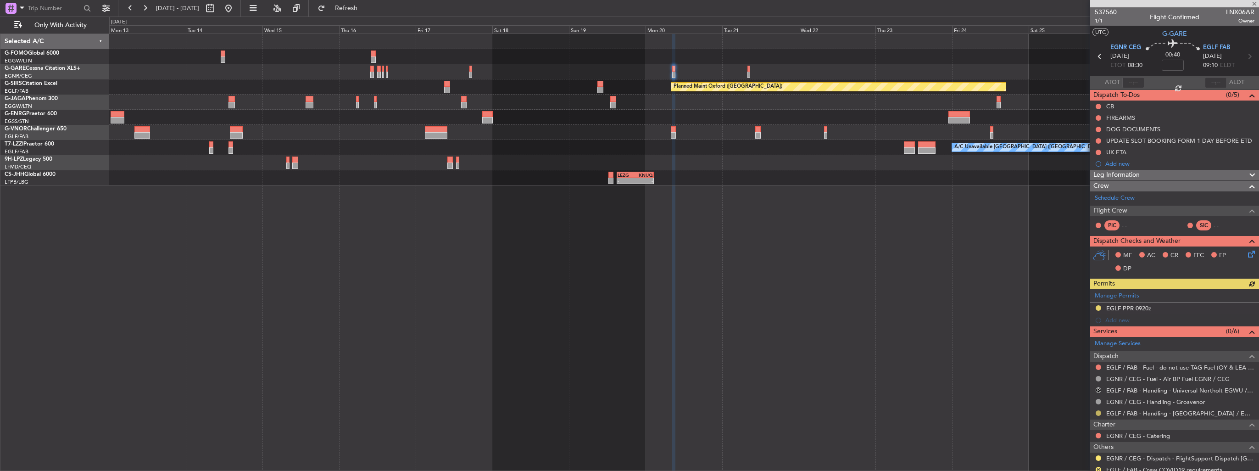
click at [1100, 413] on button at bounding box center [1099, 413] width 6 height 6
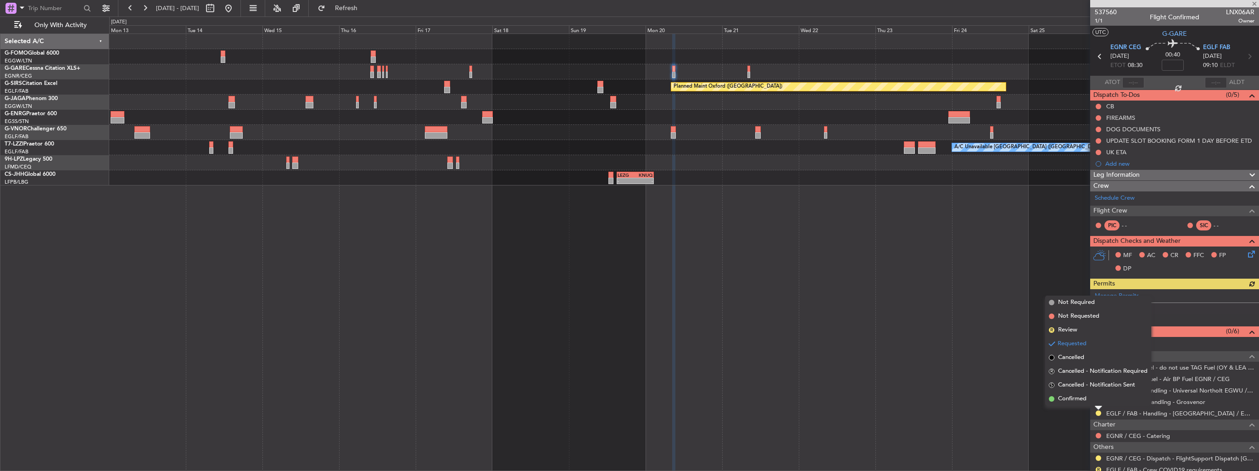
drag, startPoint x: 1083, startPoint y: 401, endPoint x: 1096, endPoint y: 395, distance: 13.8
click at [1083, 401] on span "Confirmed" at bounding box center [1072, 398] width 28 height 9
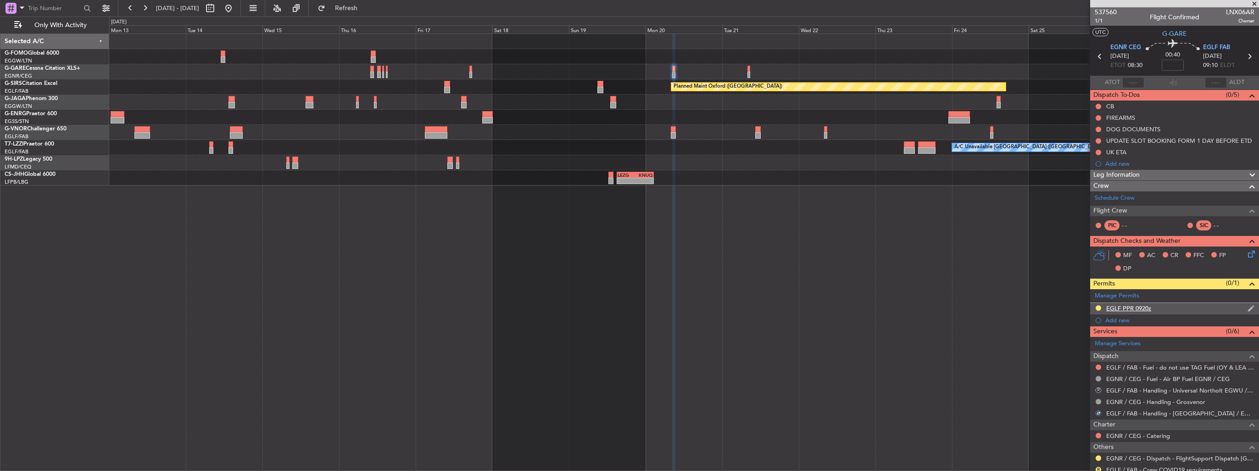
click at [1248, 308] on img at bounding box center [1251, 308] width 7 height 8
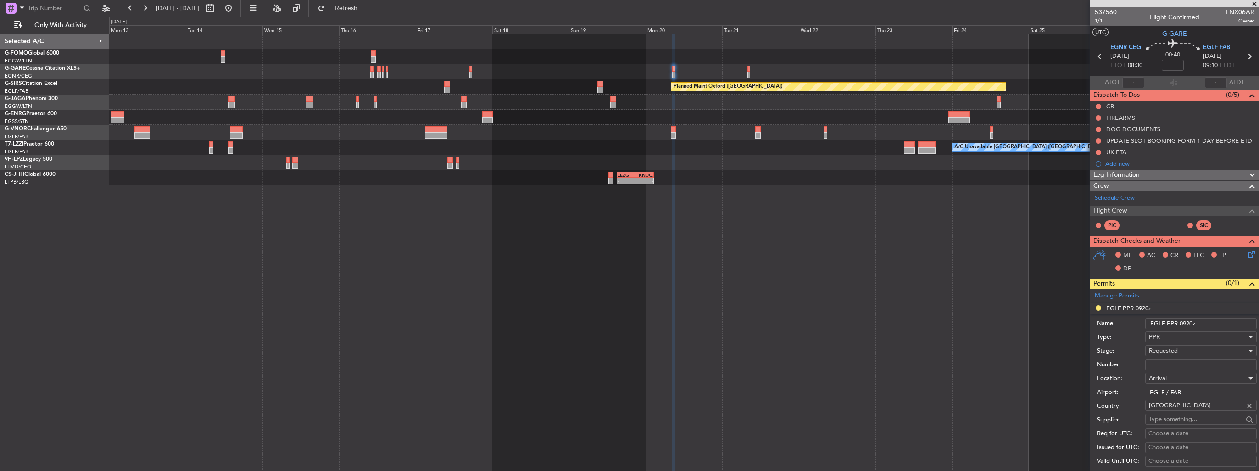
click at [1189, 364] on input "Number:" at bounding box center [1202, 364] width 112 height 11
paste input "376617"
type input "376617"
click at [1195, 347] on div "Requested" at bounding box center [1198, 351] width 98 height 14
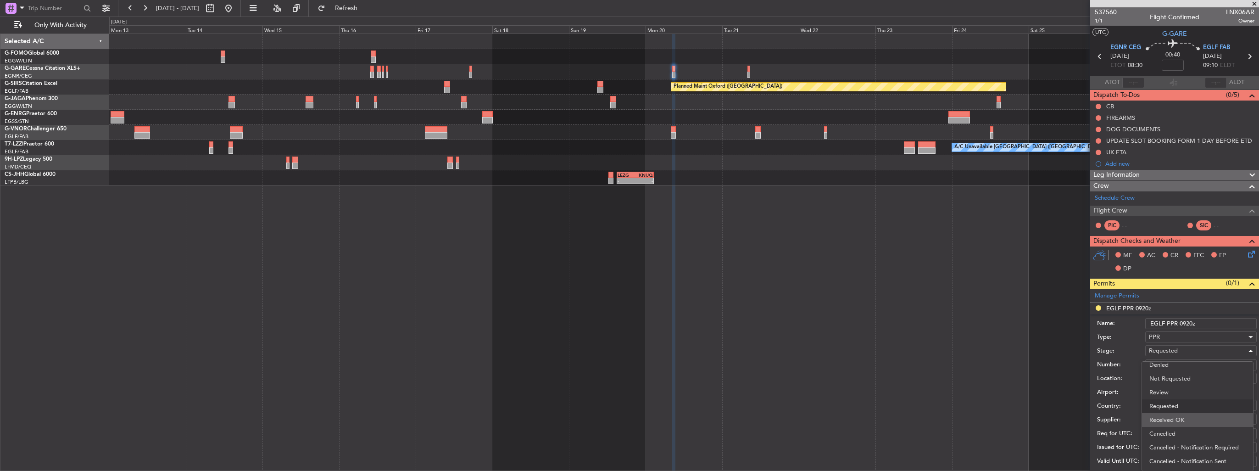
click at [1181, 419] on span "Received OK" at bounding box center [1198, 420] width 96 height 14
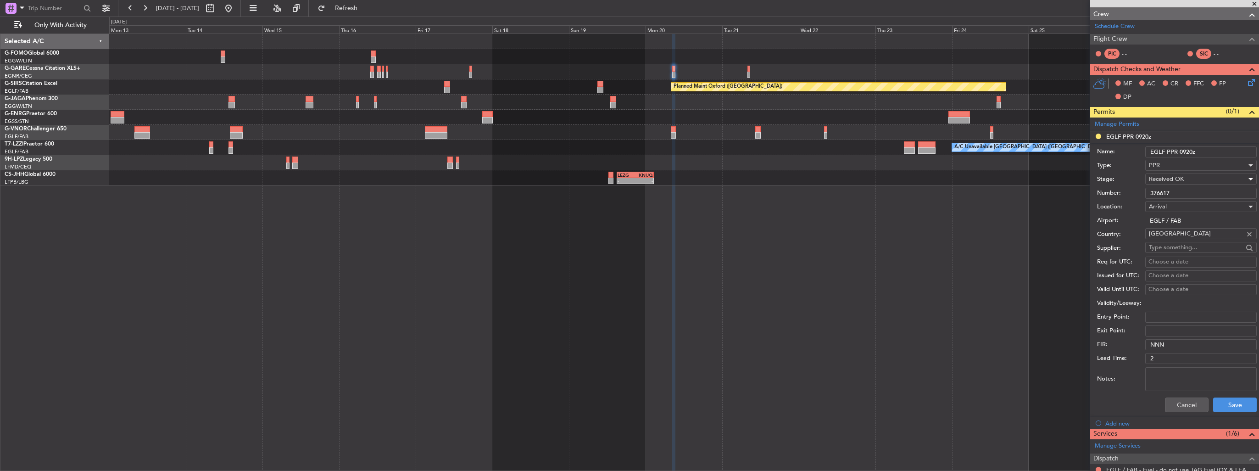
scroll to position [184, 0]
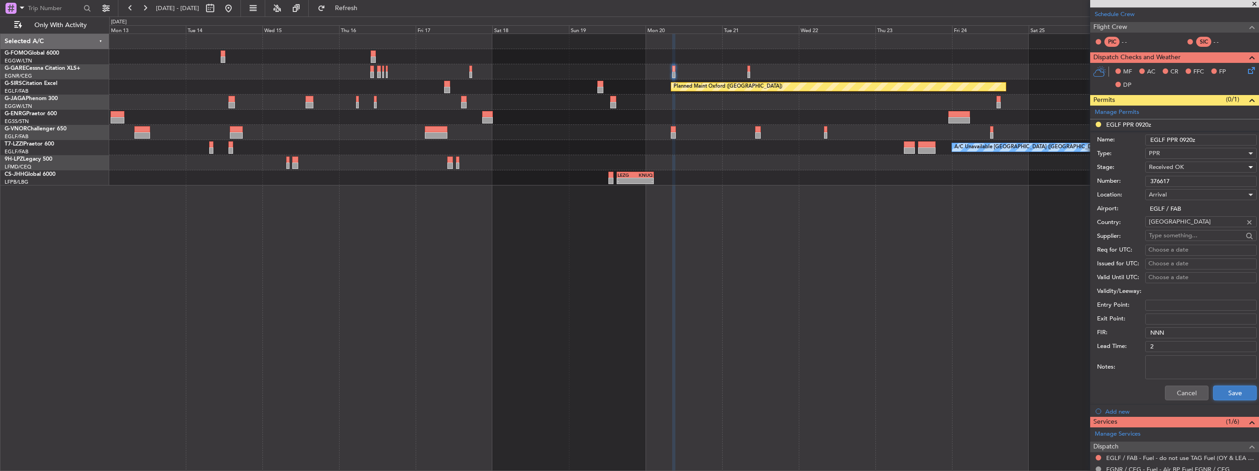
click at [1225, 386] on button "Save" at bounding box center [1236, 393] width 44 height 15
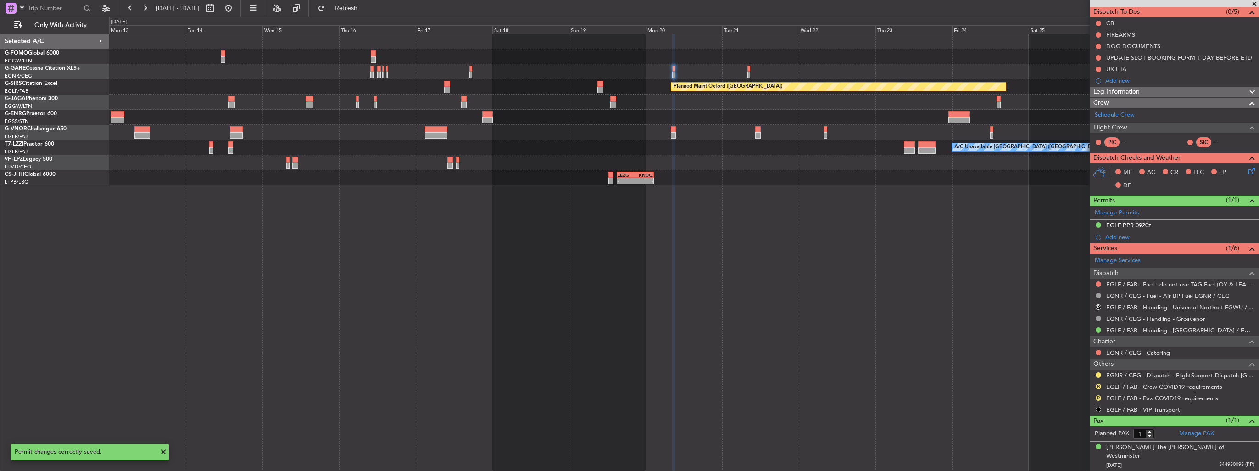
scroll to position [72, 0]
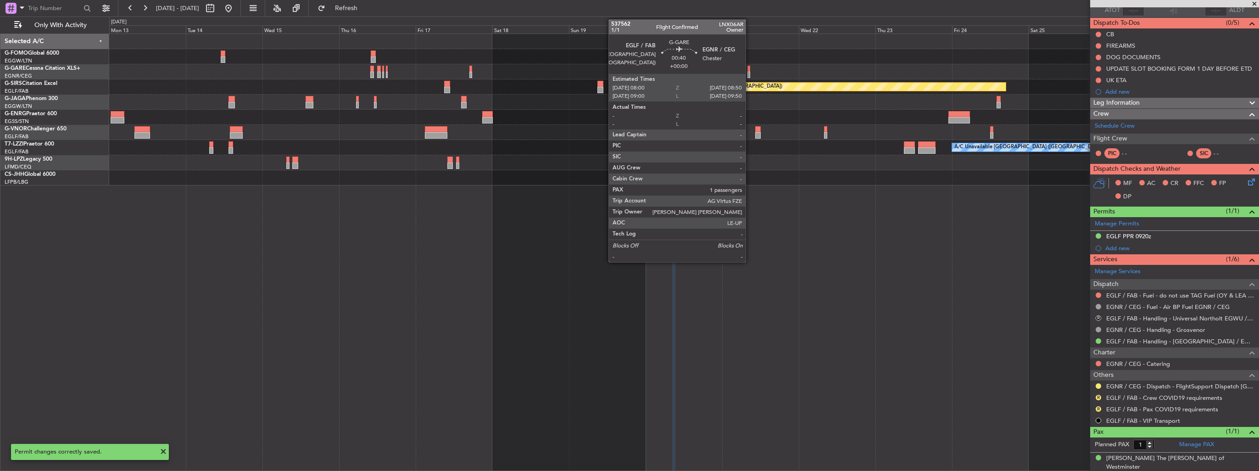
click at [750, 73] on div at bounding box center [749, 75] width 3 height 6
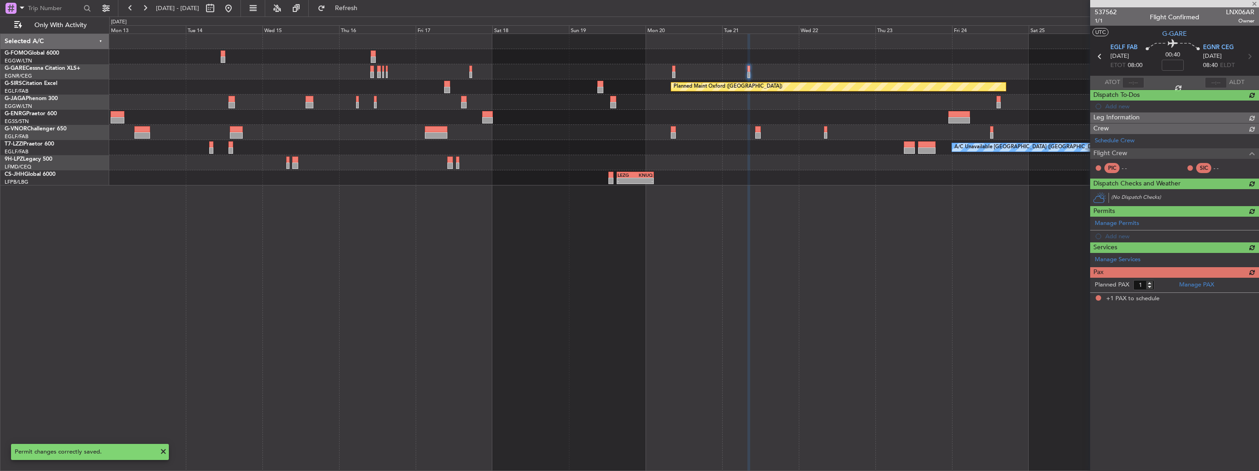
scroll to position [0, 0]
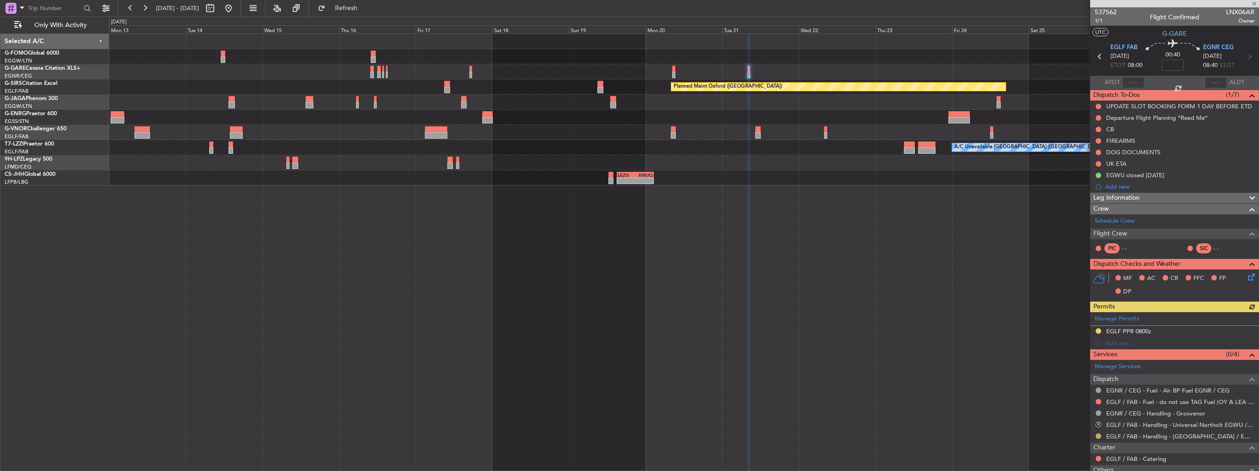
click at [1100, 436] on button at bounding box center [1099, 436] width 6 height 6
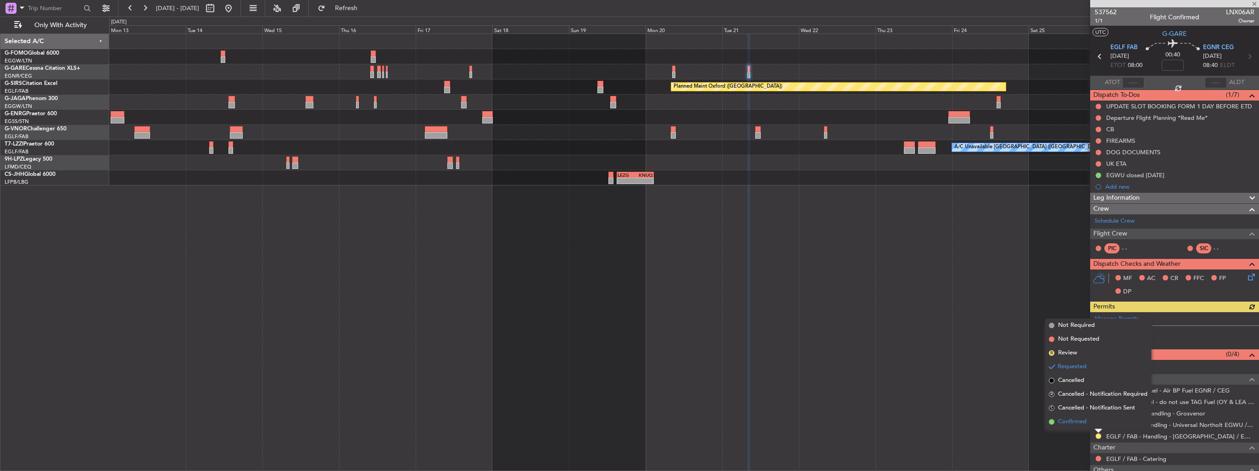
click at [1081, 422] on span "Confirmed" at bounding box center [1072, 421] width 28 height 9
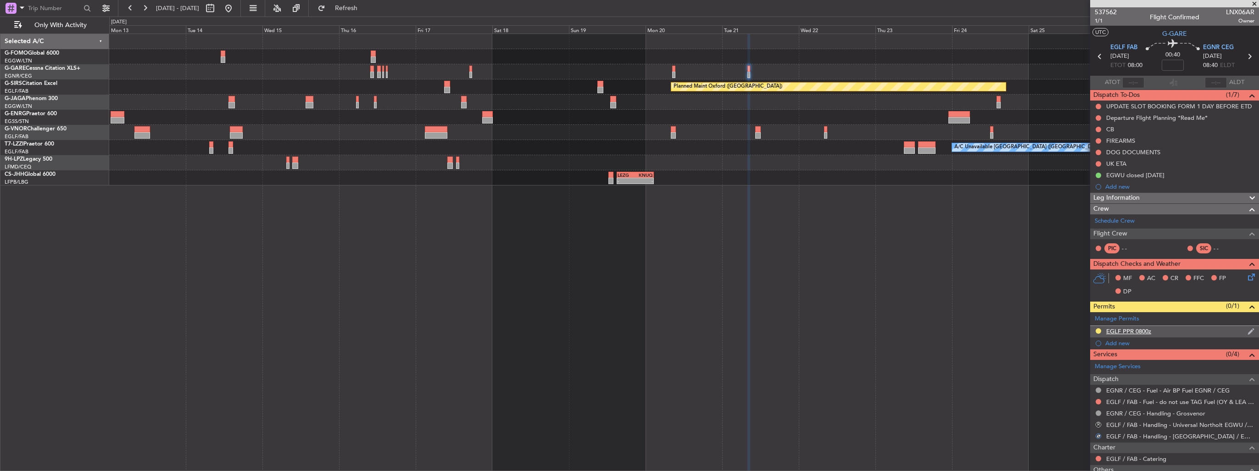
click at [1251, 331] on div "EGLF PPR 0800z" at bounding box center [1175, 331] width 169 height 11
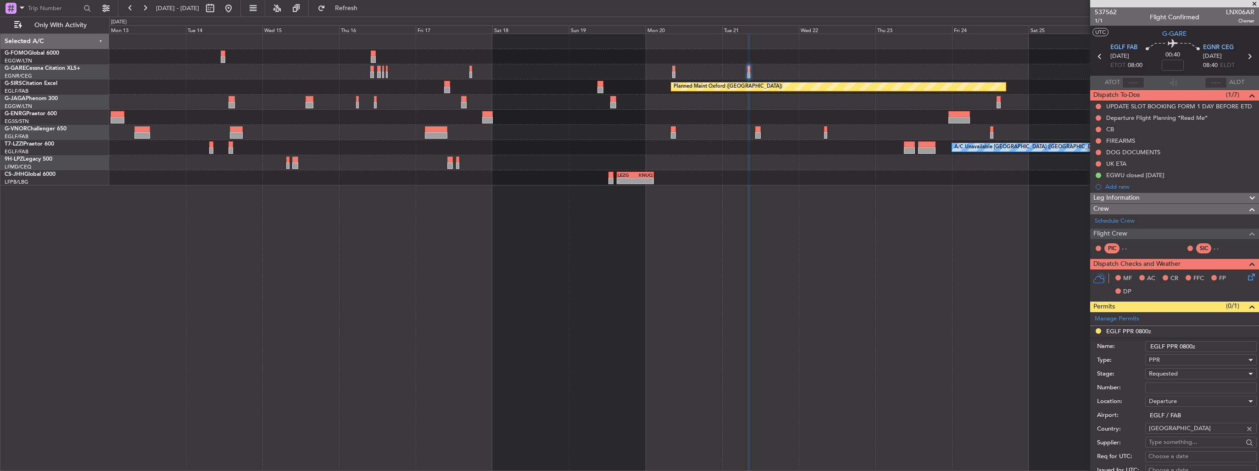
click at [1166, 382] on input "Number:" at bounding box center [1202, 387] width 112 height 11
paste input "376618"
type input "376618"
click at [1168, 375] on span "Requested" at bounding box center [1163, 373] width 29 height 8
click at [1182, 442] on span "Received OK" at bounding box center [1198, 447] width 96 height 14
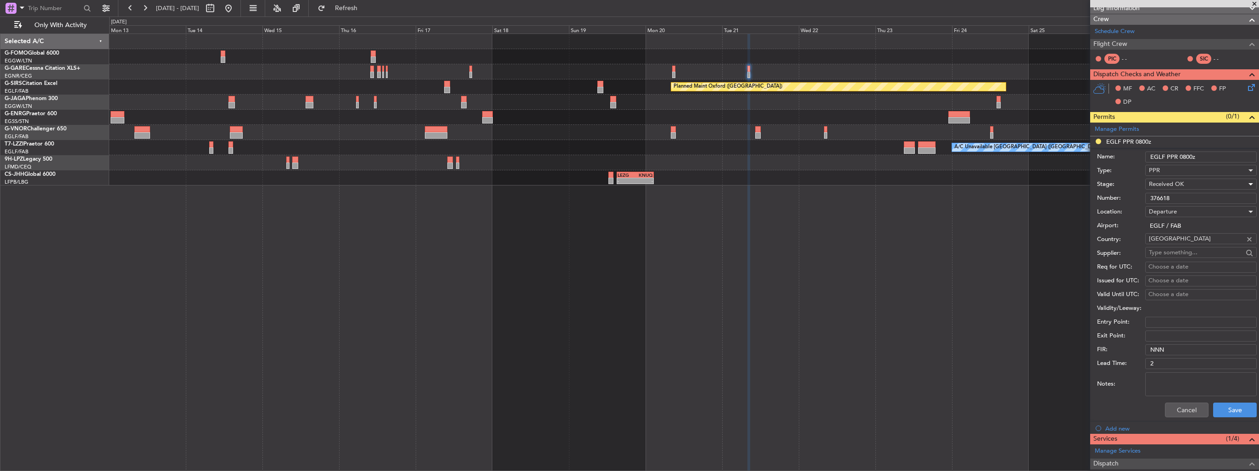
scroll to position [229, 0]
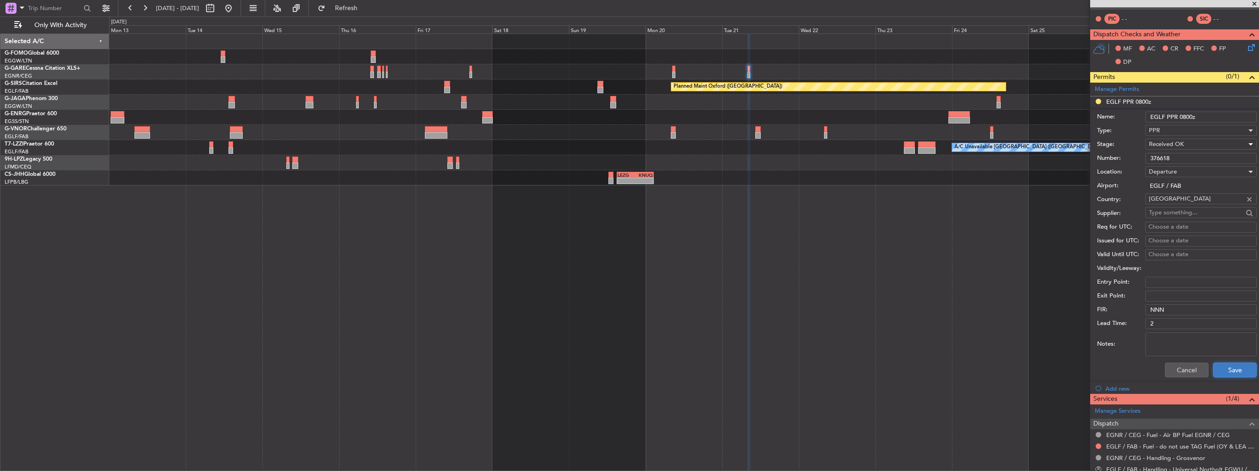
click at [1221, 372] on button "Save" at bounding box center [1236, 370] width 44 height 15
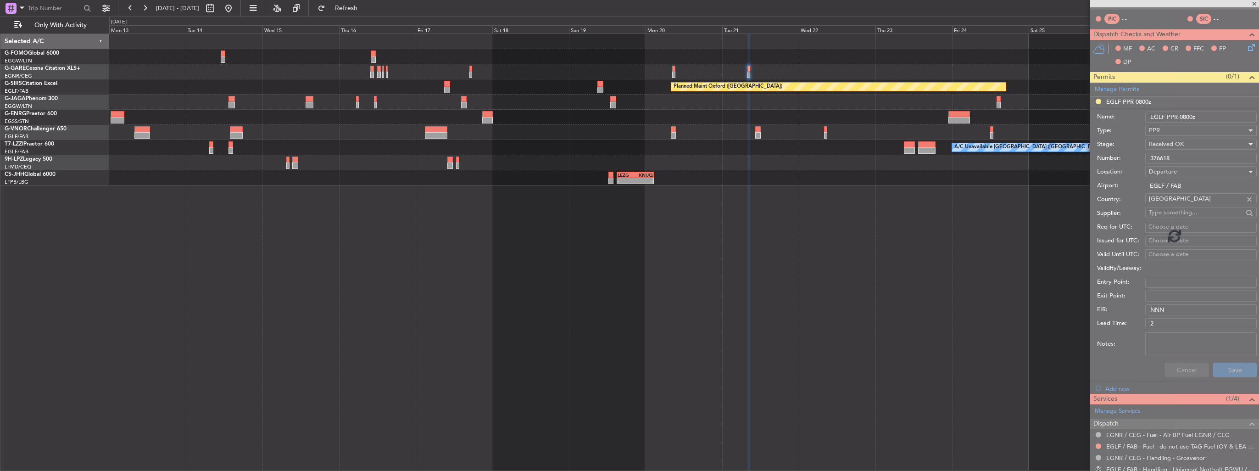
scroll to position [106, 0]
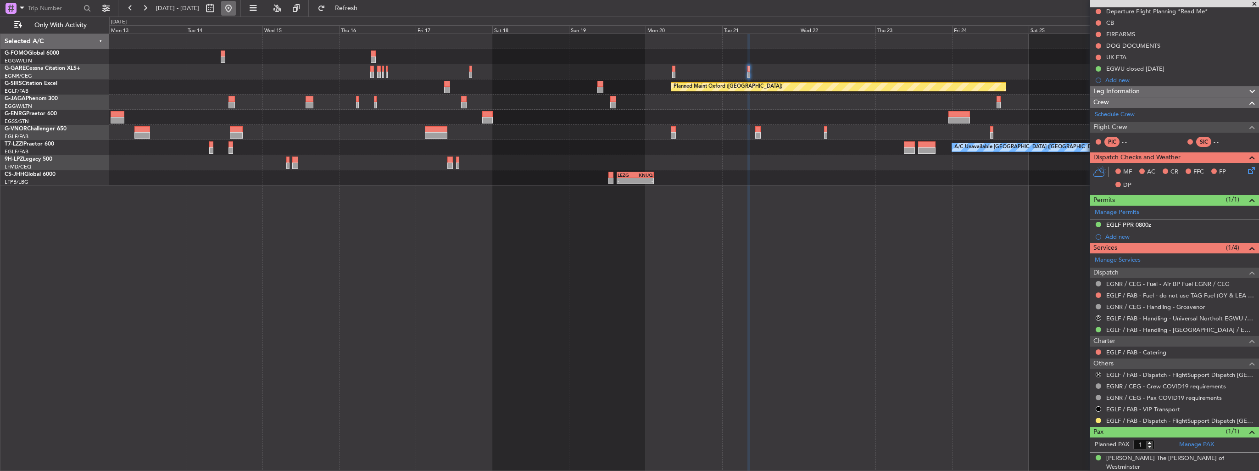
click at [236, 8] on button at bounding box center [228, 8] width 15 height 15
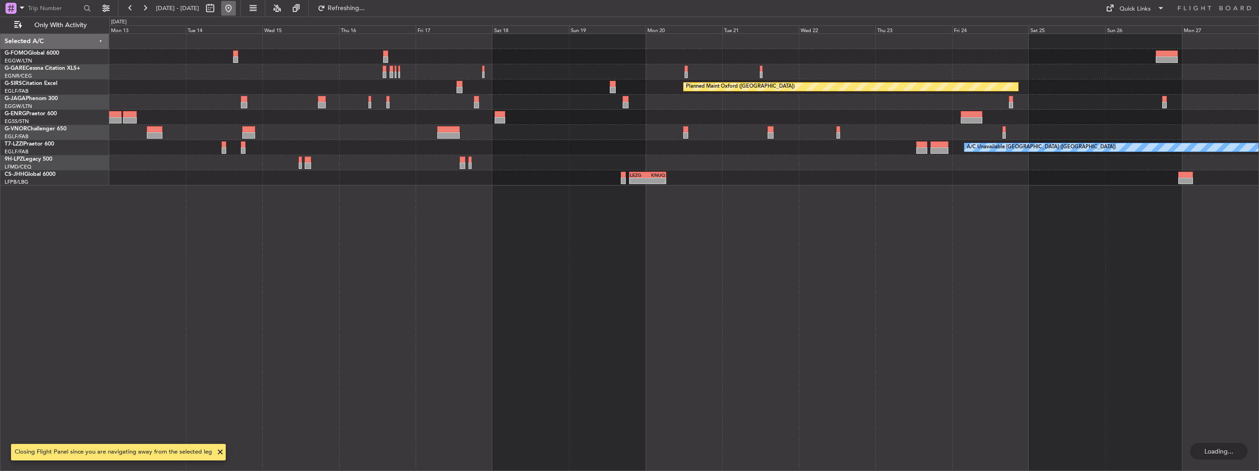
scroll to position [0, 0]
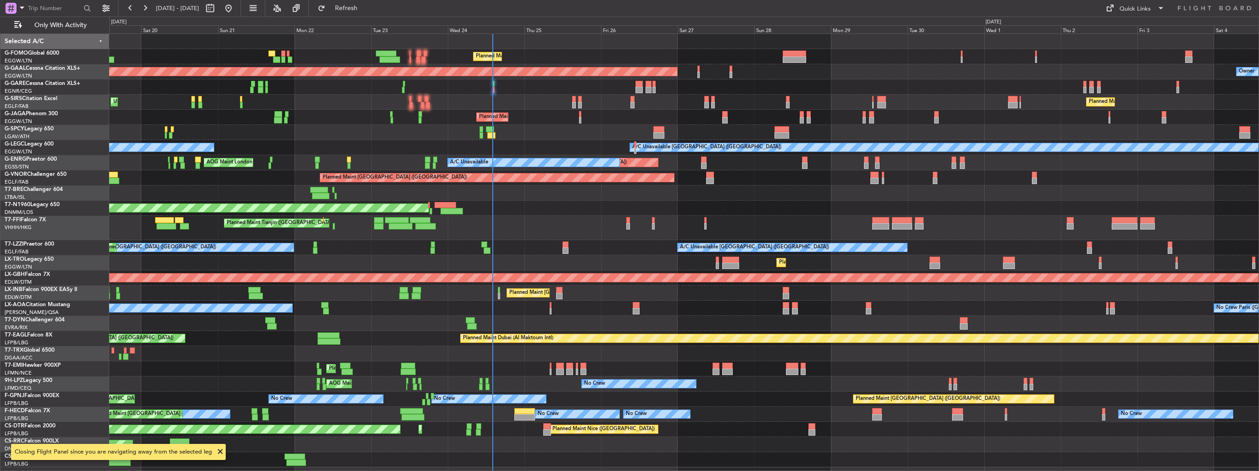
click at [585, 92] on div "Planned Maint [GEOGRAPHIC_DATA] ([GEOGRAPHIC_DATA]) Planned [GEOGRAPHIC_DATA] O…" at bounding box center [684, 250] width 1150 height 433
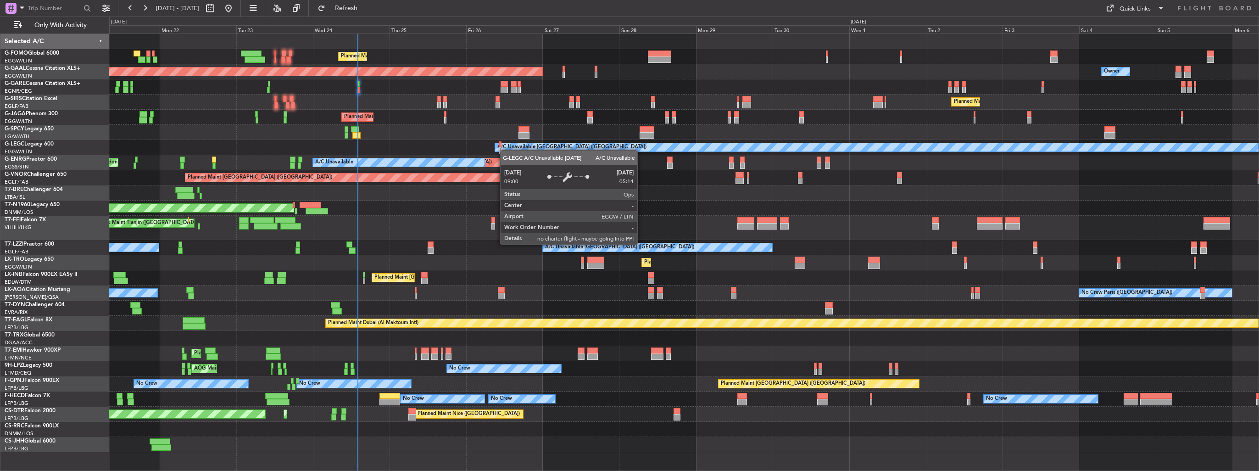
click at [505, 150] on div "Planned Maint [GEOGRAPHIC_DATA] ([GEOGRAPHIC_DATA]) Planned [GEOGRAPHIC_DATA] O…" at bounding box center [684, 243] width 1150 height 418
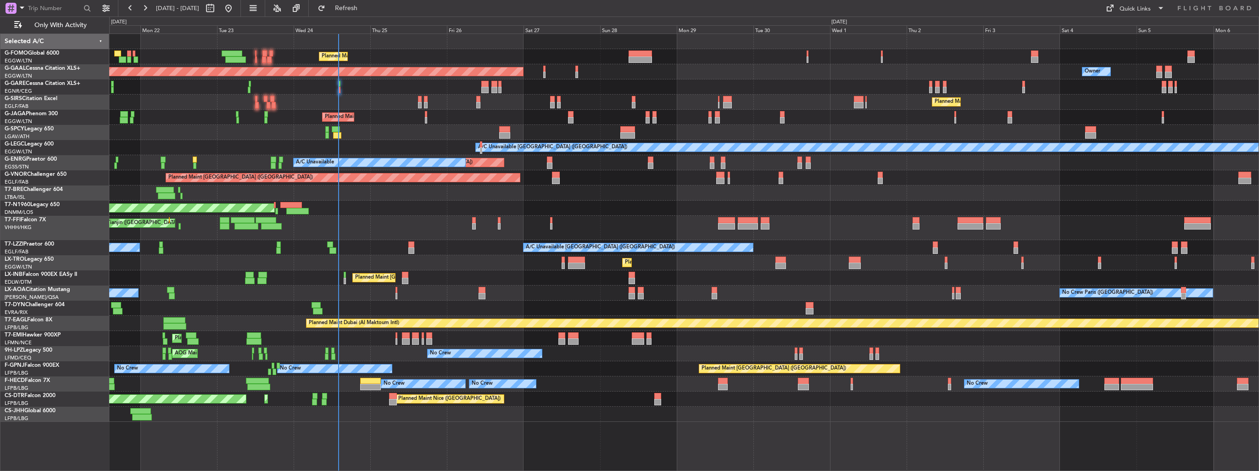
click at [571, 222] on div "Planned Maint Tianjin ([GEOGRAPHIC_DATA]) Planned Maint Geneva ([GEOGRAPHIC_DAT…" at bounding box center [684, 228] width 1150 height 24
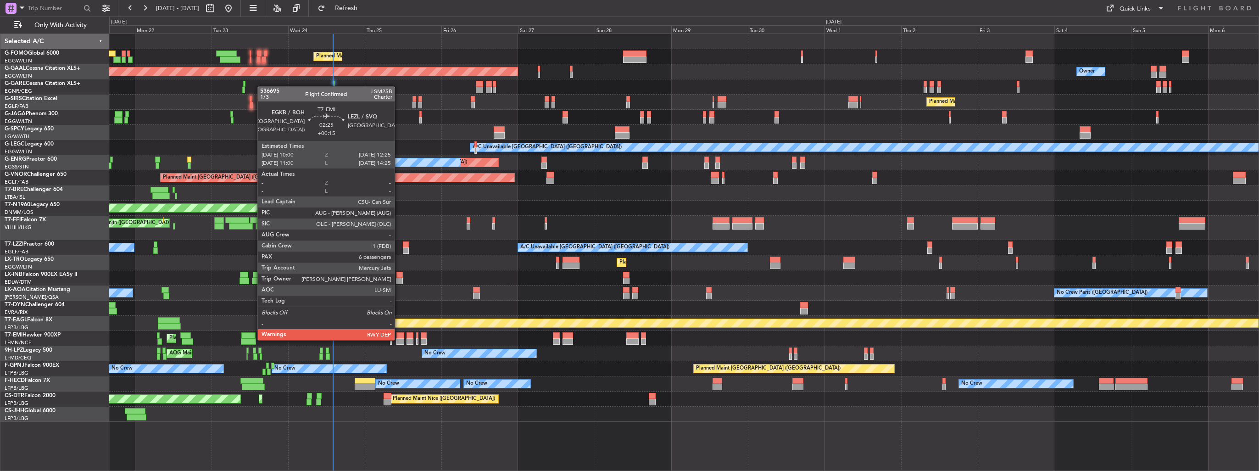
click at [399, 339] on div at bounding box center [401, 341] width 8 height 6
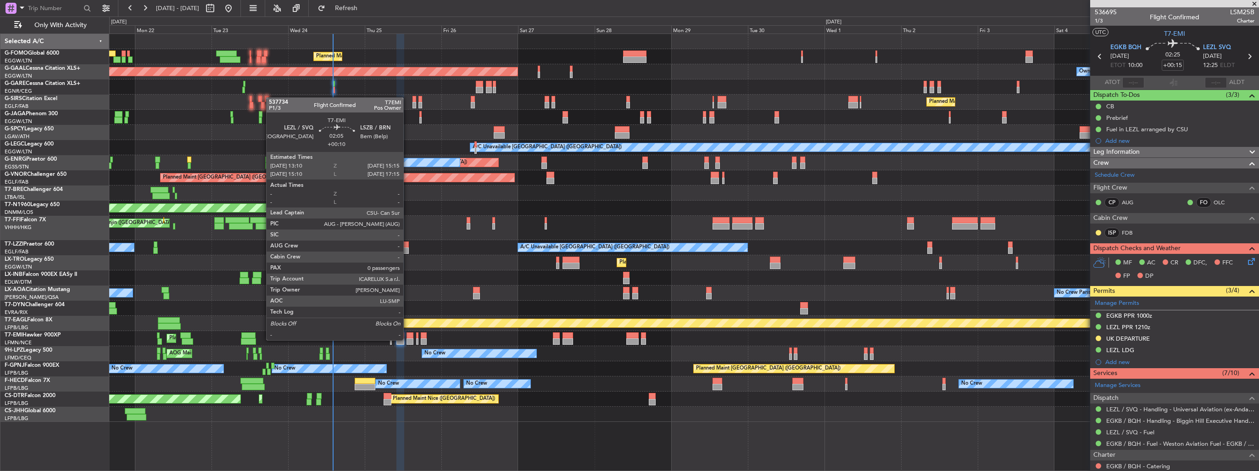
click at [408, 339] on div at bounding box center [410, 341] width 7 height 6
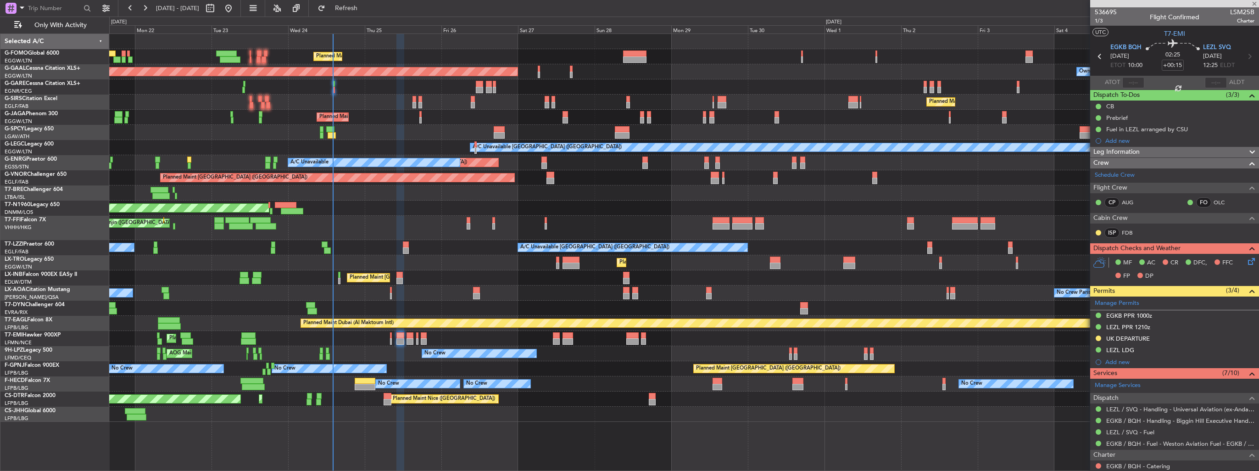
type input "+00:10"
type input "0"
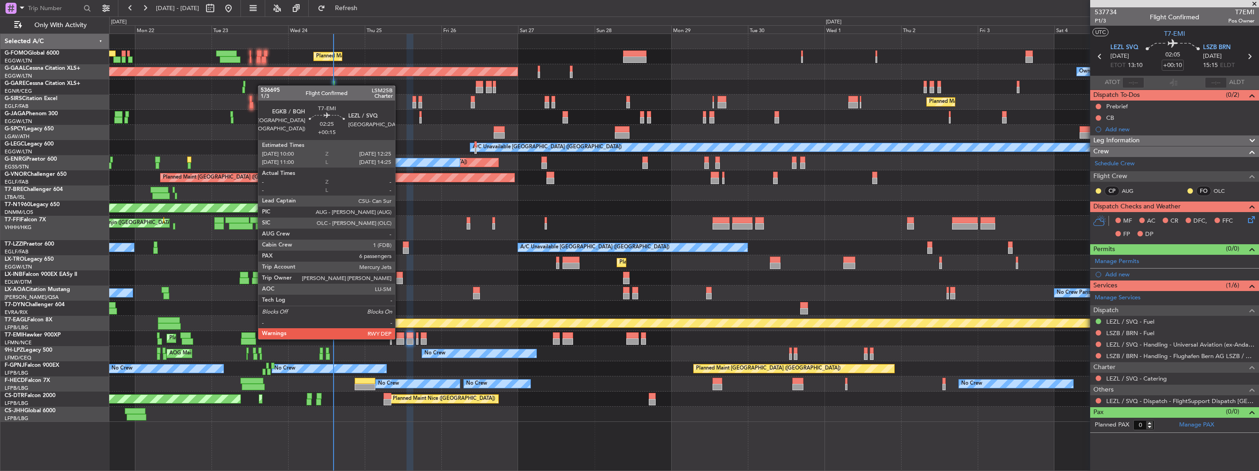
click at [399, 338] on div at bounding box center [401, 341] width 8 height 6
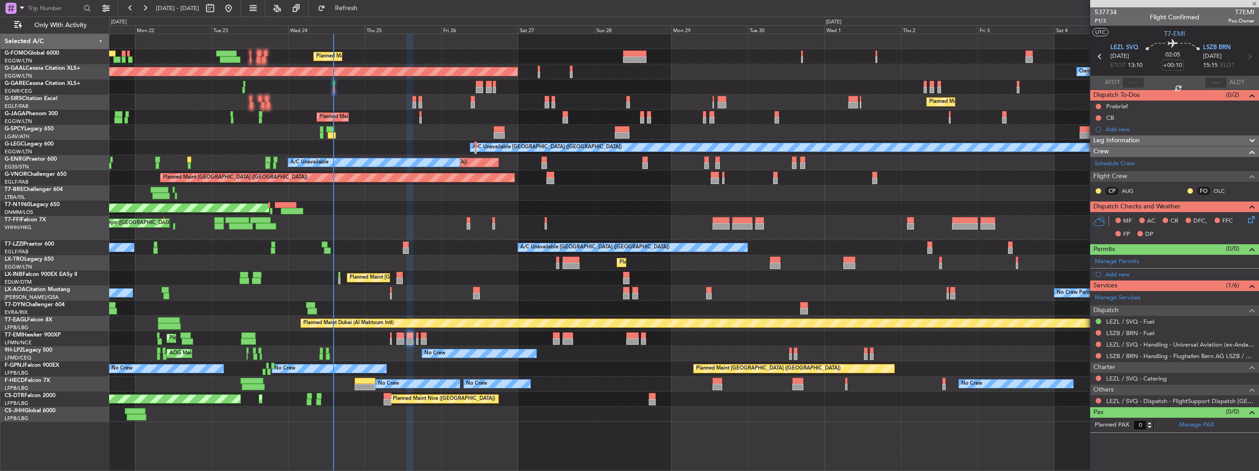
type input "+00:15"
type input "6"
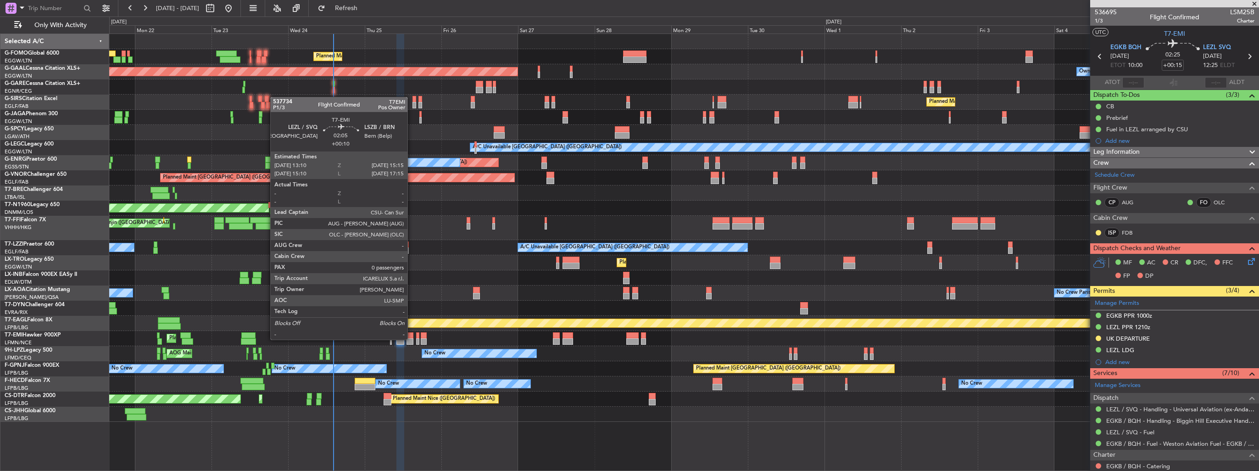
click at [412, 339] on div at bounding box center [410, 341] width 7 height 6
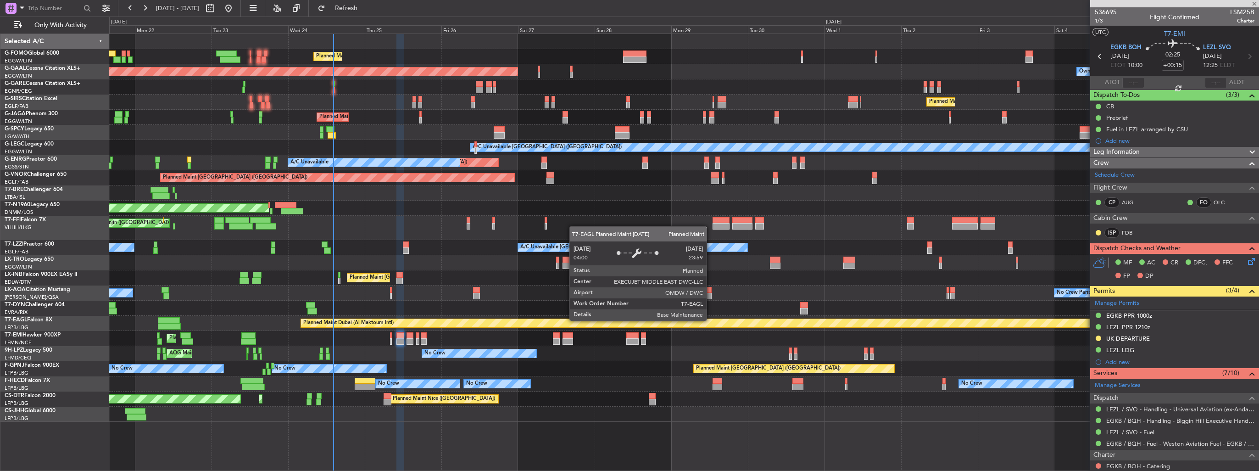
type input "+00:10"
type input "0"
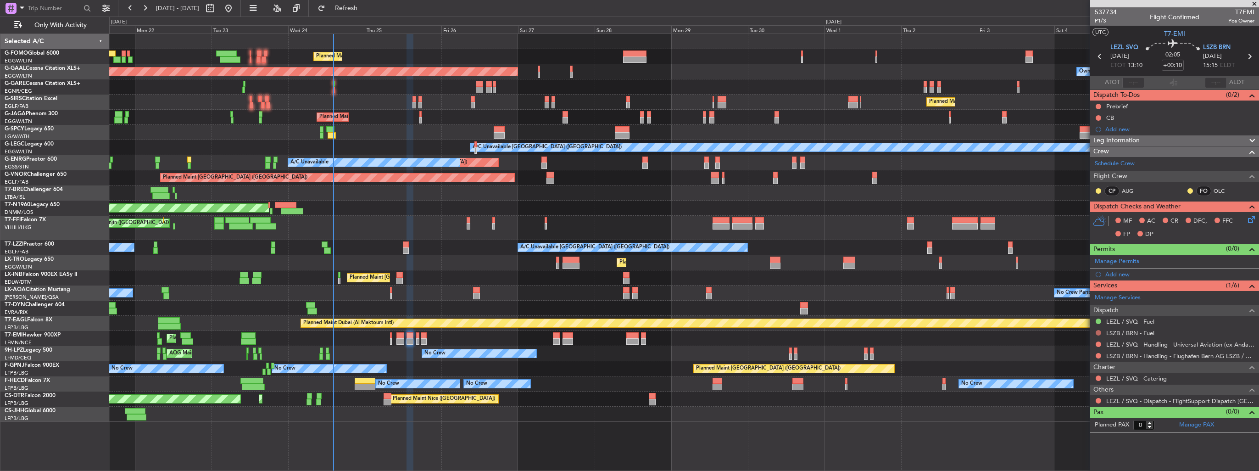
click at [1098, 332] on button at bounding box center [1099, 333] width 6 height 6
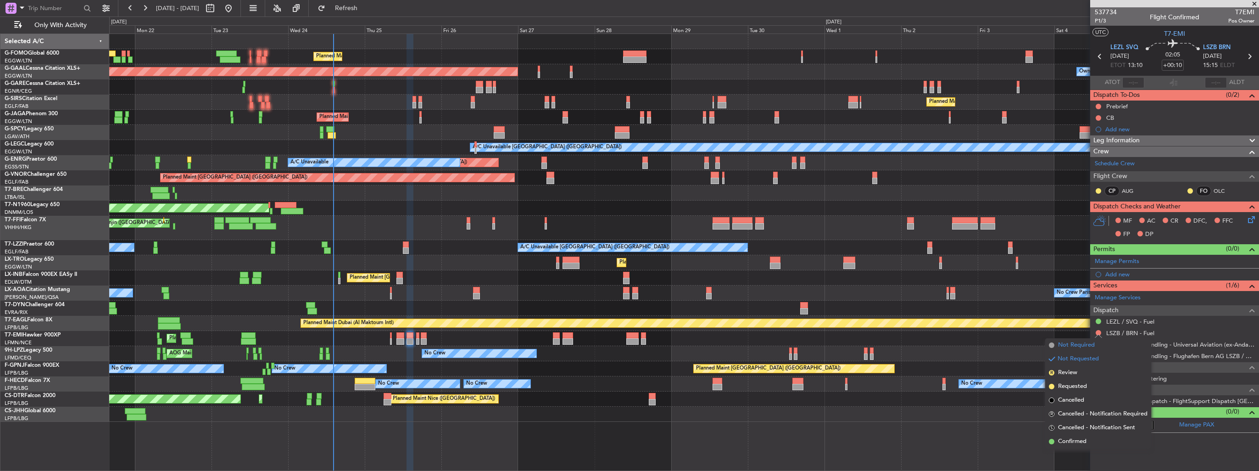
click at [1073, 346] on span "Not Required" at bounding box center [1076, 345] width 37 height 9
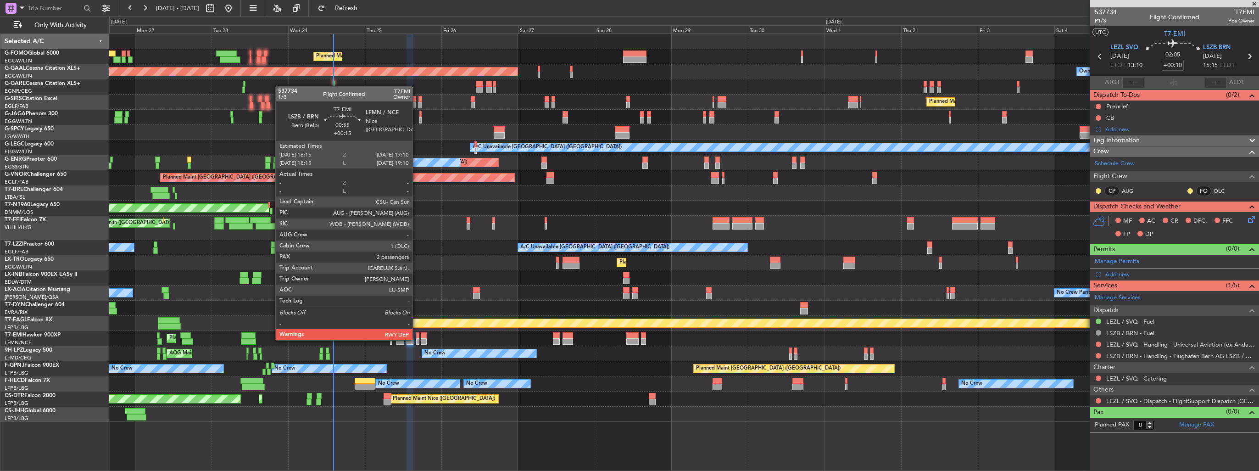
click at [417, 339] on div at bounding box center [417, 341] width 3 height 6
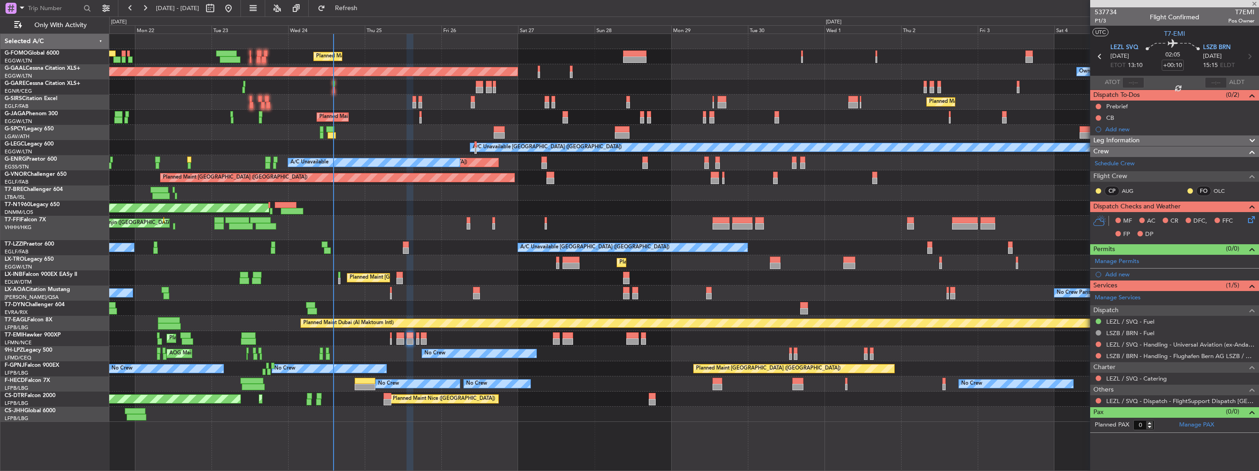
type input "+00:15"
type input "2"
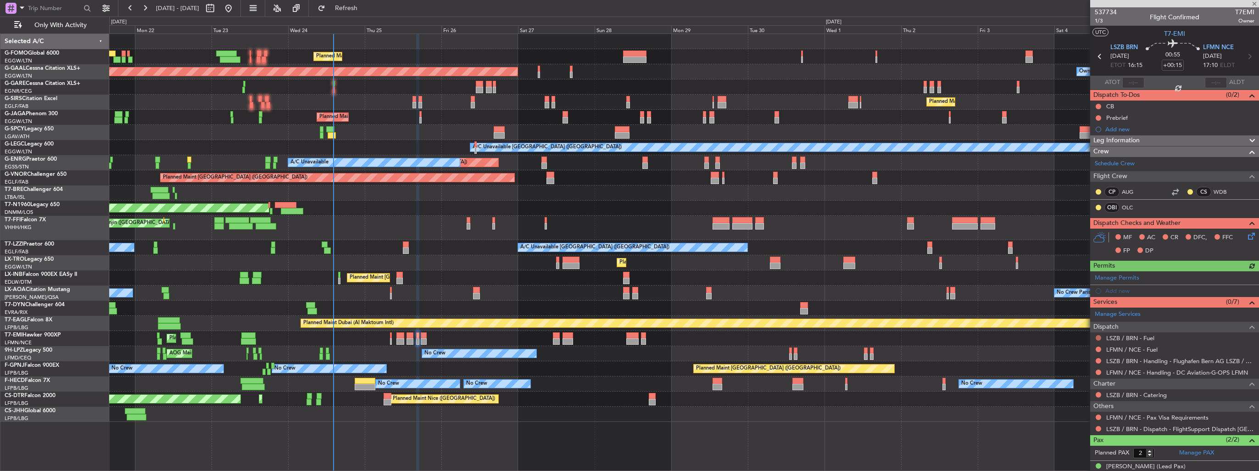
click at [1098, 335] on button at bounding box center [1099, 338] width 6 height 6
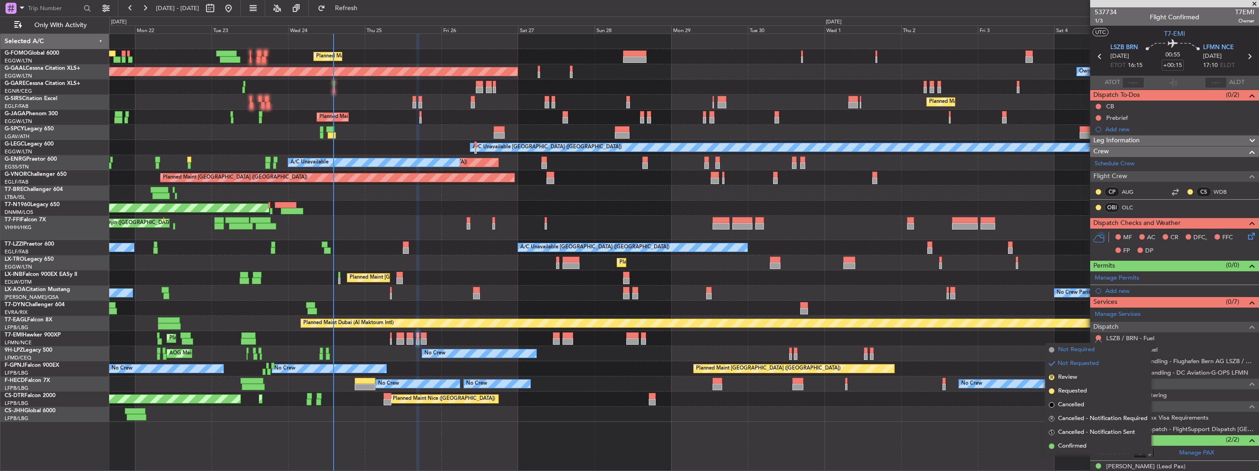
click at [1070, 346] on span "Not Required" at bounding box center [1076, 349] width 37 height 9
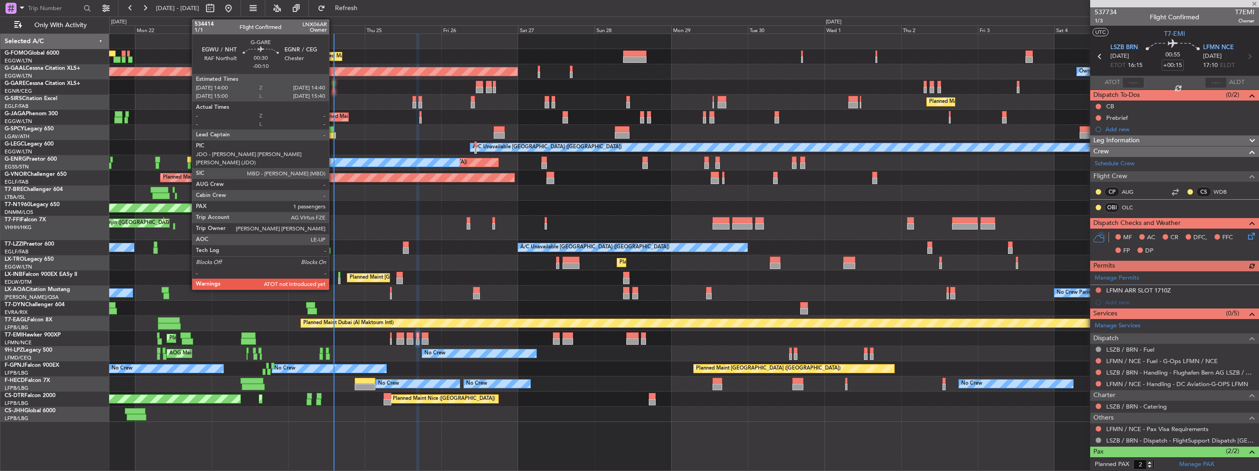
click at [333, 90] on div at bounding box center [334, 90] width 2 height 6
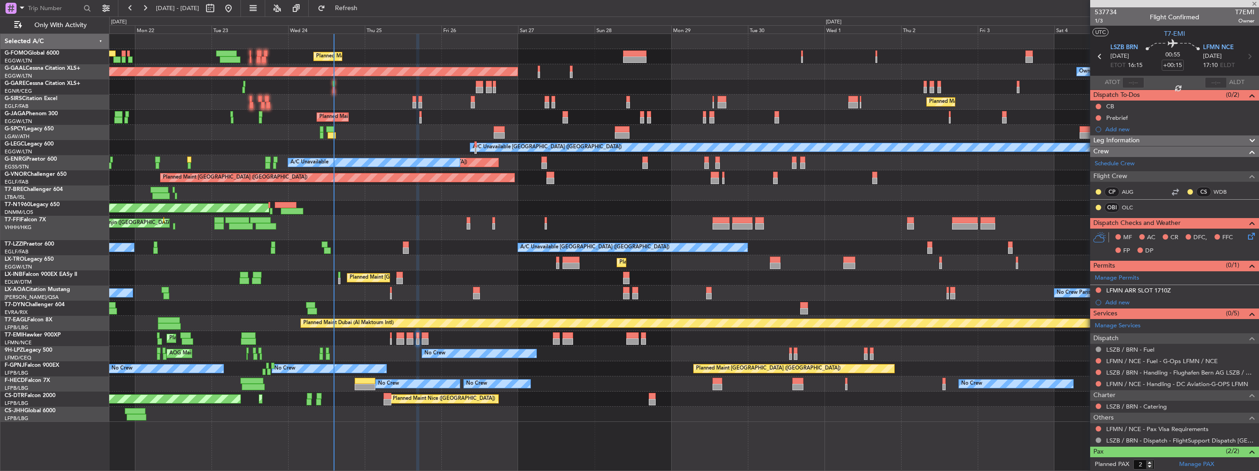
type input "-00:10"
type input "1"
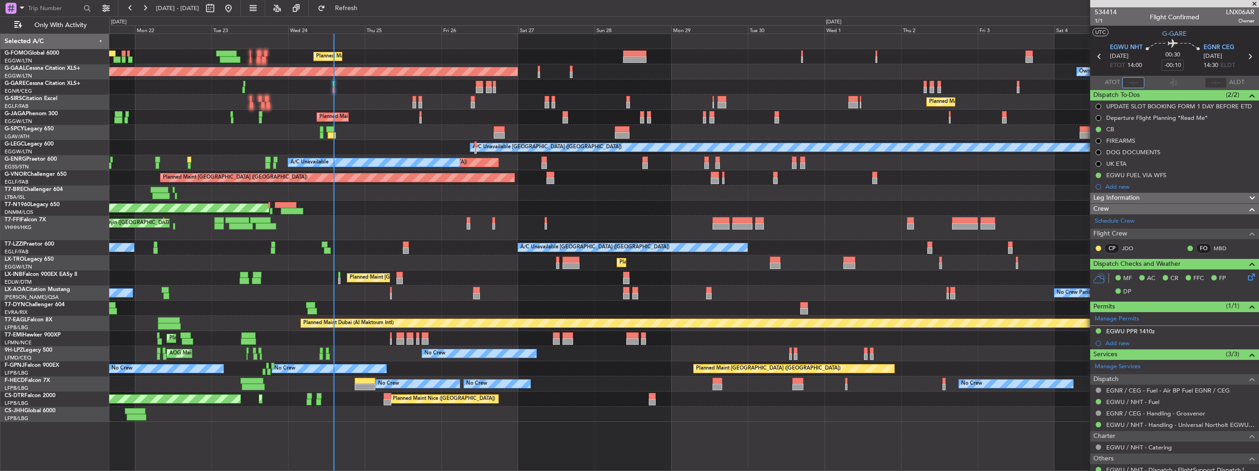
click at [1124, 84] on input "text" at bounding box center [1134, 82] width 22 height 11
type input "14:17"
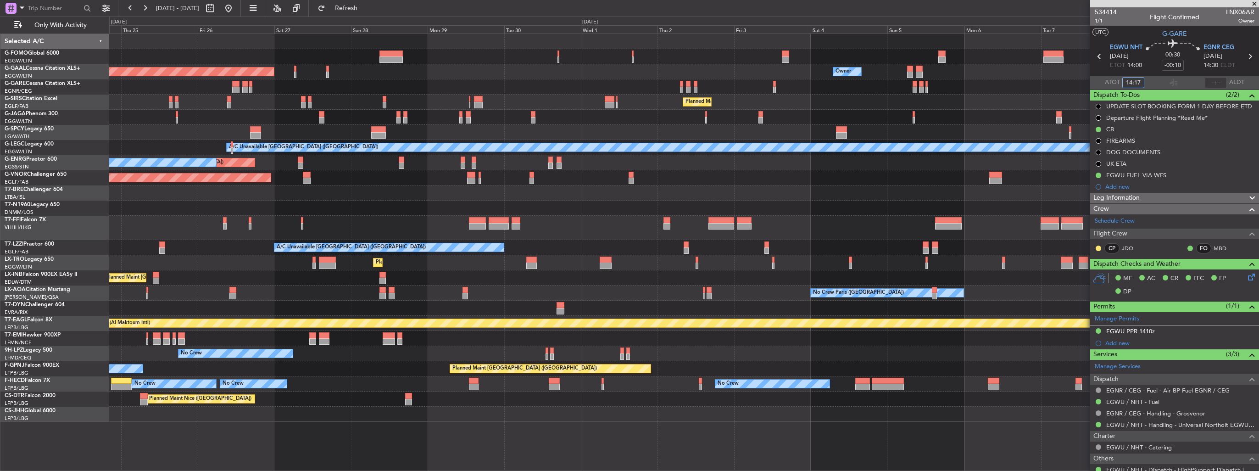
click at [603, 344] on div "Planned Maint [GEOGRAPHIC_DATA]" at bounding box center [684, 338] width 1150 height 15
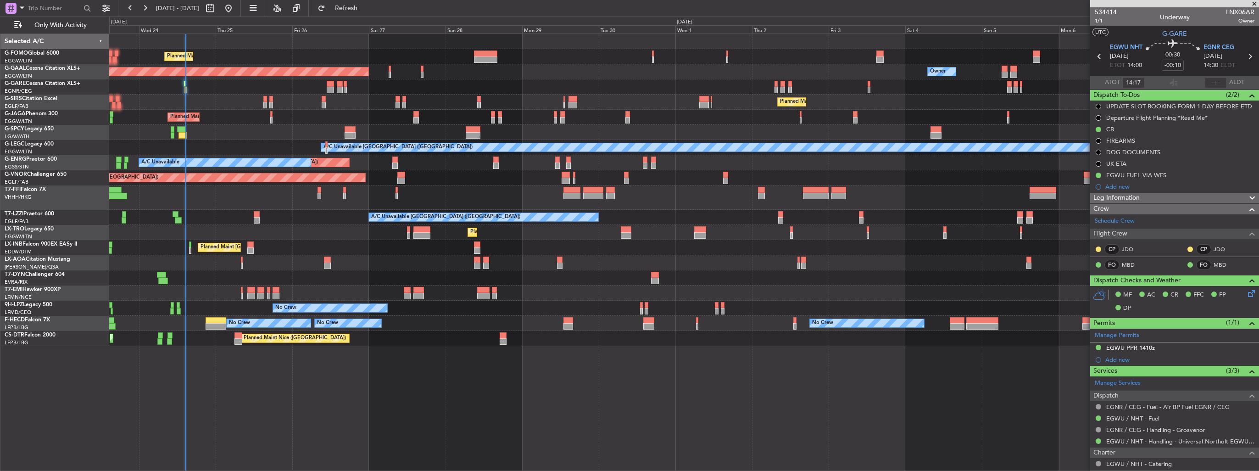
click at [385, 257] on div "Planned Maint [GEOGRAPHIC_DATA] ([GEOGRAPHIC_DATA]) Owner Planned [GEOGRAPHIC_D…" at bounding box center [684, 190] width 1150 height 312
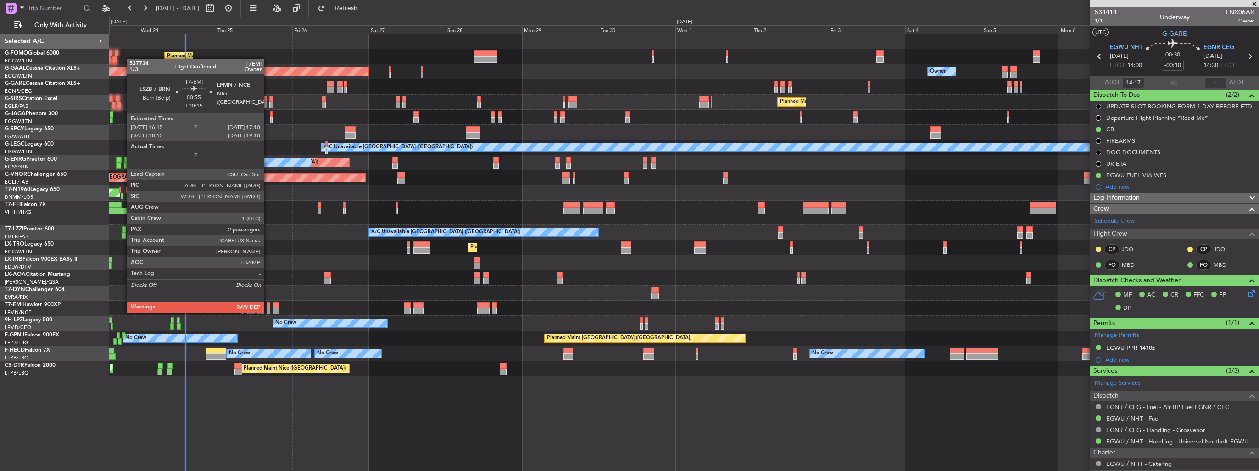
click at [268, 312] on div at bounding box center [268, 311] width 3 height 6
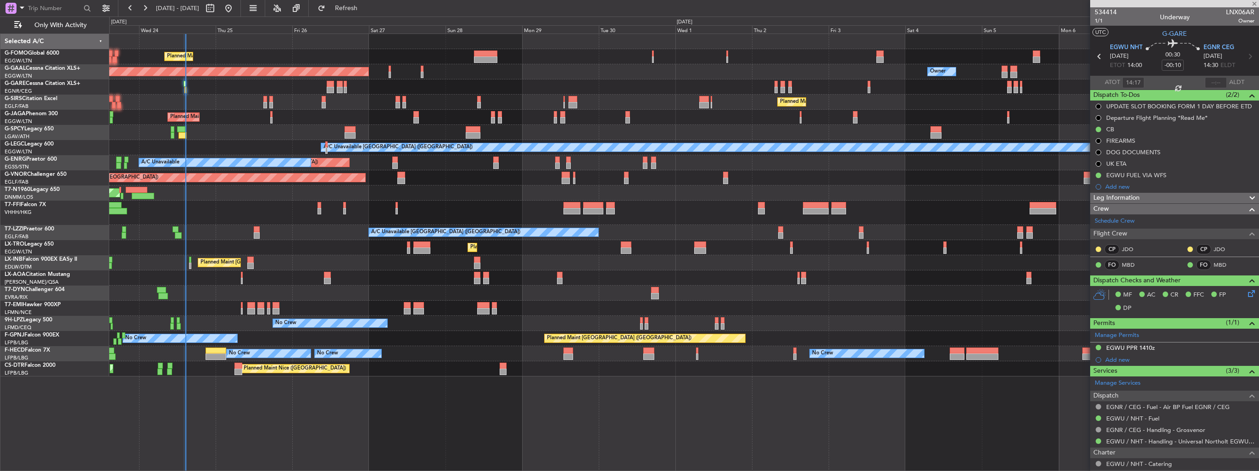
type input "+00:15"
type input "2"
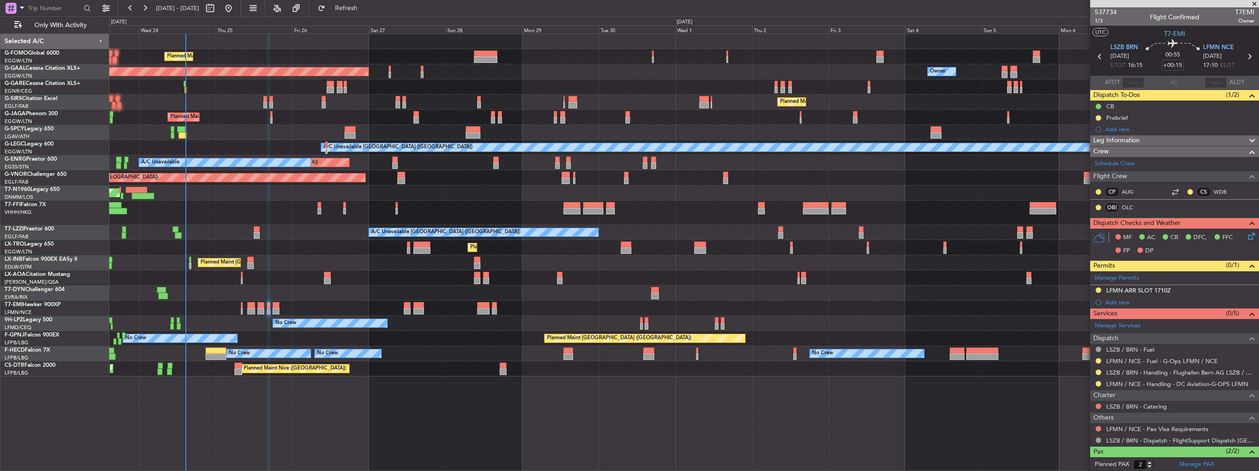
drag, startPoint x: 1242, startPoint y: 290, endPoint x: 1237, endPoint y: 293, distance: 5.6
click at [0, 0] on img at bounding box center [0, 0] width 0 height 0
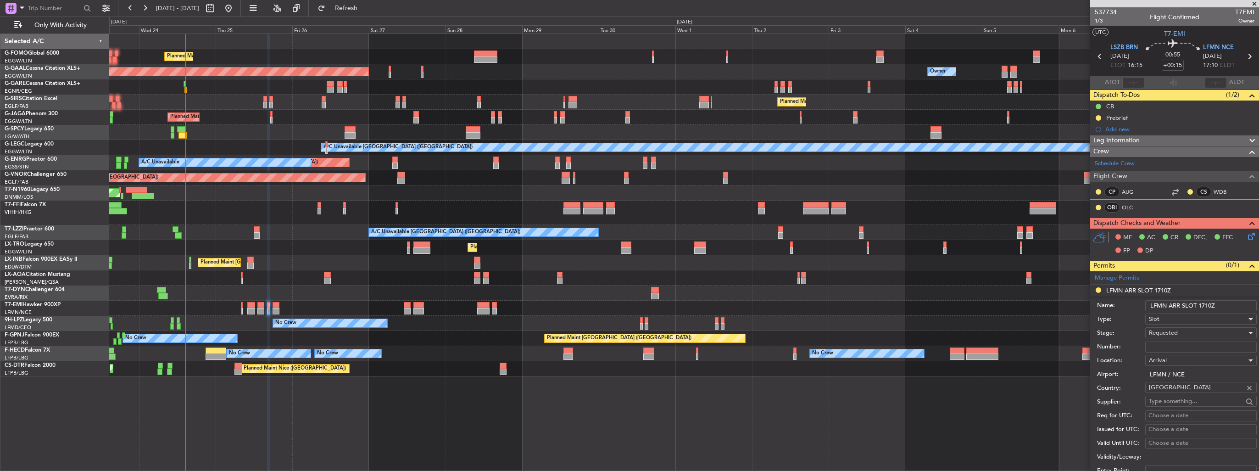
click at [1219, 304] on input "LFMN ARR SLOT 1710Z" at bounding box center [1202, 305] width 112 height 11
type input "LFMN ARR SLOT 1710z"
click at [1208, 343] on input "Number:" at bounding box center [1202, 346] width 112 height 11
paste input "LFMNA000091914"
type input "LFMNA000091914"
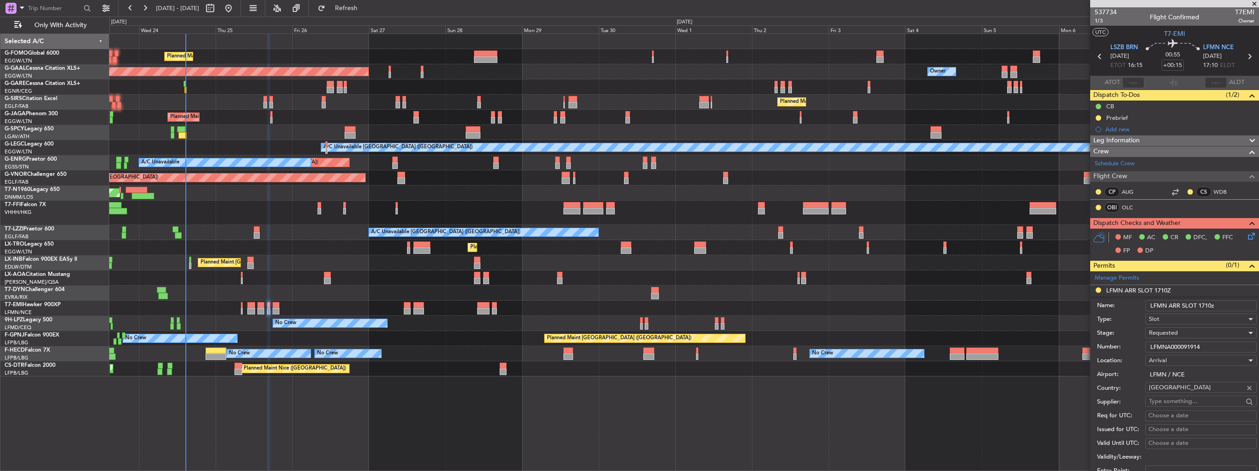
click at [1195, 332] on div "Requested" at bounding box center [1198, 333] width 98 height 14
click at [1196, 403] on span "Received OK" at bounding box center [1198, 402] width 96 height 14
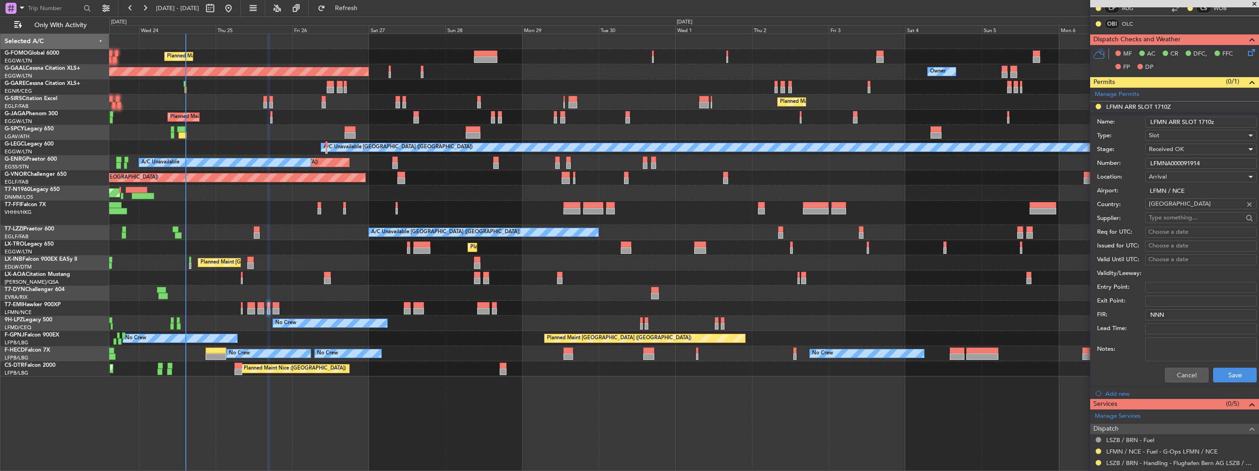
scroll to position [314, 0]
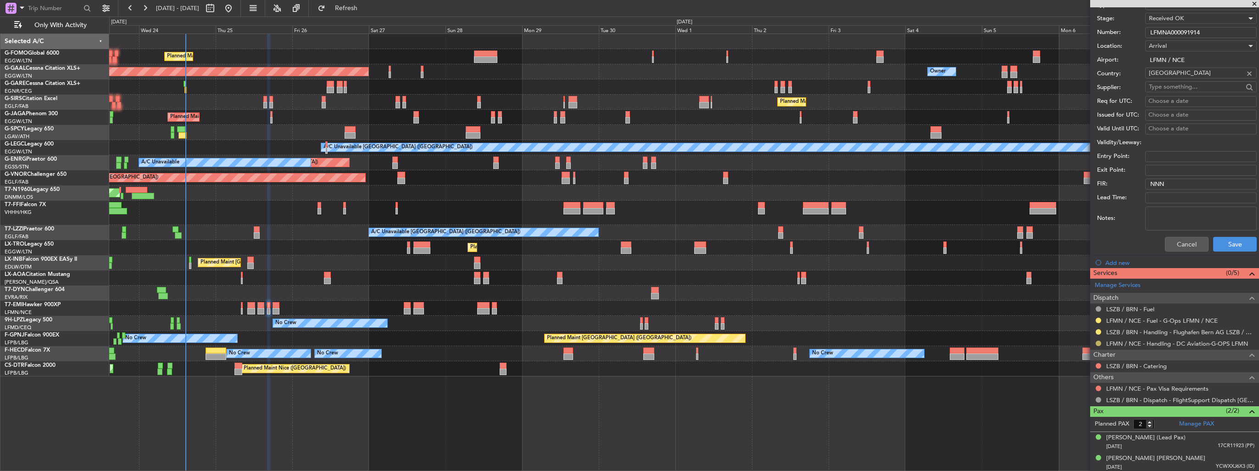
click at [1098, 343] on button at bounding box center [1099, 344] width 6 height 6
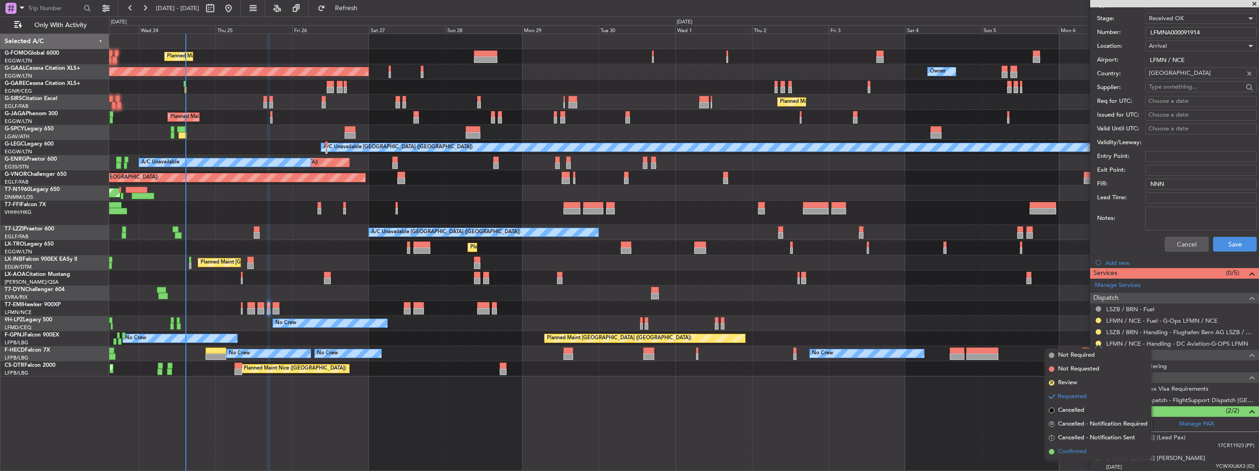
click at [1079, 451] on span "Confirmed" at bounding box center [1072, 451] width 28 height 9
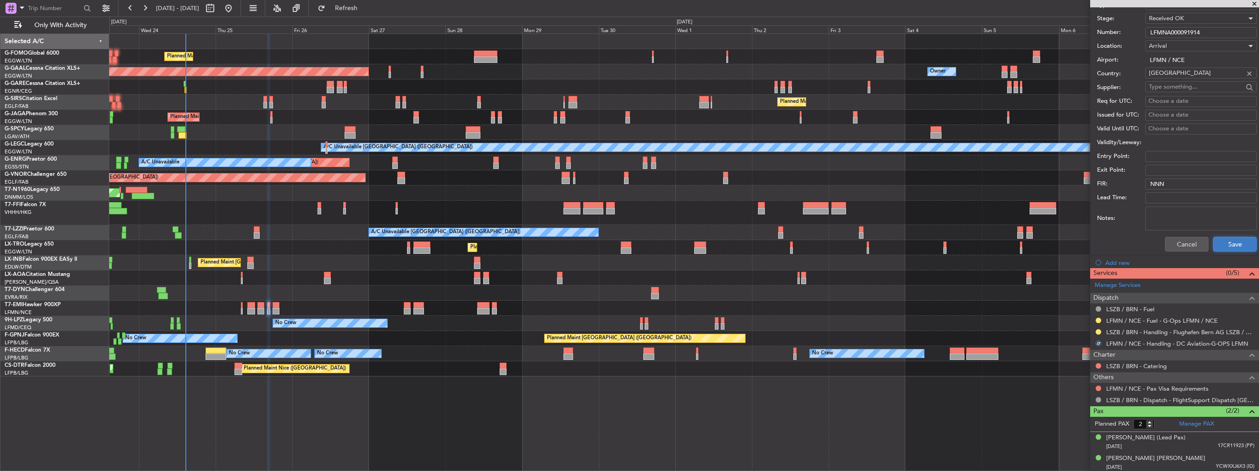
click at [1223, 245] on button "Save" at bounding box center [1236, 244] width 44 height 15
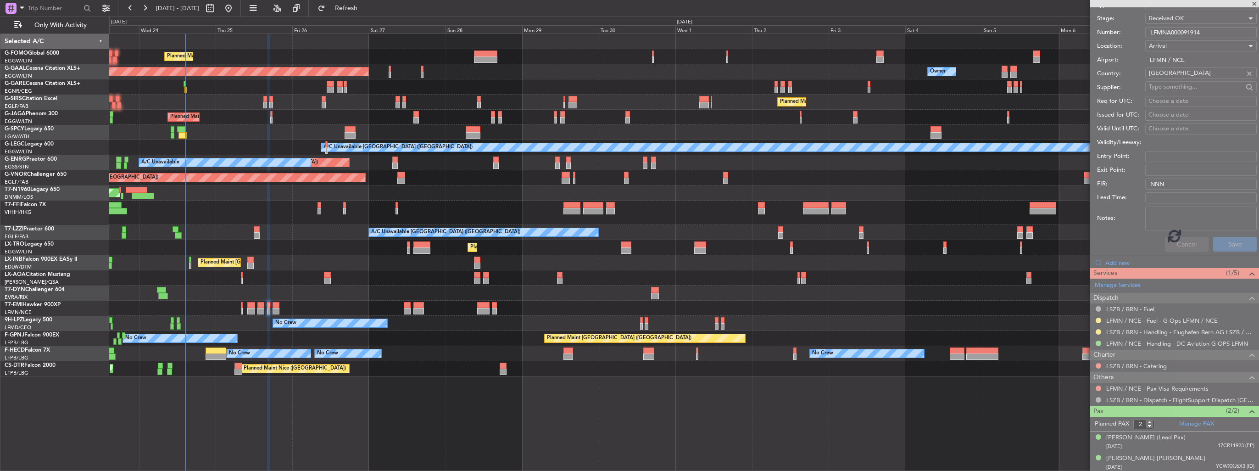
scroll to position [40, 0]
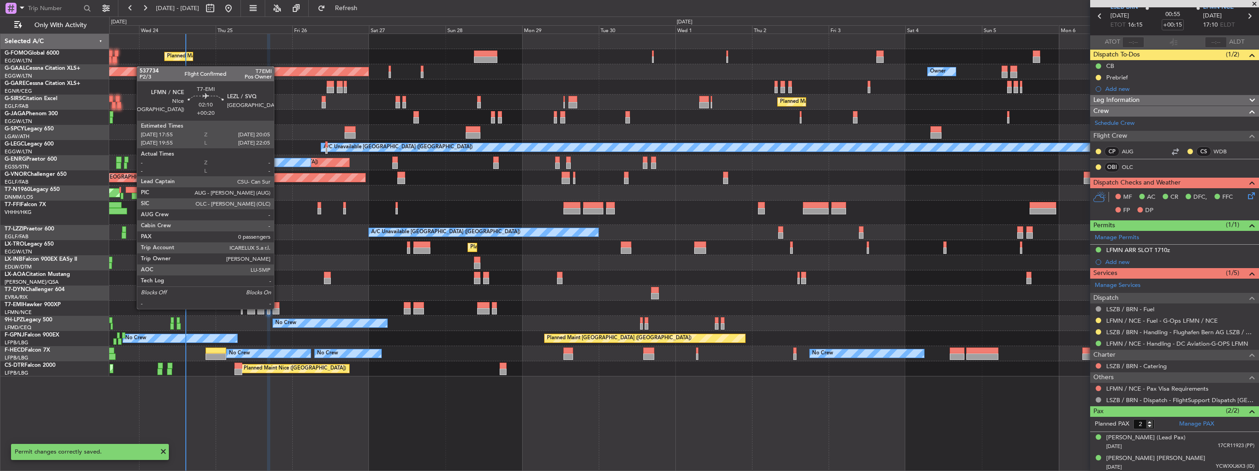
click at [278, 308] on div at bounding box center [276, 311] width 7 height 6
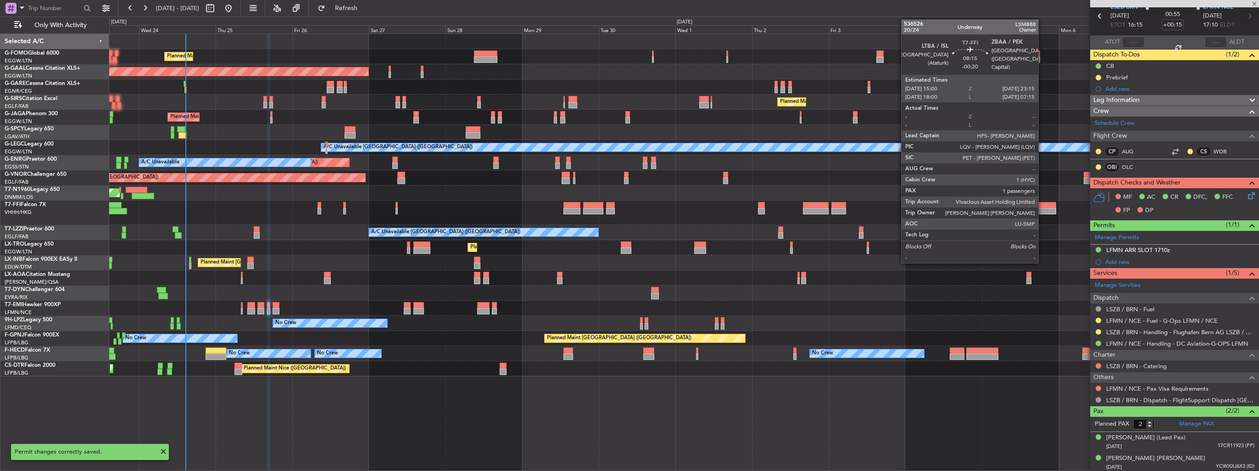
type input "+00:20"
type input "0"
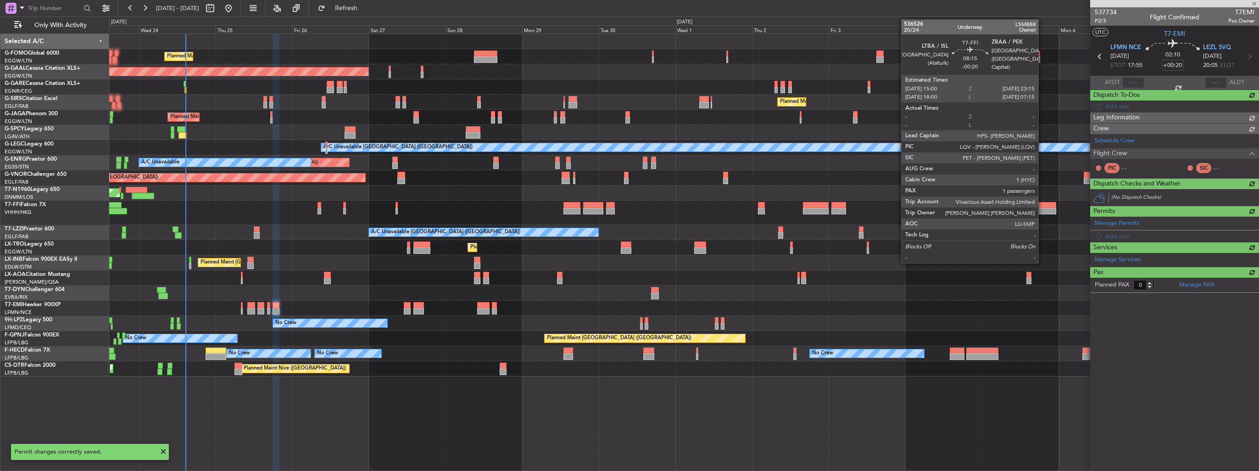
scroll to position [0, 0]
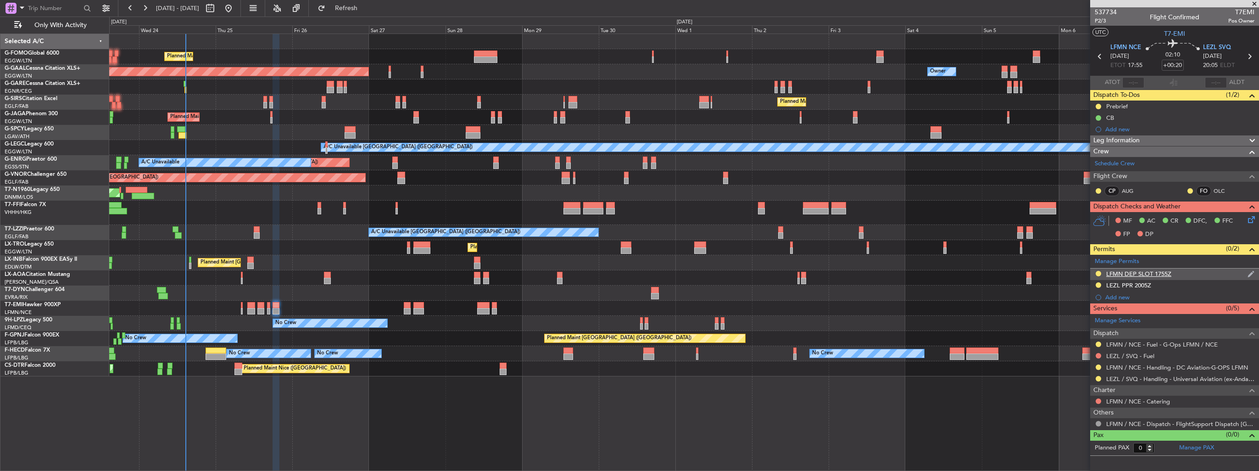
click at [1250, 274] on img at bounding box center [1251, 274] width 7 height 8
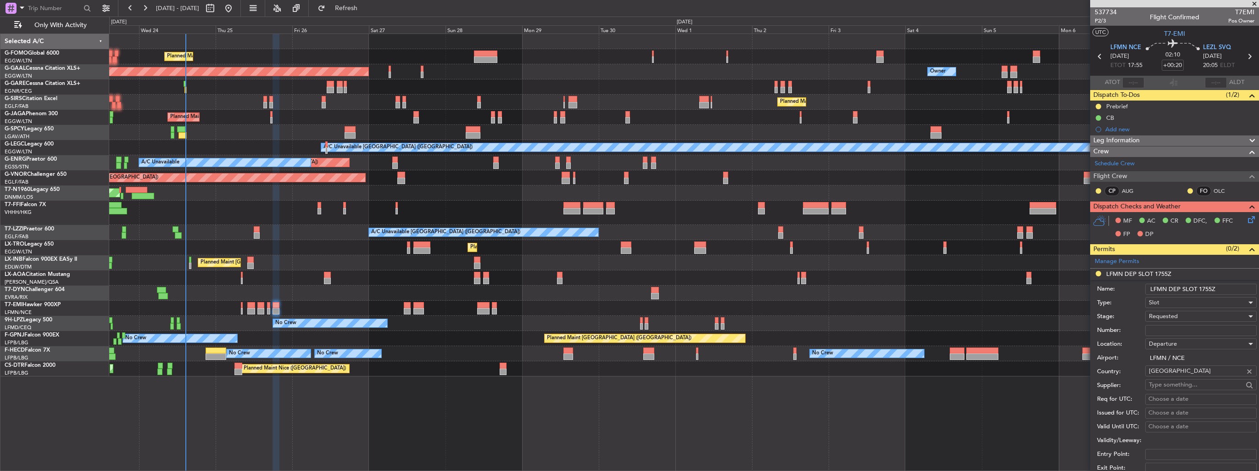
click at [1225, 287] on input "LFMN DEP SLOT 1755Z" at bounding box center [1202, 289] width 112 height 11
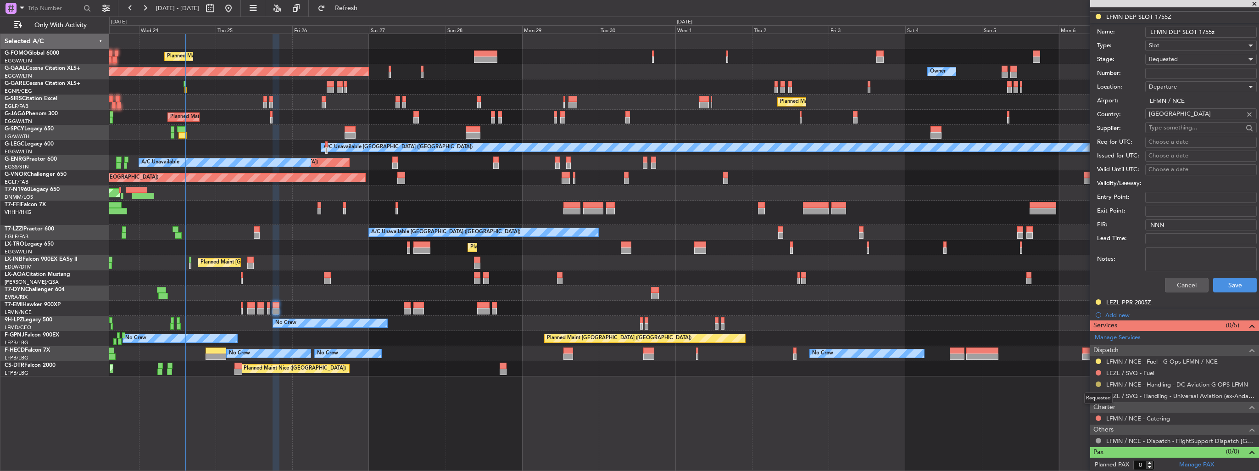
type input "LFMN DEP SLOT 1755z"
click at [1100, 385] on button at bounding box center [1099, 384] width 6 height 6
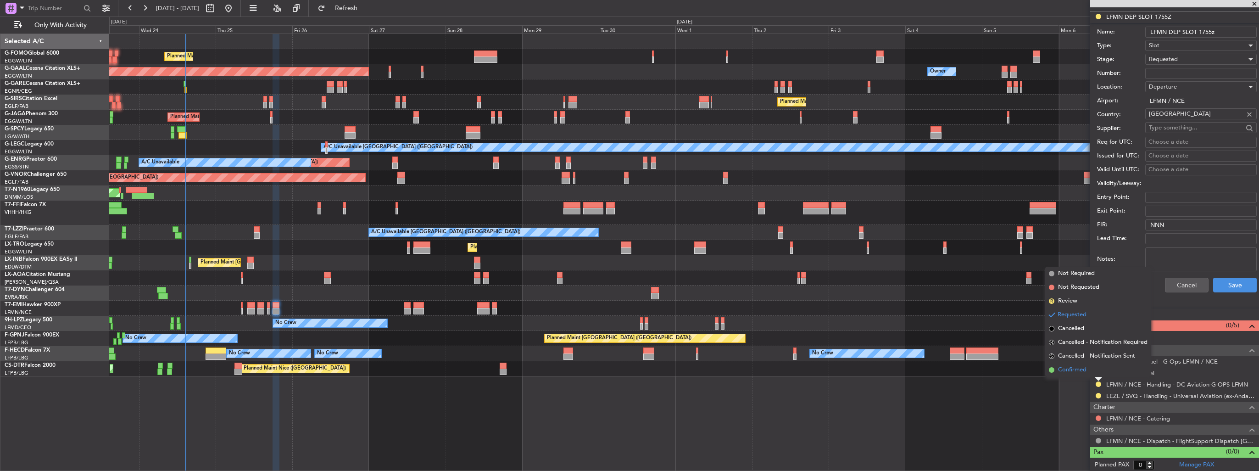
click at [1081, 374] on span "Confirmed" at bounding box center [1072, 369] width 28 height 9
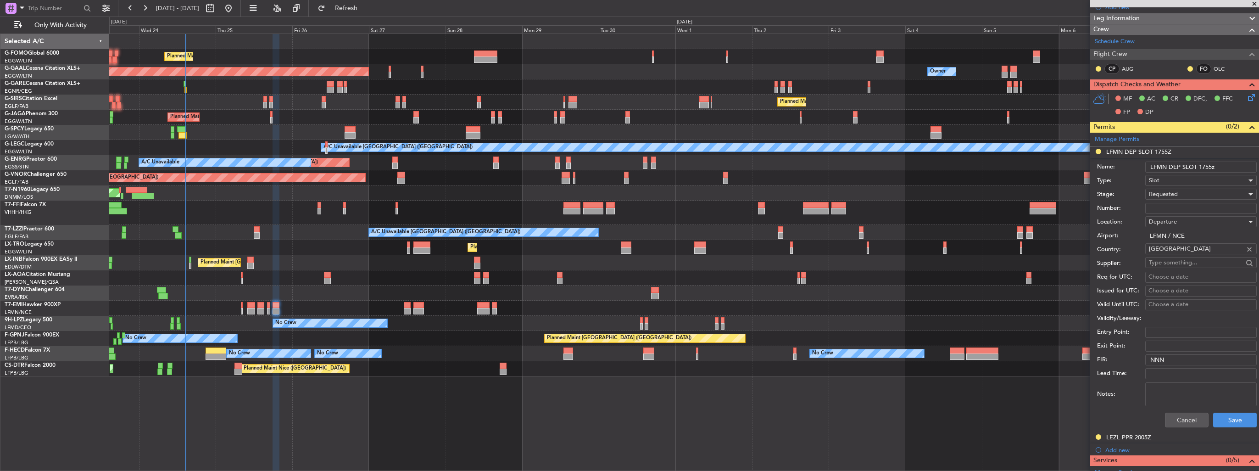
scroll to position [73, 0]
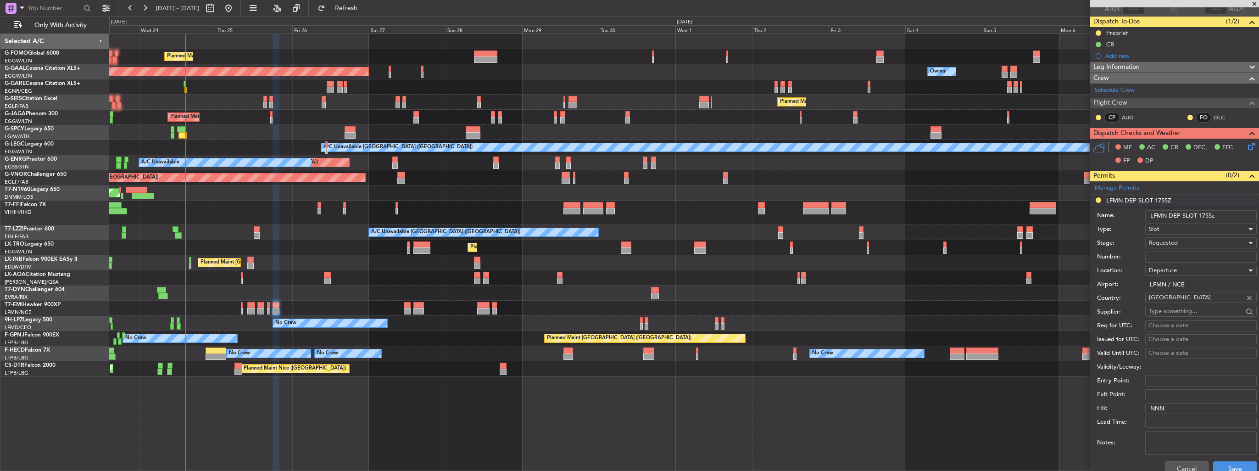
click at [1175, 254] on input "Number:" at bounding box center [1202, 257] width 112 height 11
paste input "LFMND000091915"
type input "LFMND000091915"
click at [1175, 245] on span "Requested" at bounding box center [1163, 243] width 29 height 8
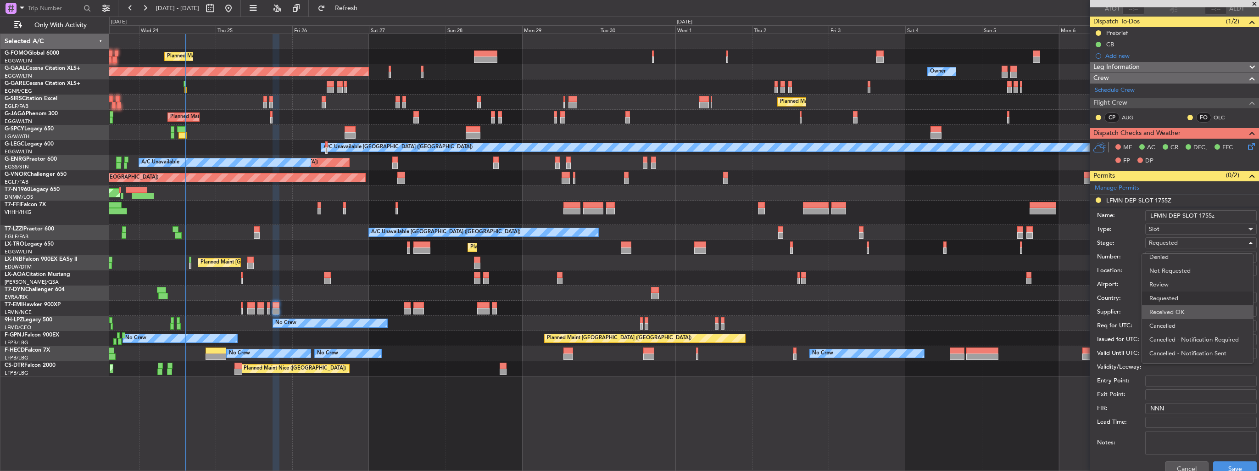
click at [1182, 309] on span "Received OK" at bounding box center [1198, 312] width 96 height 14
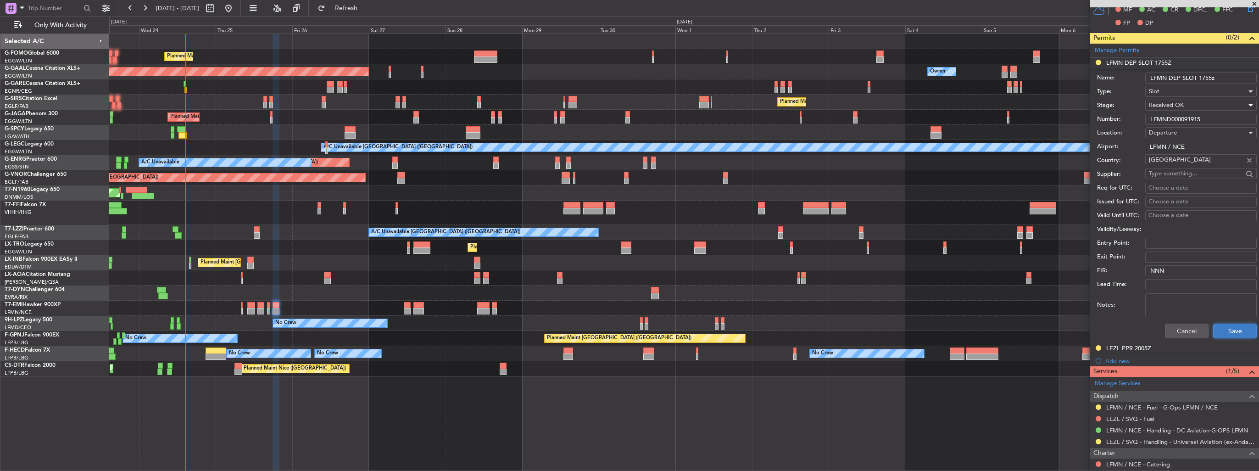
click at [1228, 332] on button "Save" at bounding box center [1236, 331] width 44 height 15
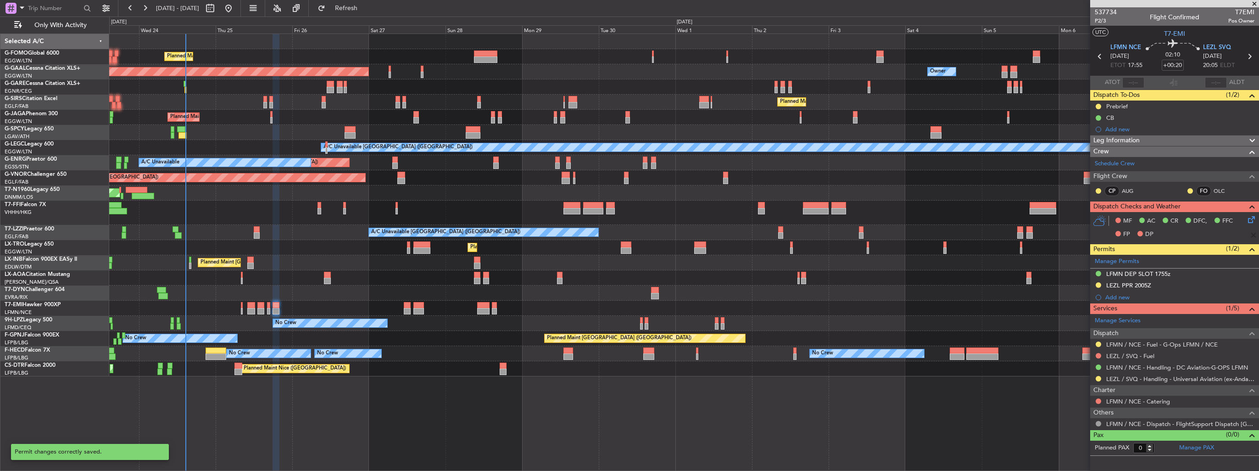
scroll to position [0, 0]
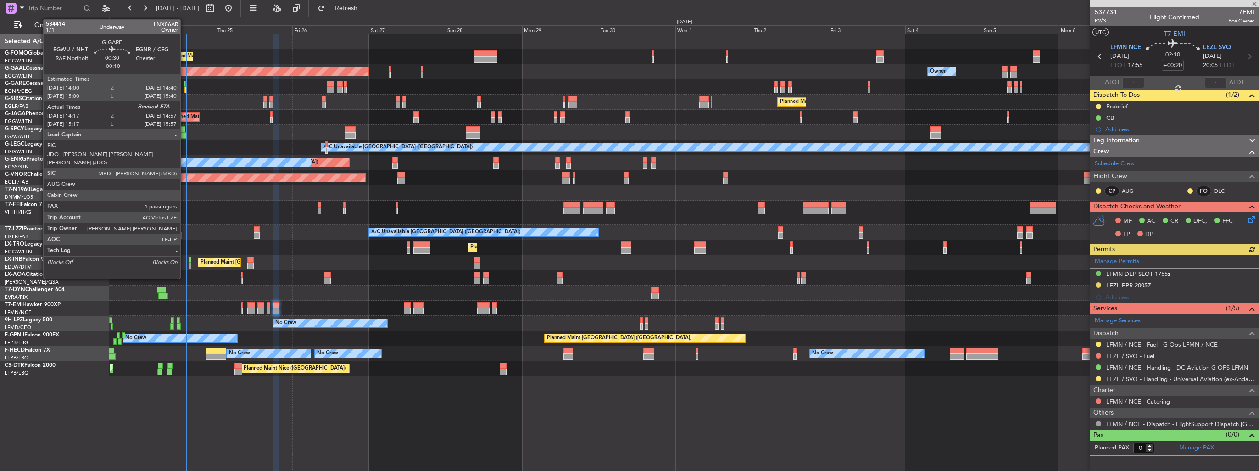
click at [185, 87] on div at bounding box center [186, 90] width 2 height 6
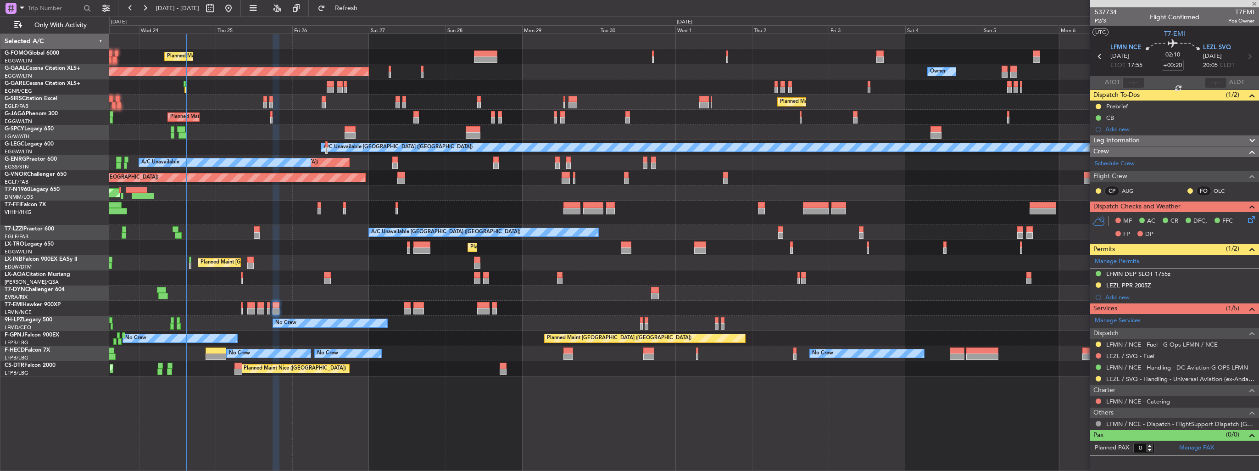
type input "-00:10"
type input "14:17"
type input "1"
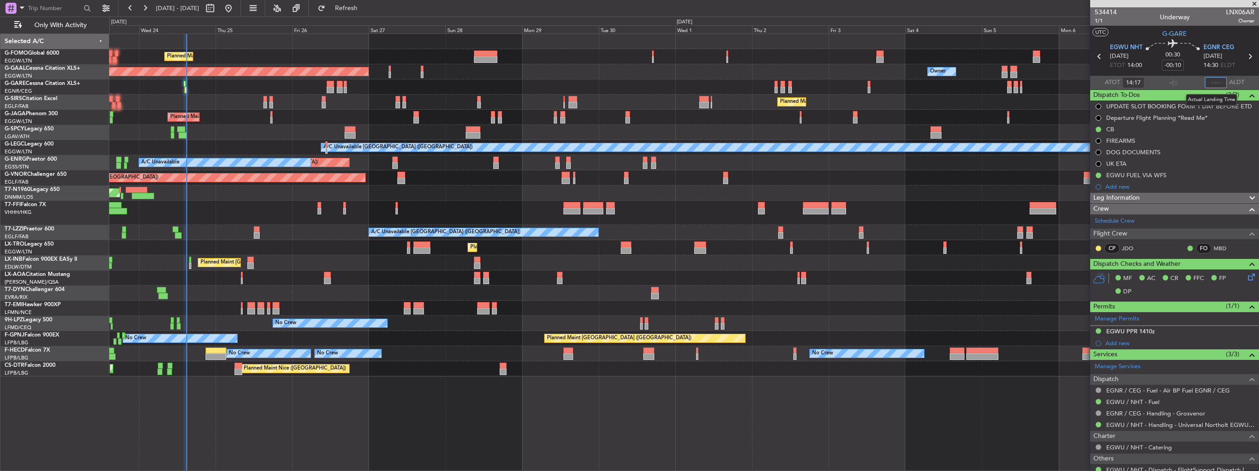
click at [1214, 84] on input "text" at bounding box center [1216, 82] width 22 height 11
type input "14:54"
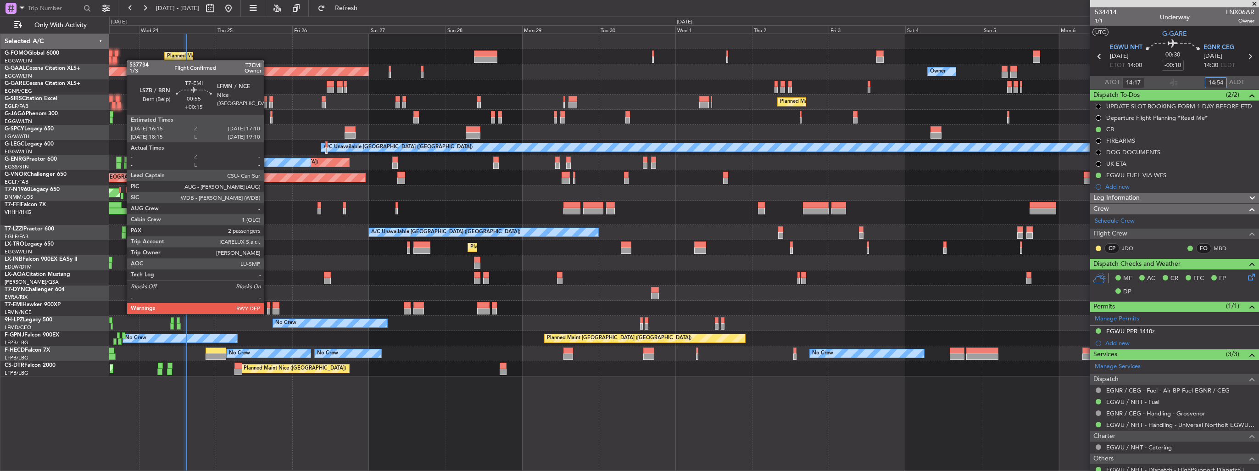
click at [268, 313] on div at bounding box center [268, 311] width 3 height 6
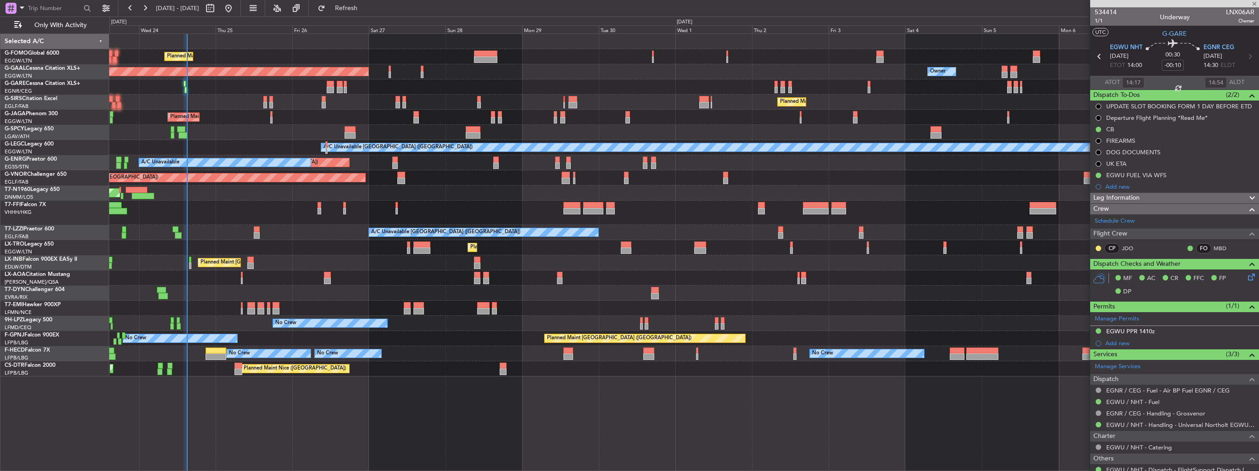
type input "+00:15"
type input "2"
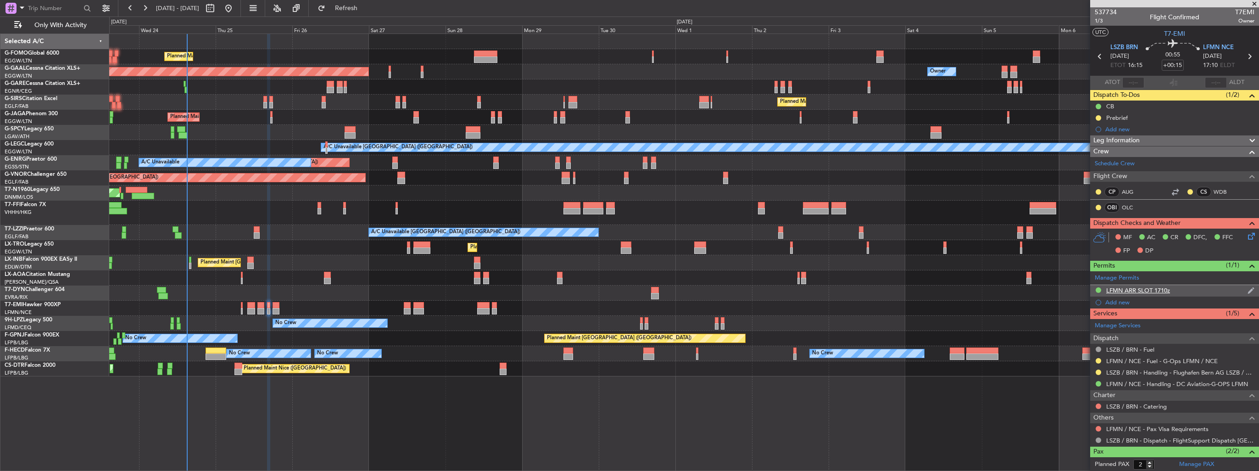
click at [1239, 295] on div "LFMN ARR SLOT 1710z" at bounding box center [1175, 290] width 169 height 11
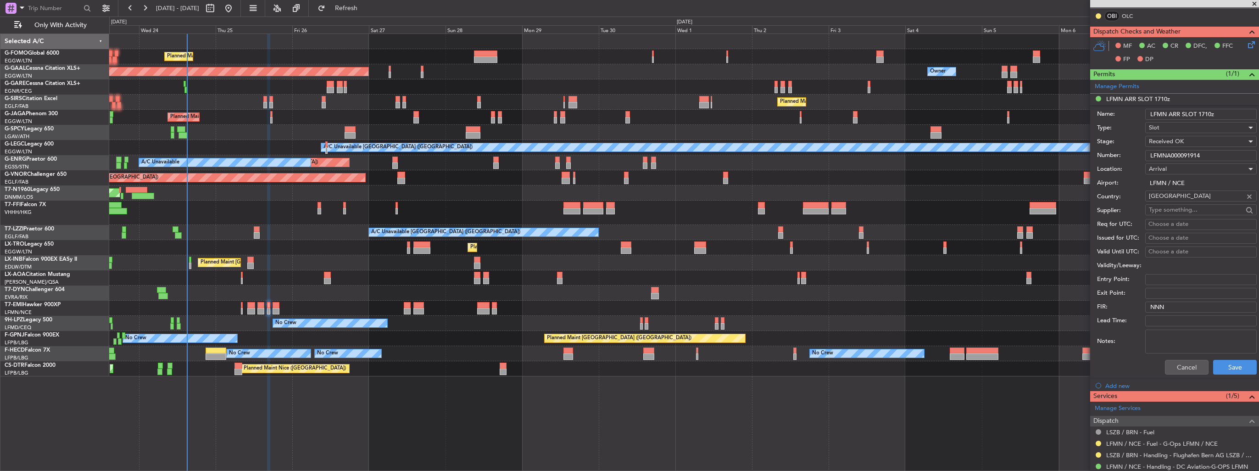
scroll to position [275, 0]
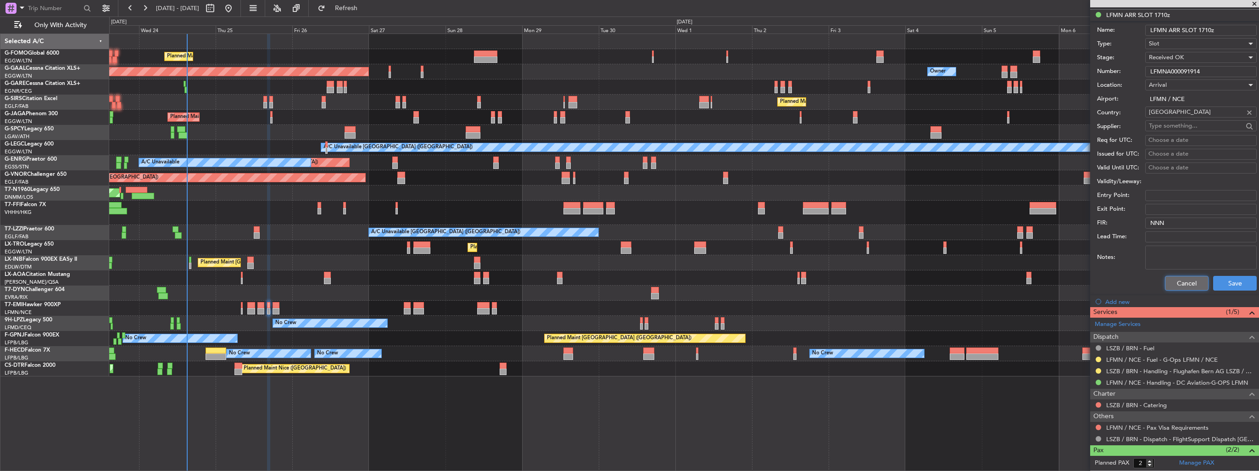
click at [1180, 278] on button "Cancel" at bounding box center [1187, 283] width 44 height 15
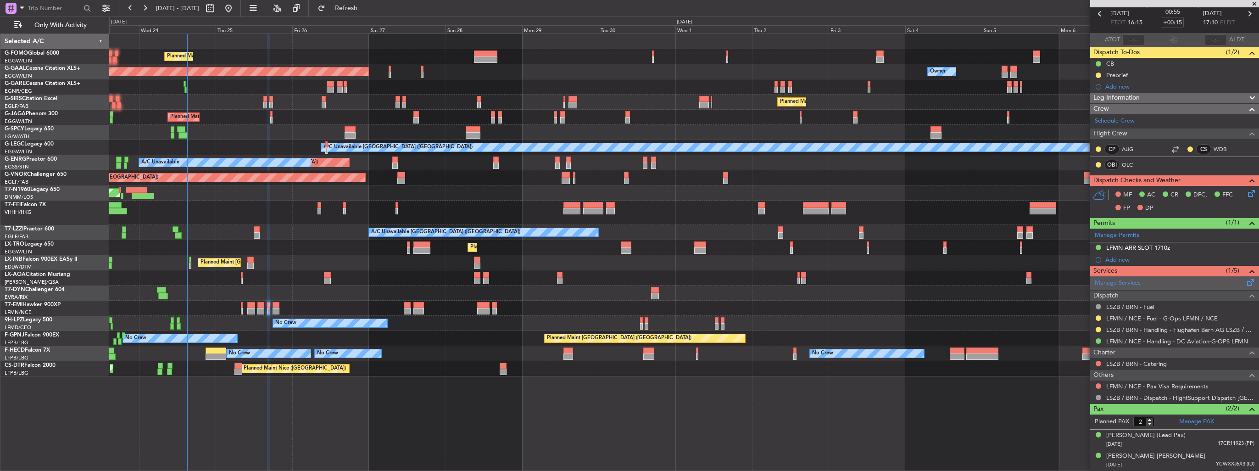
scroll to position [40, 0]
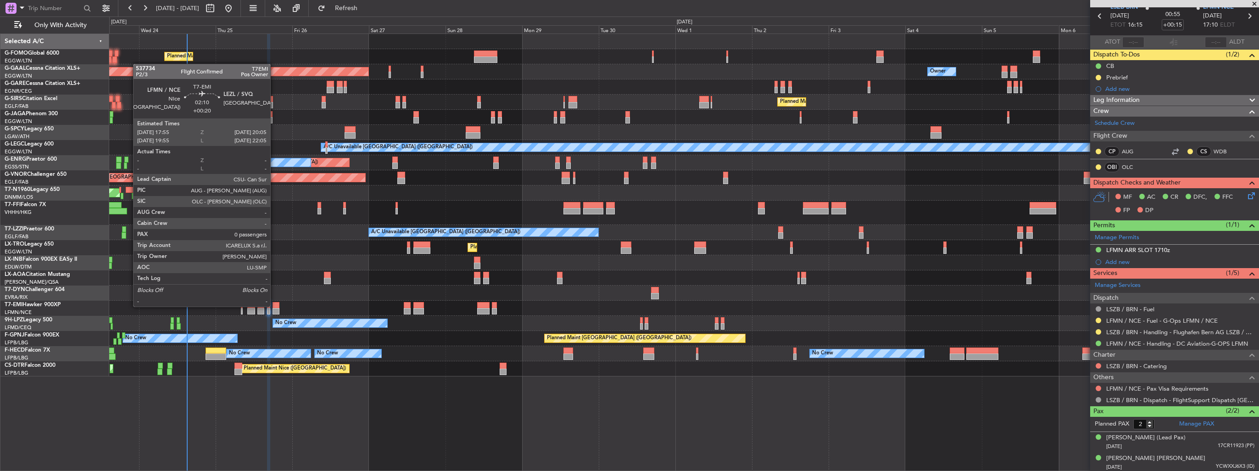
click at [274, 306] on div at bounding box center [276, 305] width 7 height 6
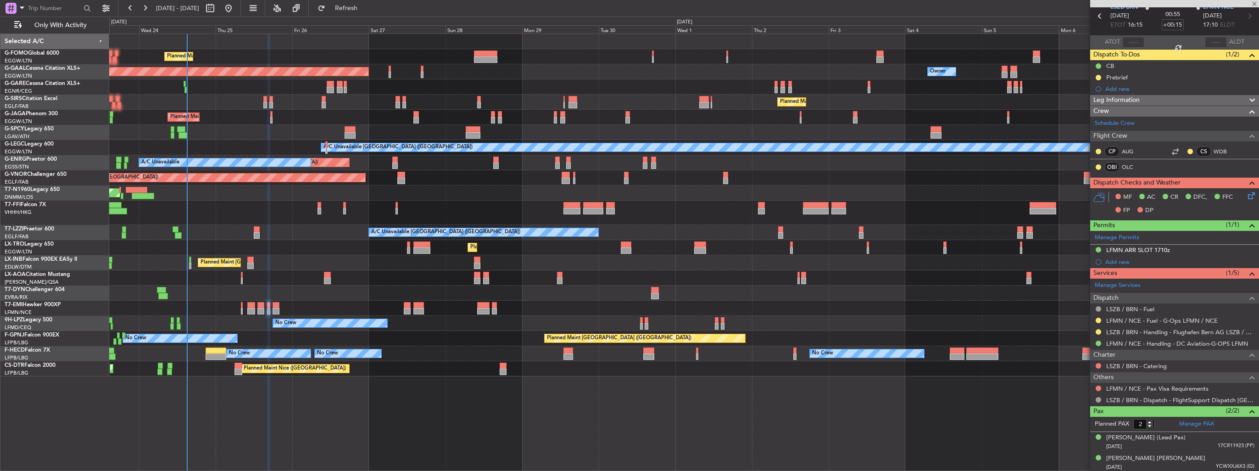
type input "+00:20"
type input "0"
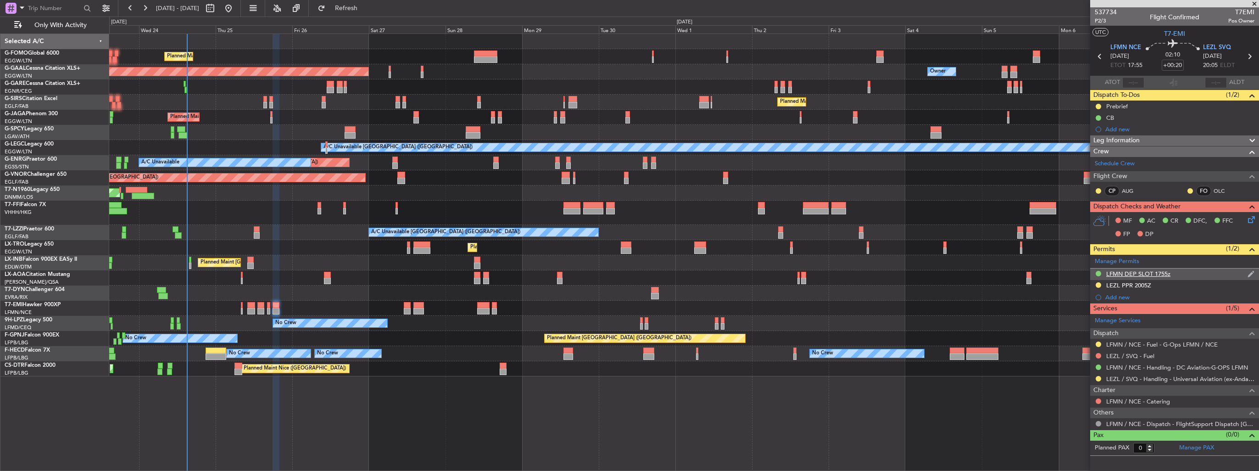
click at [1254, 275] on img at bounding box center [1251, 274] width 7 height 8
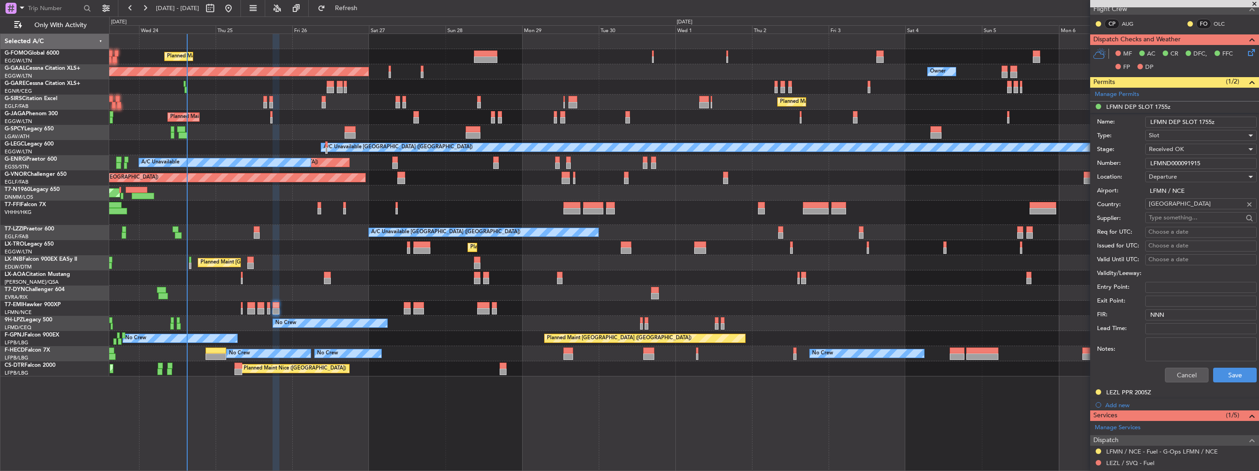
scroll to position [184, 0]
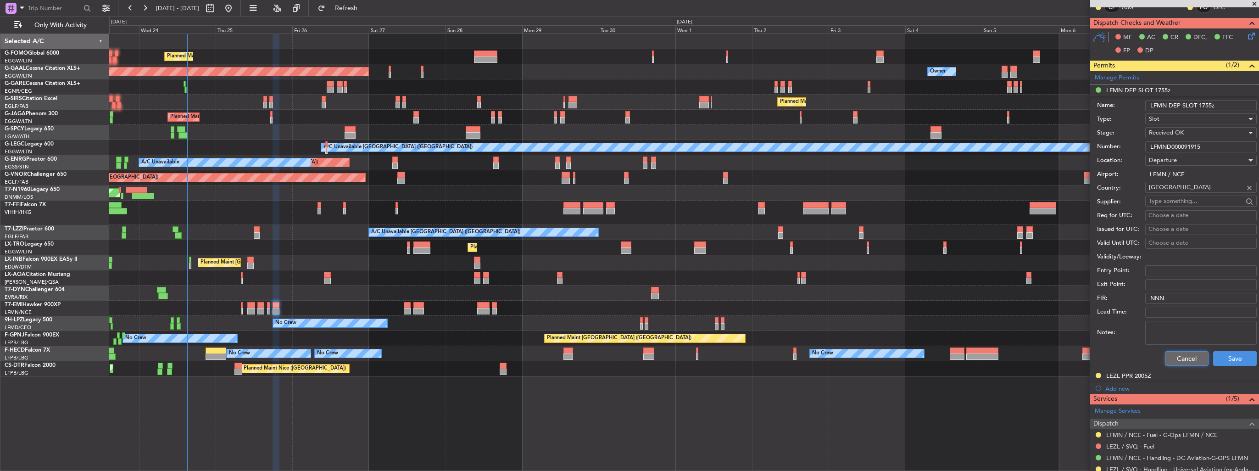
click at [1195, 360] on button "Cancel" at bounding box center [1187, 358] width 44 height 15
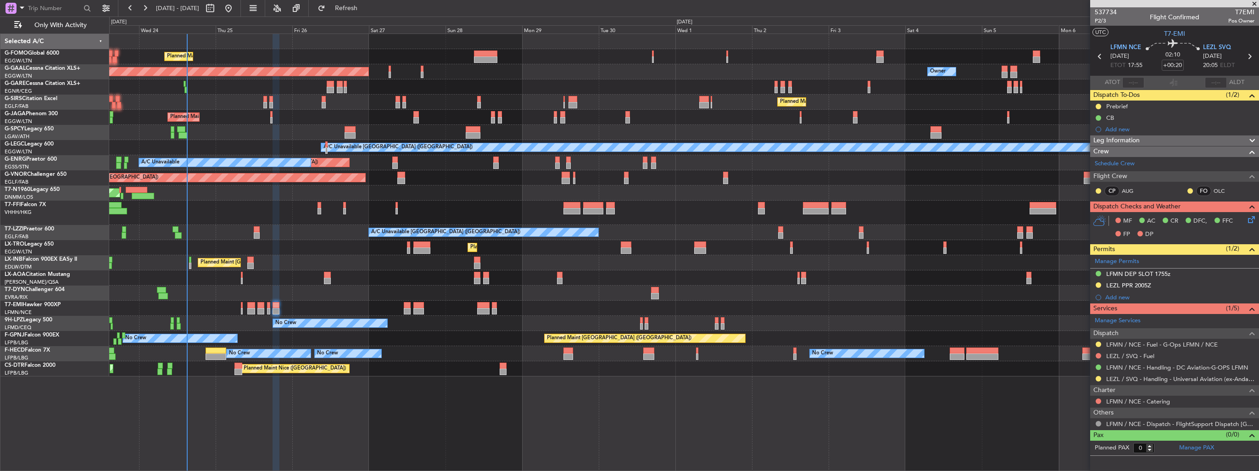
scroll to position [0, 0]
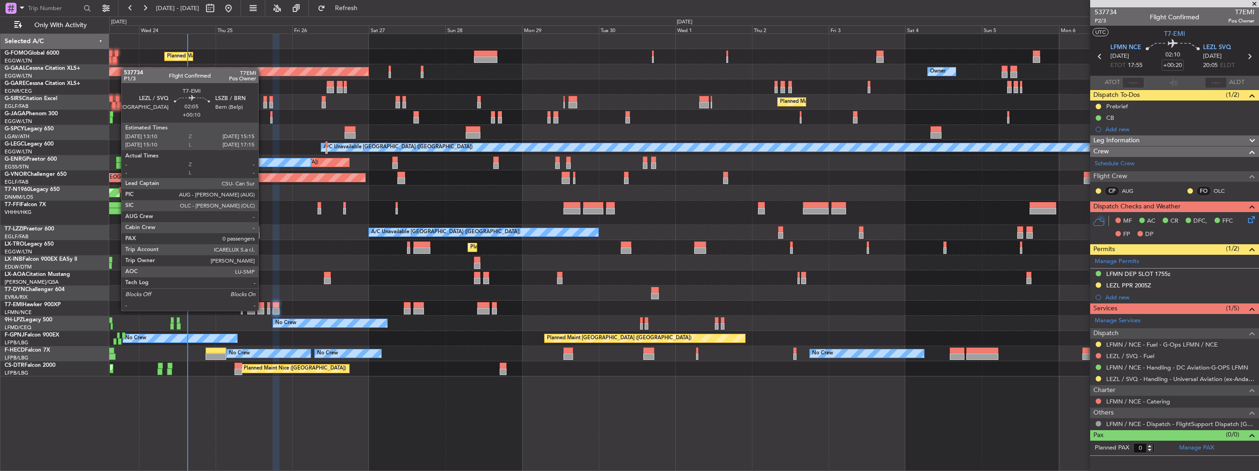
click at [263, 310] on div at bounding box center [260, 311] width 7 height 6
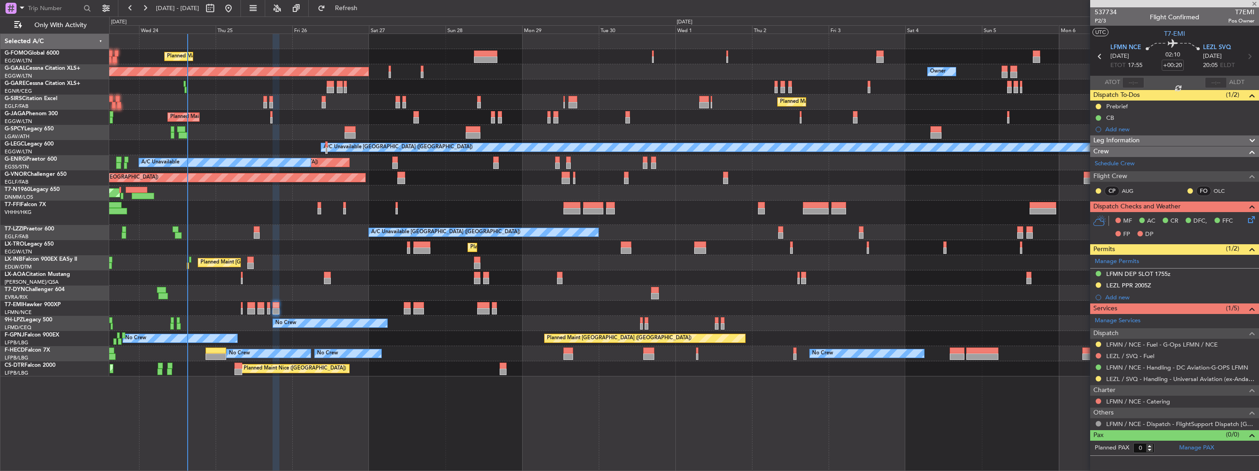
type input "+00:10"
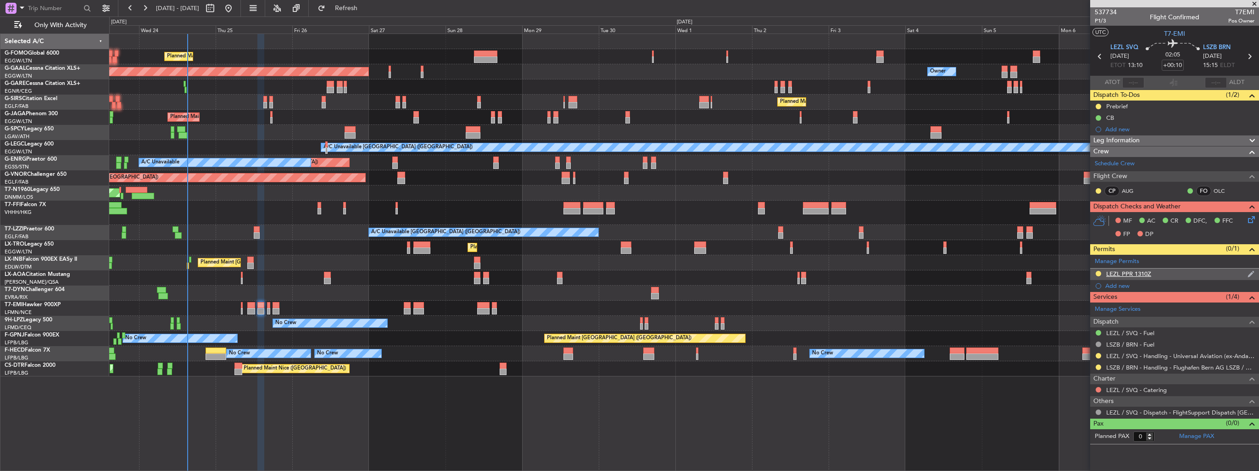
click at [1252, 271] on img at bounding box center [1251, 274] width 7 height 8
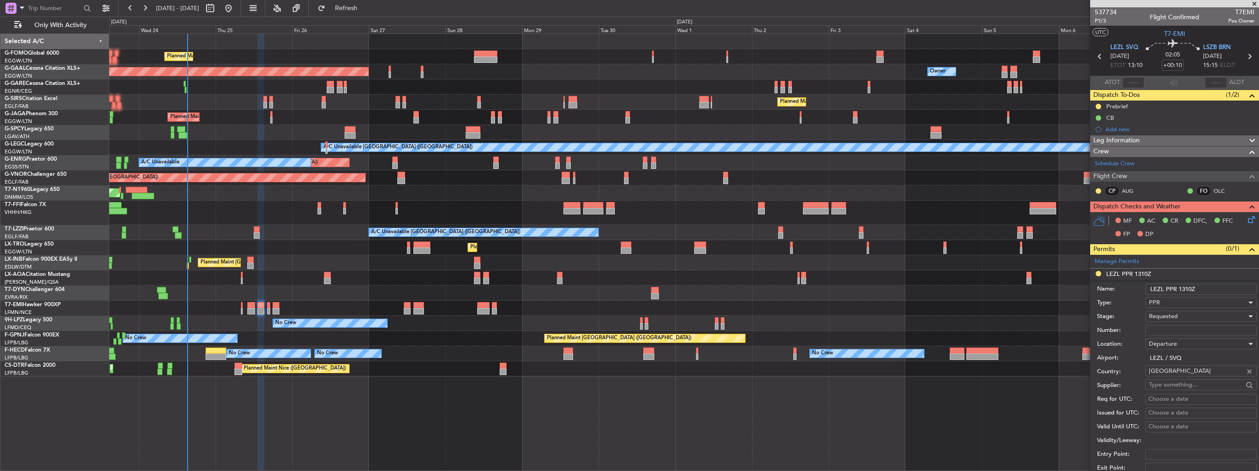
click at [1212, 287] on input "LEZL PPR 1310Z" at bounding box center [1202, 289] width 112 height 11
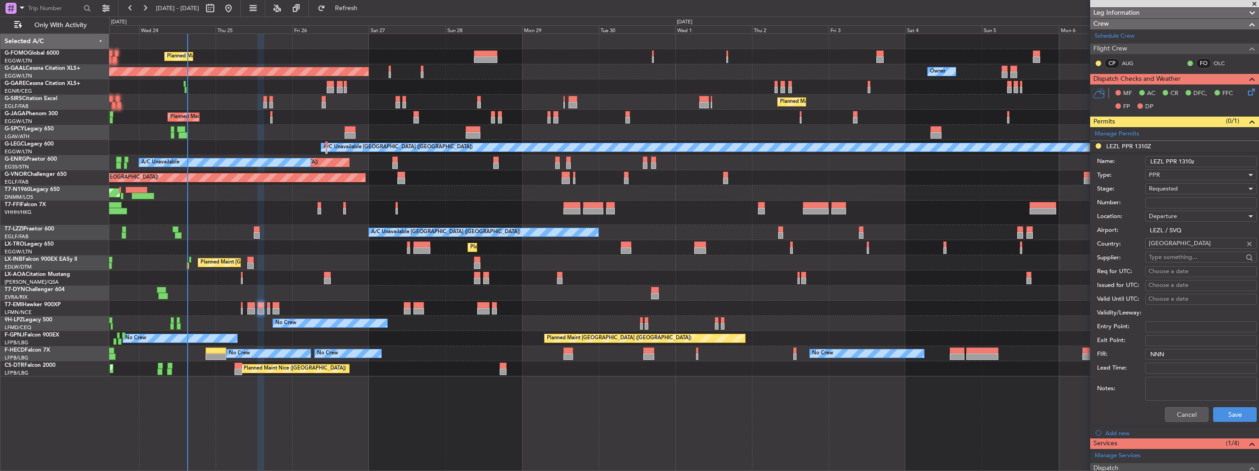
scroll to position [229, 0]
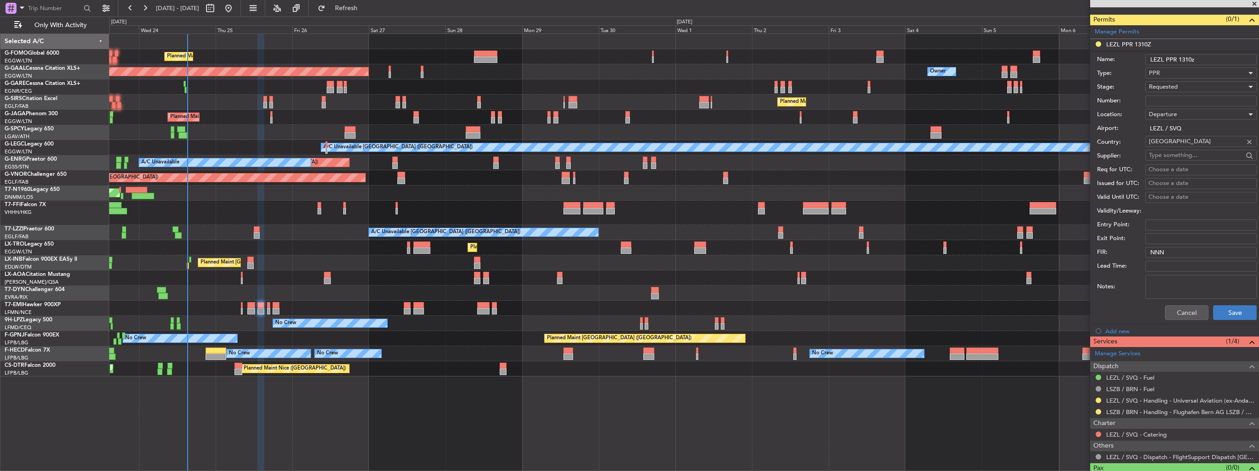
type input "LEZL PPR 1310z"
click at [1220, 309] on button "Save" at bounding box center [1236, 312] width 44 height 15
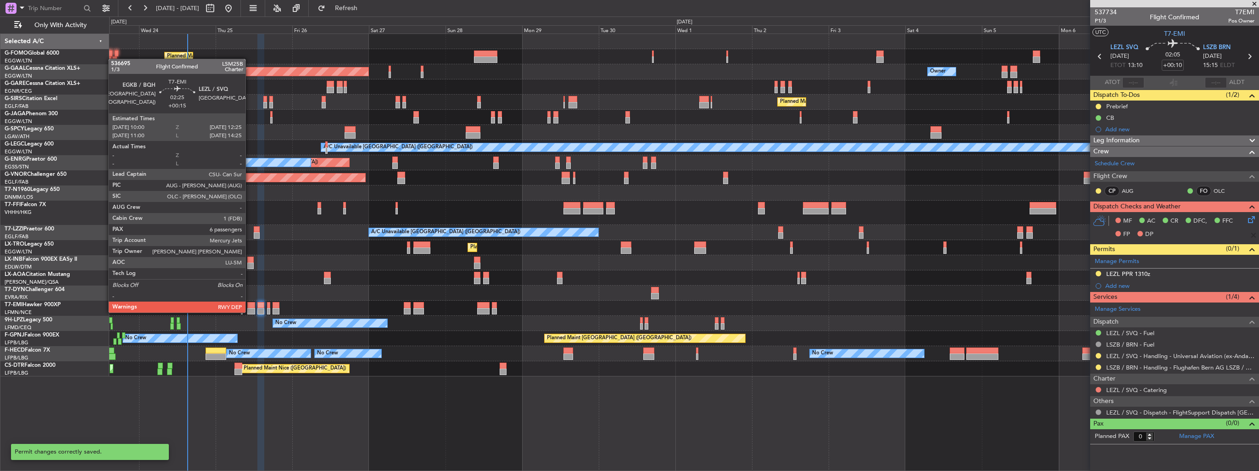
scroll to position [0, 0]
click at [250, 312] on div at bounding box center [251, 311] width 8 height 6
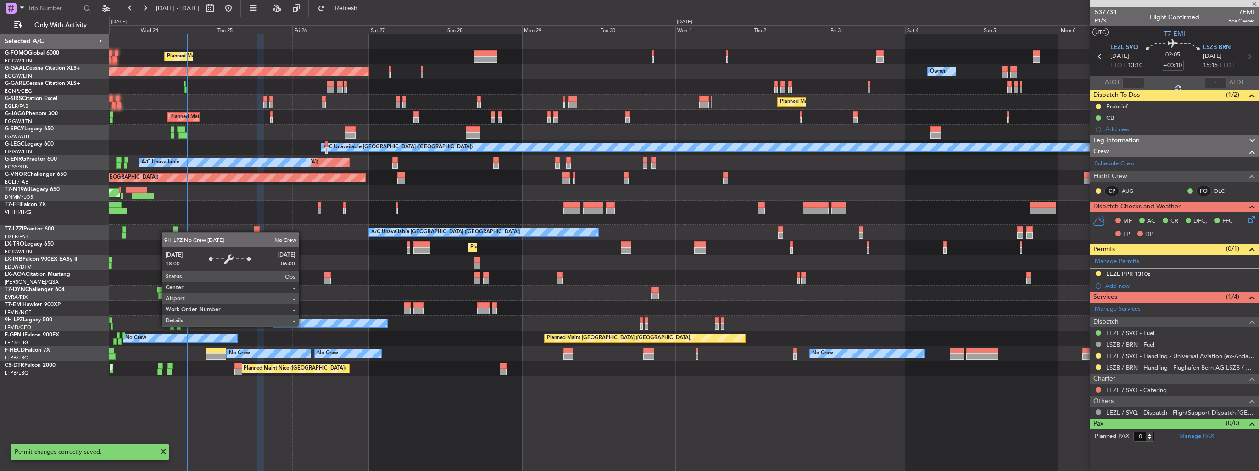
type input "+00:15"
type input "6"
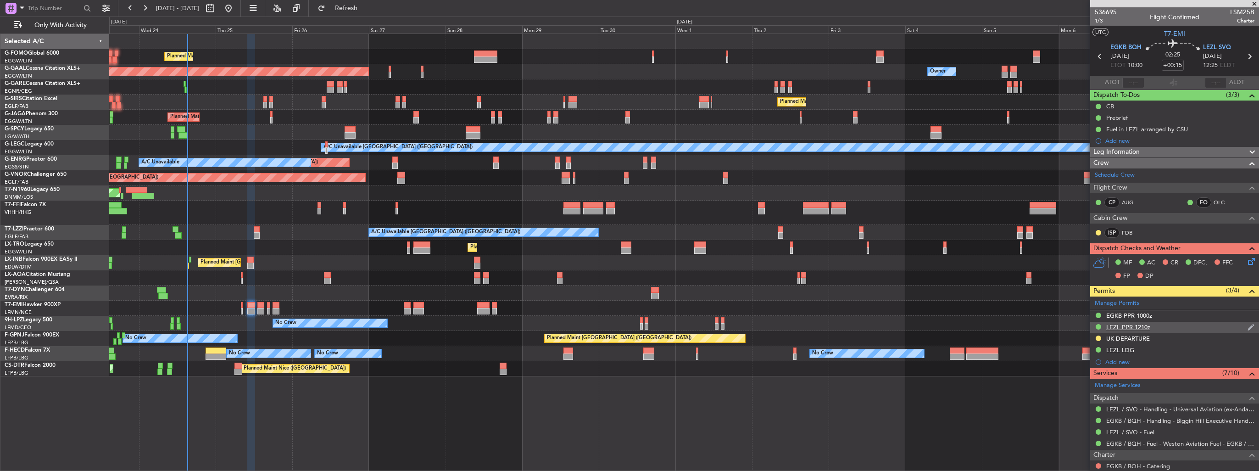
click at [1248, 327] on img at bounding box center [1251, 327] width 7 height 8
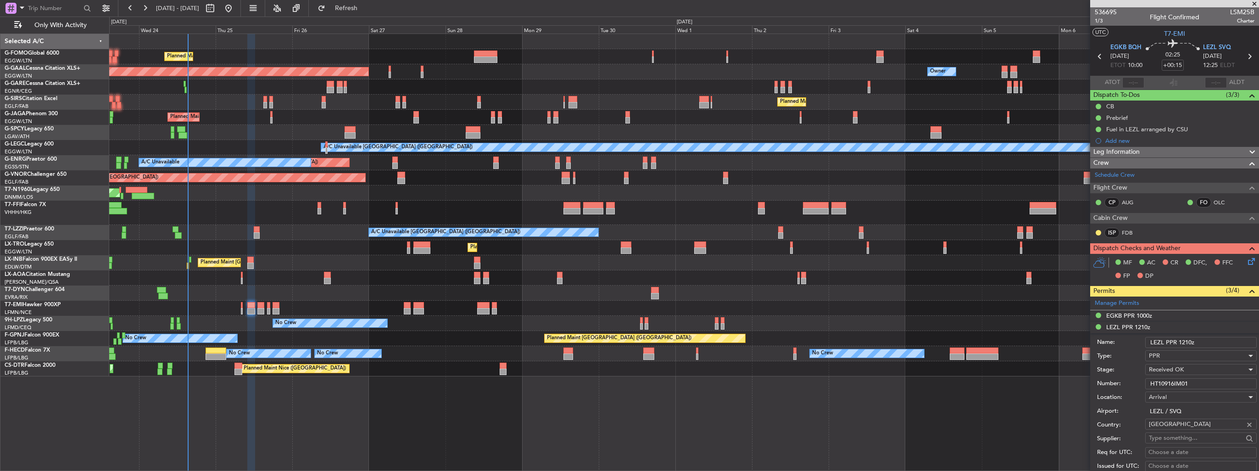
drag, startPoint x: 1212, startPoint y: 383, endPoint x: 1132, endPoint y: 386, distance: 79.4
click at [1132, 386] on div "Number: HT10916IM01" at bounding box center [1177, 384] width 160 height 14
click at [826, 392] on div "Planned Maint London (Luton) Owner Planned Maint Dusseldorf Owner Owner Planned…" at bounding box center [684, 252] width 1150 height 437
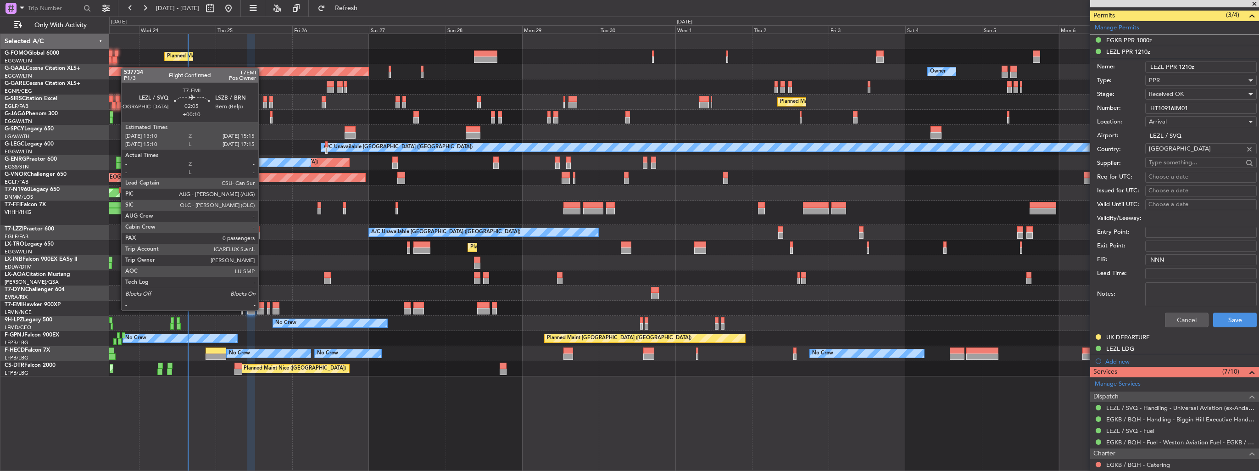
click at [263, 309] on div at bounding box center [260, 311] width 7 height 6
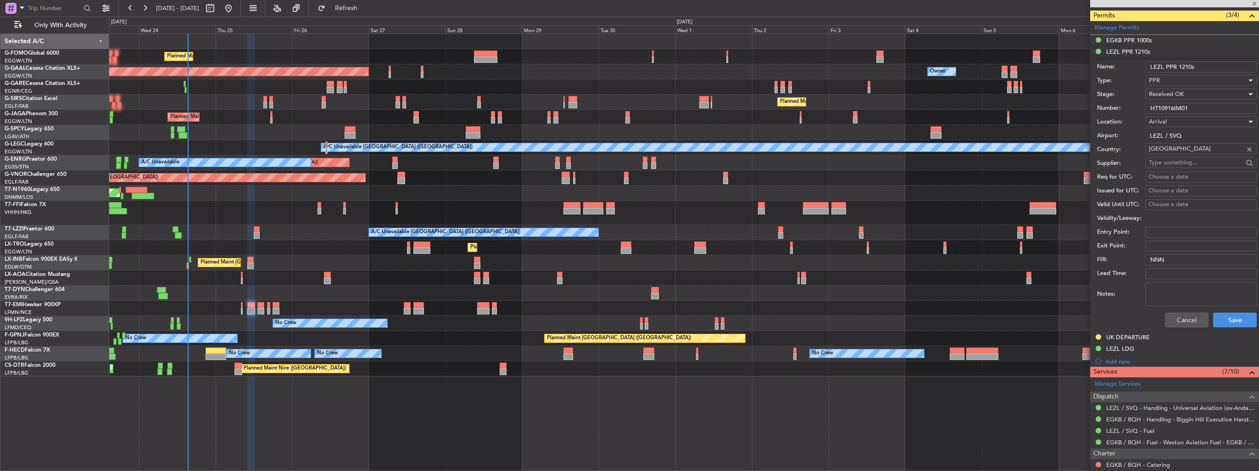
type input "+00:10"
type input "0"
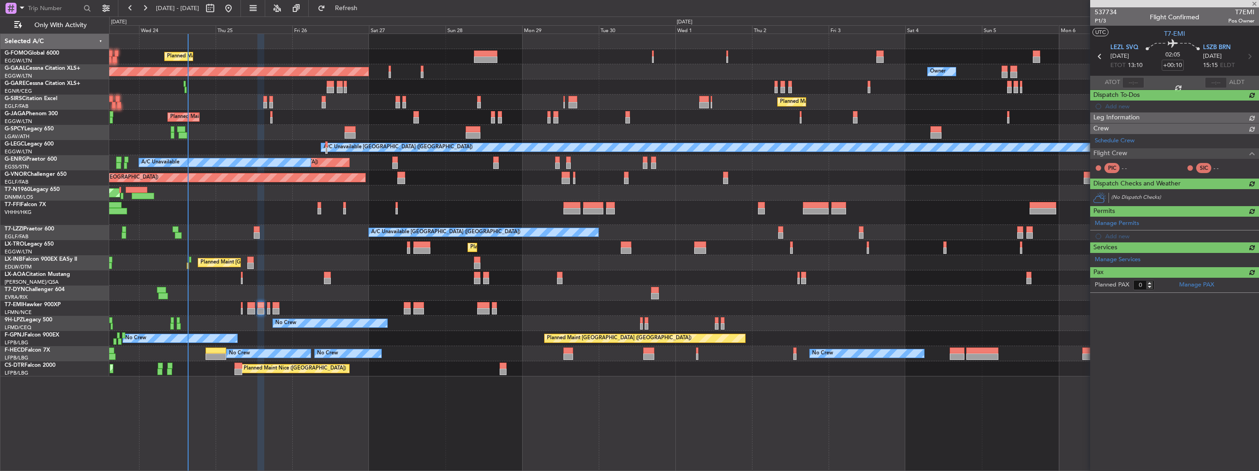
scroll to position [0, 0]
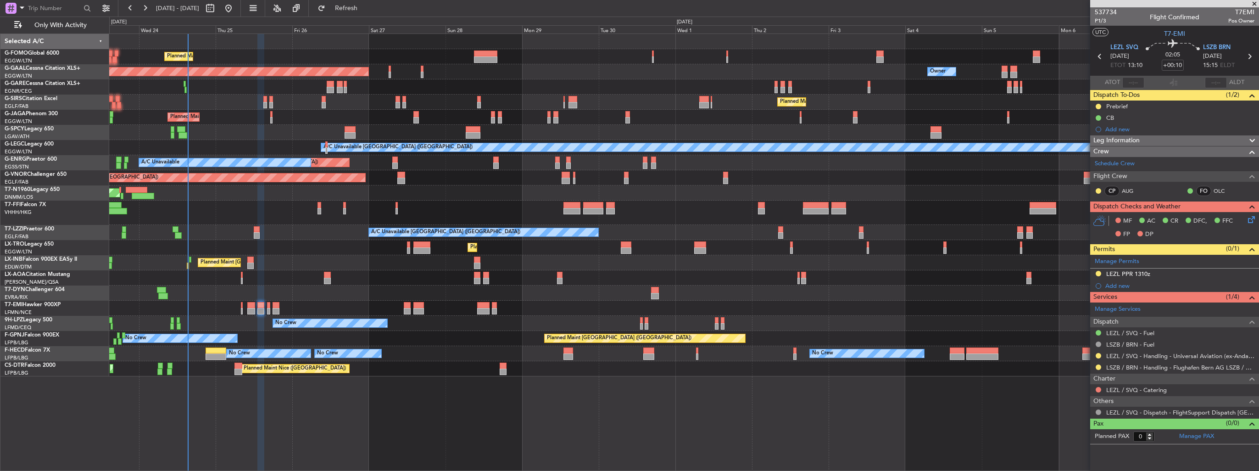
drag, startPoint x: 1253, startPoint y: 274, endPoint x: 1241, endPoint y: 277, distance: 11.7
click at [0, 0] on img at bounding box center [0, 0] width 0 height 0
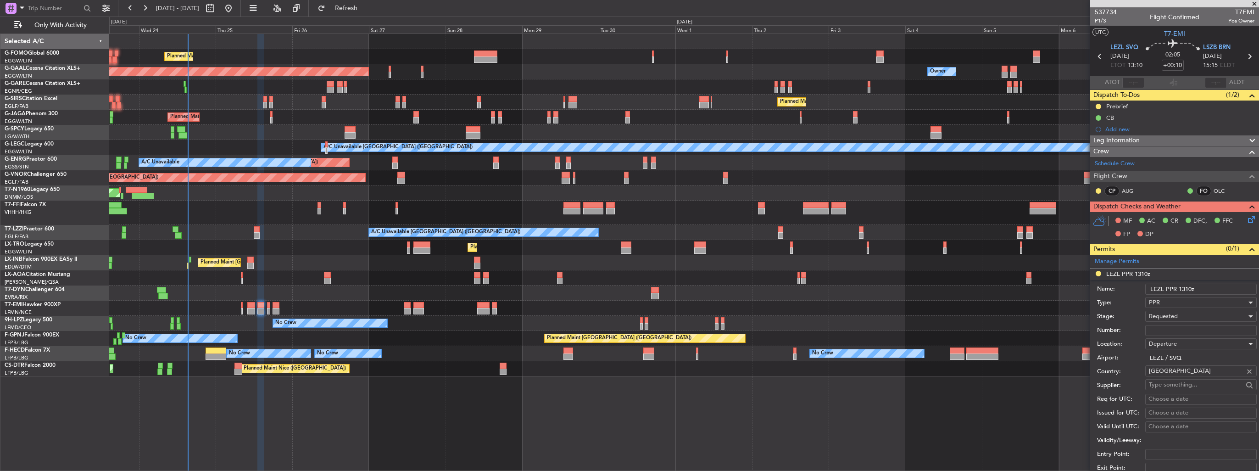
click at [1176, 331] on input "Number:" at bounding box center [1202, 330] width 112 height 11
paste input "HT10916IM01"
type input "HT10916IM01"
click at [1180, 317] on div "Requested" at bounding box center [1198, 316] width 98 height 14
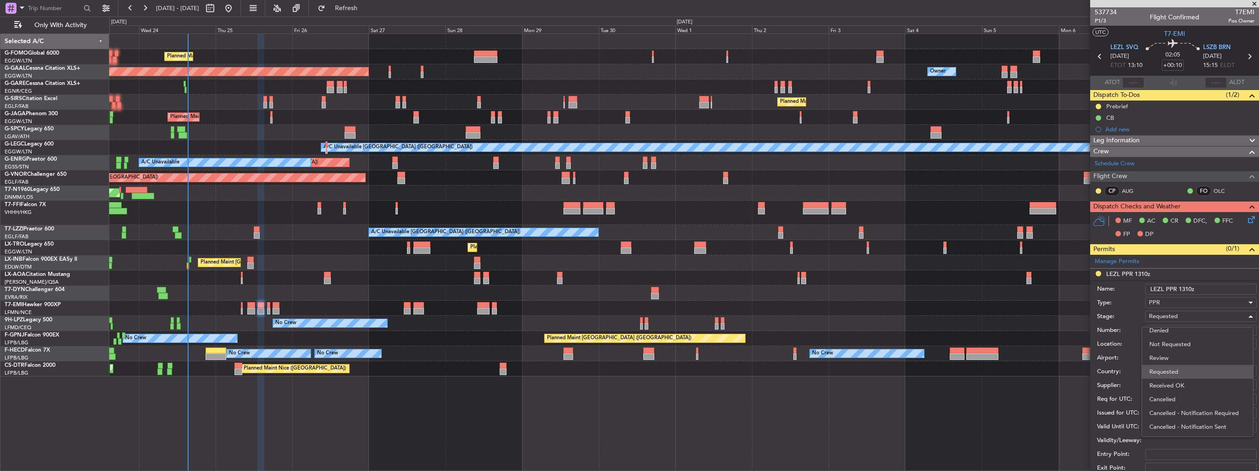
click at [1184, 376] on span "Requested" at bounding box center [1198, 372] width 96 height 14
click at [1186, 317] on div "Requested" at bounding box center [1198, 316] width 98 height 14
click at [1183, 384] on span "Received OK" at bounding box center [1198, 386] width 96 height 14
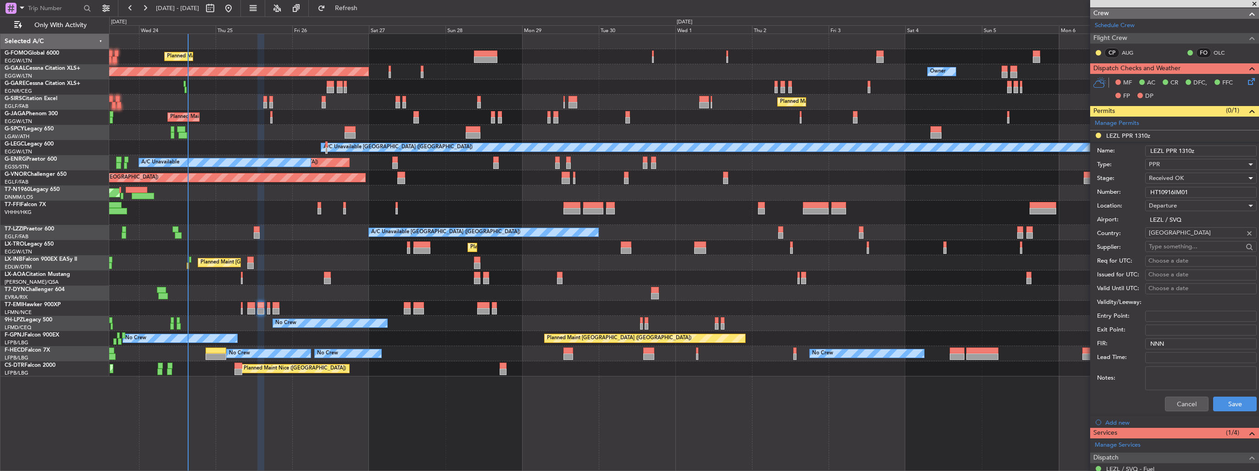
scroll to position [229, 0]
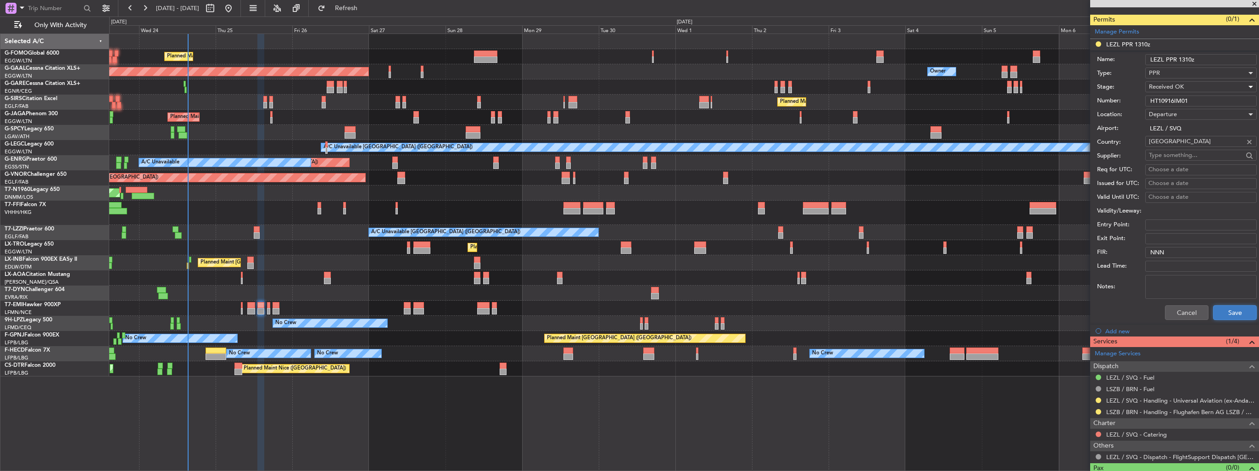
click at [1221, 310] on button "Save" at bounding box center [1236, 312] width 44 height 15
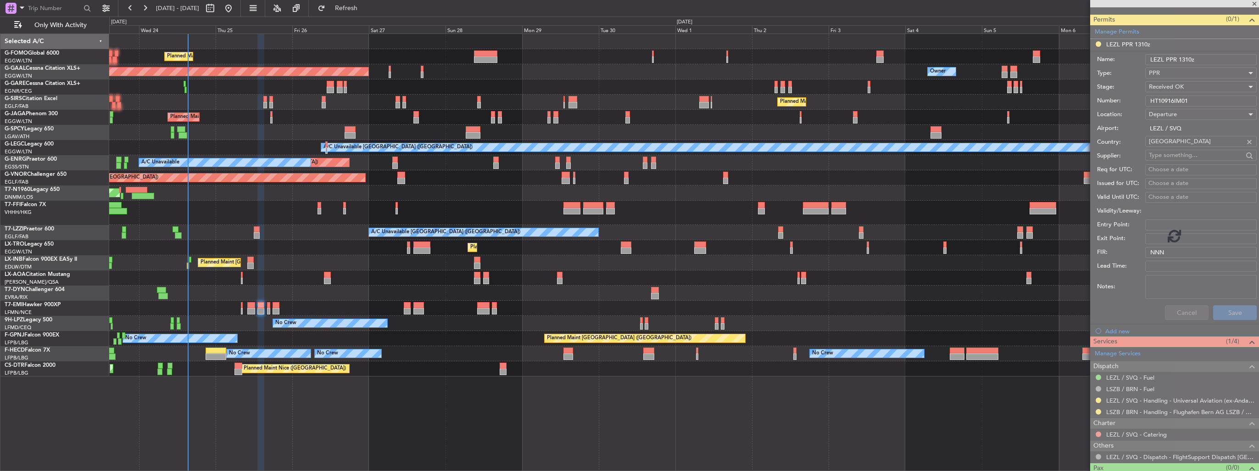
scroll to position [0, 0]
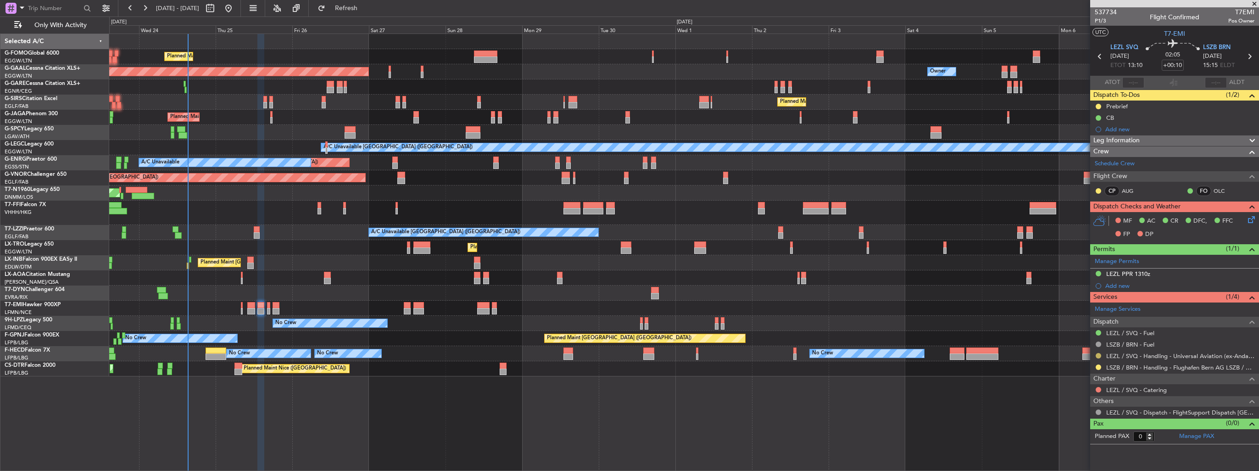
click at [1098, 355] on button at bounding box center [1099, 356] width 6 height 6
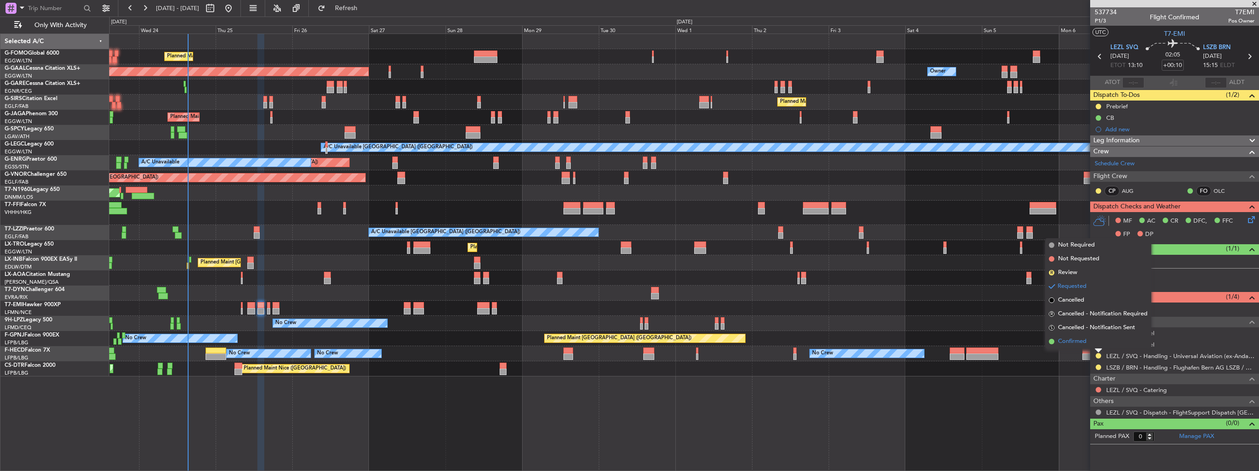
click at [1081, 341] on span "Confirmed" at bounding box center [1072, 341] width 28 height 9
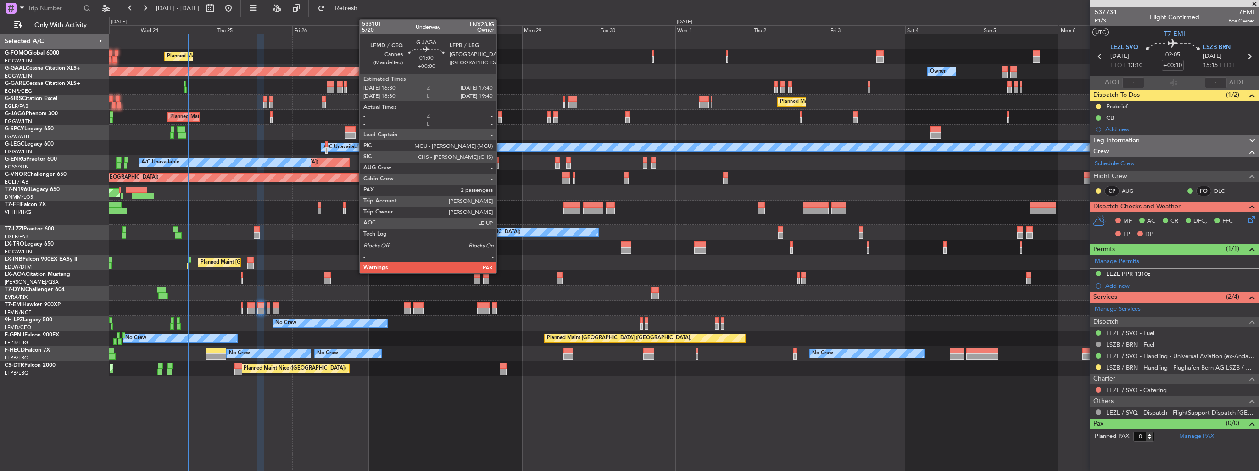
click at [501, 118] on div at bounding box center [500, 120] width 4 height 6
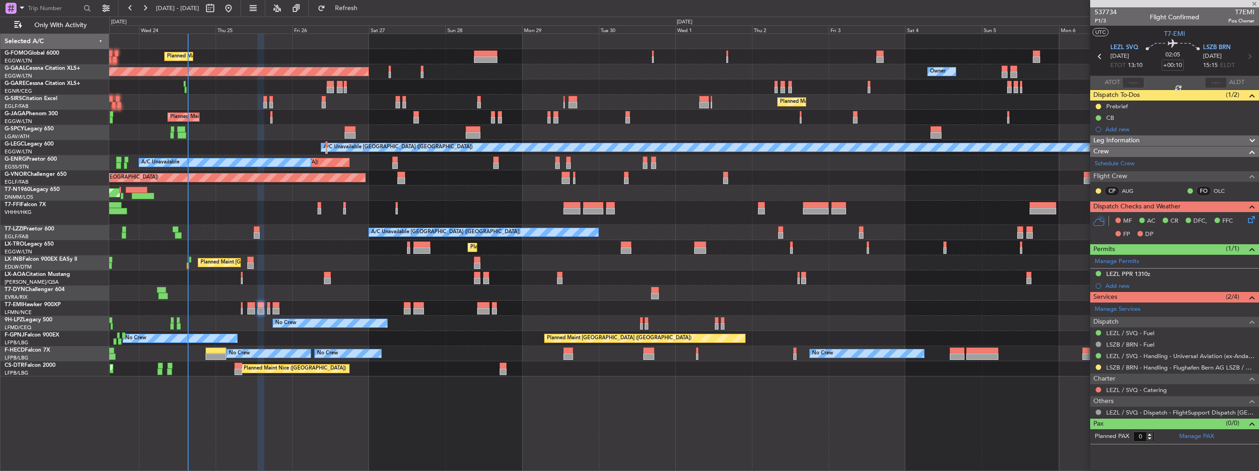
type input "2"
